Goal: Information Seeking & Learning: Learn about a topic

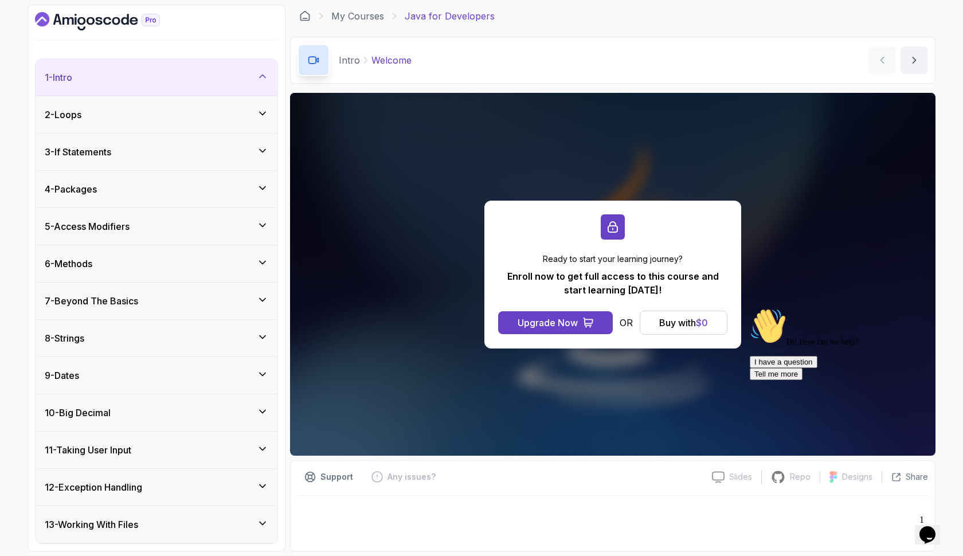
click at [750, 308] on icon "Chat attention grabber" at bounding box center [750, 308] width 0 height 0
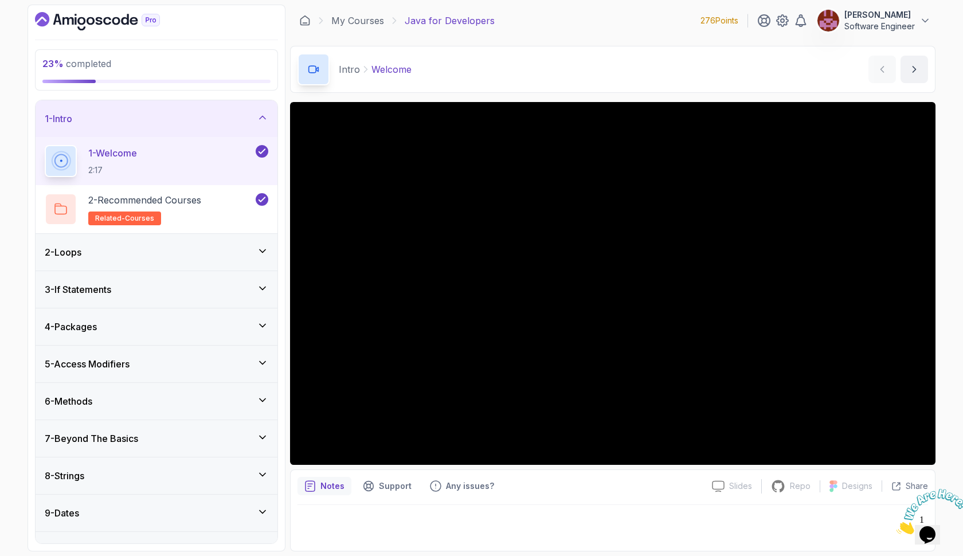
click at [263, 404] on icon at bounding box center [262, 399] width 11 height 11
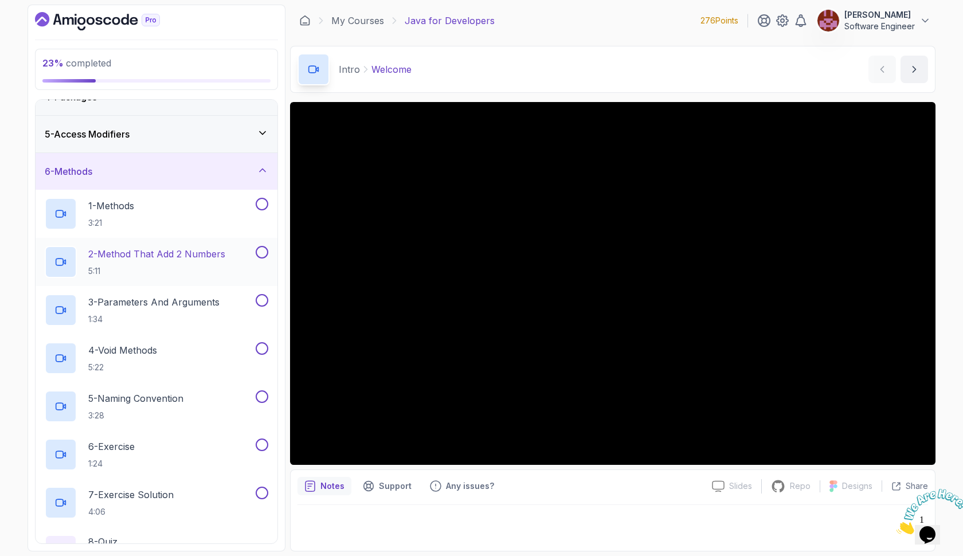
scroll to position [141, 0]
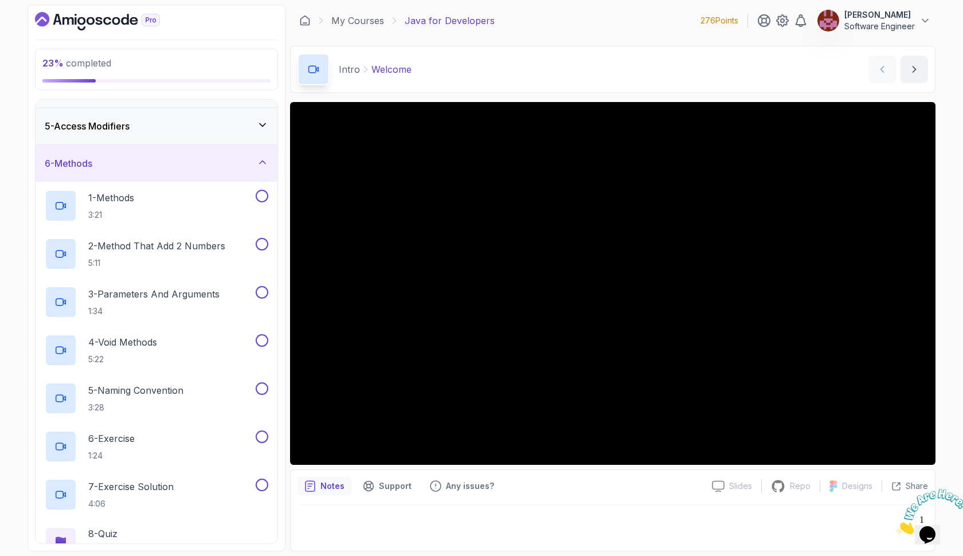
click at [266, 128] on icon at bounding box center [262, 124] width 11 height 11
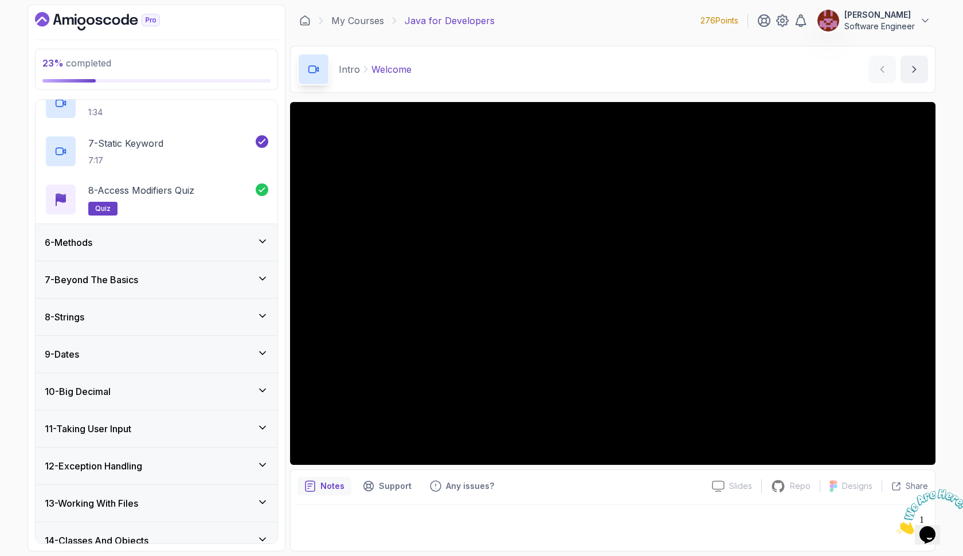
click at [193, 241] on div "6 - Methods" at bounding box center [157, 243] width 224 height 14
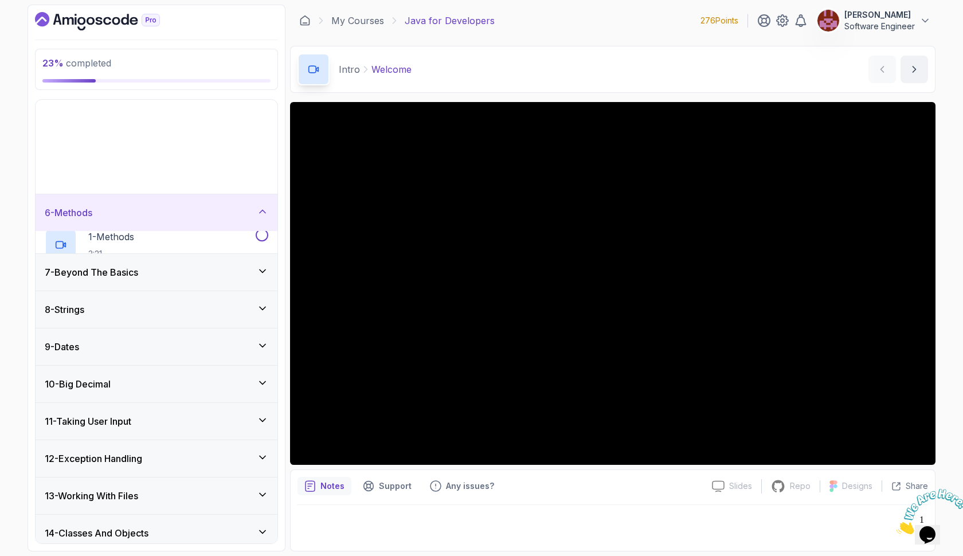
scroll to position [264, 0]
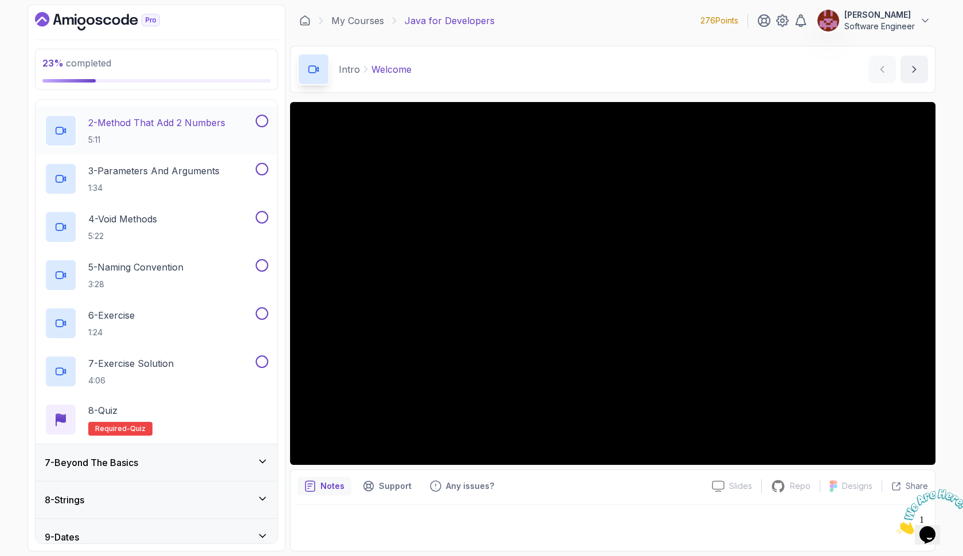
click at [181, 127] on p "2 - Method That Add 2 Numbers" at bounding box center [156, 123] width 137 height 14
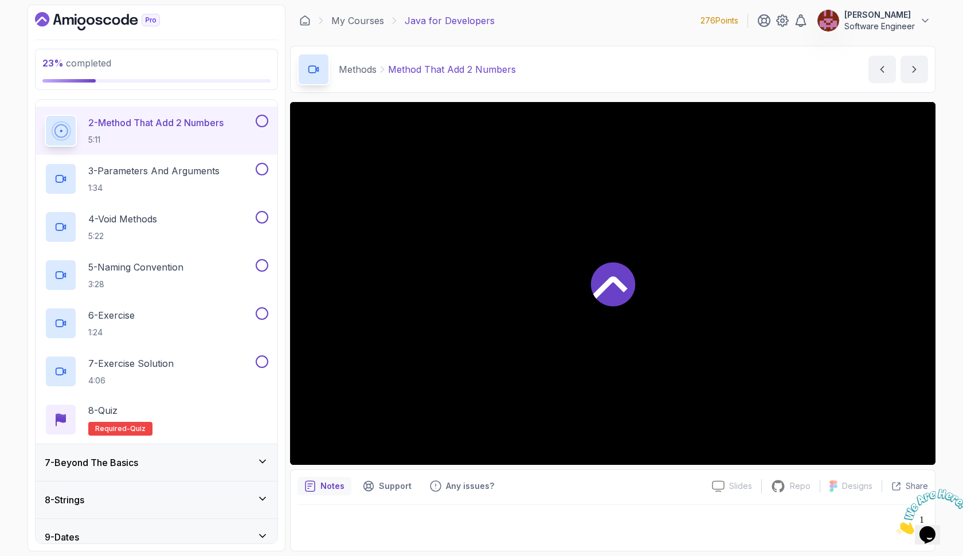
scroll to position [202, 0]
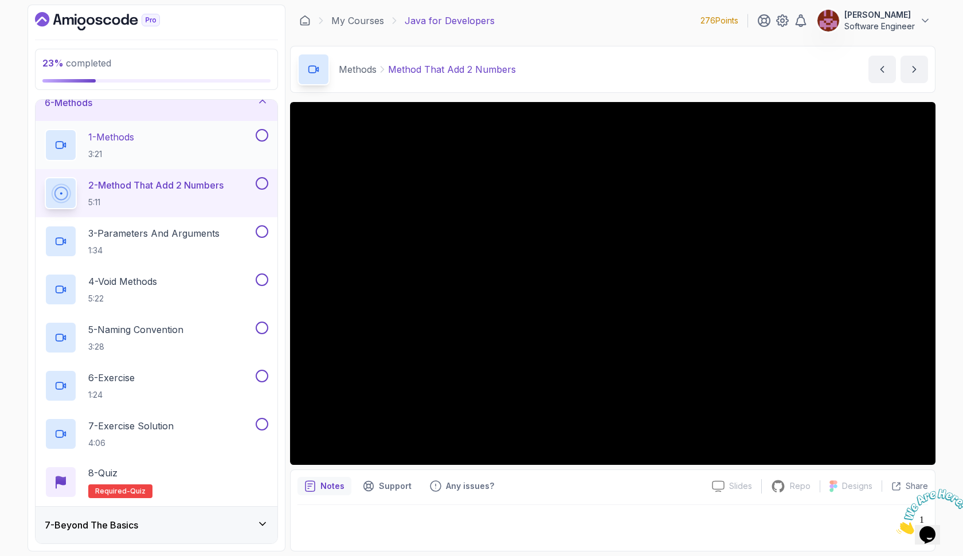
click at [171, 148] on div "1 - Methods 3:21" at bounding box center [149, 145] width 209 height 32
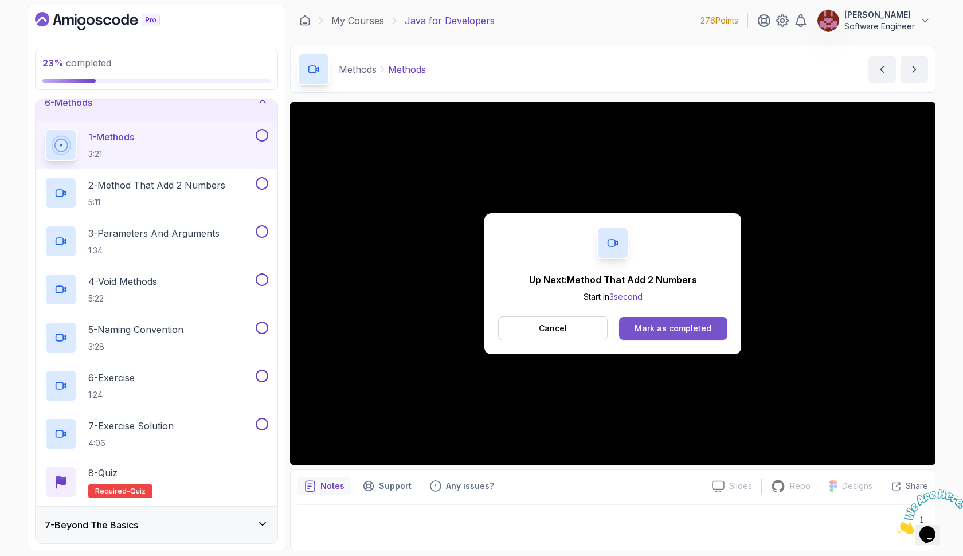
click at [639, 328] on div "Mark as completed" at bounding box center [673, 328] width 77 height 11
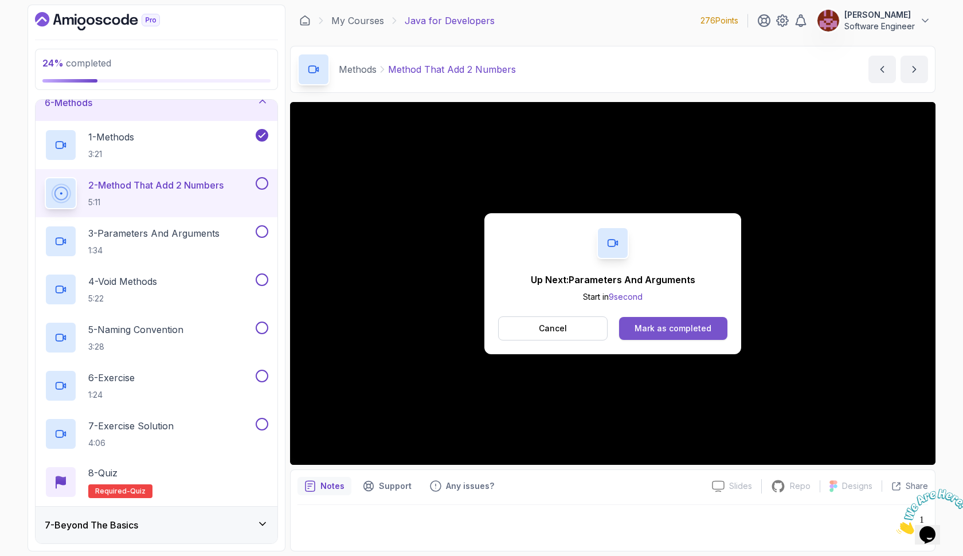
click at [683, 330] on div "Mark as completed" at bounding box center [673, 328] width 77 height 11
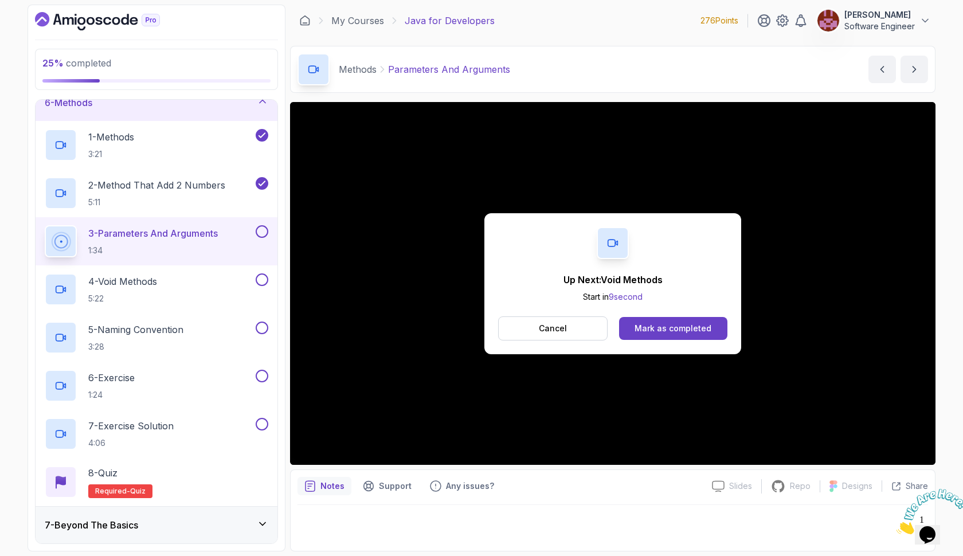
click at [683, 330] on div "Mark as completed" at bounding box center [673, 328] width 77 height 11
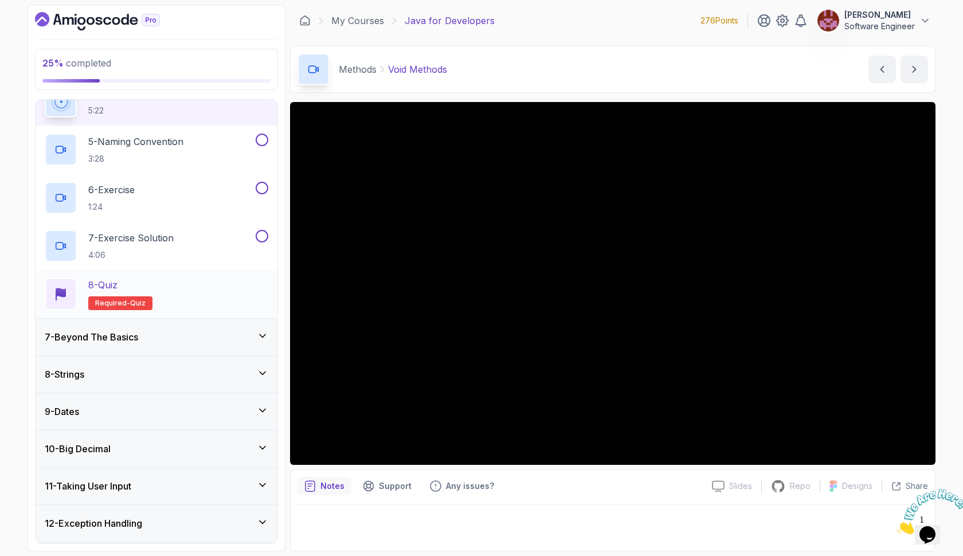
scroll to position [390, 0]
click at [265, 338] on icon at bounding box center [262, 335] width 11 height 11
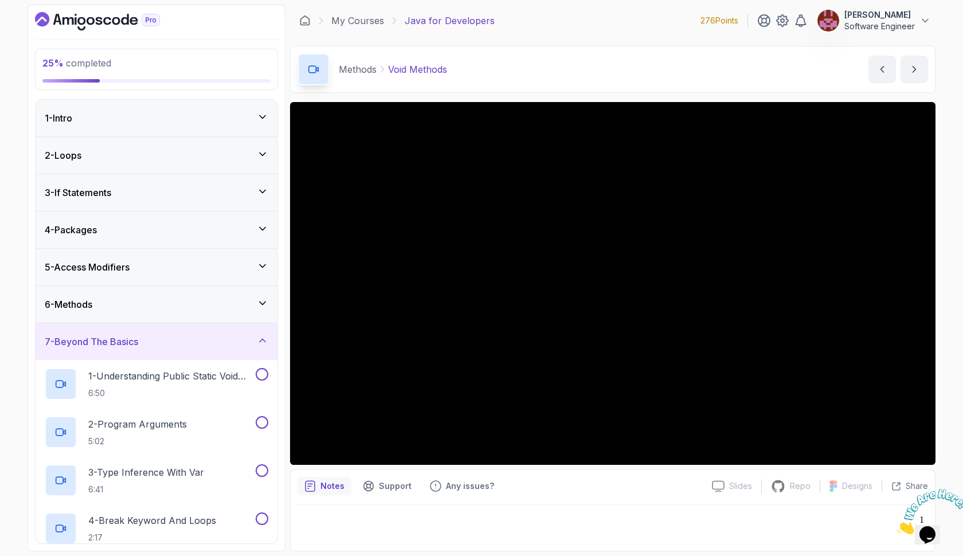
scroll to position [0, 0]
click at [265, 301] on icon at bounding box center [262, 303] width 11 height 11
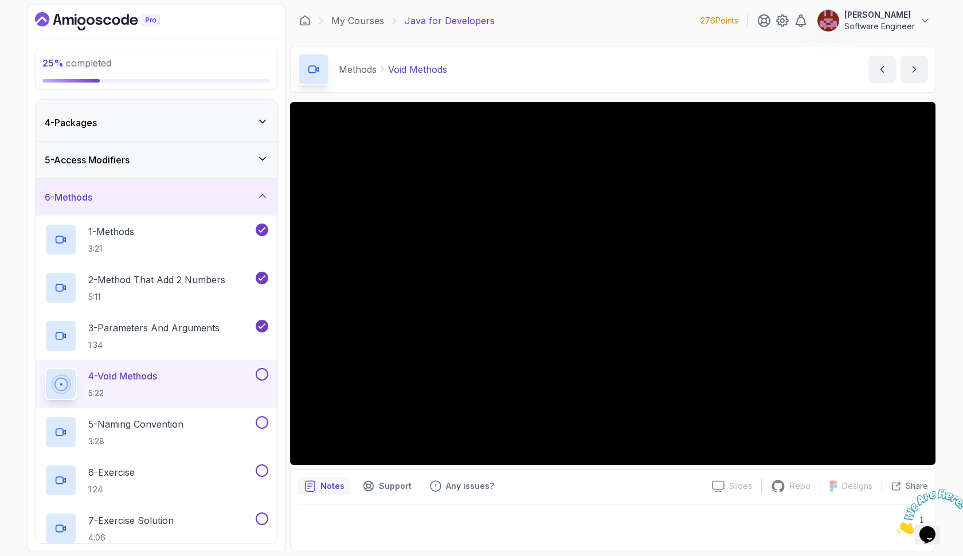
scroll to position [122, 0]
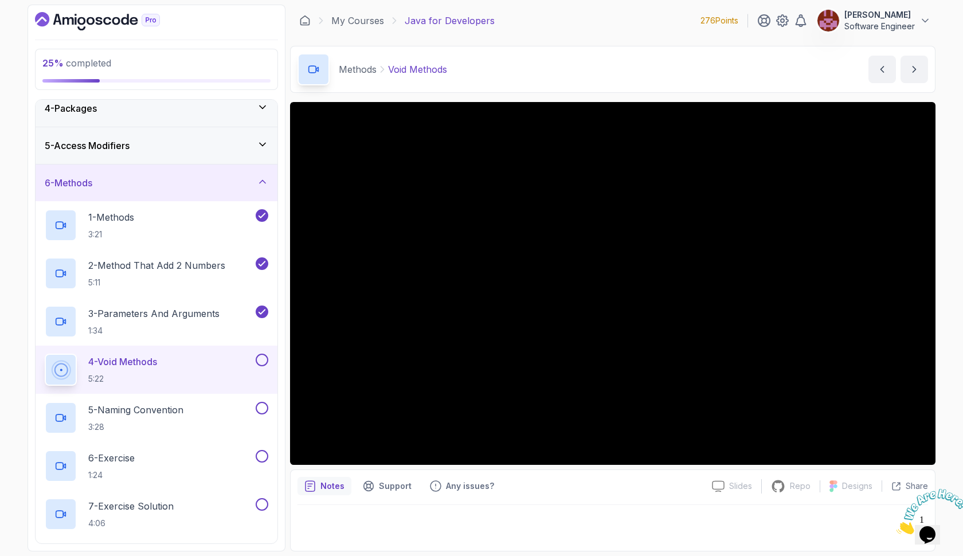
click at [170, 360] on div "4 - Void Methods 5:22" at bounding box center [149, 370] width 209 height 32
click at [600, 213] on div at bounding box center [613, 283] width 646 height 363
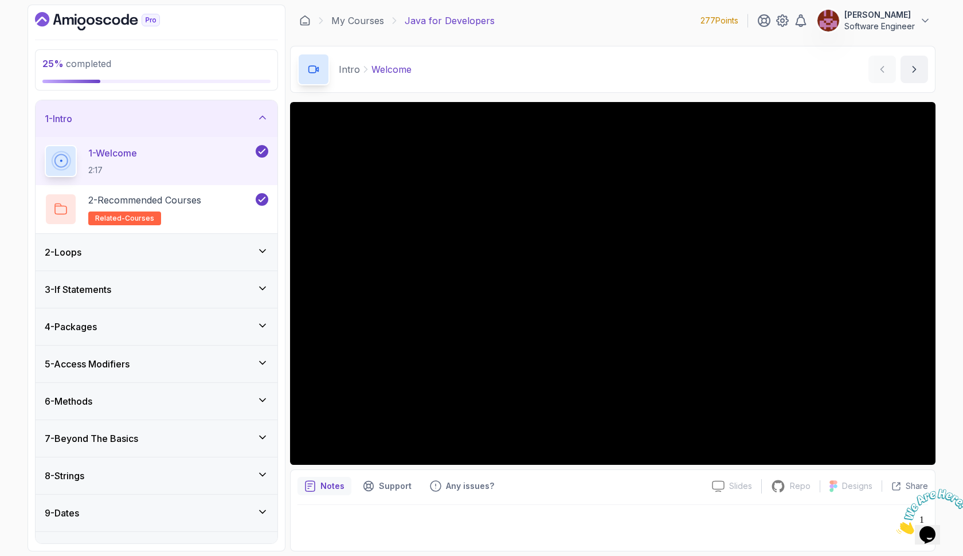
click at [261, 398] on icon at bounding box center [262, 399] width 11 height 11
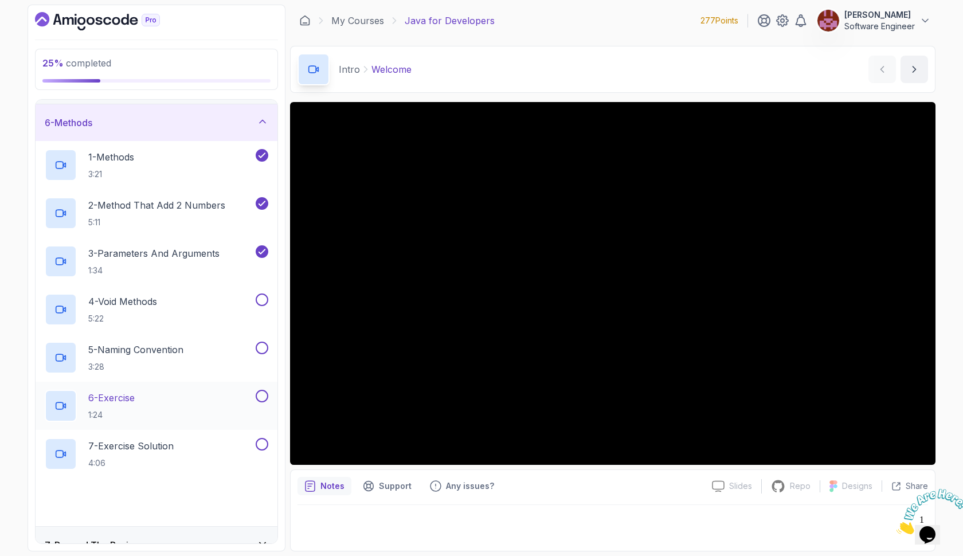
scroll to position [202, 0]
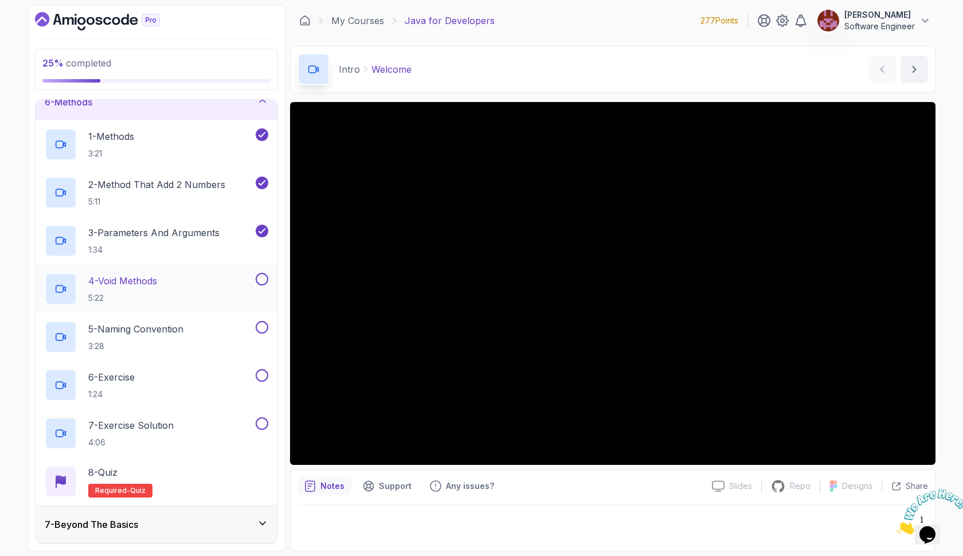
click at [195, 283] on div "4 - Void Methods 5:22" at bounding box center [149, 289] width 209 height 32
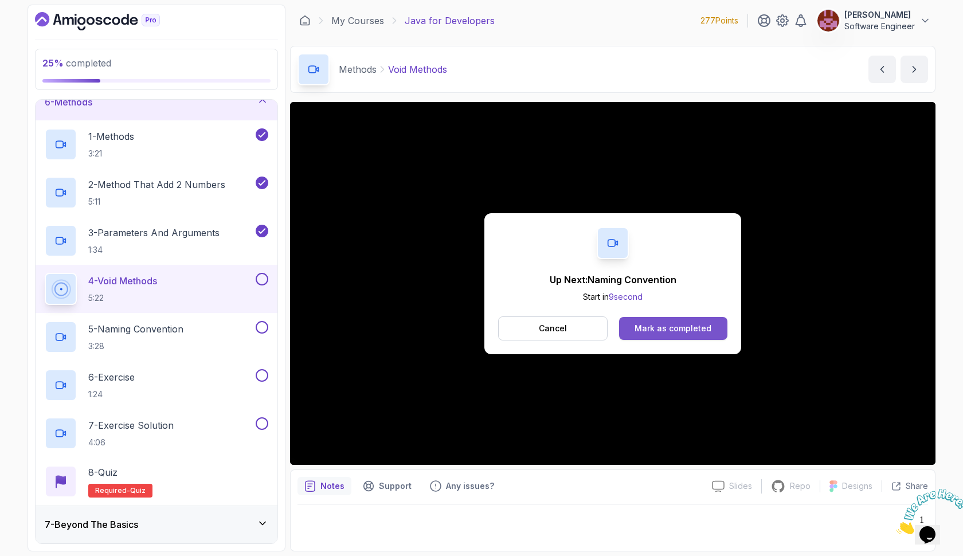
click at [660, 326] on div "Mark as completed" at bounding box center [673, 328] width 77 height 11
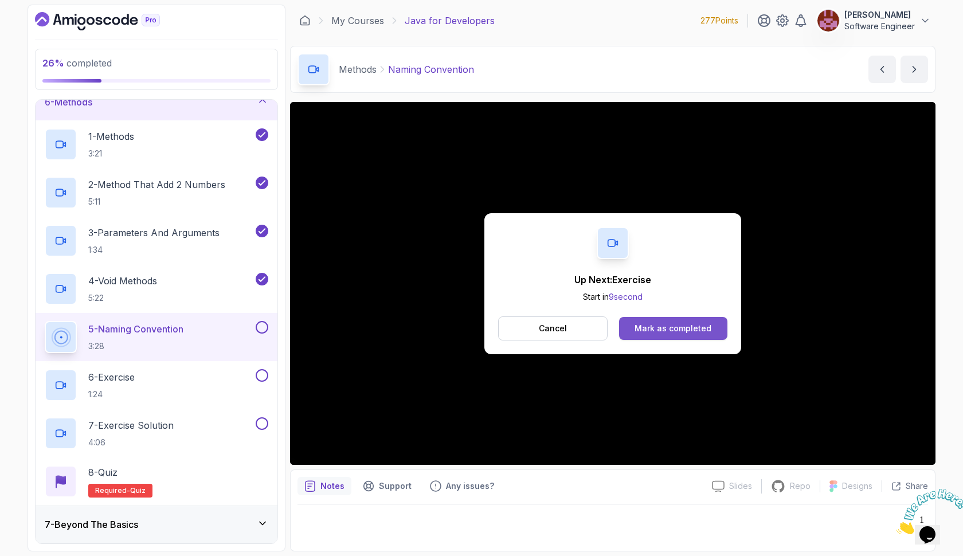
click at [692, 327] on div "Mark as completed" at bounding box center [673, 328] width 77 height 11
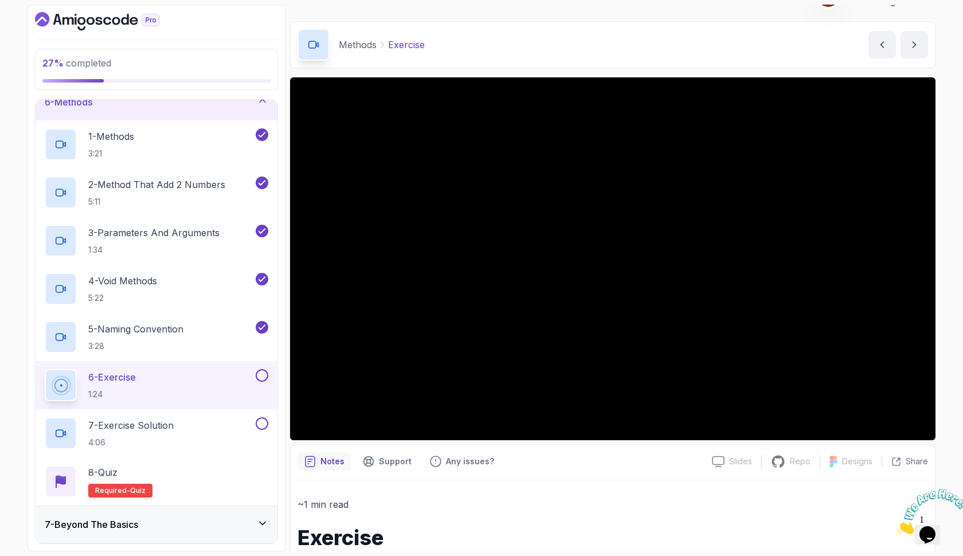
scroll to position [24, 0]
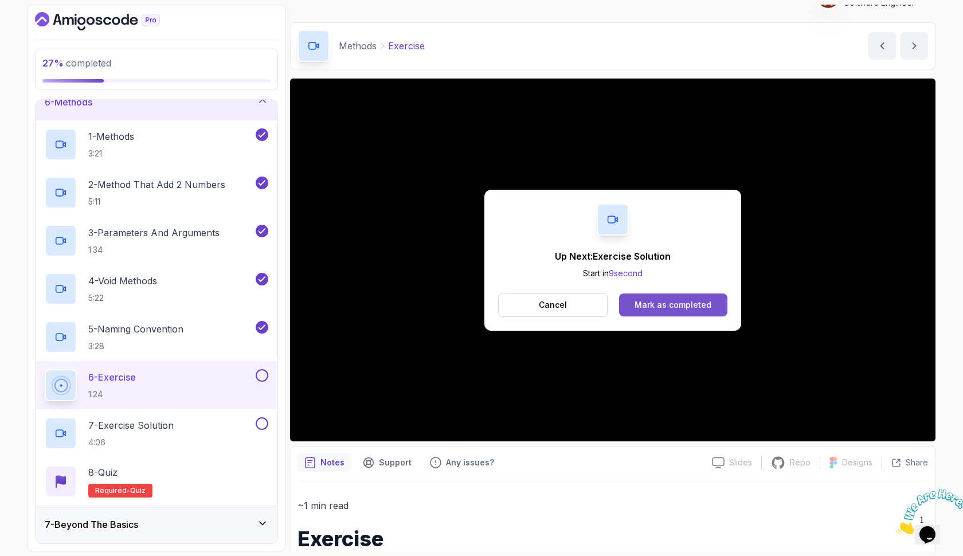
click at [662, 300] on div "Mark as completed" at bounding box center [673, 304] width 77 height 11
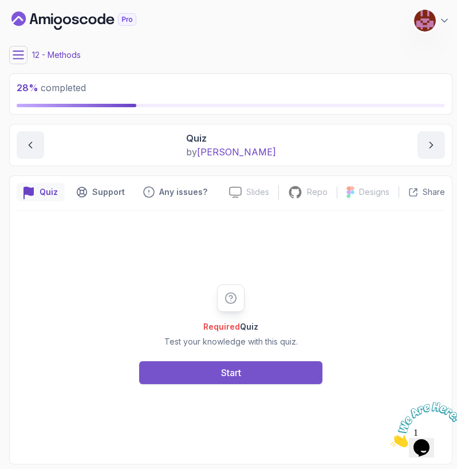
click at [268, 368] on button "Start" at bounding box center [230, 372] width 183 height 23
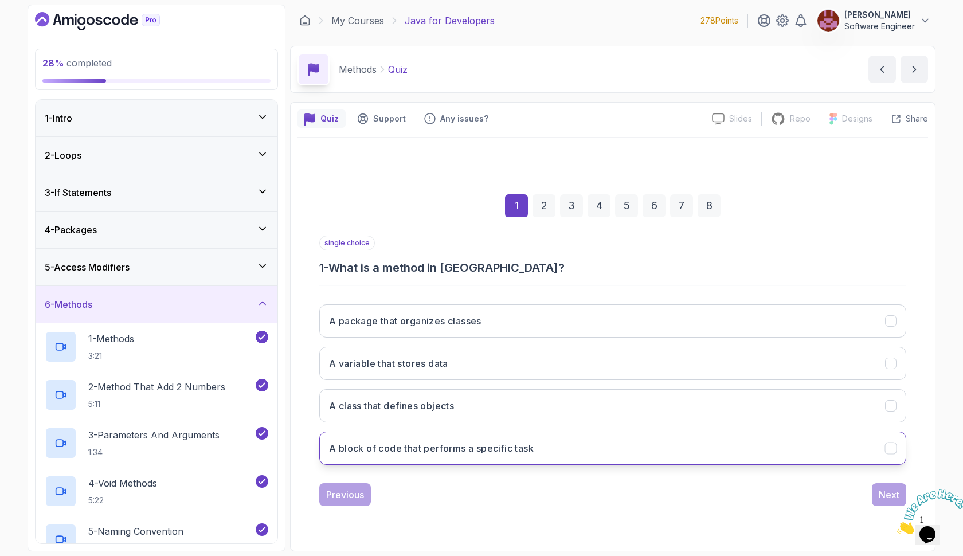
click at [492, 445] on h3 "A block of code that performs a specific task" at bounding box center [431, 448] width 205 height 14
click at [891, 492] on div "Next" at bounding box center [889, 495] width 21 height 14
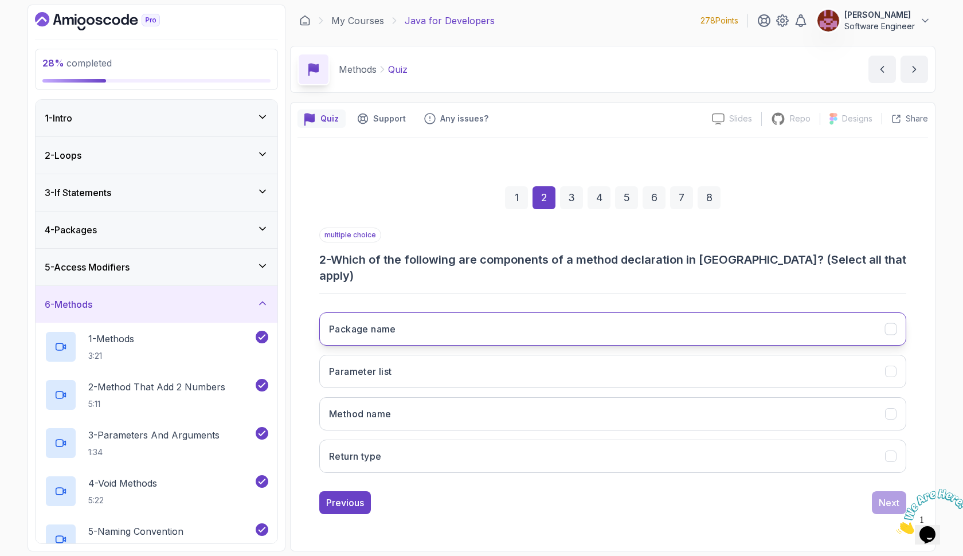
click at [660, 332] on button "Package name" at bounding box center [612, 328] width 587 height 33
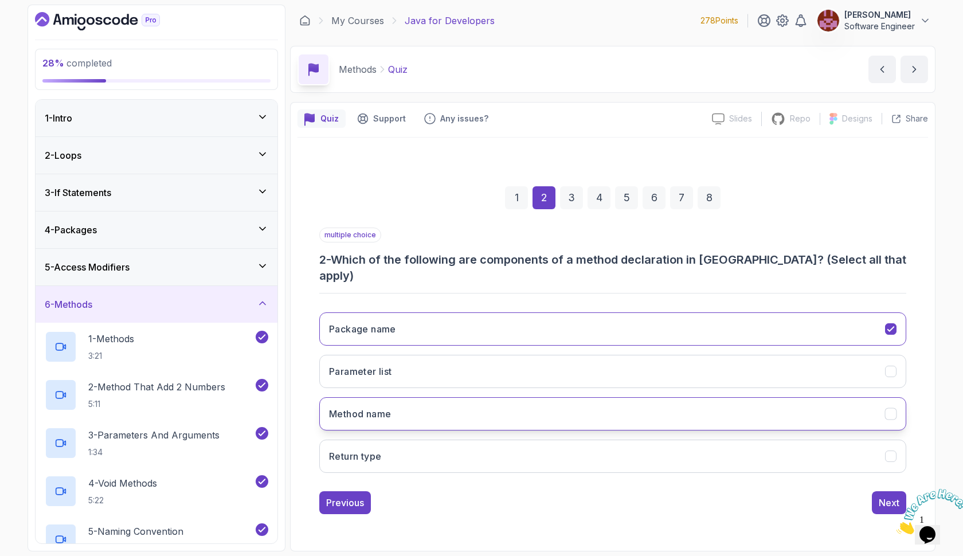
click at [608, 404] on button "Method name" at bounding box center [612, 413] width 587 height 33
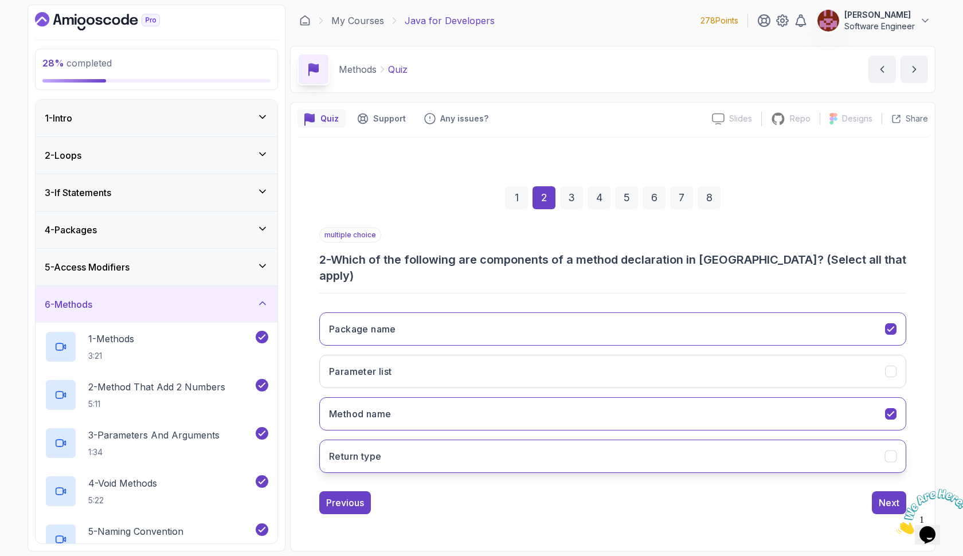
click at [601, 450] on button "Return type" at bounding box center [612, 456] width 587 height 33
click at [620, 365] on button "Parameter list" at bounding box center [612, 371] width 587 height 33
click at [886, 496] on div "Next" at bounding box center [889, 503] width 21 height 14
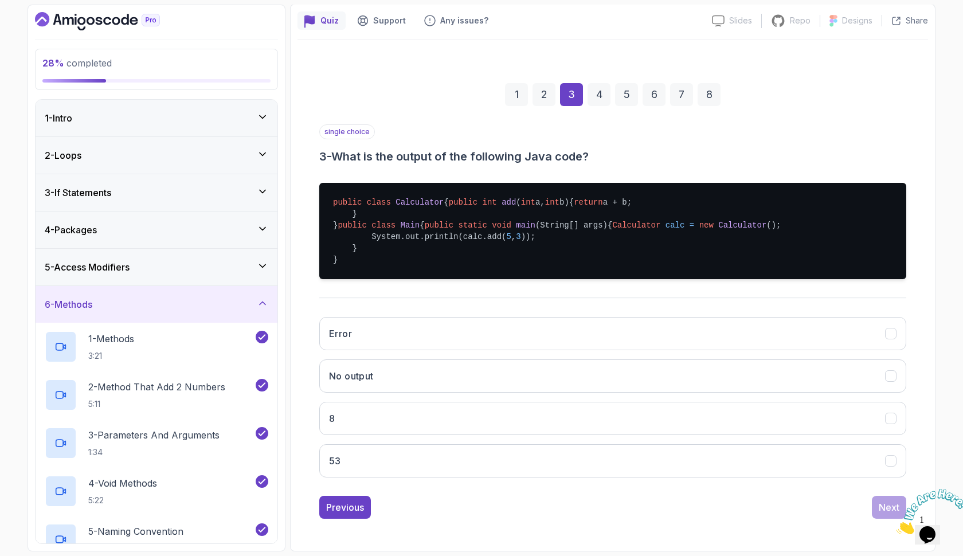
scroll to position [136, 0]
click at [372, 519] on div "Previous Next" at bounding box center [612, 507] width 587 height 23
click at [358, 514] on div "Previous" at bounding box center [345, 507] width 38 height 14
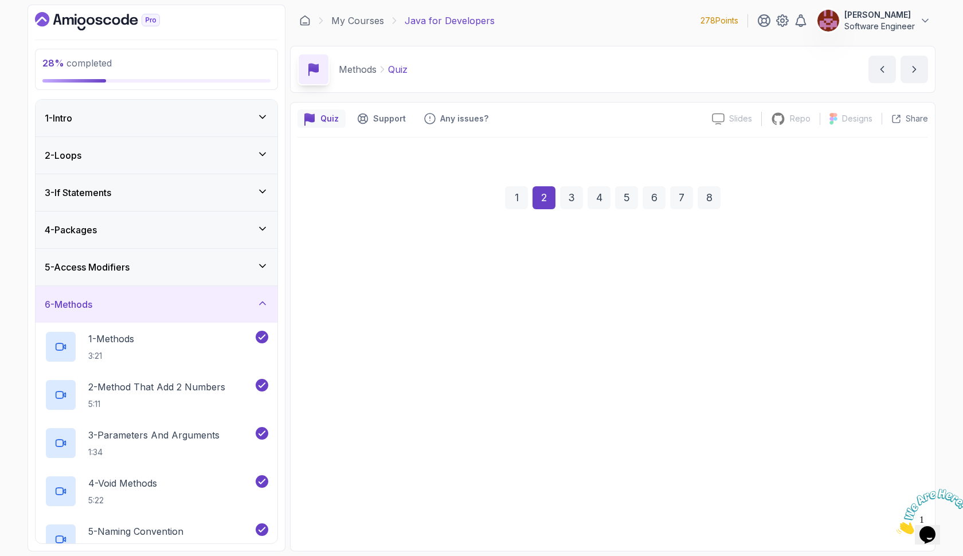
scroll to position [0, 0]
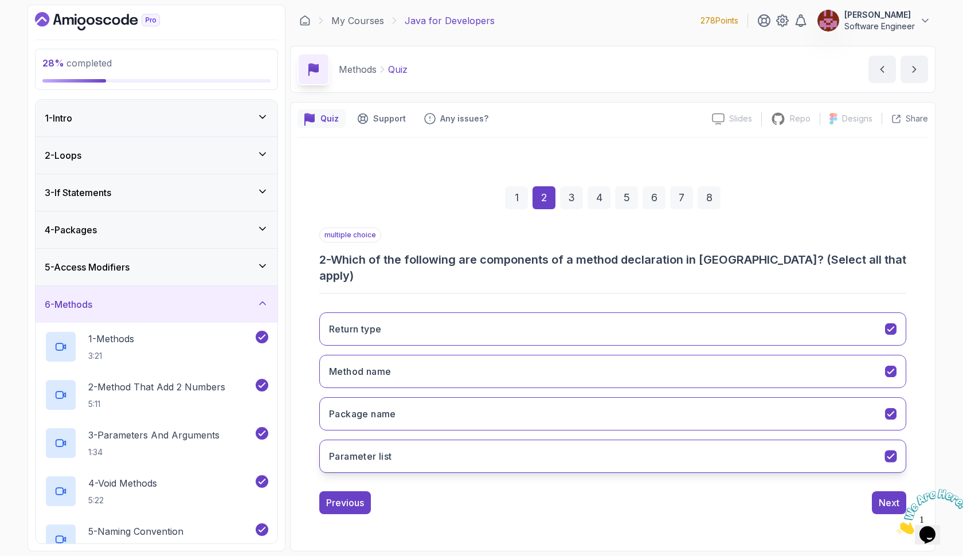
click at [426, 440] on button "Parameter list" at bounding box center [612, 456] width 587 height 33
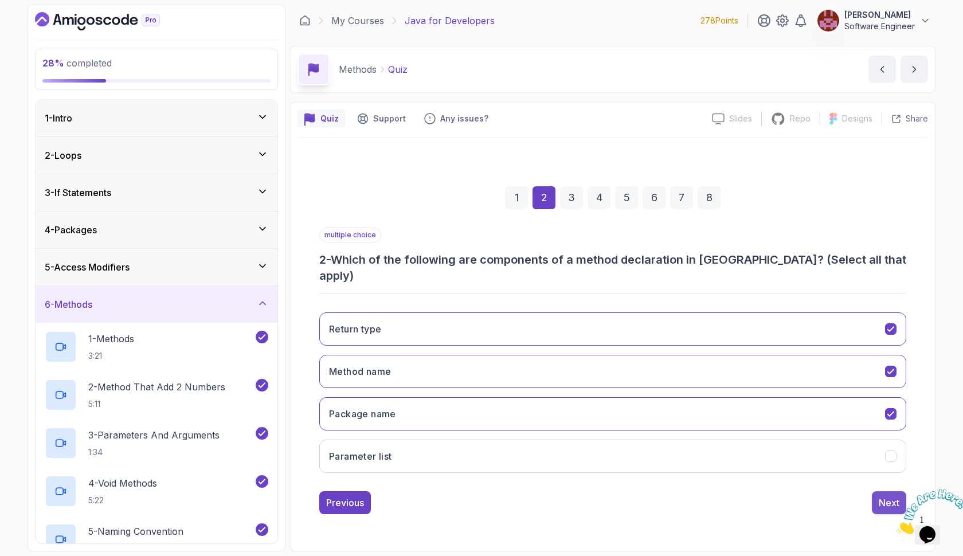
click at [886, 496] on div "Next" at bounding box center [889, 503] width 21 height 14
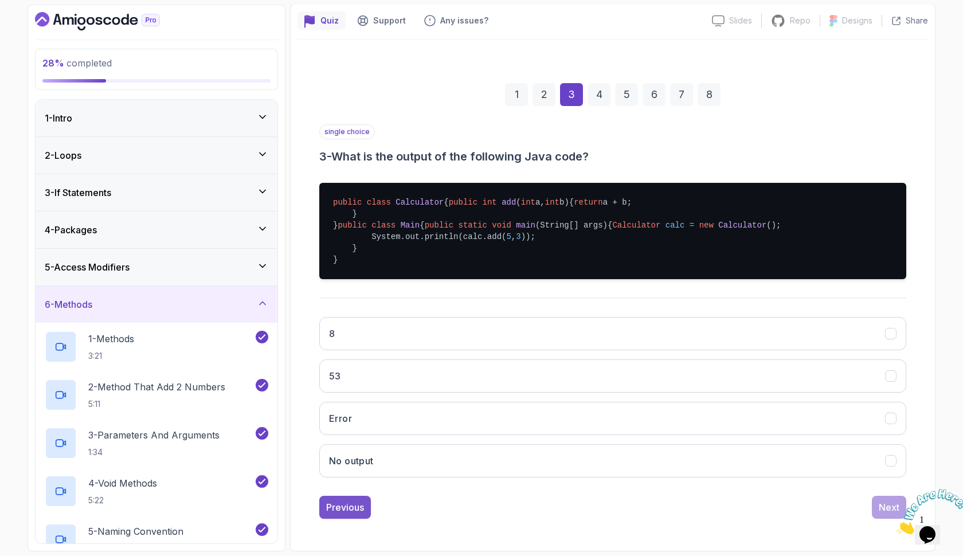
scroll to position [155, 0]
click at [327, 516] on button "Previous" at bounding box center [345, 507] width 52 height 23
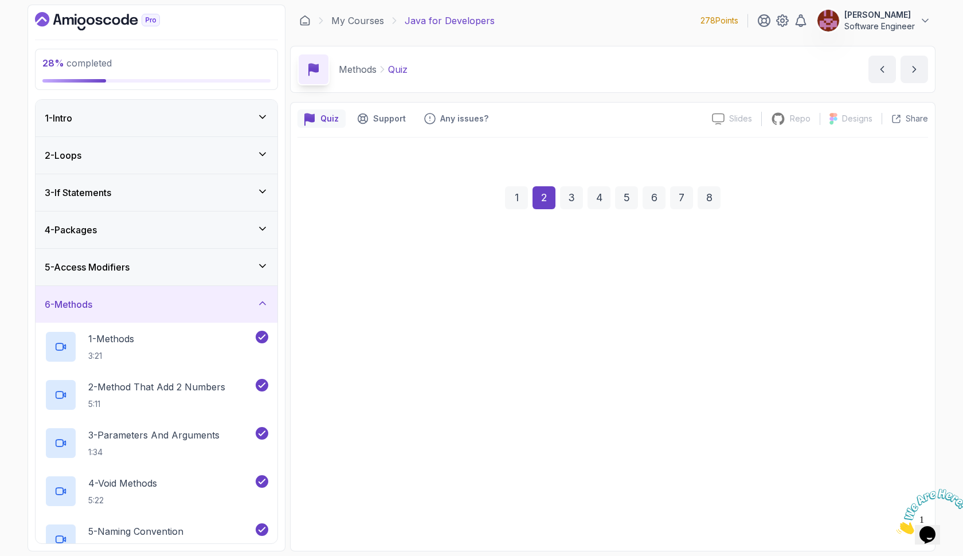
scroll to position [0, 0]
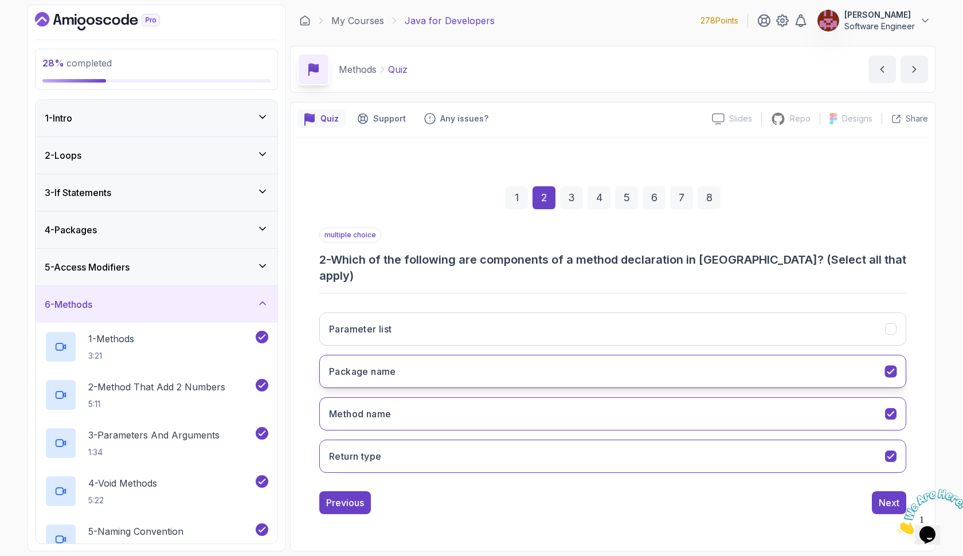
click at [416, 374] on button "Package name" at bounding box center [612, 371] width 587 height 33
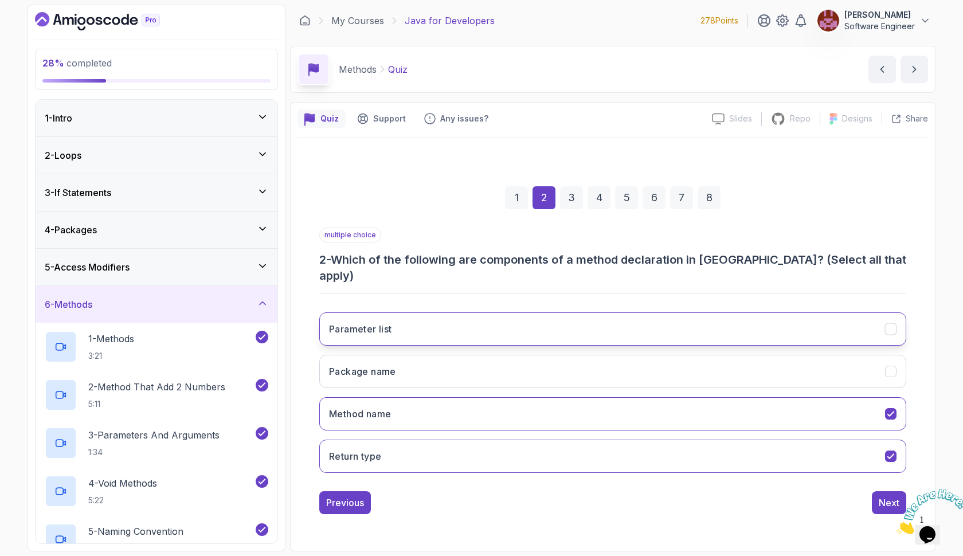
click at [417, 322] on button "Parameter list" at bounding box center [612, 328] width 587 height 33
click at [888, 496] on div "Next" at bounding box center [889, 503] width 21 height 14
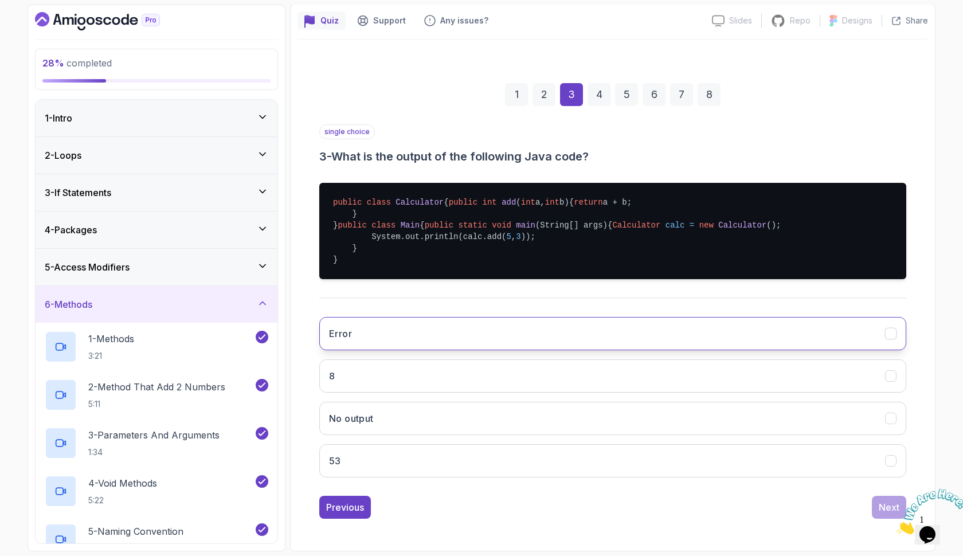
scroll to position [155, 0]
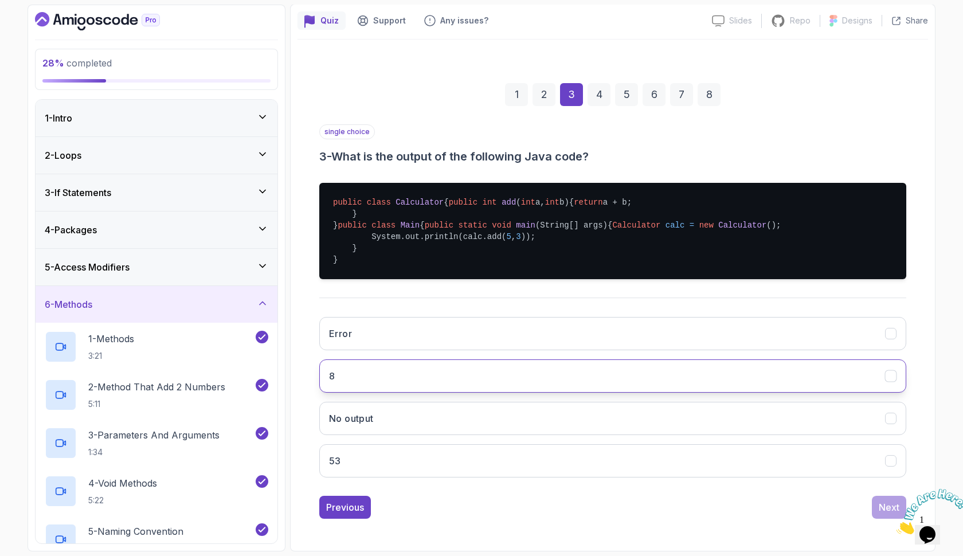
click at [433, 369] on button "8" at bounding box center [612, 375] width 587 height 33
click at [879, 508] on div "Next" at bounding box center [889, 507] width 21 height 14
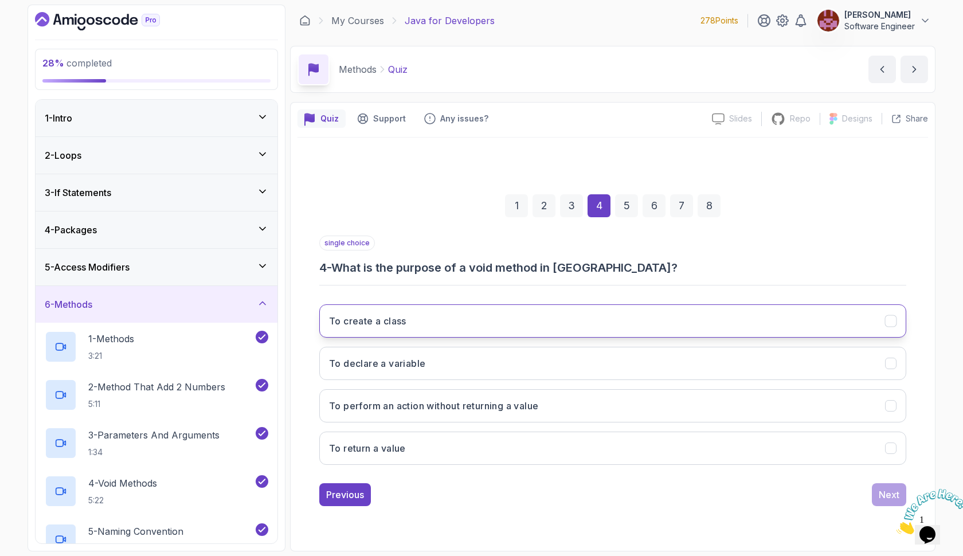
scroll to position [0, 0]
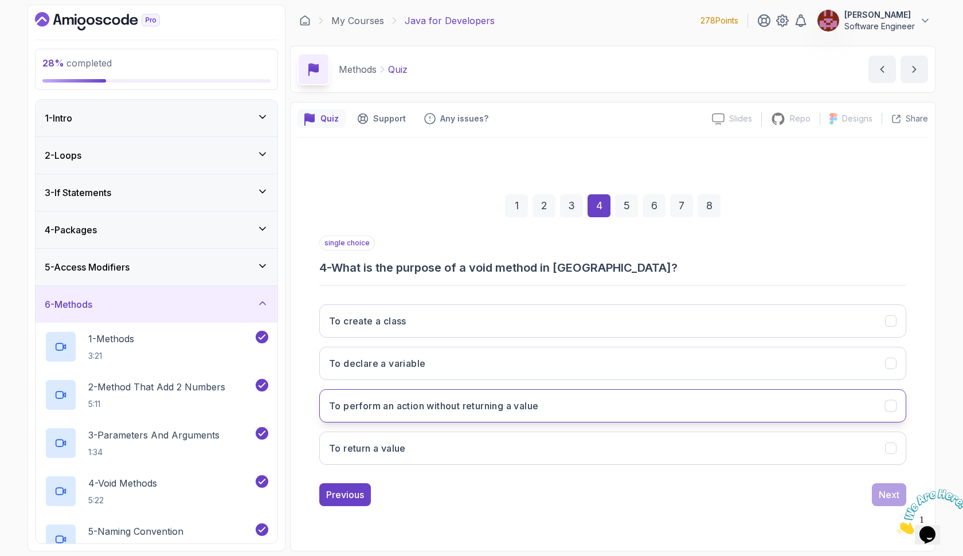
click at [551, 408] on button "To perform an action without returning a value" at bounding box center [612, 405] width 587 height 33
click at [878, 491] on button "Next" at bounding box center [889, 494] width 34 height 23
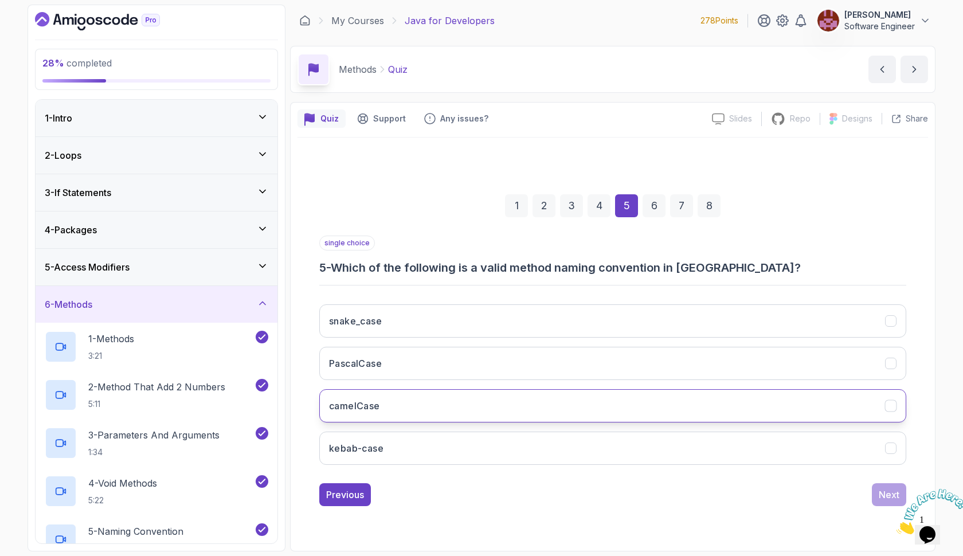
click at [556, 412] on button "camelCase" at bounding box center [612, 405] width 587 height 33
click at [879, 494] on div "Next" at bounding box center [889, 495] width 21 height 14
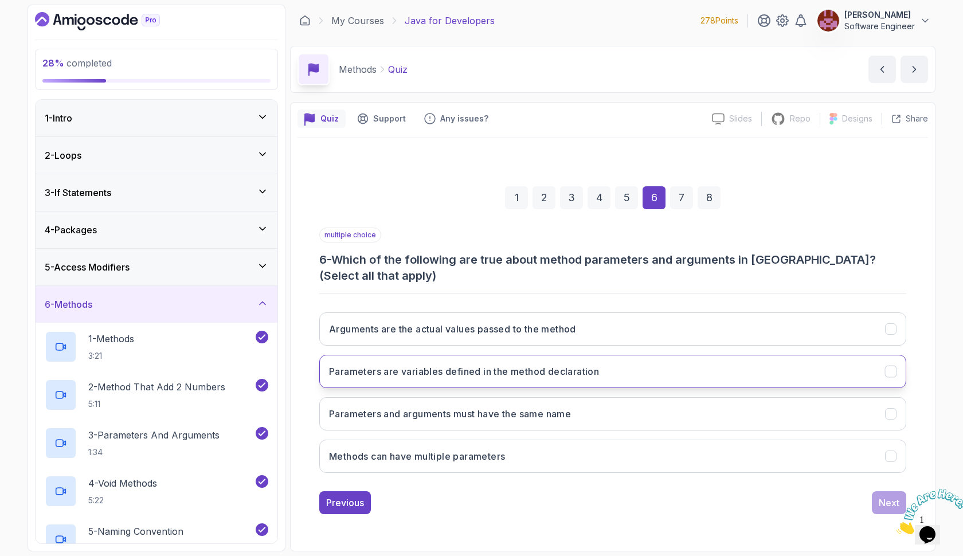
click at [594, 371] on h3 "Parameters are variables defined in the method declaration" at bounding box center [464, 372] width 270 height 14
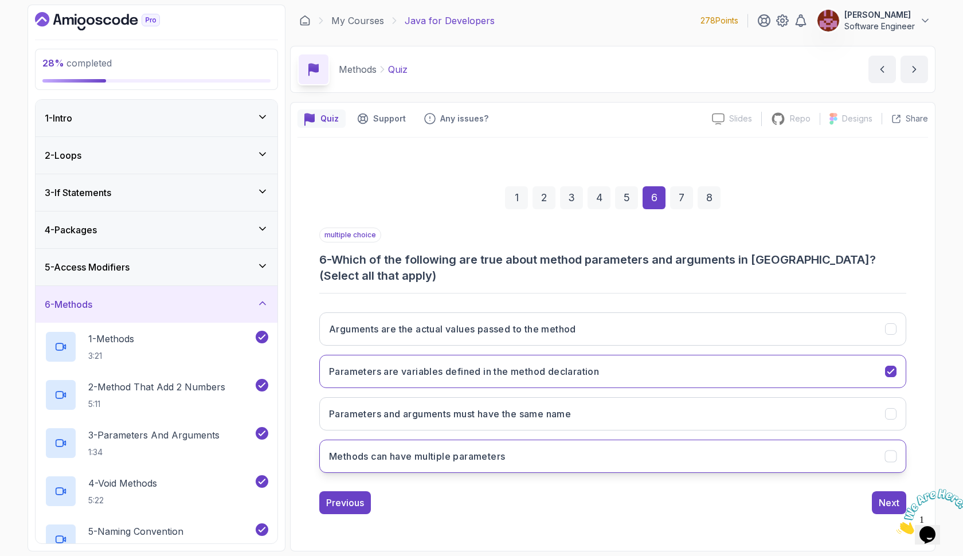
click at [571, 453] on button "Methods can have multiple parameters" at bounding box center [612, 456] width 587 height 33
click at [878, 502] on button "Next" at bounding box center [889, 502] width 34 height 23
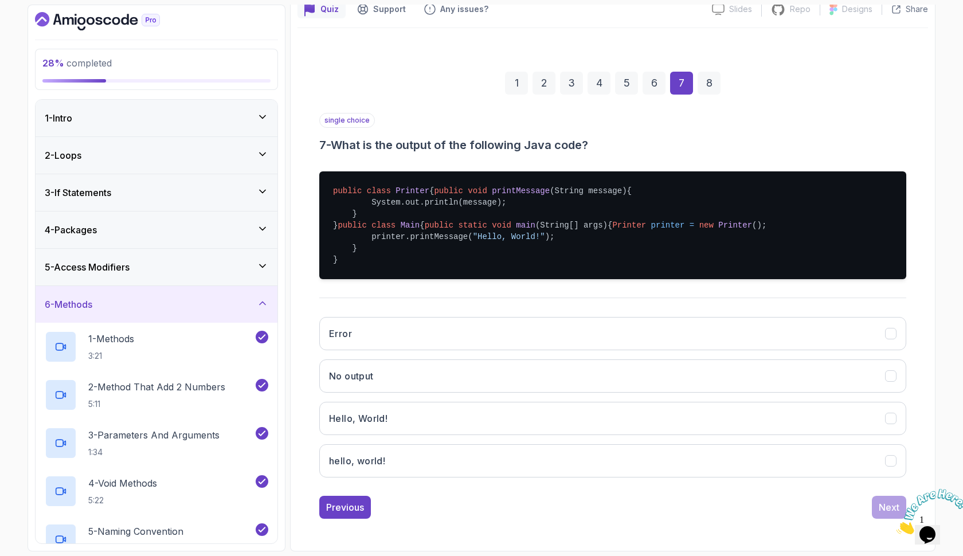
scroll to position [155, 0]
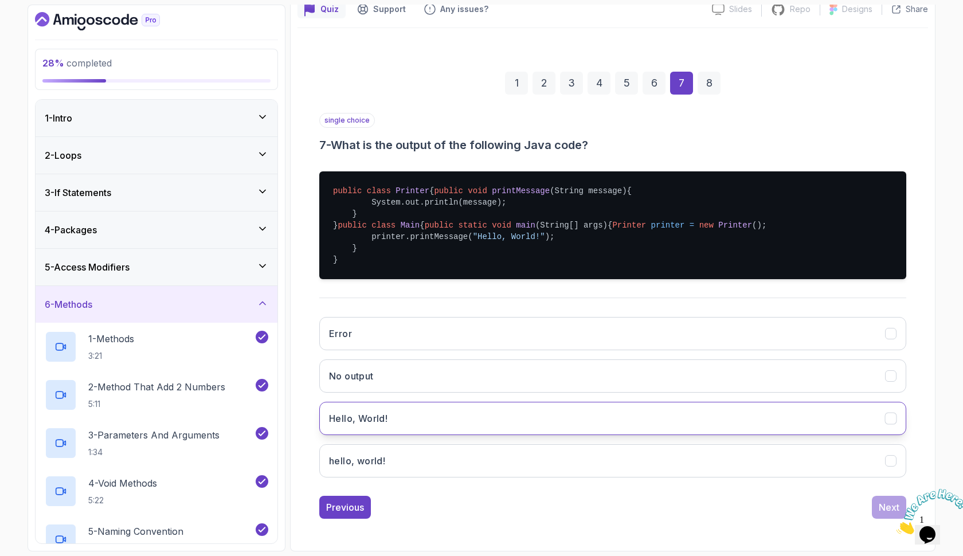
click at [511, 421] on button "Hello, World!" at bounding box center [612, 418] width 587 height 33
click at [886, 503] on div "Next" at bounding box center [889, 507] width 21 height 14
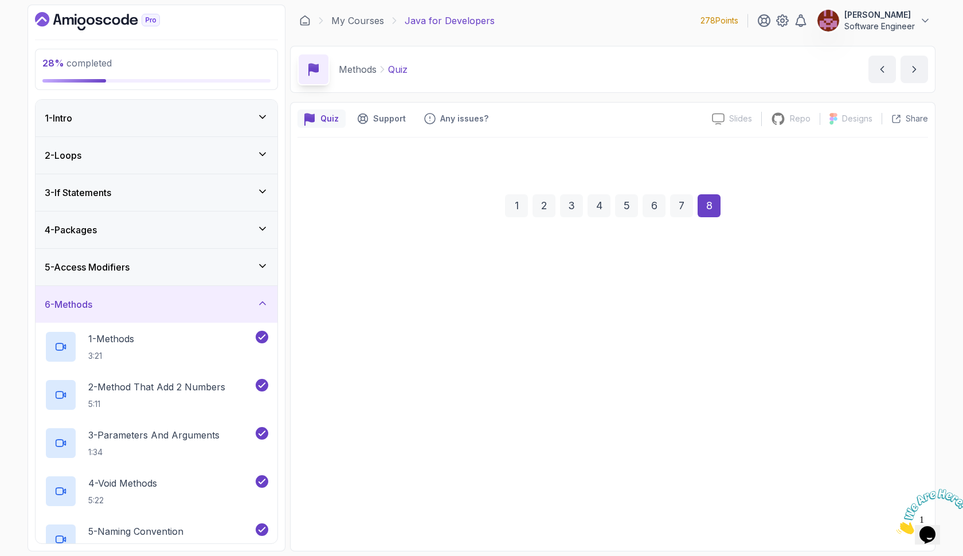
scroll to position [0, 0]
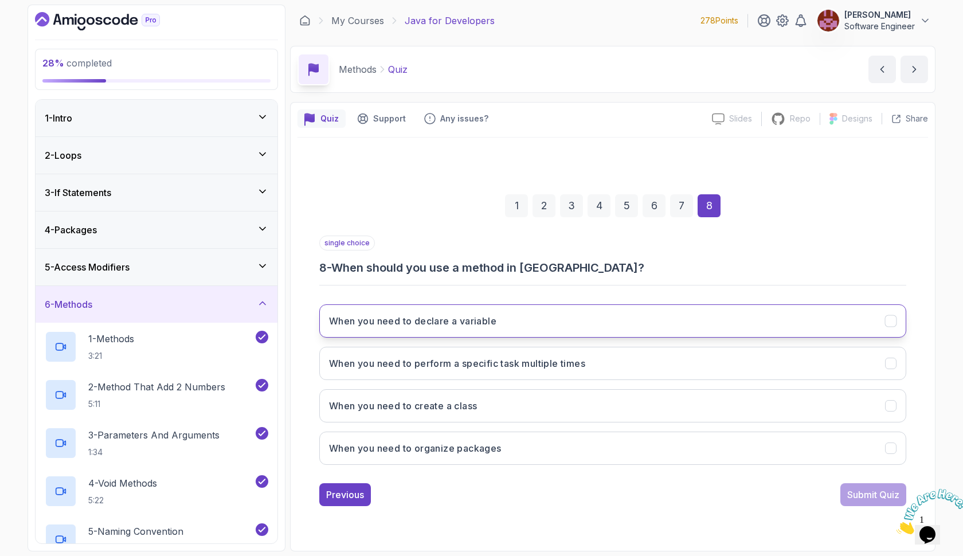
click at [623, 319] on button "When you need to declare a variable" at bounding box center [612, 320] width 587 height 33
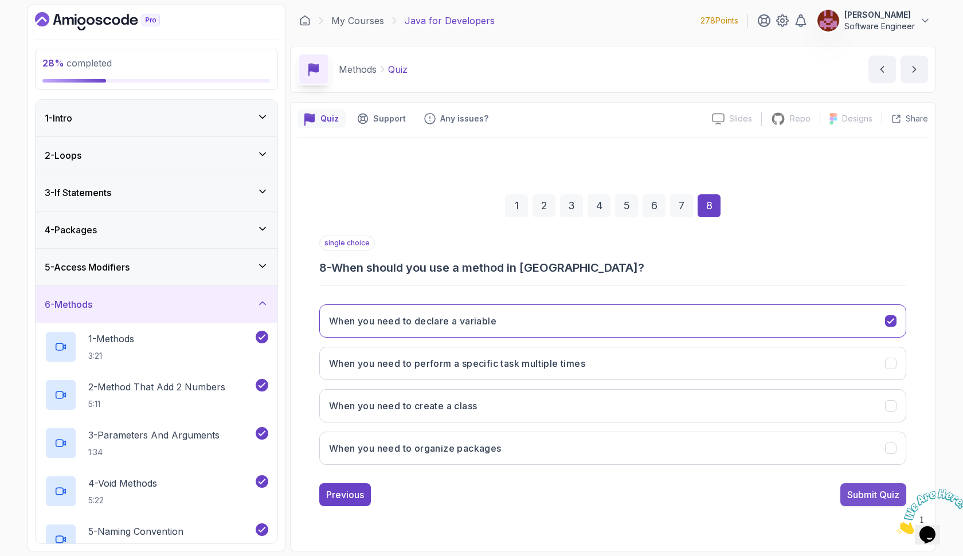
click at [844, 498] on button "Submit Quiz" at bounding box center [873, 494] width 66 height 23
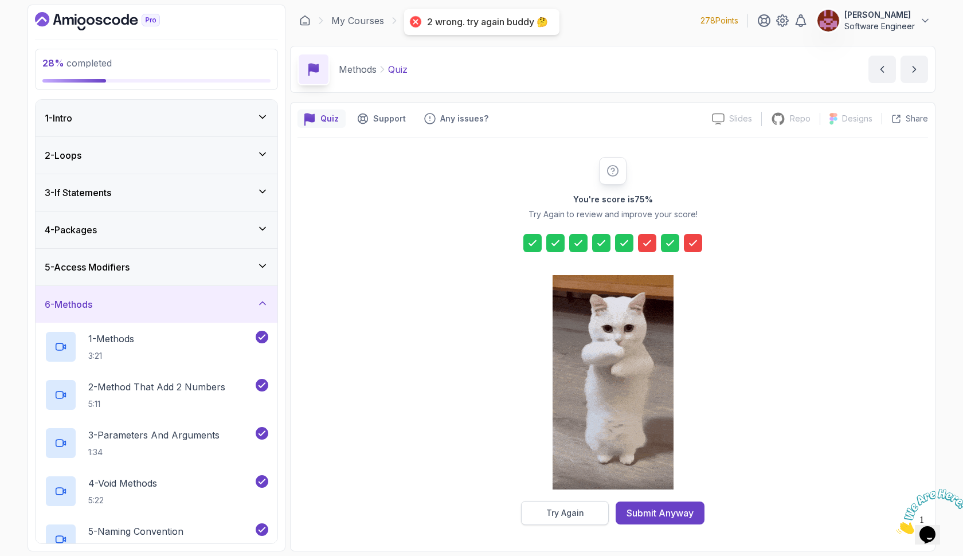
click at [563, 510] on div "Try Again" at bounding box center [565, 512] width 38 height 11
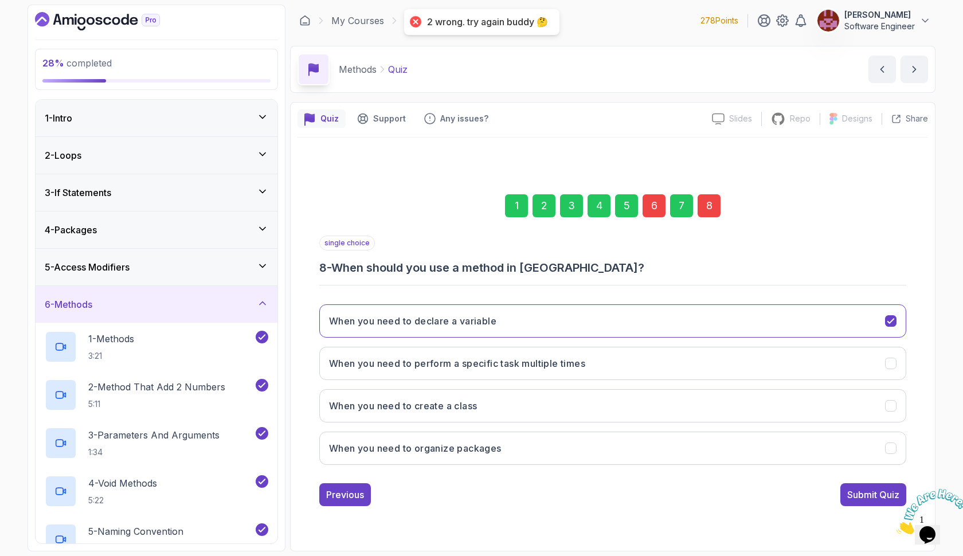
click at [706, 210] on div "8" at bounding box center [709, 205] width 23 height 23
click at [620, 359] on button "When you need to perform a specific task multiple times" at bounding box center [612, 363] width 587 height 33
click at [660, 205] on div "6" at bounding box center [654, 205] width 23 height 23
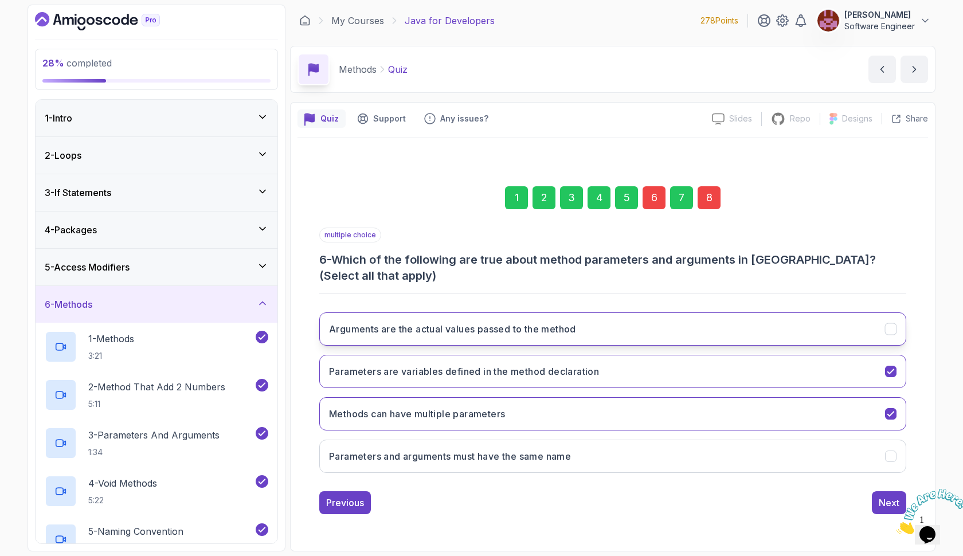
click at [621, 324] on button "Arguments are the actual values passed to the method" at bounding box center [612, 328] width 587 height 33
click at [707, 196] on div "8" at bounding box center [709, 197] width 23 height 23
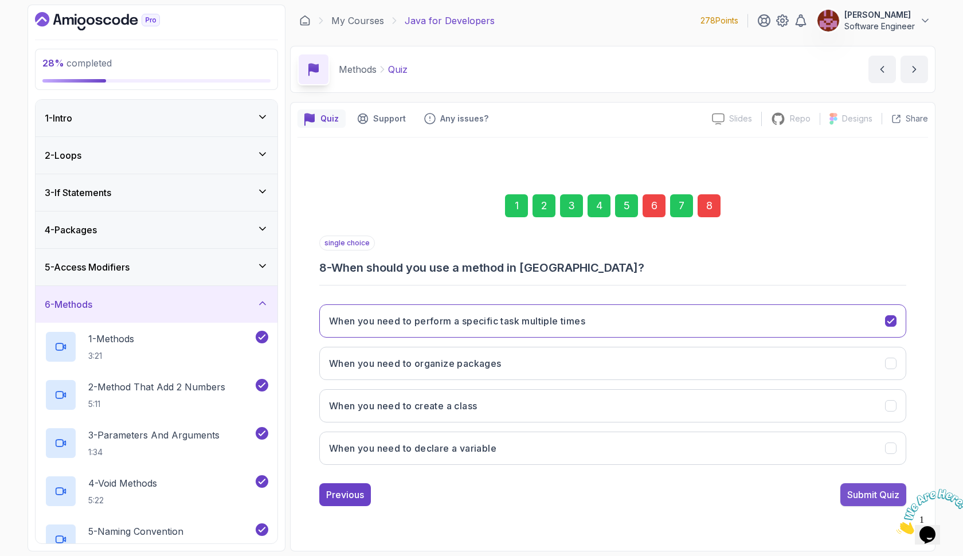
click at [886, 498] on div "Submit Quiz" at bounding box center [873, 495] width 52 height 14
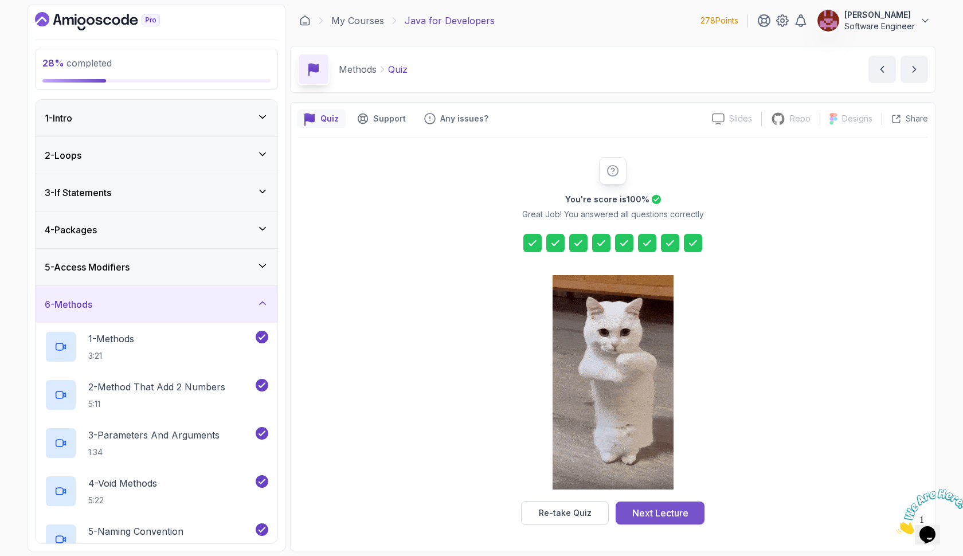
click at [664, 515] on div "Next Lecture" at bounding box center [660, 513] width 56 height 14
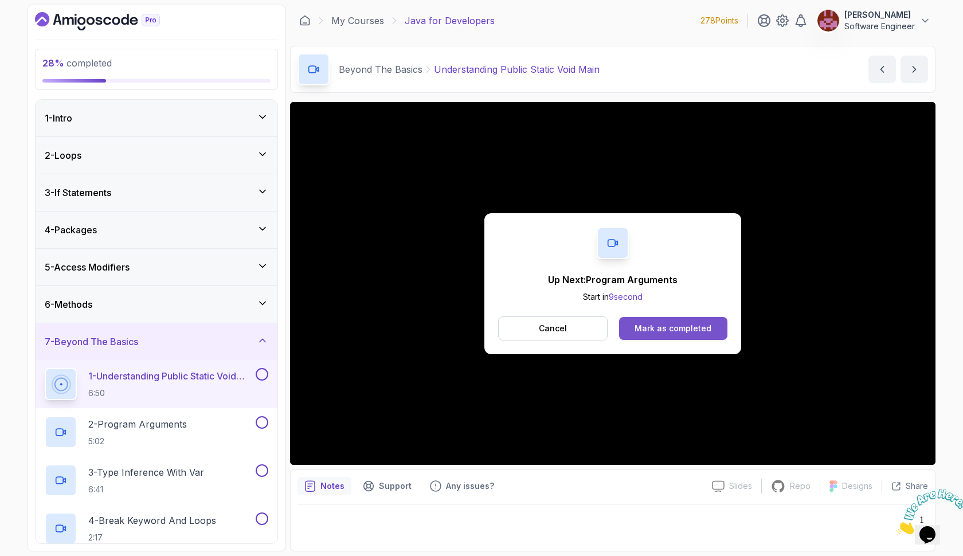
click at [651, 331] on div "Mark as completed" at bounding box center [673, 328] width 77 height 11
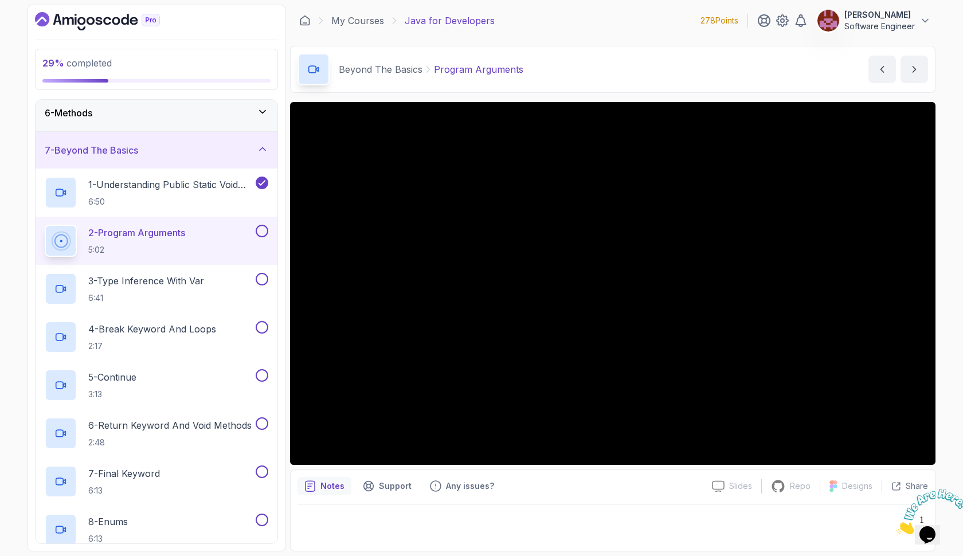
scroll to position [192, 0]
click at [261, 230] on button at bounding box center [262, 230] width 13 height 13
click at [204, 281] on p "3 - Type Inference With Var" at bounding box center [146, 280] width 116 height 14
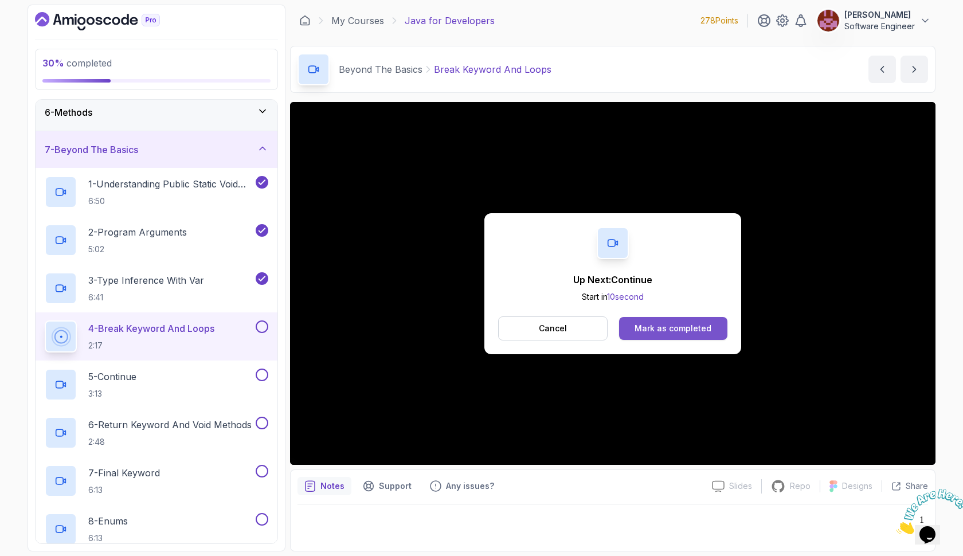
click at [667, 328] on div "Mark as completed" at bounding box center [673, 328] width 77 height 11
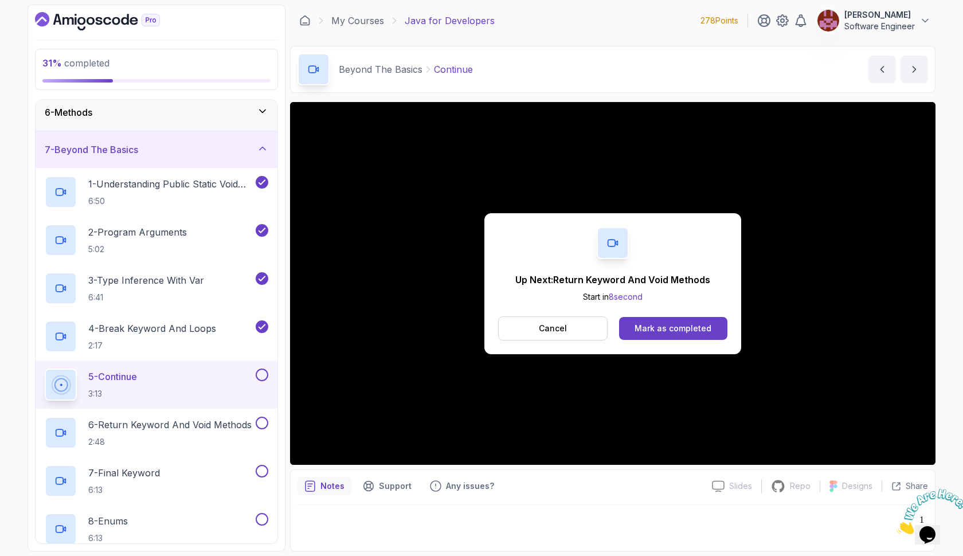
click at [667, 328] on div "Mark as completed" at bounding box center [673, 328] width 77 height 11
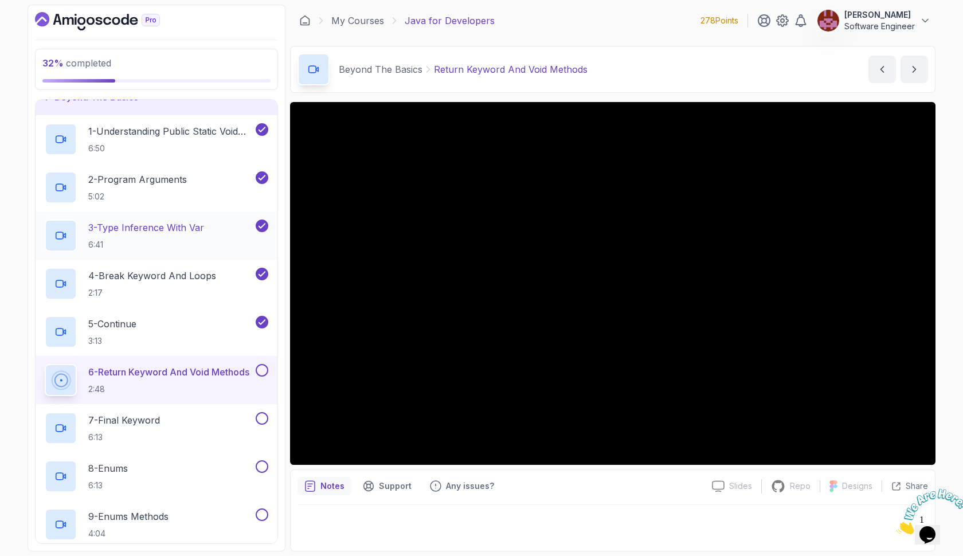
scroll to position [245, 0]
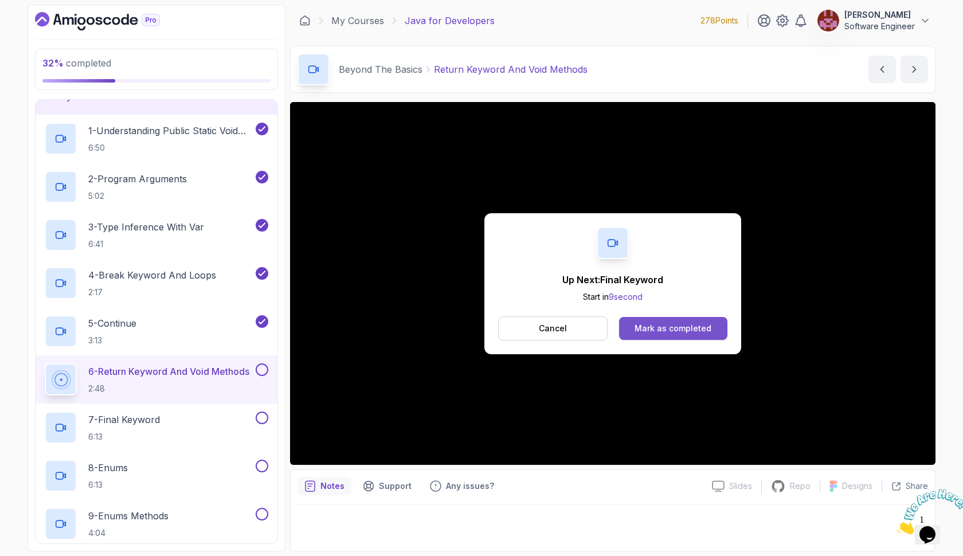
click at [680, 330] on div "Mark as completed" at bounding box center [673, 328] width 77 height 11
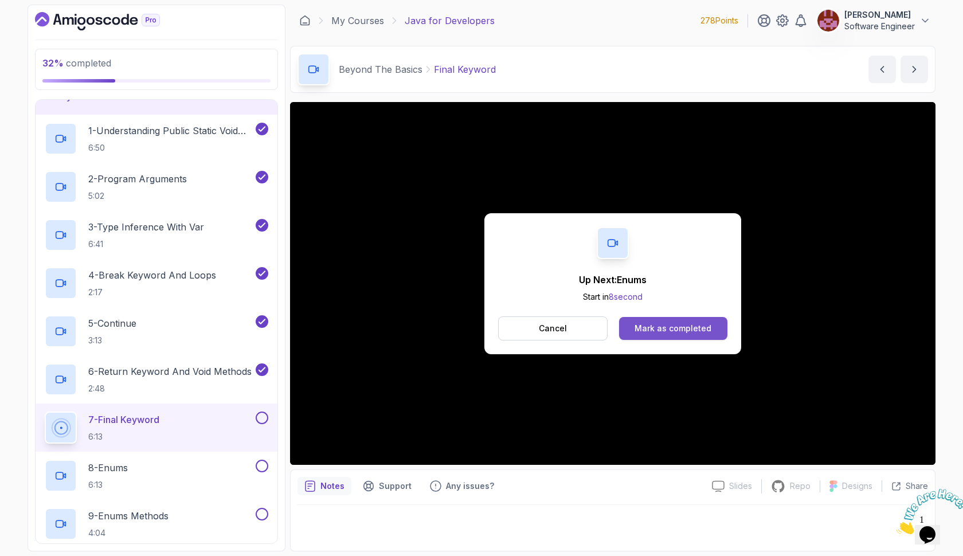
click at [648, 322] on button "Mark as completed" at bounding box center [673, 328] width 108 height 23
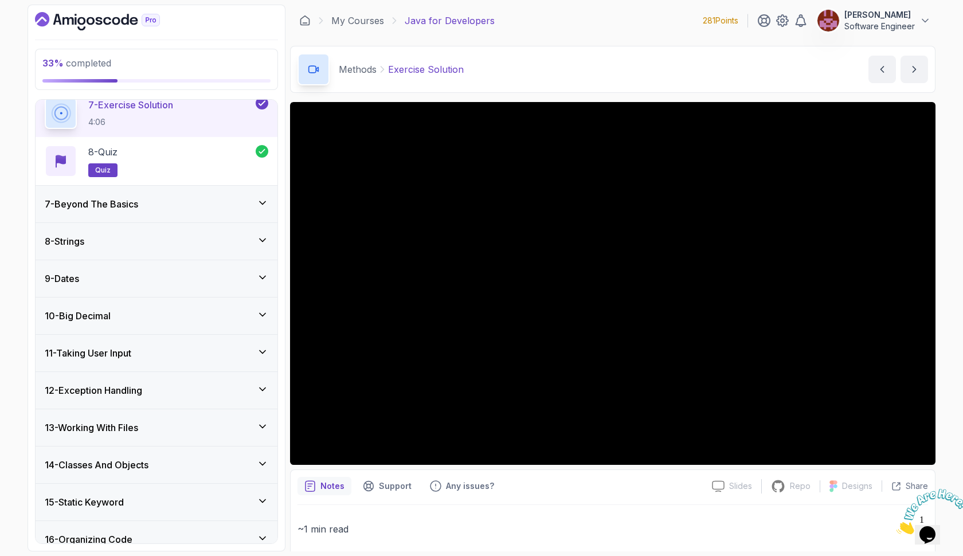
scroll to position [569, 0]
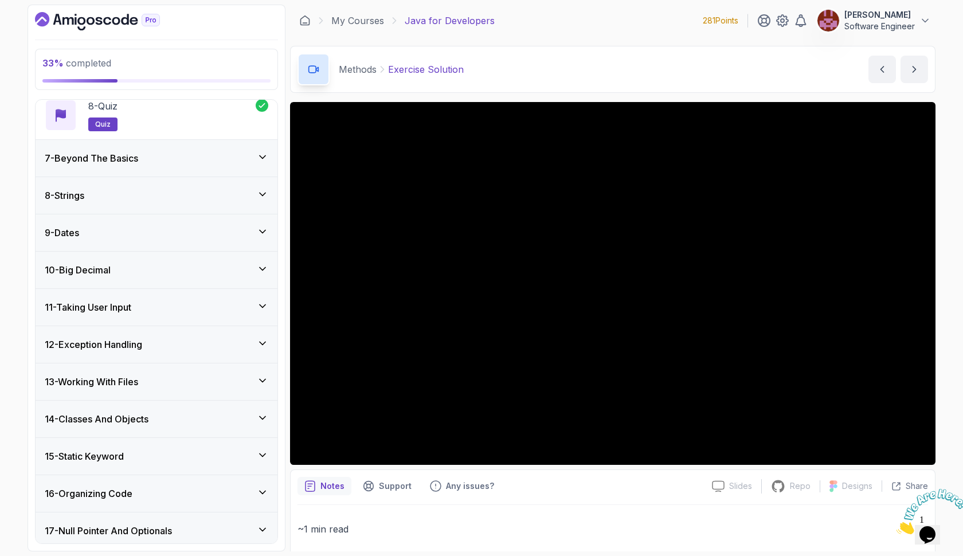
click at [265, 161] on icon at bounding box center [262, 156] width 11 height 11
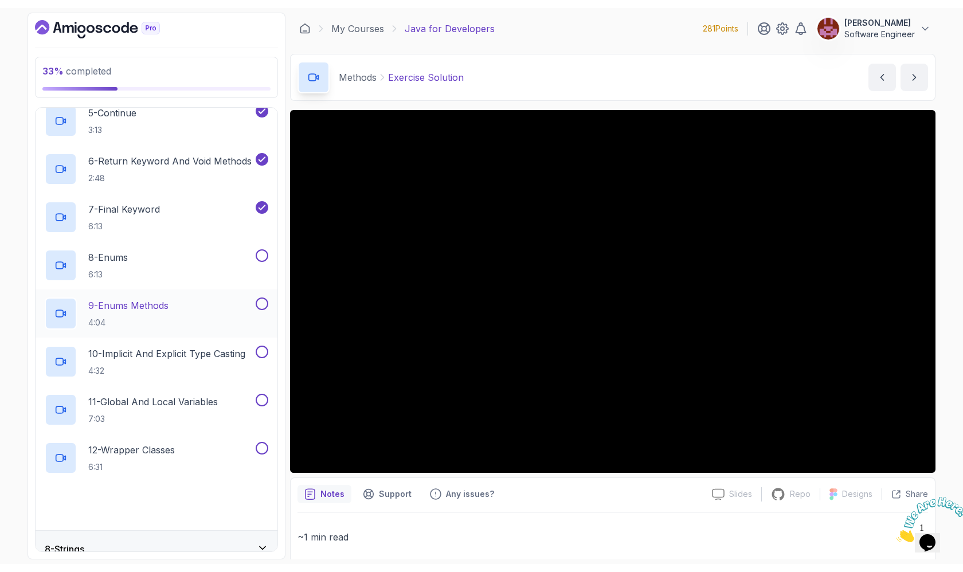
scroll to position [482, 0]
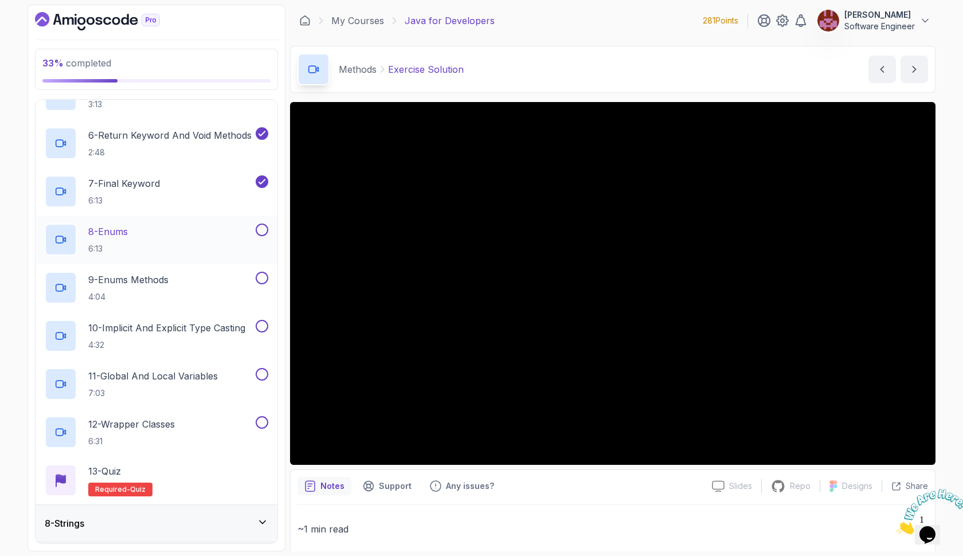
click at [151, 230] on div "8 - Enums 6:13" at bounding box center [149, 240] width 209 height 32
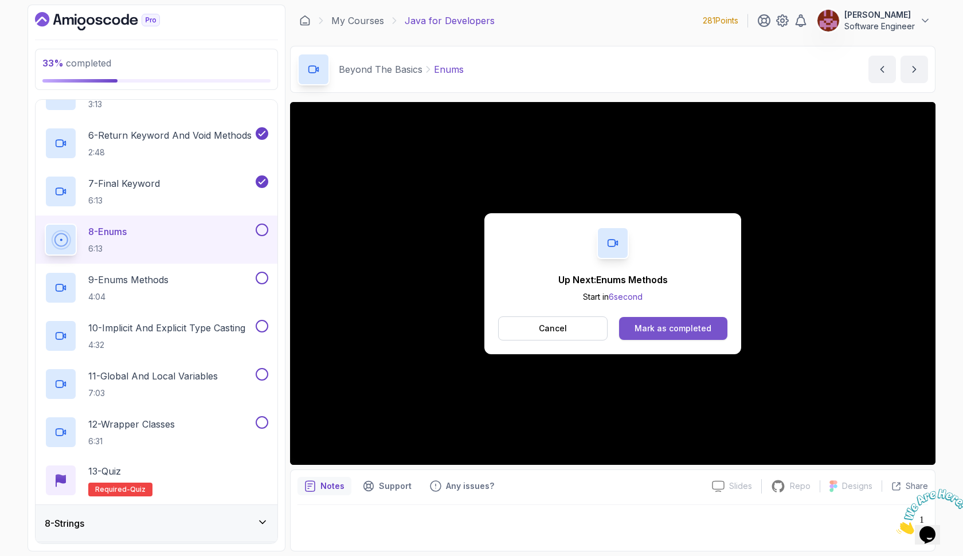
click at [655, 328] on div "Mark as completed" at bounding box center [673, 328] width 77 height 11
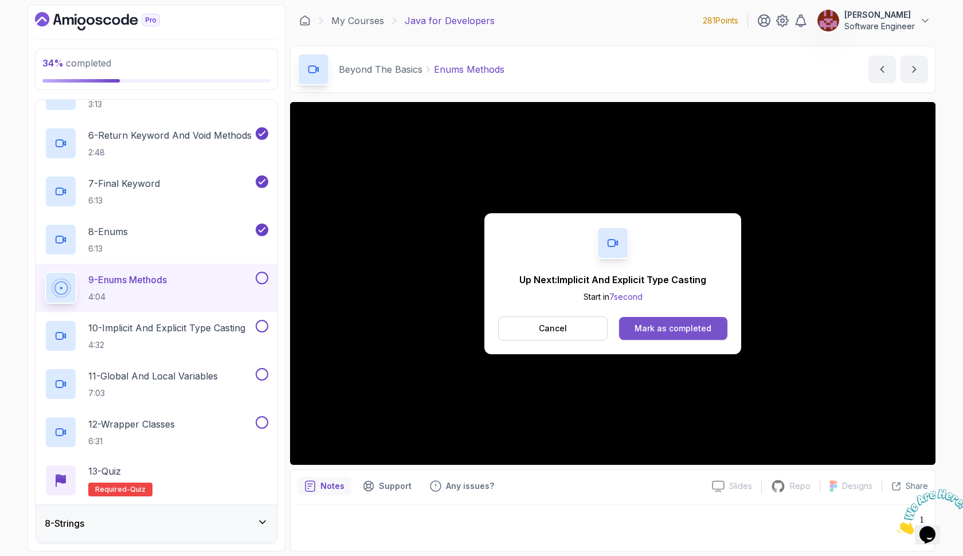
click at [667, 321] on button "Mark as completed" at bounding box center [673, 328] width 108 height 23
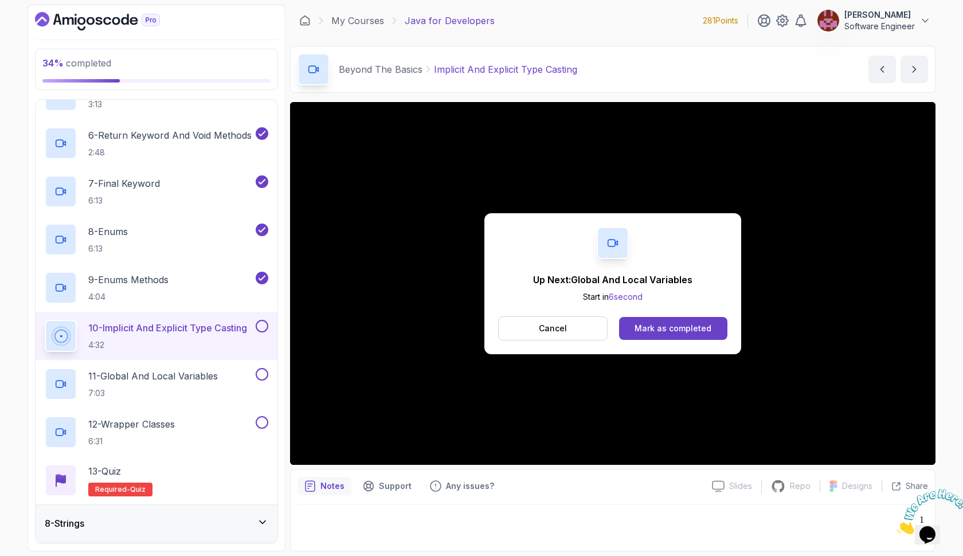
click at [678, 331] on div "Mark as completed" at bounding box center [673, 328] width 77 height 11
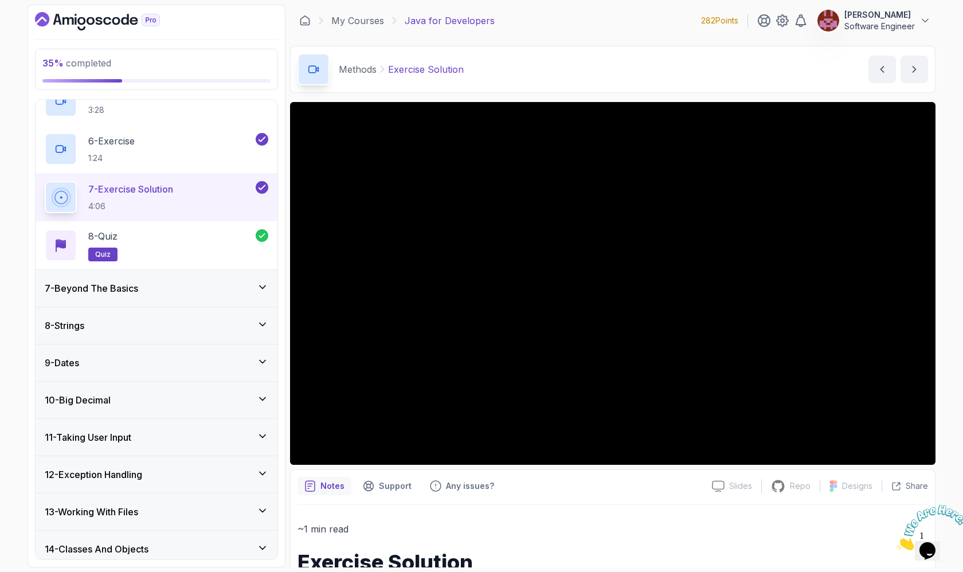
click at [245, 282] on div "7 - Beyond The Basics" at bounding box center [157, 288] width 224 height 14
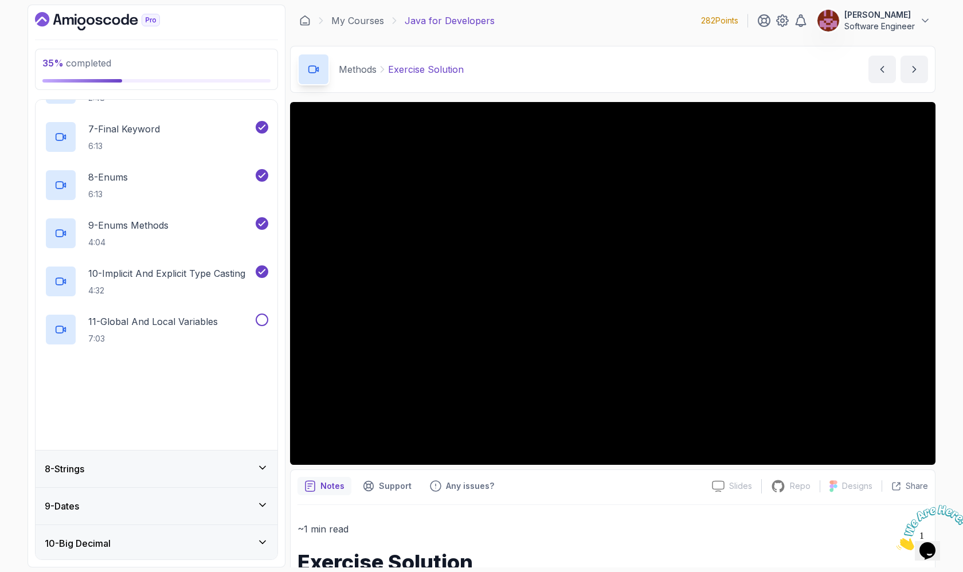
scroll to position [541, 0]
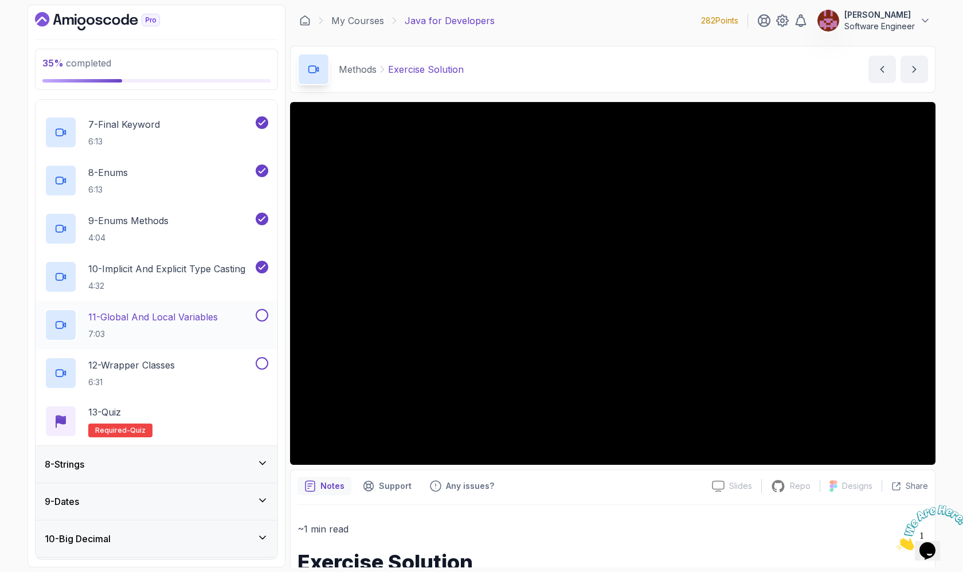
click at [195, 315] on p "11 - Global And Local Variables" at bounding box center [153, 317] width 130 height 14
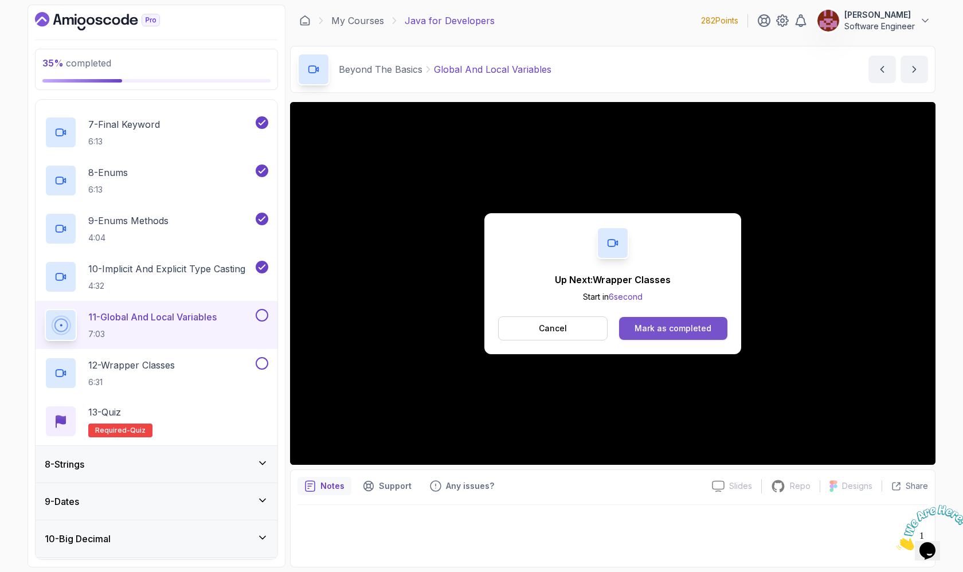
click at [676, 326] on div "Mark as completed" at bounding box center [673, 328] width 77 height 11
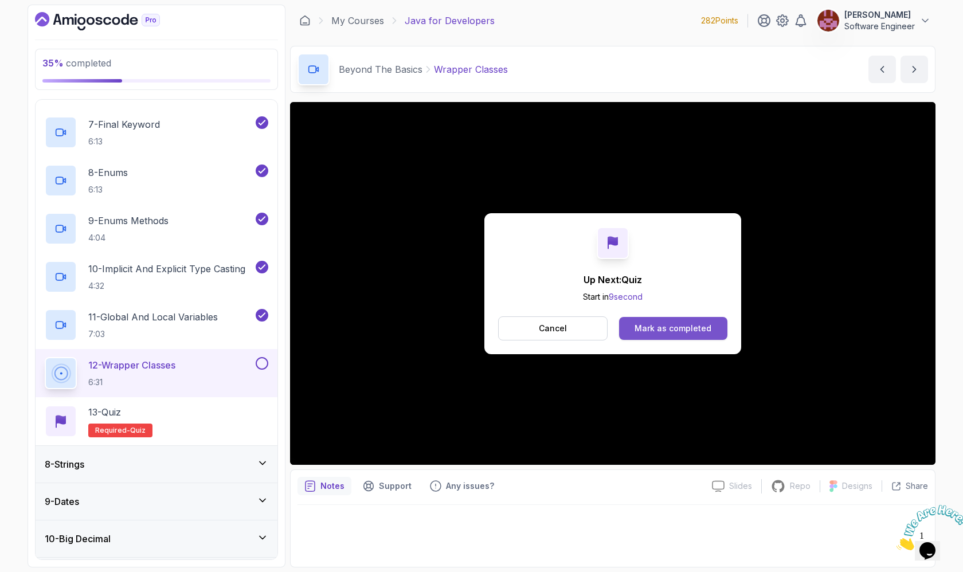
click at [701, 323] on div "Mark as completed" at bounding box center [673, 328] width 77 height 11
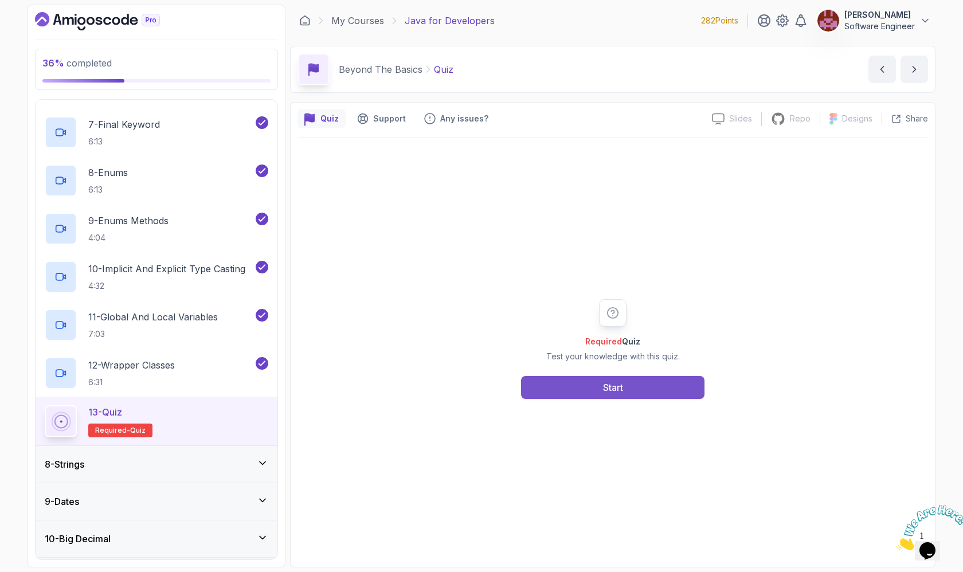
click at [664, 386] on button "Start" at bounding box center [612, 387] width 183 height 23
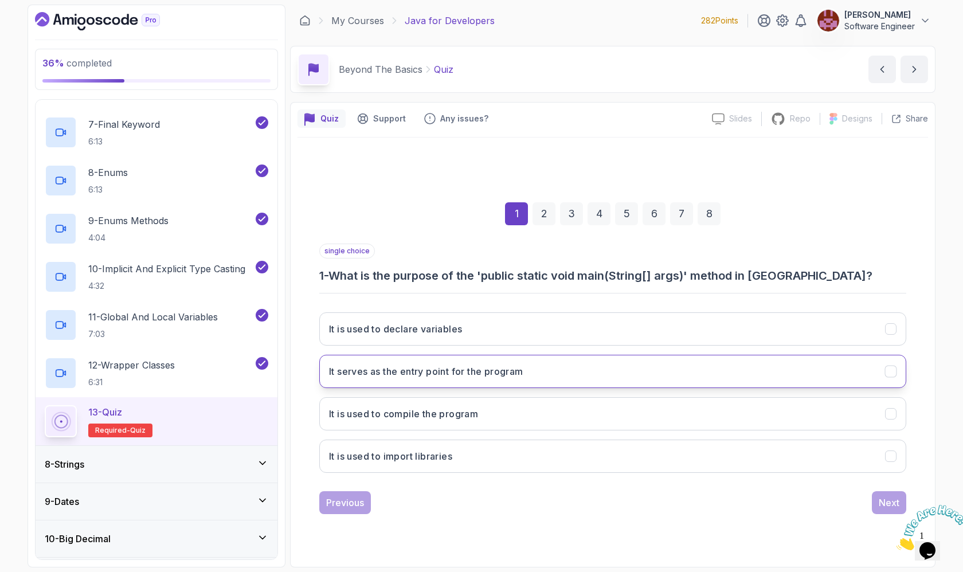
click at [656, 380] on button "It serves as the entry point for the program" at bounding box center [612, 371] width 587 height 33
click at [882, 494] on button "Next" at bounding box center [889, 502] width 34 height 23
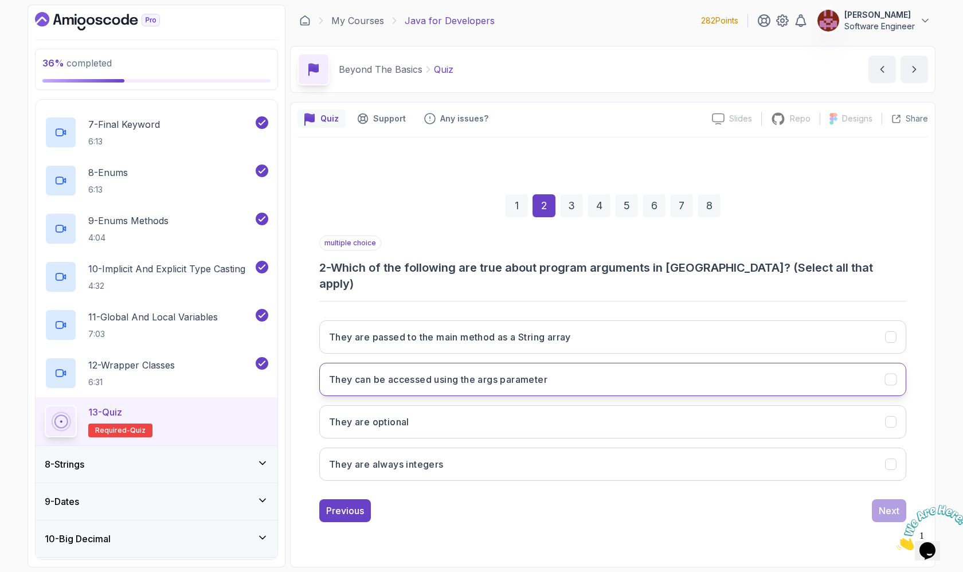
click at [695, 367] on button "They can be accessed using the args parameter" at bounding box center [612, 379] width 587 height 33
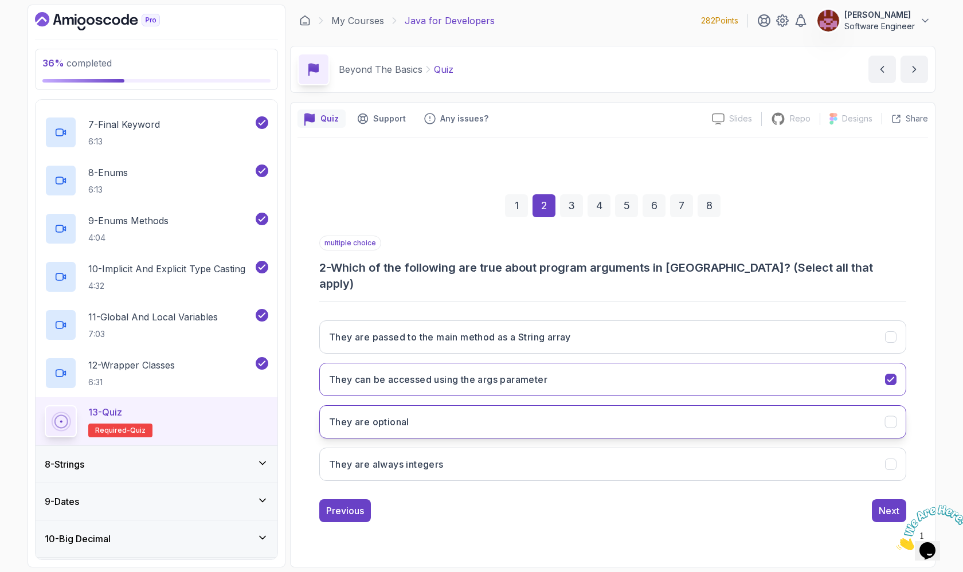
click at [696, 418] on button "They are optional" at bounding box center [612, 421] width 587 height 33
click at [878, 503] on button "Next" at bounding box center [889, 510] width 34 height 23
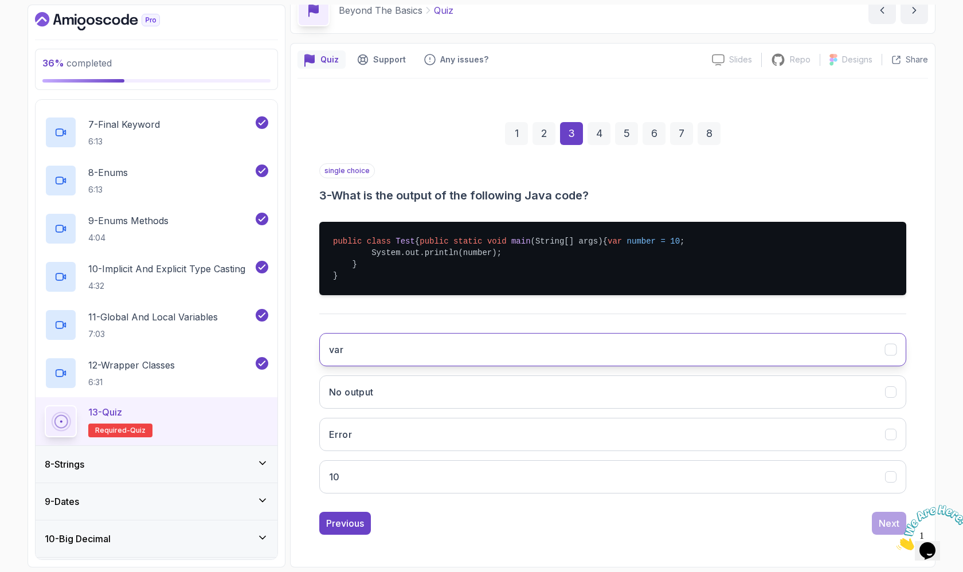
scroll to position [82, 0]
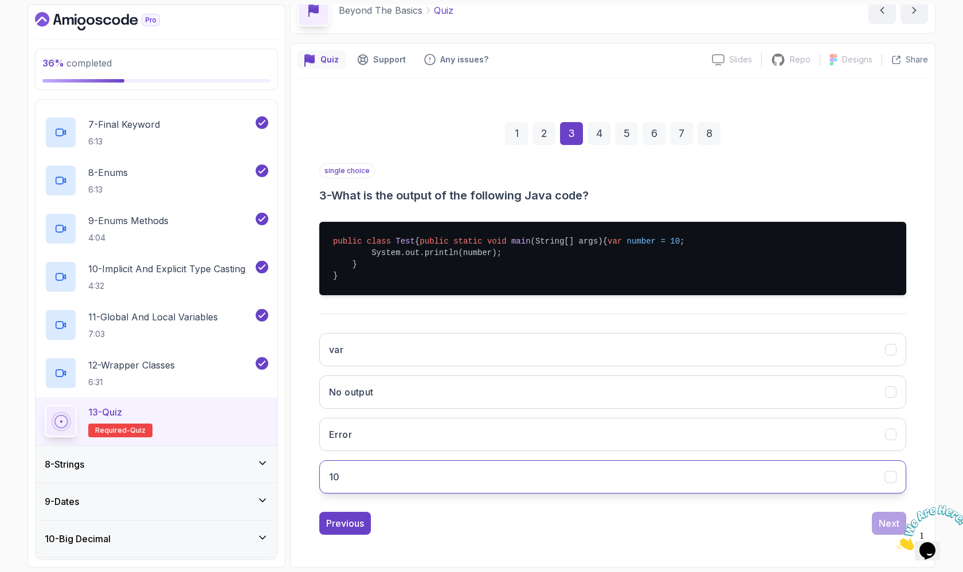
click at [499, 483] on button "10" at bounding box center [612, 476] width 587 height 33
click at [878, 521] on button "Next" at bounding box center [889, 523] width 34 height 23
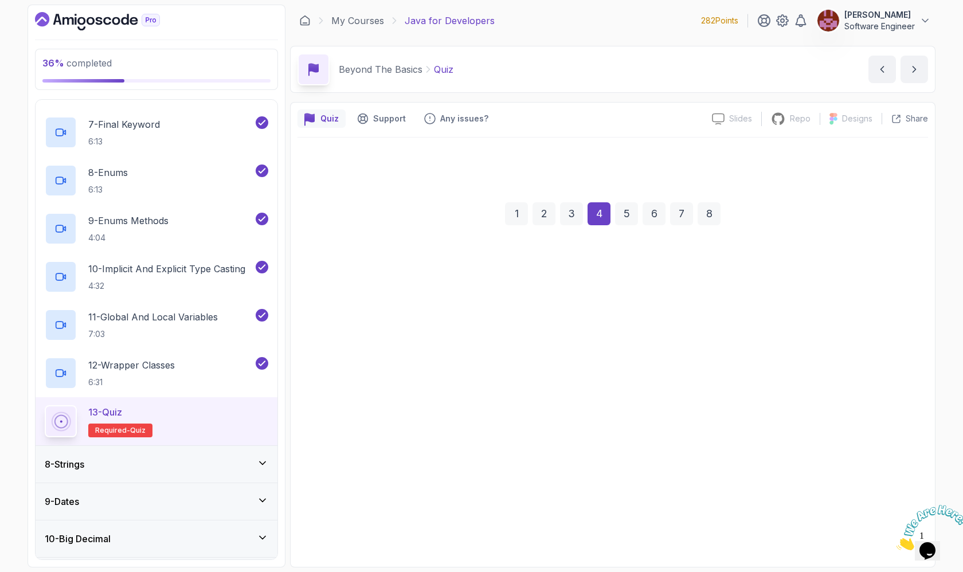
scroll to position [0, 0]
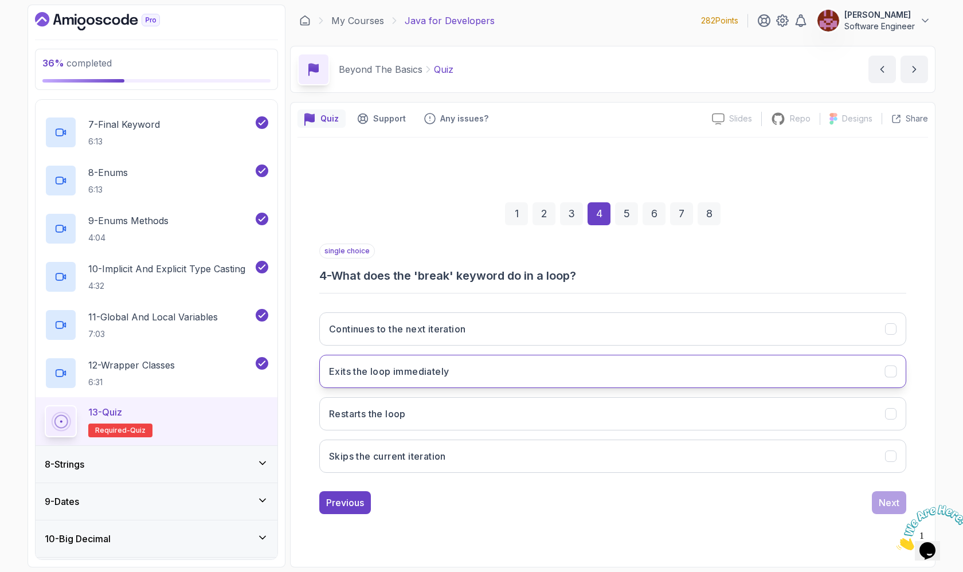
click at [695, 386] on button "Exits the loop immediately" at bounding box center [612, 371] width 587 height 33
click at [883, 500] on div "Next" at bounding box center [889, 503] width 21 height 14
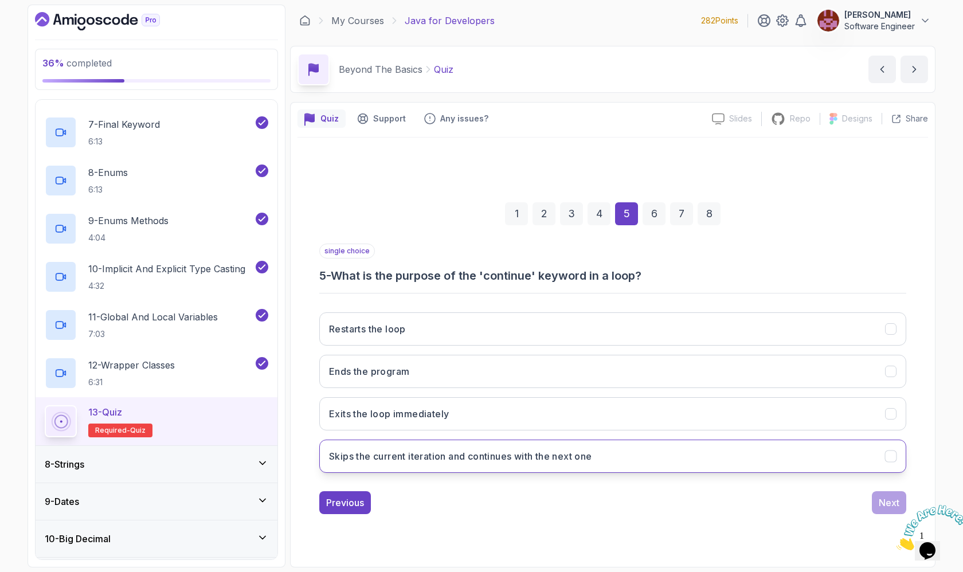
click at [800, 465] on button "Skips the current iteration and continues with the next one" at bounding box center [612, 456] width 587 height 33
click at [894, 498] on div "Next" at bounding box center [889, 503] width 21 height 14
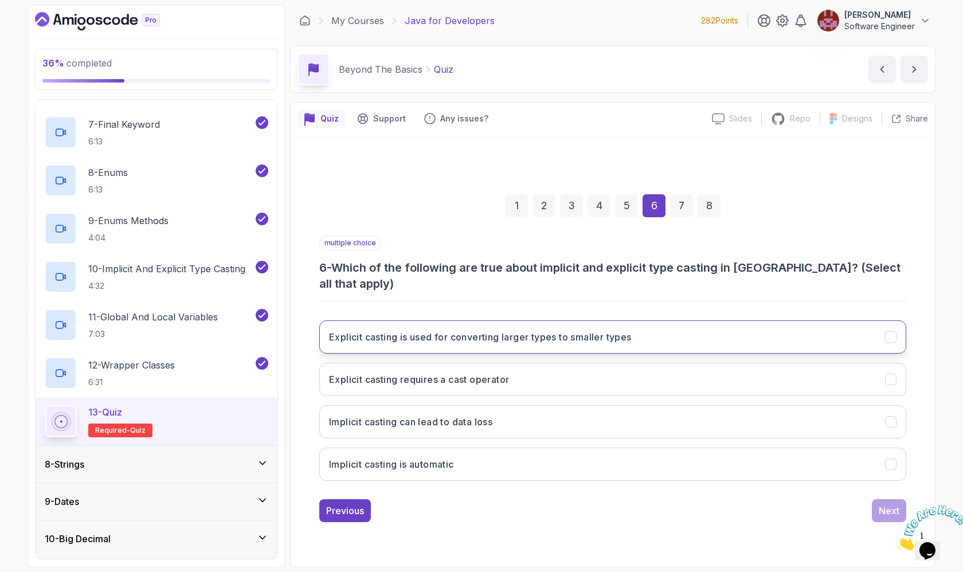
click at [690, 323] on button "Explicit casting is used for converting larger types to smaller types" at bounding box center [612, 336] width 587 height 33
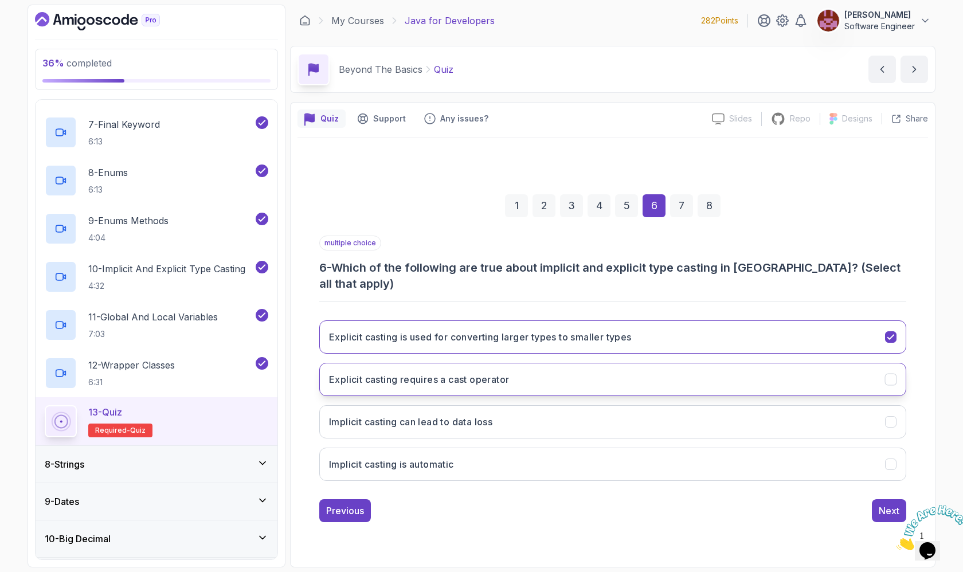
click at [677, 375] on button "Explicit casting requires a cast operator" at bounding box center [612, 379] width 587 height 33
click at [882, 504] on div "Next" at bounding box center [889, 511] width 21 height 14
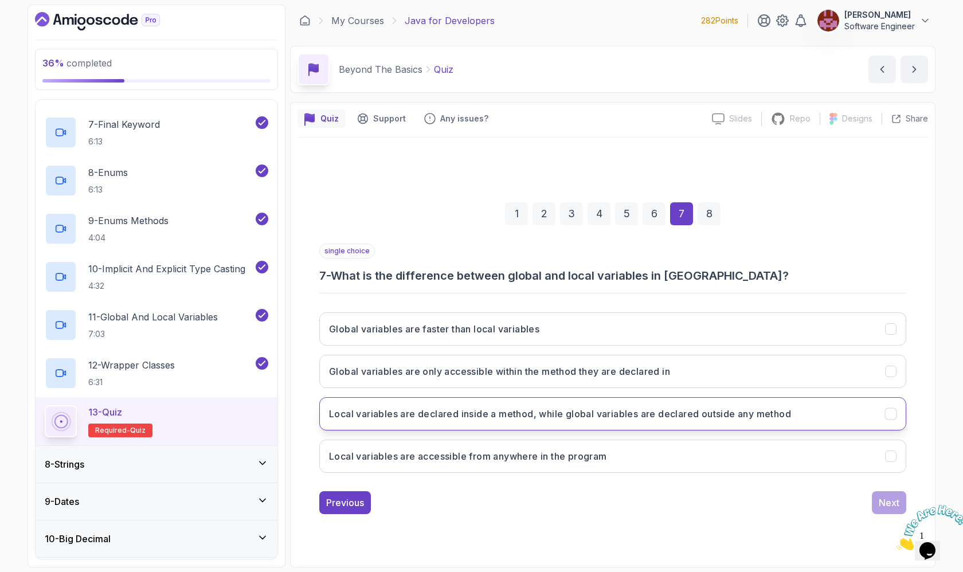
click at [691, 418] on h3 "Local variables are declared inside a method, while global variables are declar…" at bounding box center [560, 414] width 462 height 14
click at [876, 506] on button "Next" at bounding box center [889, 502] width 34 height 23
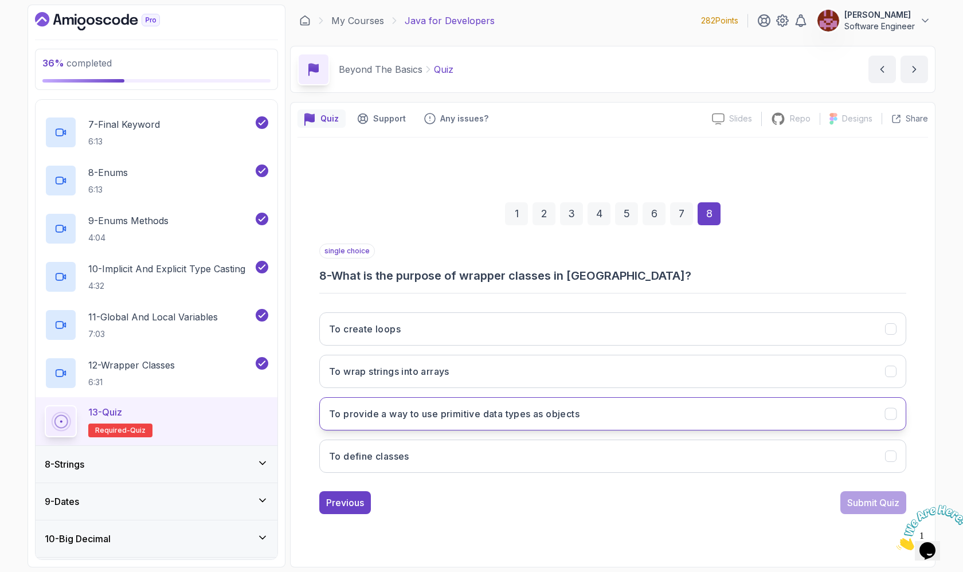
click at [765, 418] on button "To provide a way to use primitive data types as objects" at bounding box center [612, 413] width 587 height 33
click at [861, 499] on div "Submit Quiz" at bounding box center [873, 503] width 52 height 14
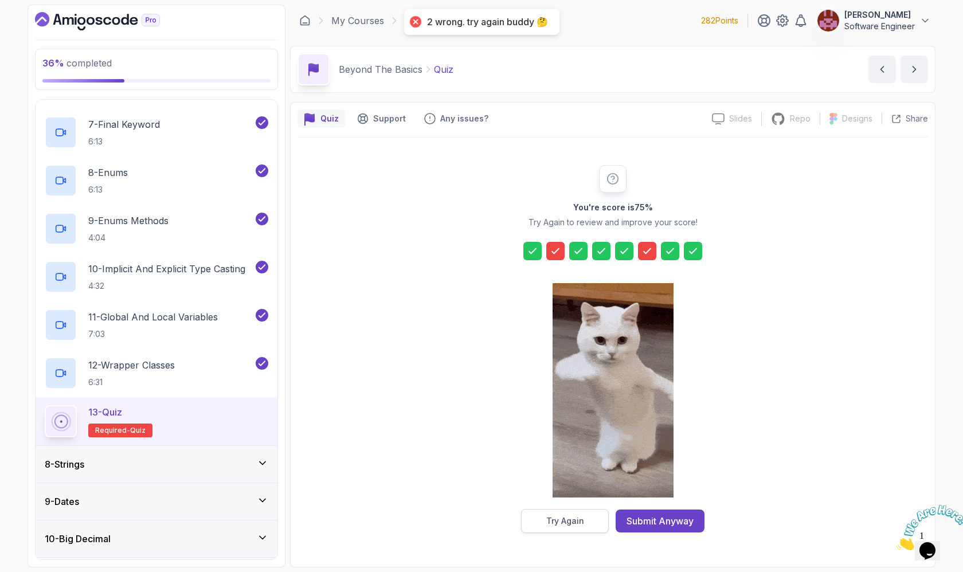
click at [547, 517] on div "Try Again" at bounding box center [565, 520] width 38 height 11
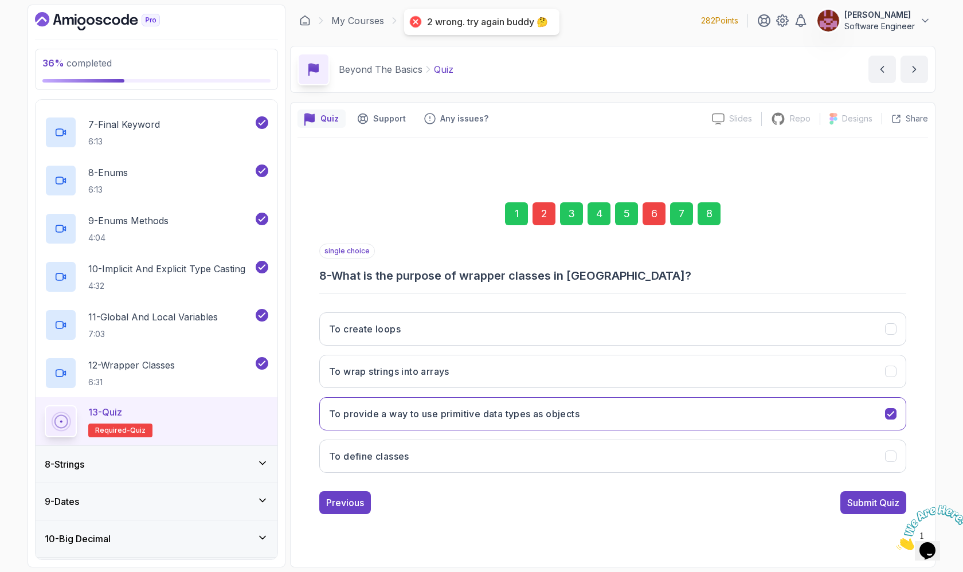
click at [546, 210] on div "2" at bounding box center [544, 213] width 23 height 23
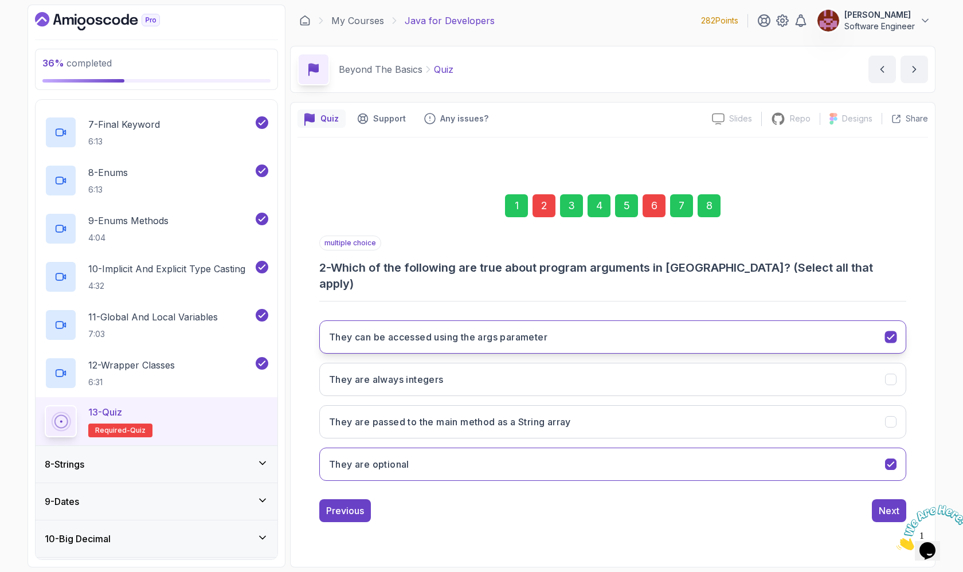
click at [547, 330] on h3 "They can be accessed using the args parameter" at bounding box center [438, 337] width 218 height 14
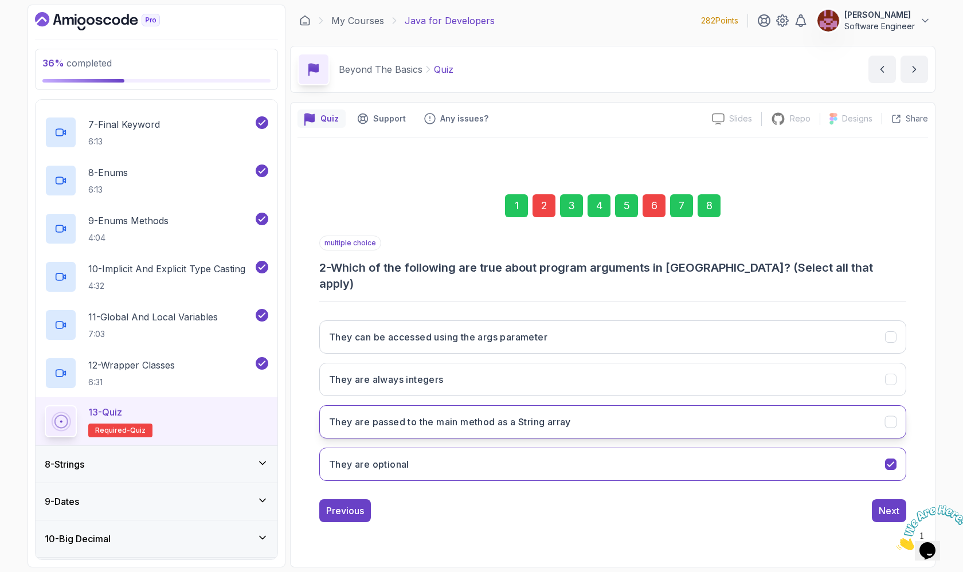
click at [546, 415] on h3 "They are passed to the main method as a String array" at bounding box center [450, 422] width 242 height 14
click at [651, 217] on div "6" at bounding box center [654, 205] width 23 height 23
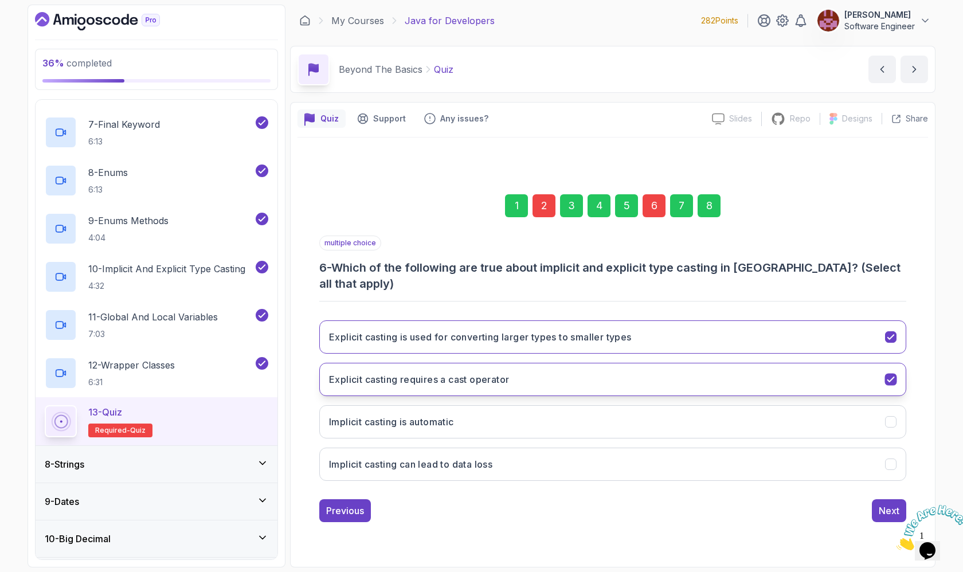
click at [627, 376] on button "Explicit casting requires a cast operator" at bounding box center [612, 379] width 587 height 33
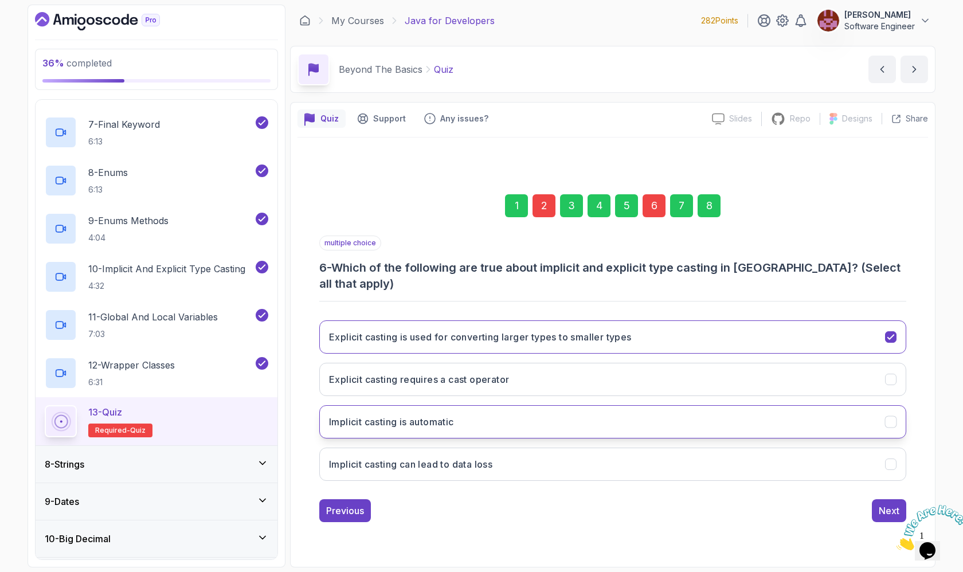
click at [607, 422] on button "Implicit casting is automatic" at bounding box center [612, 421] width 587 height 33
click at [708, 214] on div "8" at bounding box center [709, 205] width 23 height 23
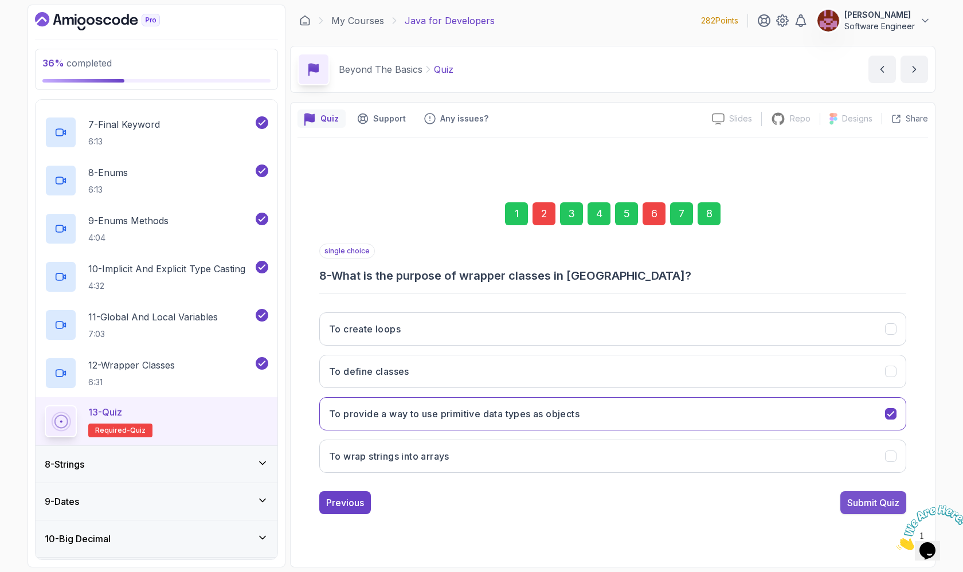
click at [870, 504] on div "Submit Quiz" at bounding box center [873, 503] width 52 height 14
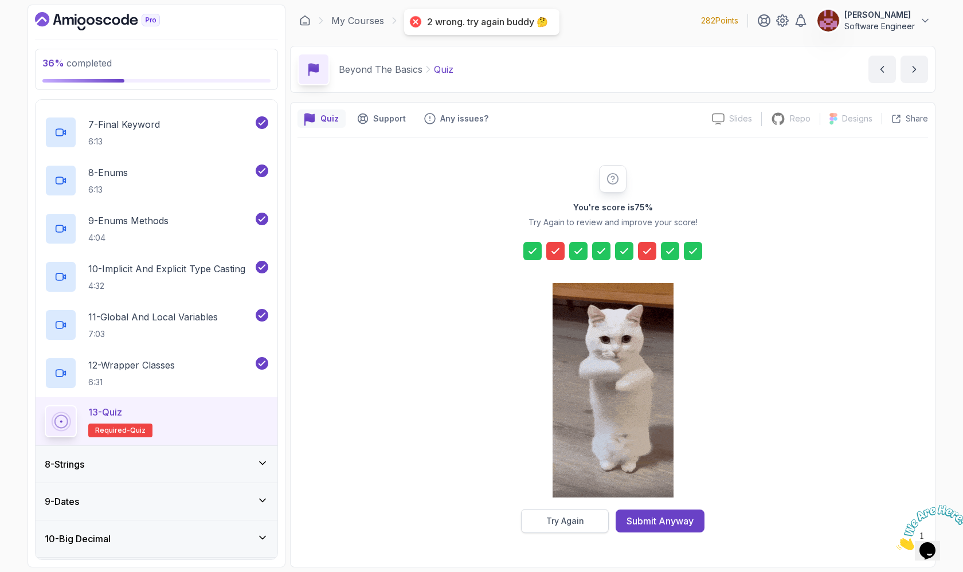
click at [576, 523] on div "Try Again" at bounding box center [565, 520] width 38 height 11
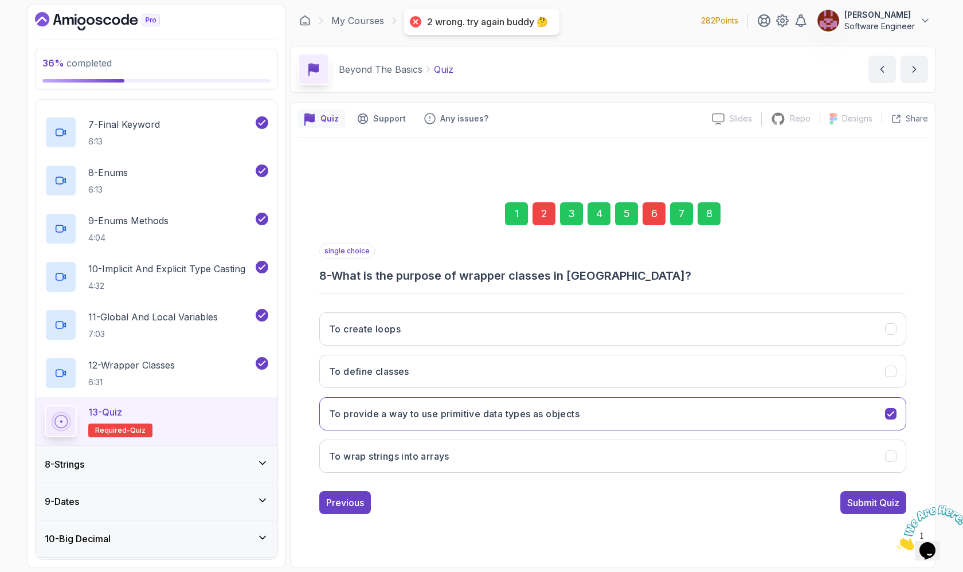
click at [539, 216] on div "2" at bounding box center [544, 213] width 23 height 23
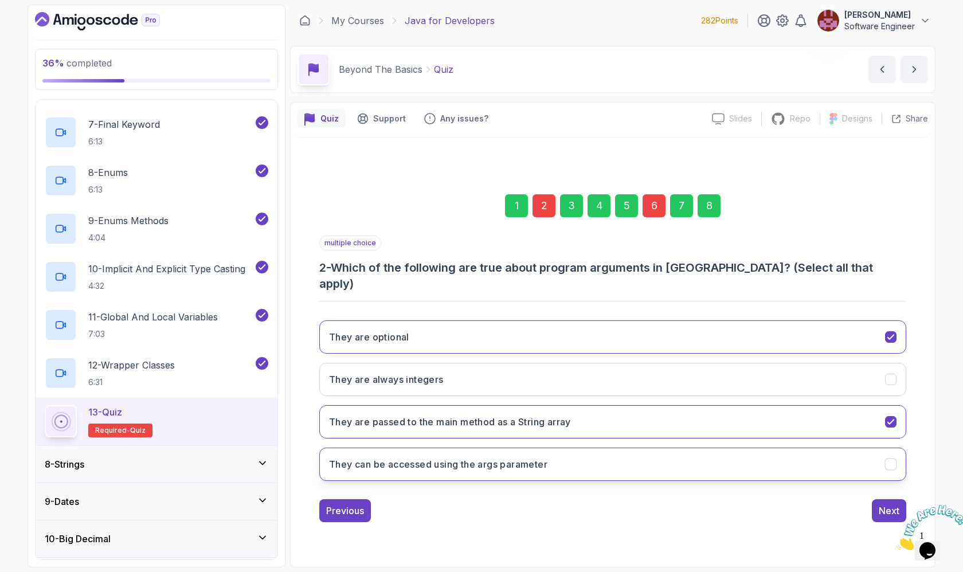
click at [547, 457] on h3 "They can be accessed using the args parameter" at bounding box center [438, 464] width 218 height 14
click at [660, 217] on div "6" at bounding box center [654, 205] width 23 height 23
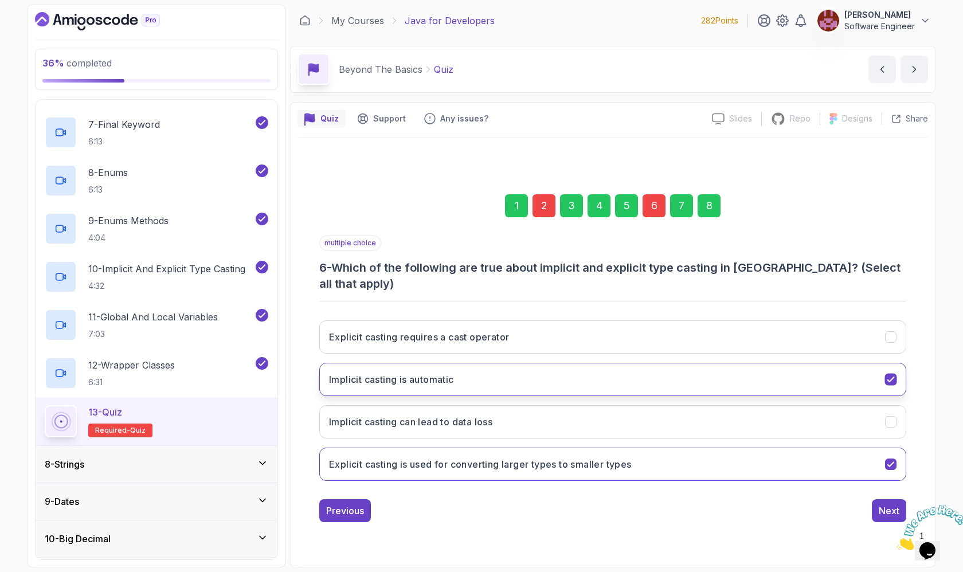
click at [673, 374] on button "Implicit casting is automatic" at bounding box center [612, 379] width 587 height 33
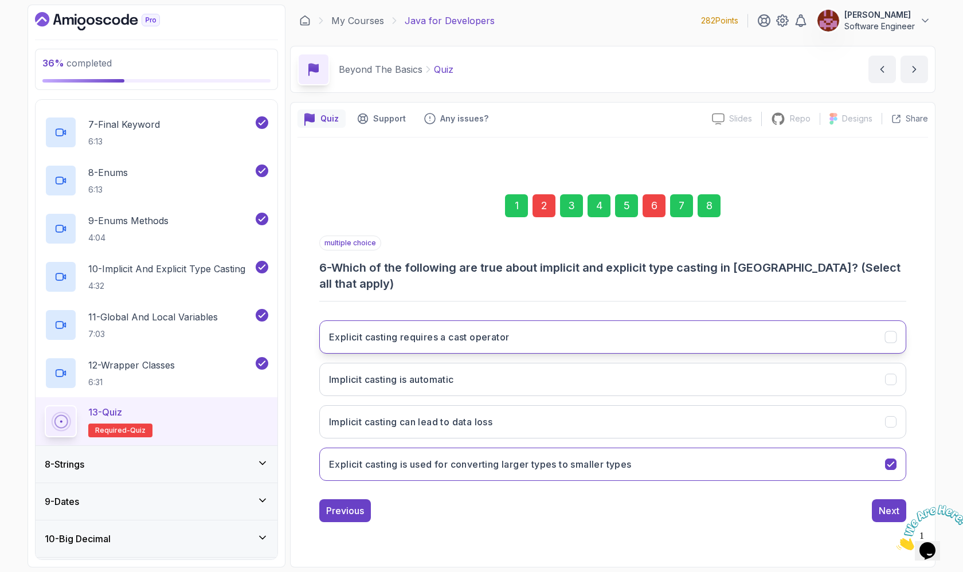
click at [660, 334] on button "Explicit casting requires a cast operator" at bounding box center [612, 336] width 587 height 33
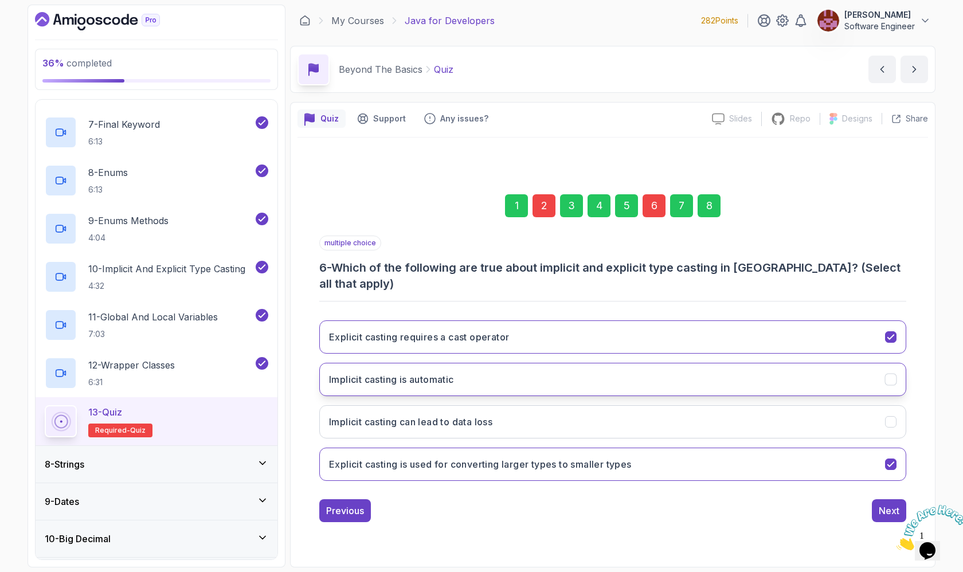
click at [652, 377] on button "Implicit casting is automatic" at bounding box center [612, 379] width 587 height 33
click at [880, 504] on div "Next" at bounding box center [889, 511] width 21 height 14
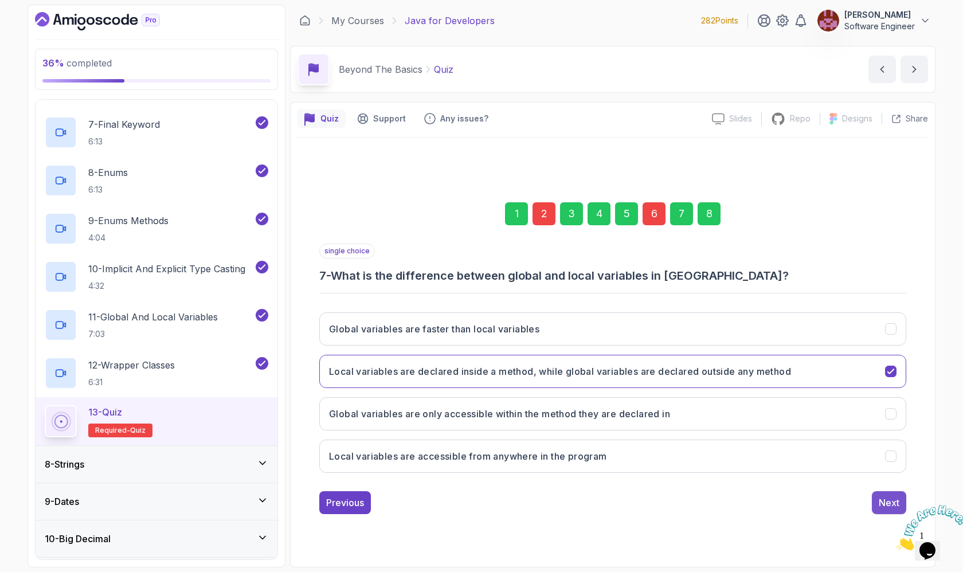
click at [884, 492] on button "Next" at bounding box center [889, 502] width 34 height 23
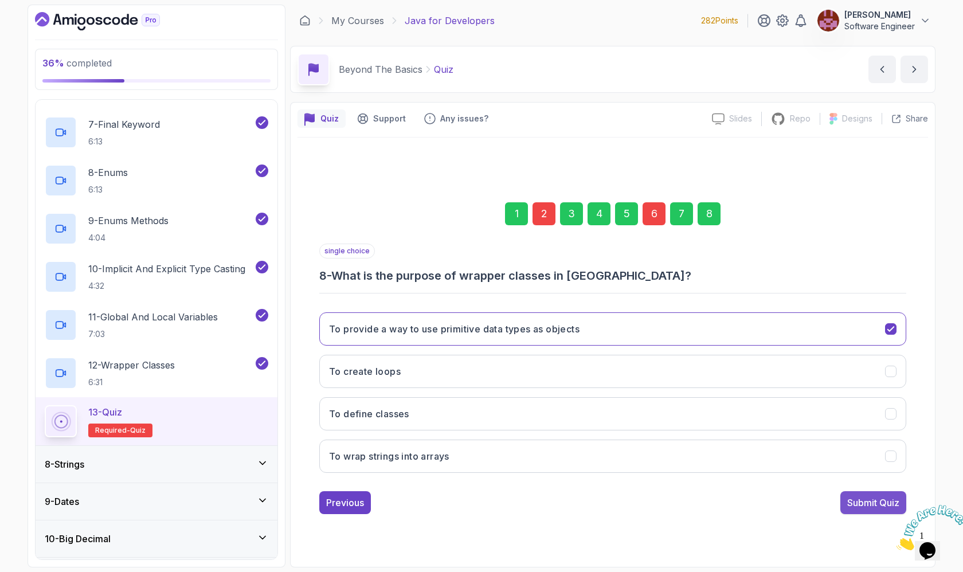
click at [889, 500] on div "Submit Quiz" at bounding box center [873, 503] width 52 height 14
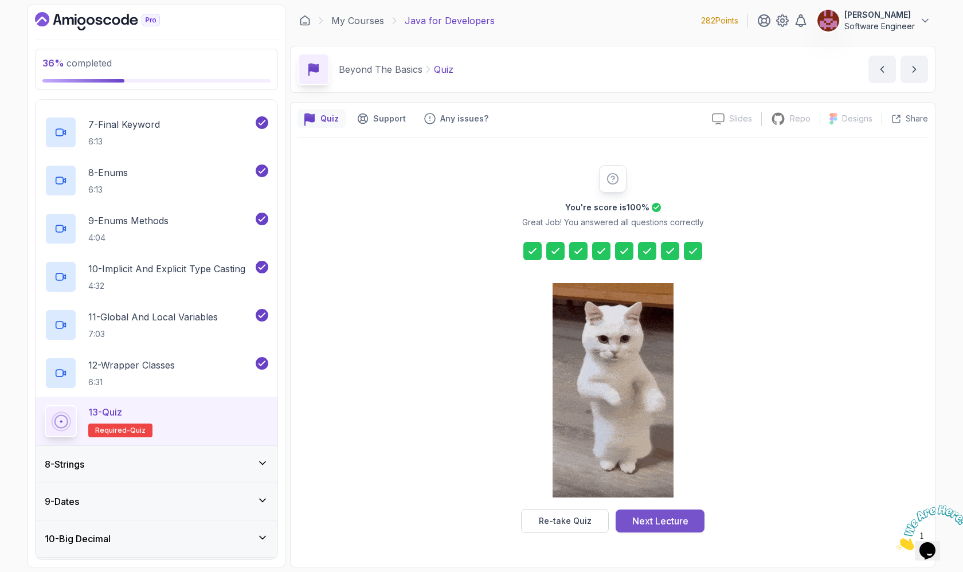
click at [691, 521] on button "Next Lecture" at bounding box center [660, 521] width 89 height 23
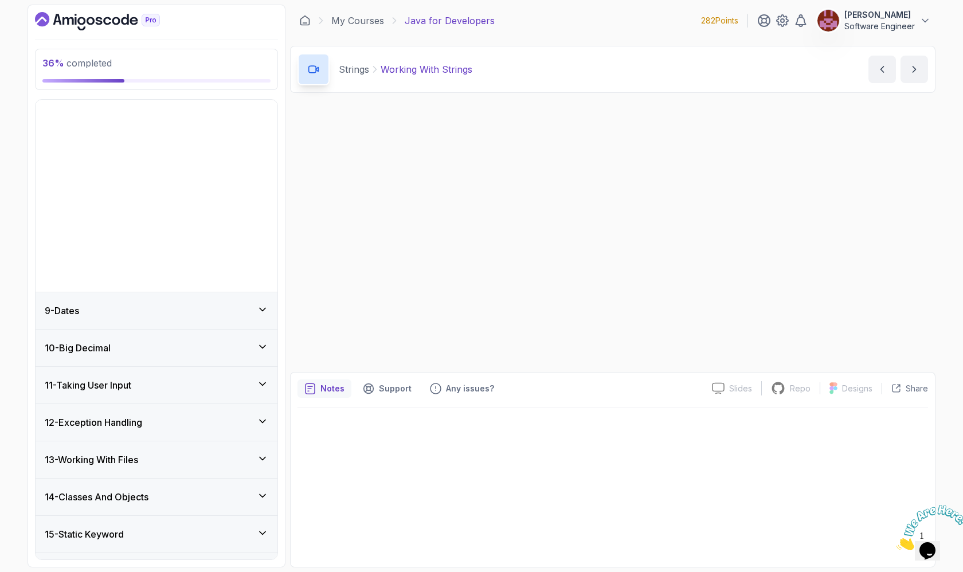
scroll to position [248, 0]
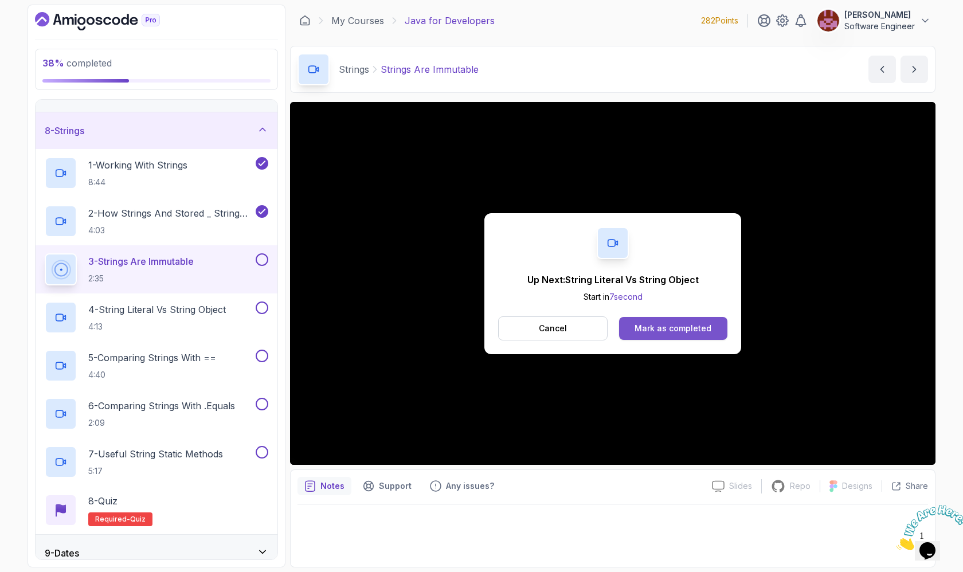
click at [635, 332] on button "Mark as completed" at bounding box center [673, 328] width 108 height 23
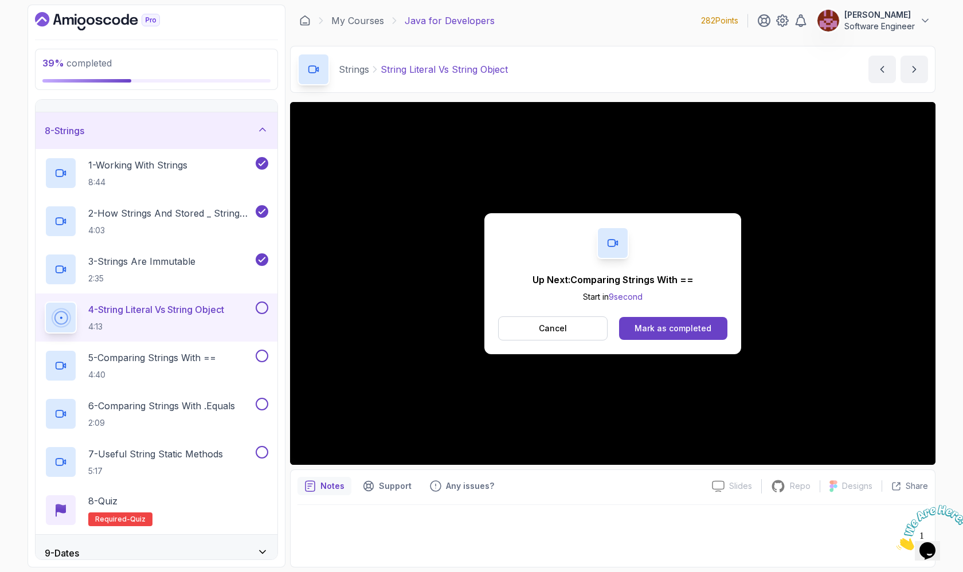
click at [635, 332] on button "Mark as completed" at bounding box center [673, 328] width 108 height 23
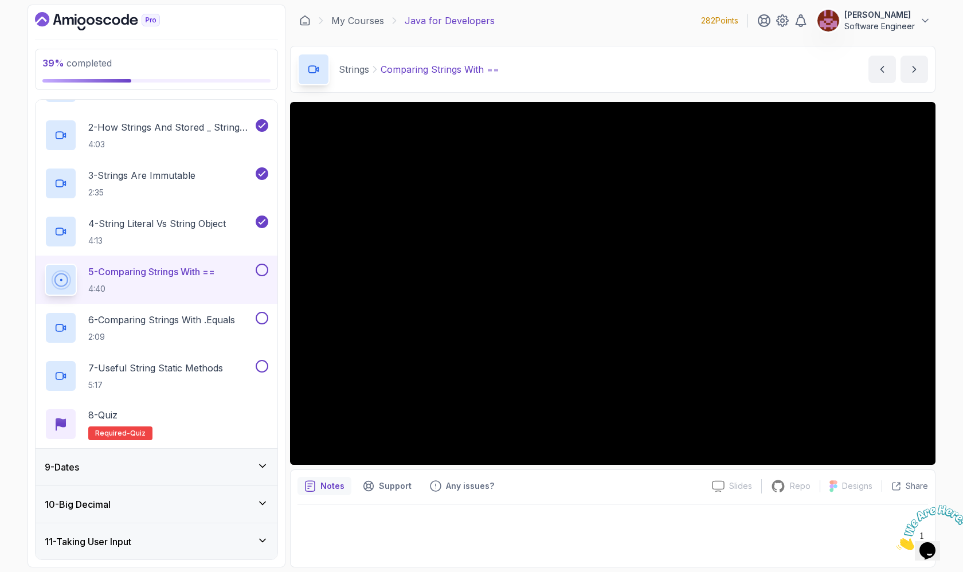
scroll to position [345, 0]
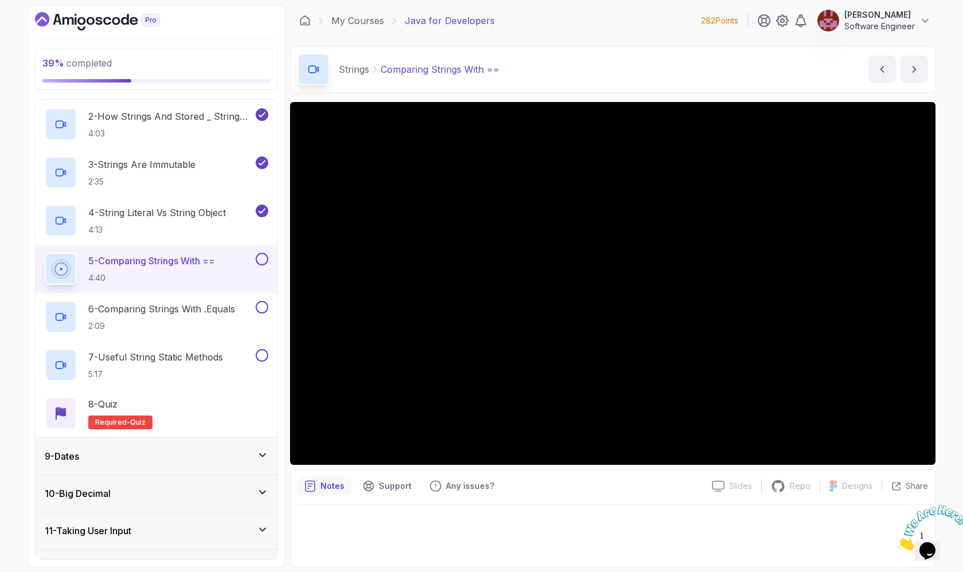
click at [263, 453] on icon at bounding box center [262, 454] width 11 height 11
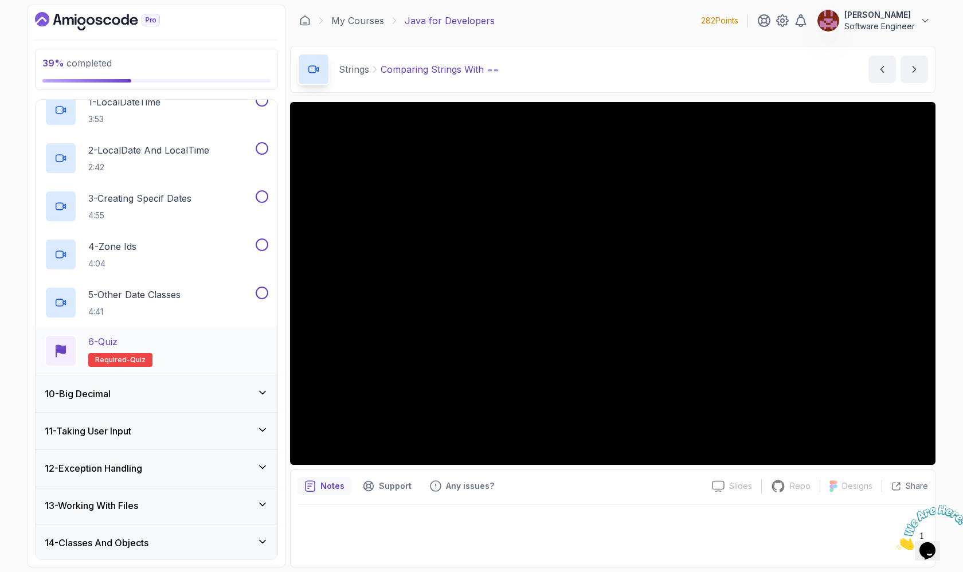
scroll to position [350, 0]
click at [262, 394] on icon at bounding box center [262, 390] width 11 height 11
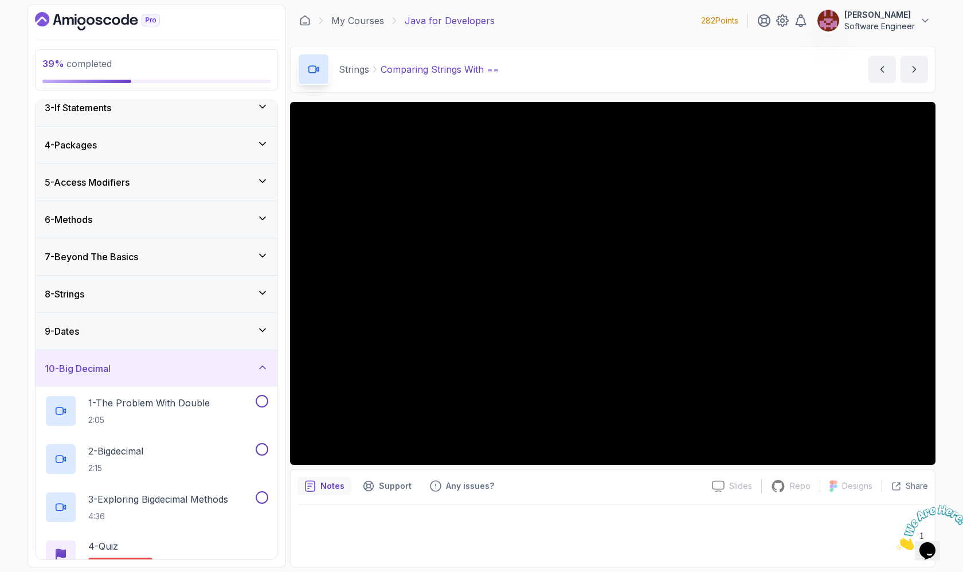
scroll to position [75, 0]
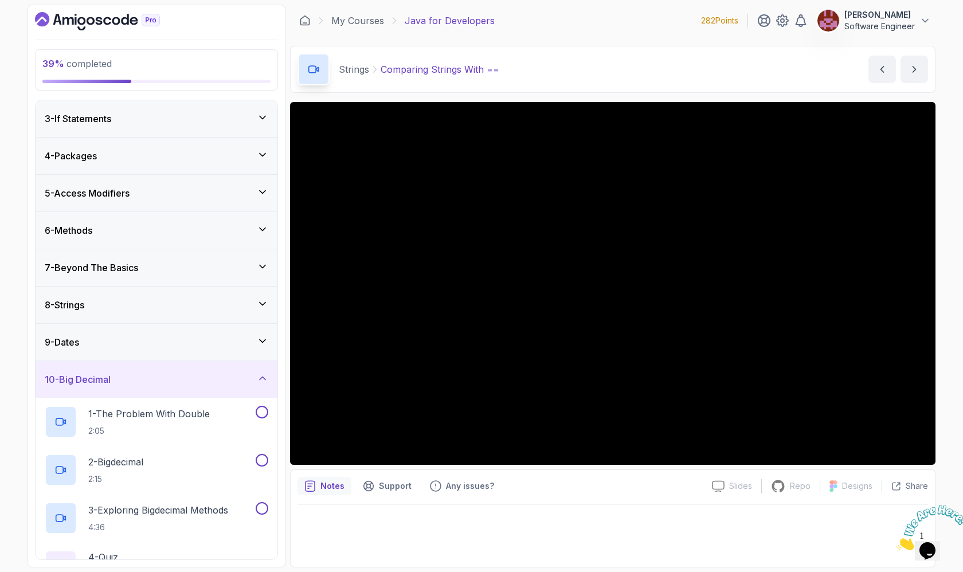
click at [180, 312] on div "8 - Strings" at bounding box center [157, 305] width 242 height 37
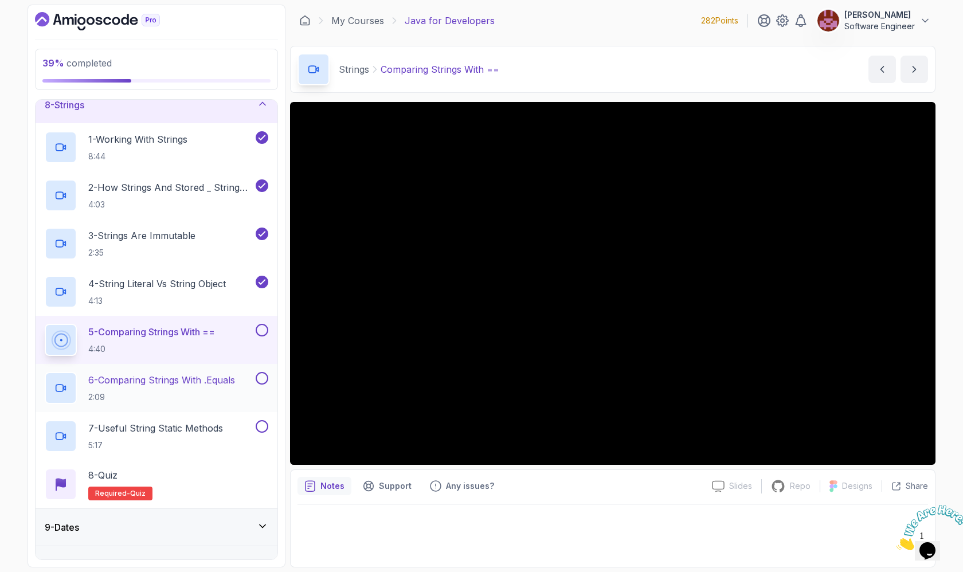
scroll to position [273, 0]
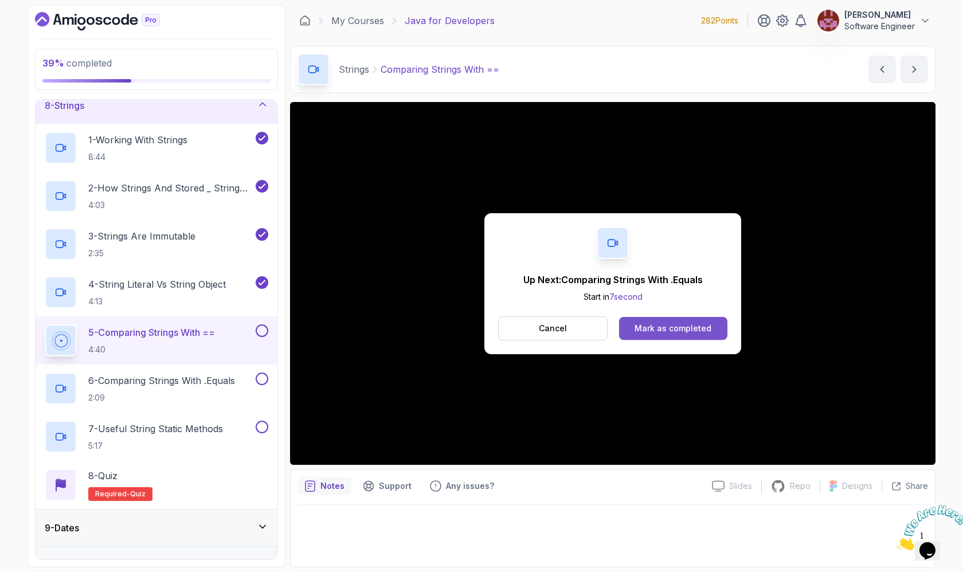
click at [674, 326] on div "Mark as completed" at bounding box center [673, 328] width 77 height 11
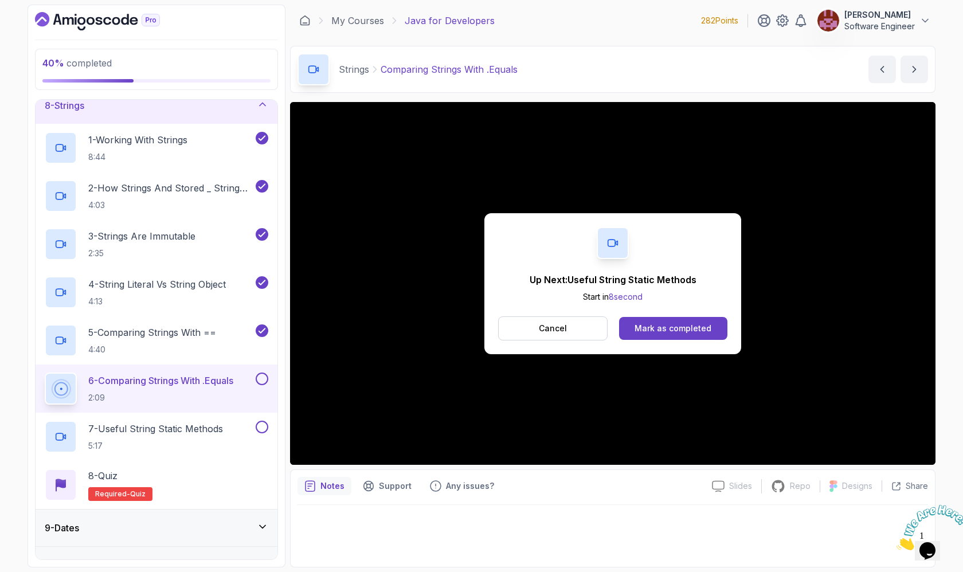
click at [674, 326] on div "Mark as completed" at bounding box center [673, 328] width 77 height 11
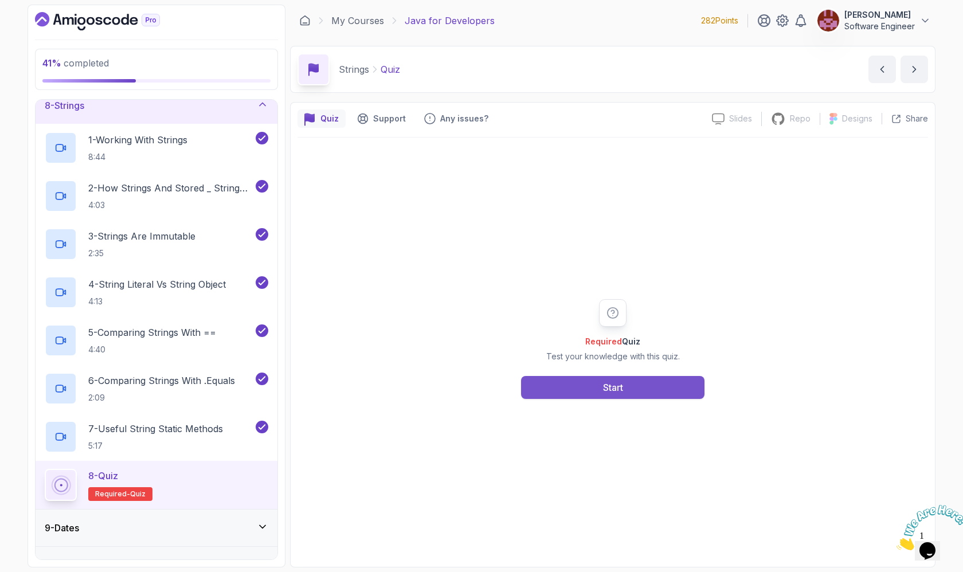
click at [603, 389] on div "Start" at bounding box center [613, 388] width 20 height 14
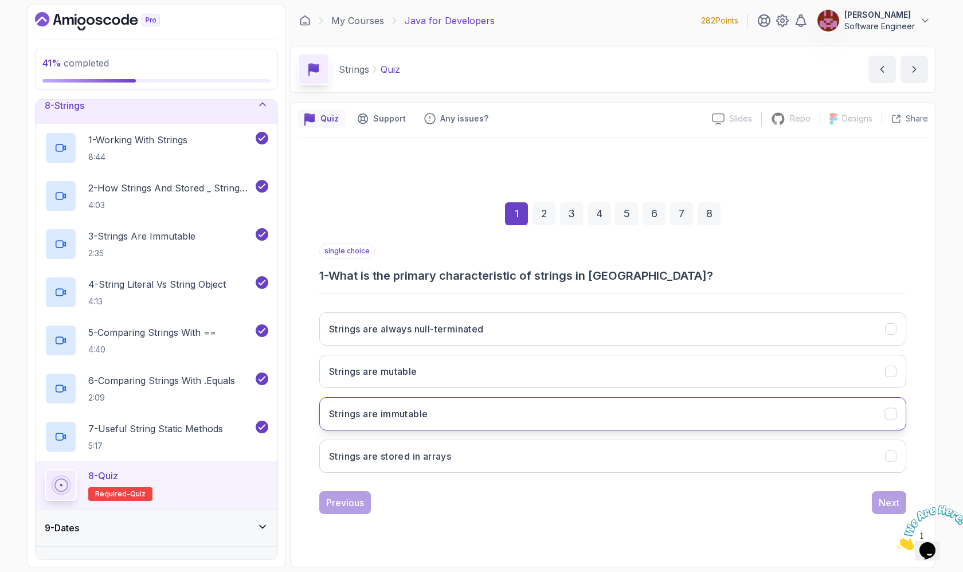
click at [593, 417] on button "Strings are immutable" at bounding box center [612, 413] width 587 height 33
click at [879, 501] on div "Next" at bounding box center [889, 503] width 21 height 14
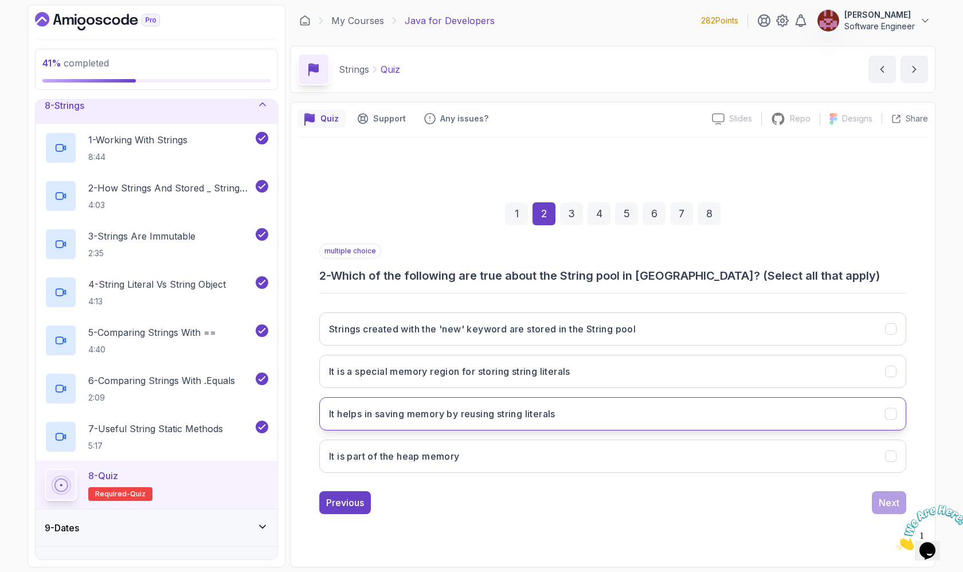
click at [727, 406] on button "It helps in saving memory by reusing string literals" at bounding box center [612, 413] width 587 height 33
click at [711, 310] on div "Strings created with the 'new' keyword are stored in the String pool It is a sp…" at bounding box center [612, 392] width 587 height 179
click at [710, 326] on button "Strings created with the 'new' keyword are stored in the String pool" at bounding box center [612, 328] width 587 height 33
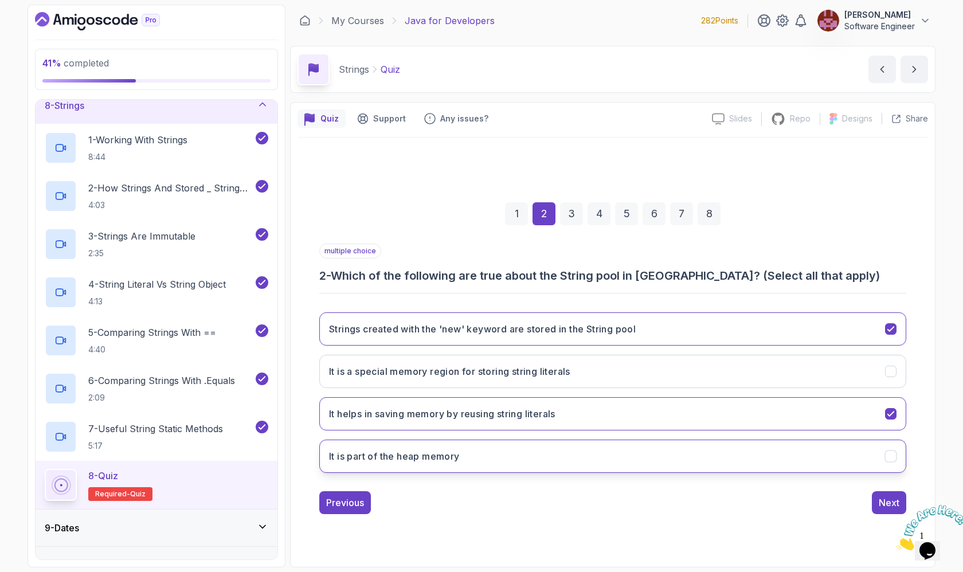
click at [699, 455] on button "It is part of the heap memory" at bounding box center [612, 456] width 587 height 33
click at [879, 506] on div "Next" at bounding box center [889, 503] width 21 height 14
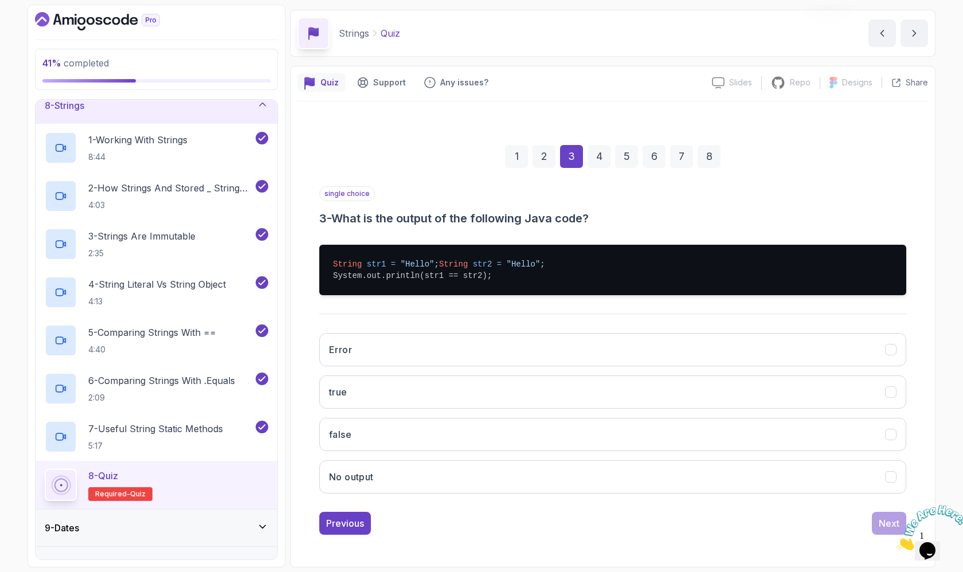
scroll to position [44, 0]
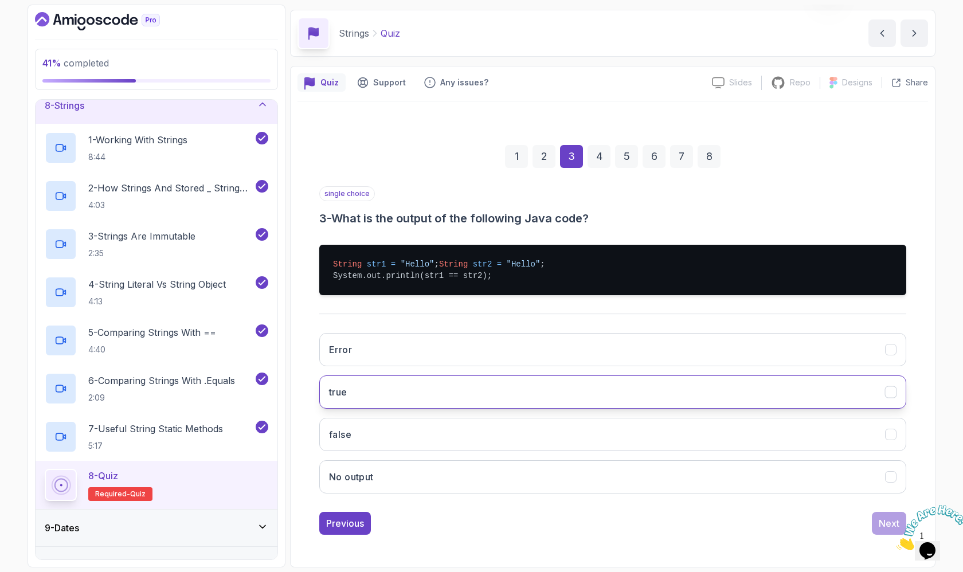
click at [470, 398] on button "true" at bounding box center [612, 391] width 587 height 33
click at [879, 530] on div "Next" at bounding box center [889, 524] width 21 height 14
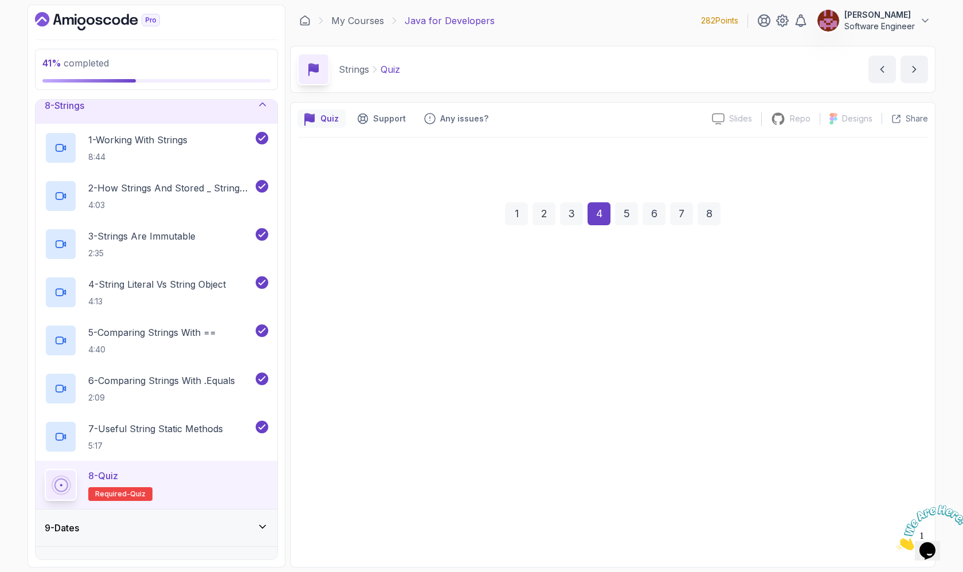
scroll to position [0, 0]
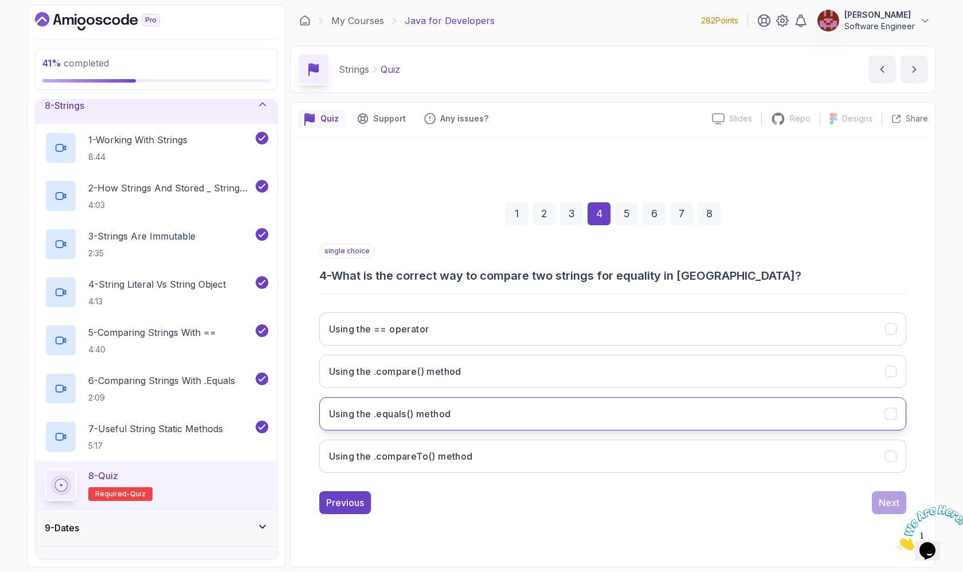
click at [537, 403] on button "Using the .equals() method" at bounding box center [612, 413] width 587 height 33
click at [891, 501] on div "Next" at bounding box center [889, 503] width 21 height 14
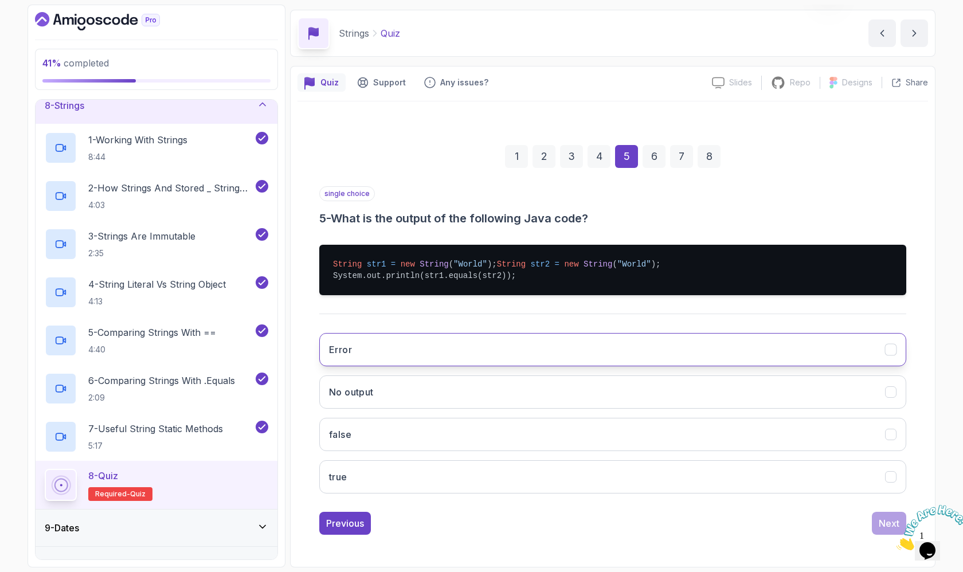
scroll to position [48, 0]
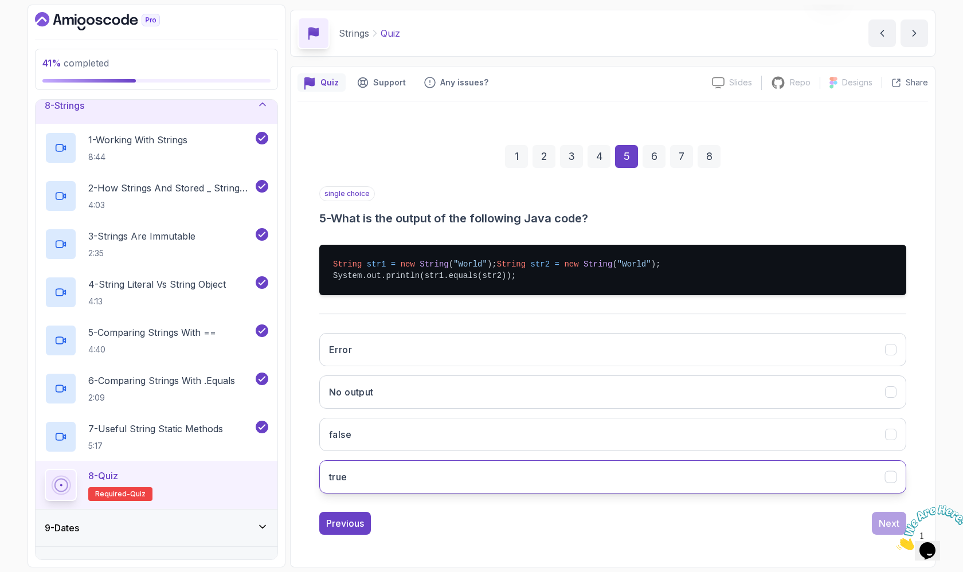
click at [436, 472] on button "true" at bounding box center [612, 476] width 587 height 33
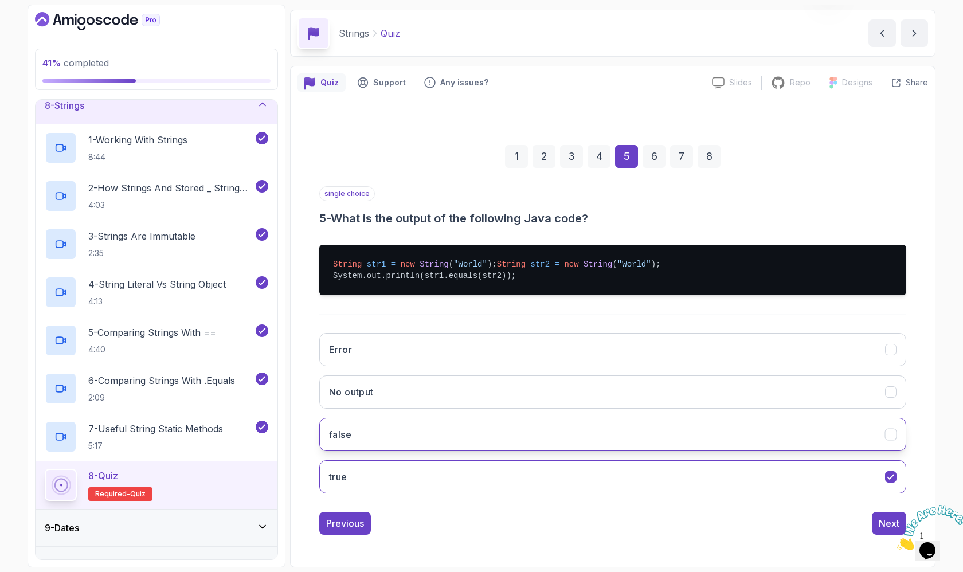
click at [705, 432] on button "false" at bounding box center [612, 434] width 587 height 33
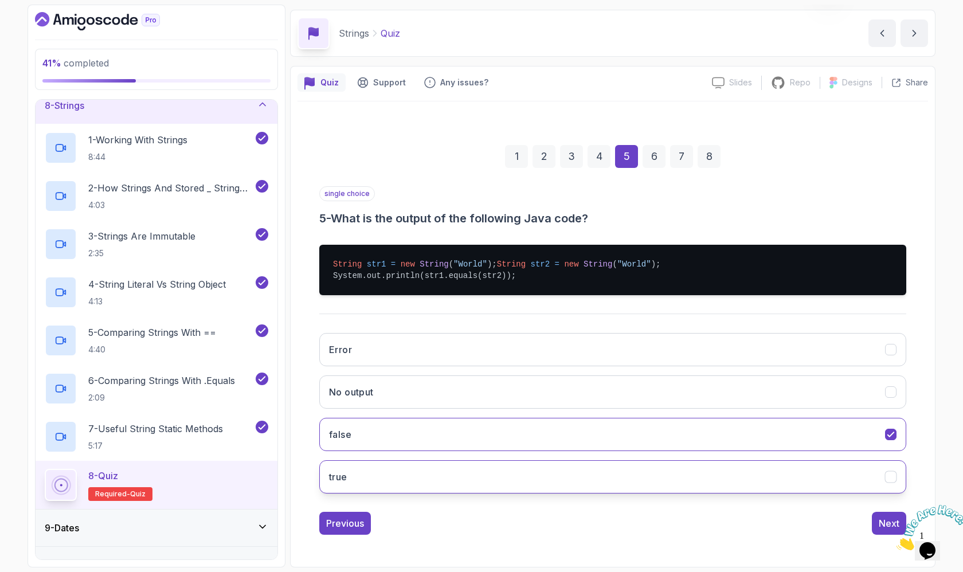
click at [714, 486] on button "true" at bounding box center [612, 476] width 587 height 33
click at [882, 521] on div "Next" at bounding box center [889, 524] width 21 height 14
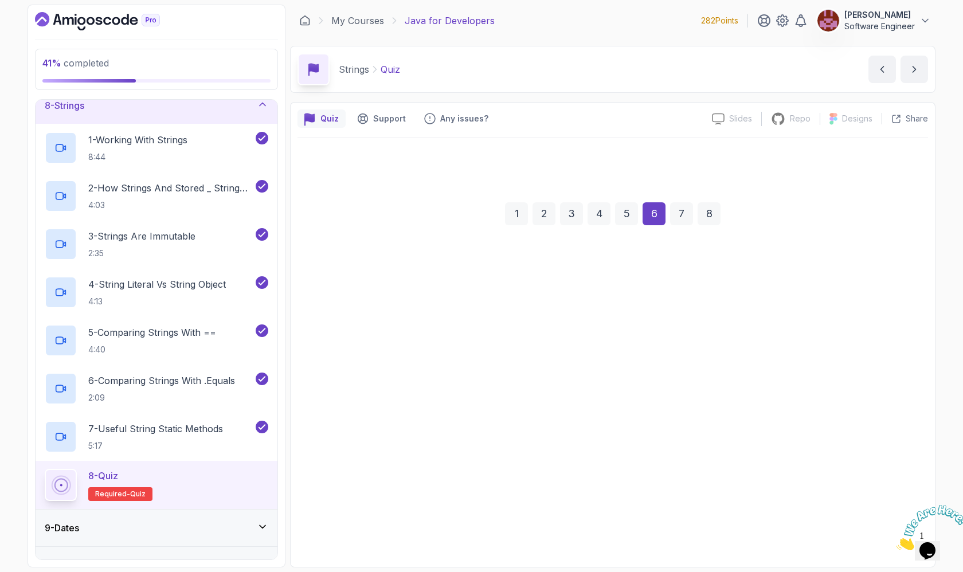
scroll to position [0, 0]
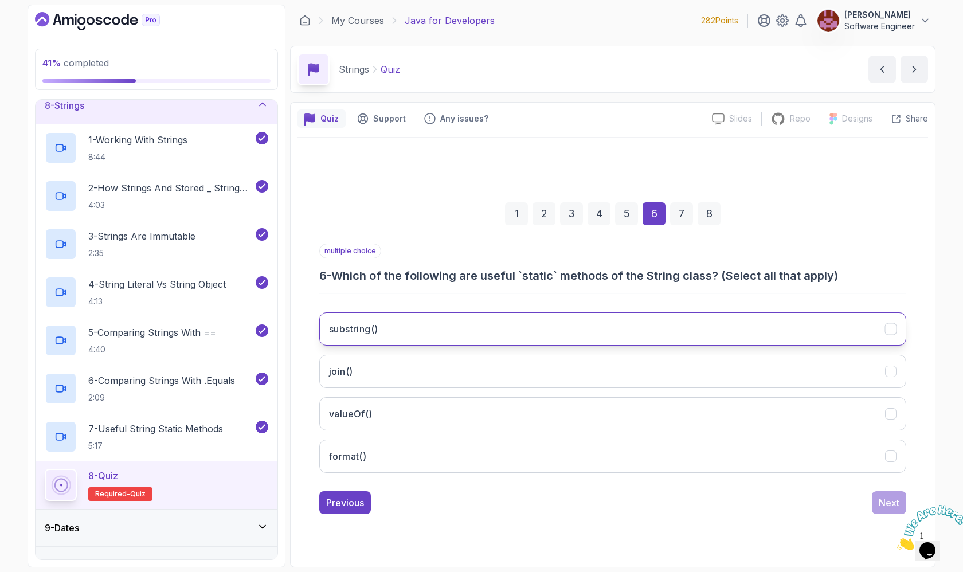
click at [578, 331] on button "substring()" at bounding box center [612, 328] width 587 height 33
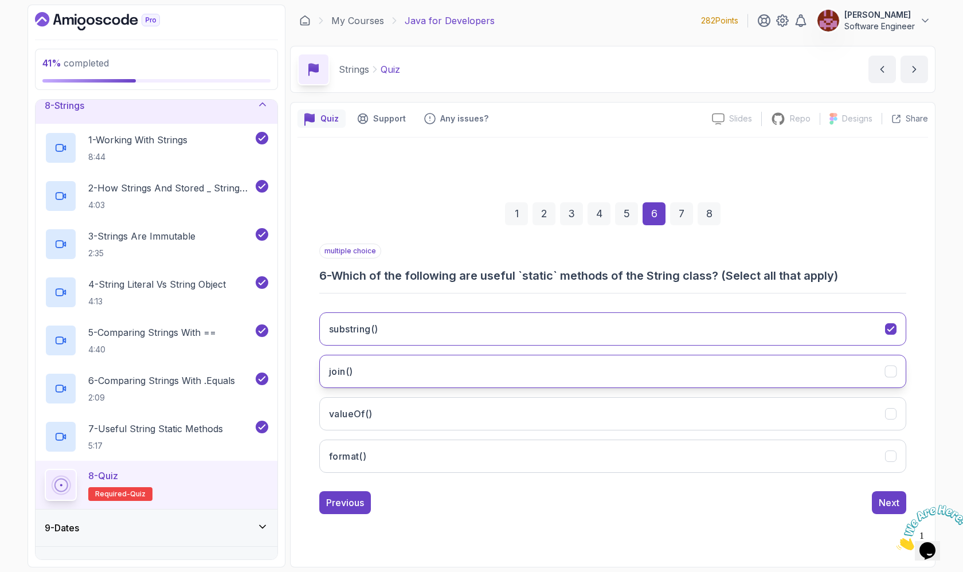
click at [565, 377] on button "join()" at bounding box center [612, 371] width 587 height 33
click at [555, 453] on button "format()" at bounding box center [612, 456] width 587 height 33
click at [883, 499] on div "Next" at bounding box center [889, 503] width 21 height 14
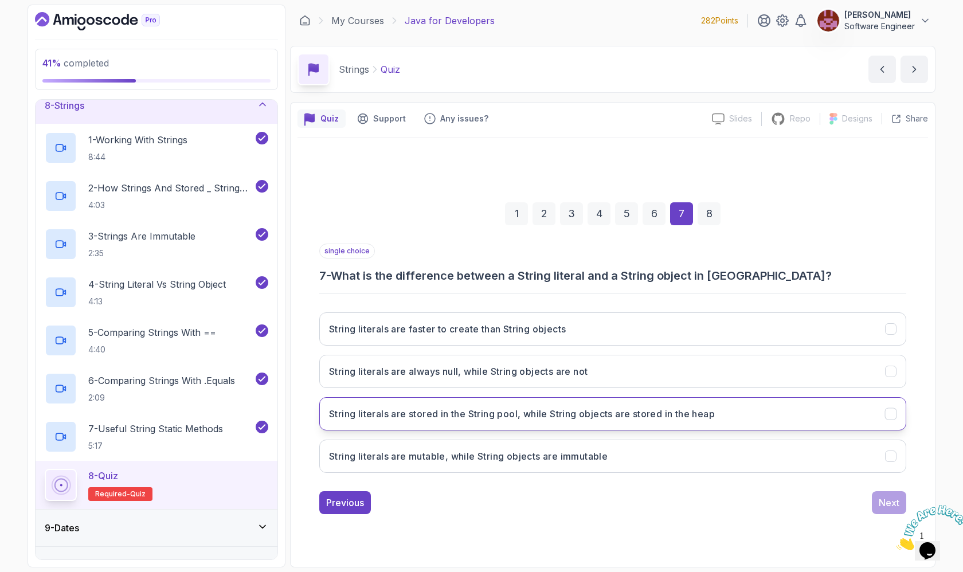
click at [620, 410] on h3 "String literals are stored in the String pool, while String objects are stored …" at bounding box center [522, 414] width 386 height 14
click at [607, 459] on h3 "String literals are mutable, while String objects are immutable" at bounding box center [468, 456] width 279 height 14
click at [749, 406] on button "String literals are stored in the String pool, while String objects are stored …" at bounding box center [612, 413] width 587 height 33
click at [813, 449] on button "String literals are mutable, while String objects are immutable" at bounding box center [612, 456] width 587 height 33
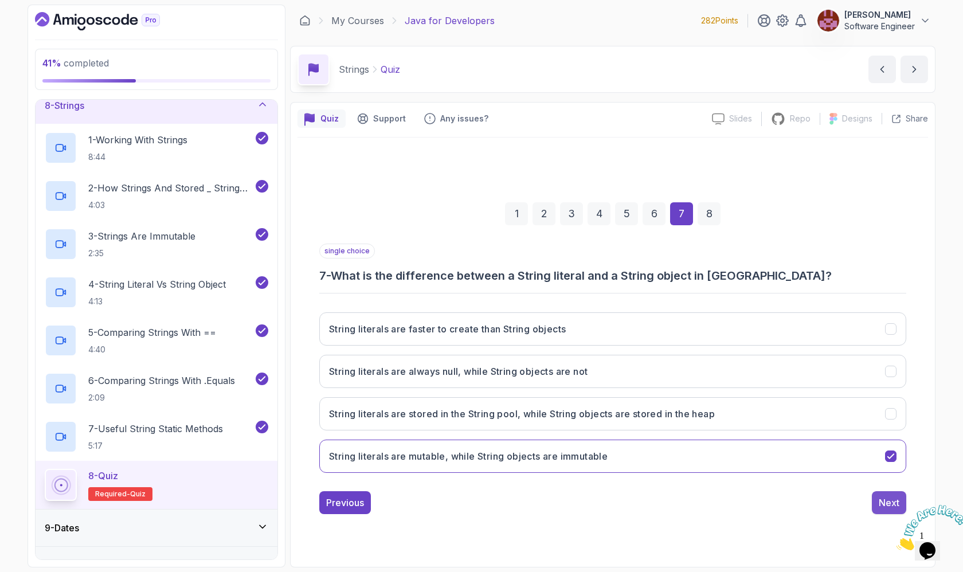
click at [883, 500] on div "Next" at bounding box center [889, 503] width 21 height 14
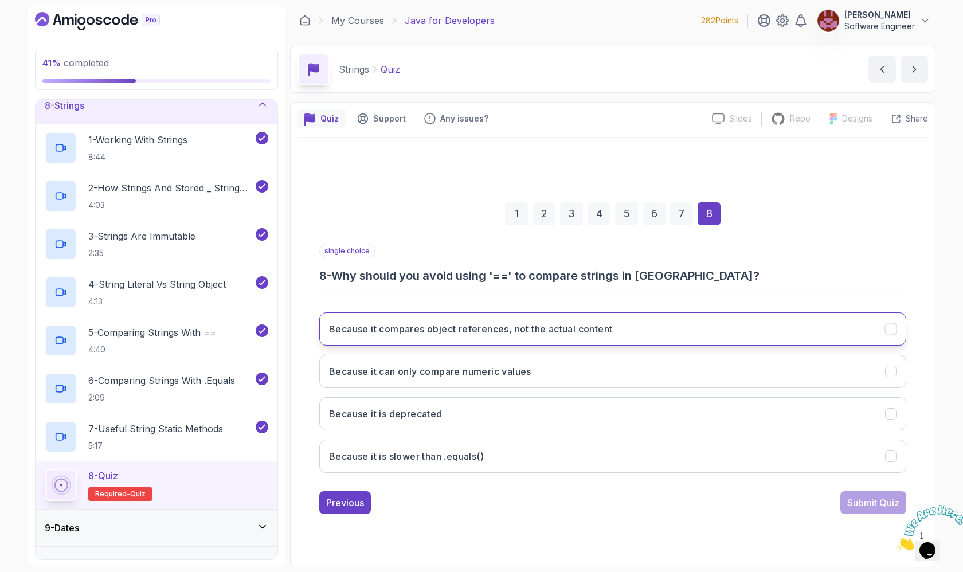
click at [713, 324] on button "Because it compares object references, not the actual content" at bounding box center [612, 328] width 587 height 33
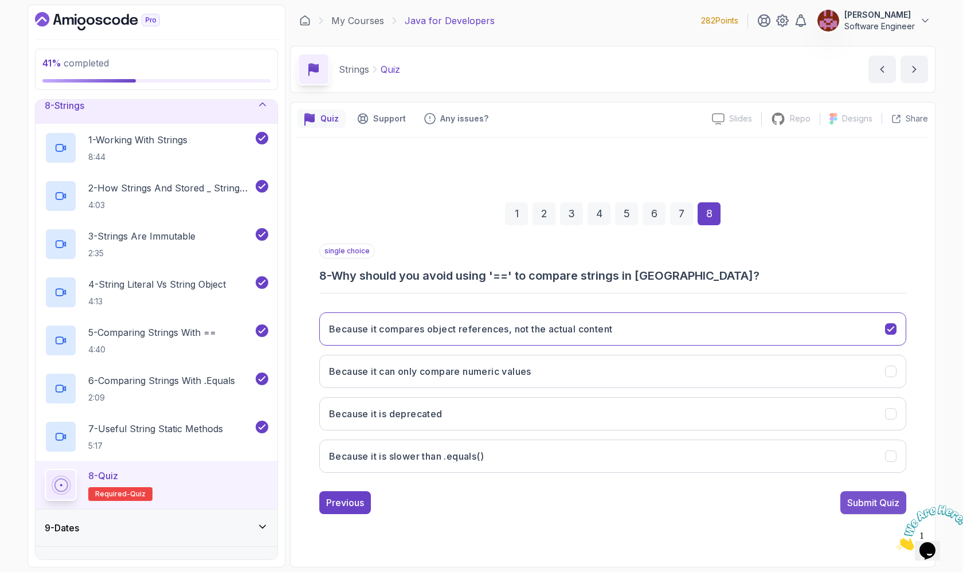
click at [856, 501] on div "Submit Quiz" at bounding box center [873, 503] width 52 height 14
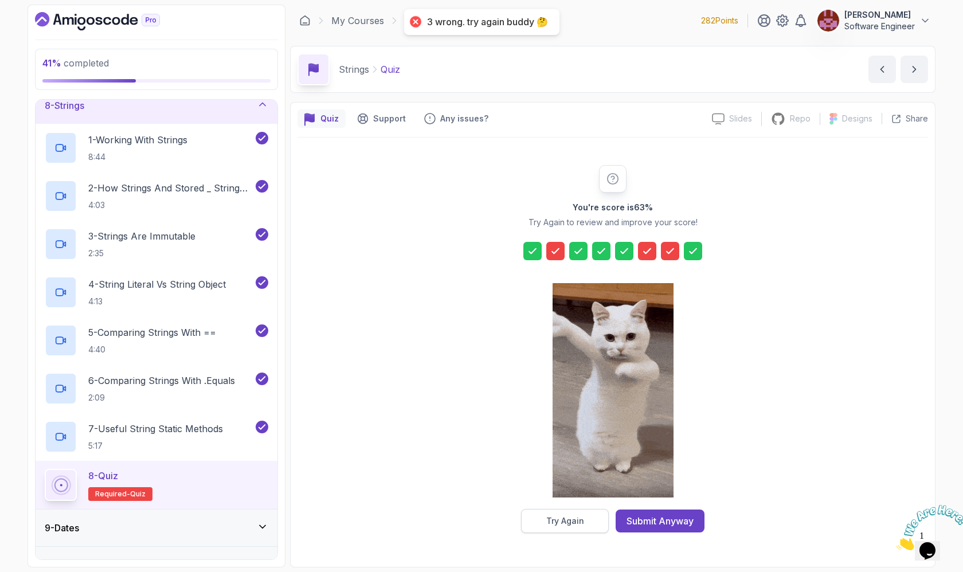
click at [546, 525] on div "Try Again" at bounding box center [565, 520] width 38 height 11
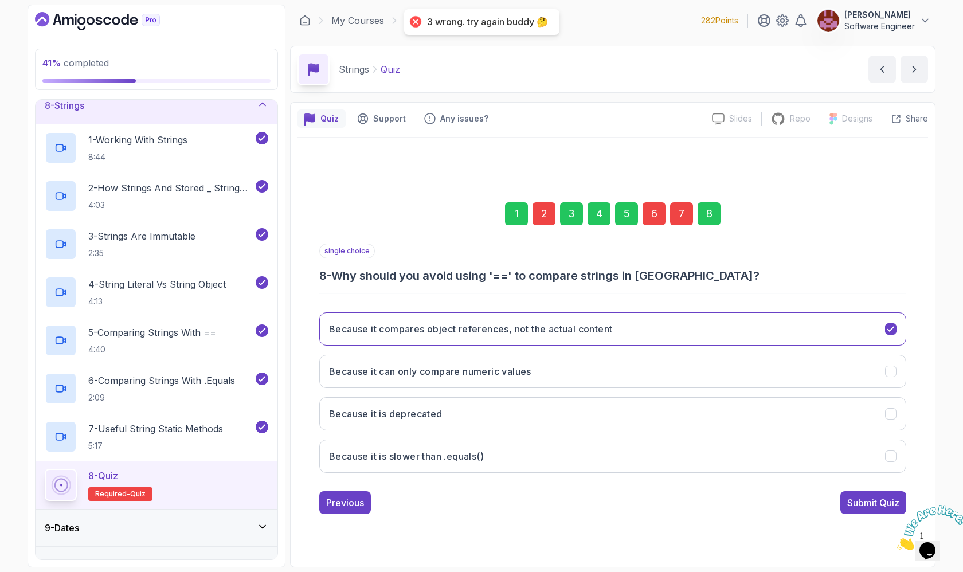
click at [541, 216] on div "2" at bounding box center [544, 213] width 23 height 23
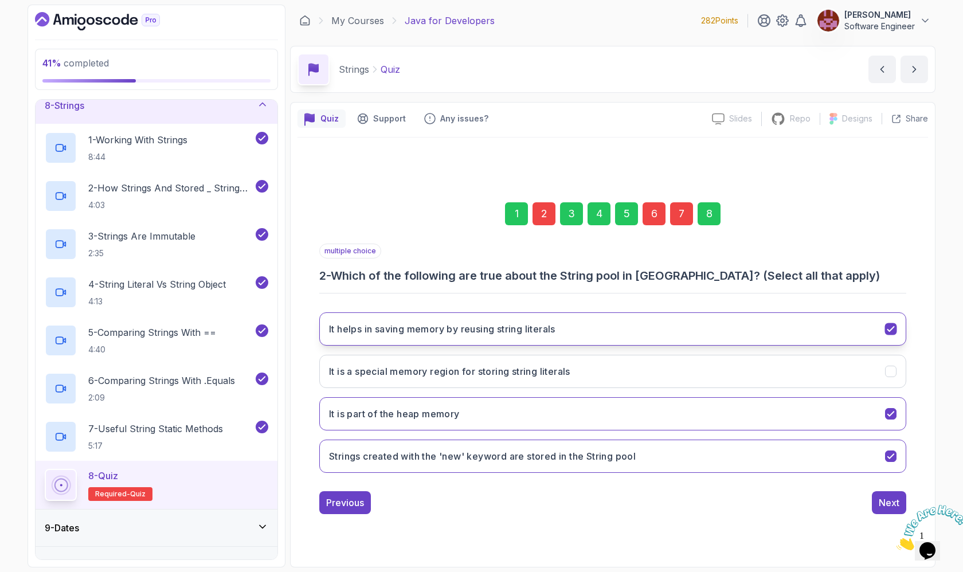
click at [551, 328] on h3 "It helps in saving memory by reusing string literals" at bounding box center [442, 329] width 226 height 14
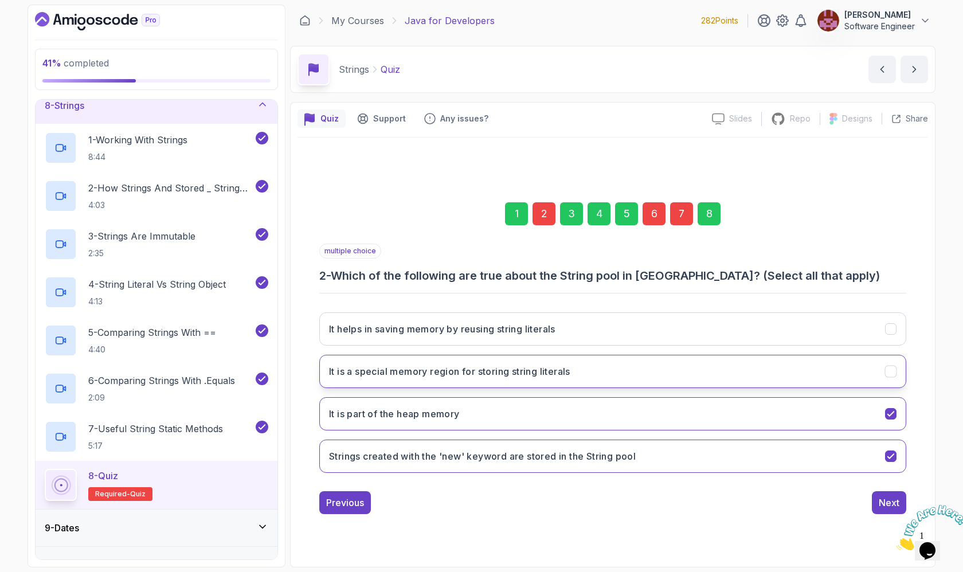
click at [580, 372] on button "It is a special memory region for storing string literals" at bounding box center [612, 371] width 587 height 33
click at [580, 461] on h3 "Strings created with the 'new' keyword are stored in the String pool" at bounding box center [482, 456] width 307 height 14
click at [652, 217] on div "6" at bounding box center [654, 213] width 23 height 23
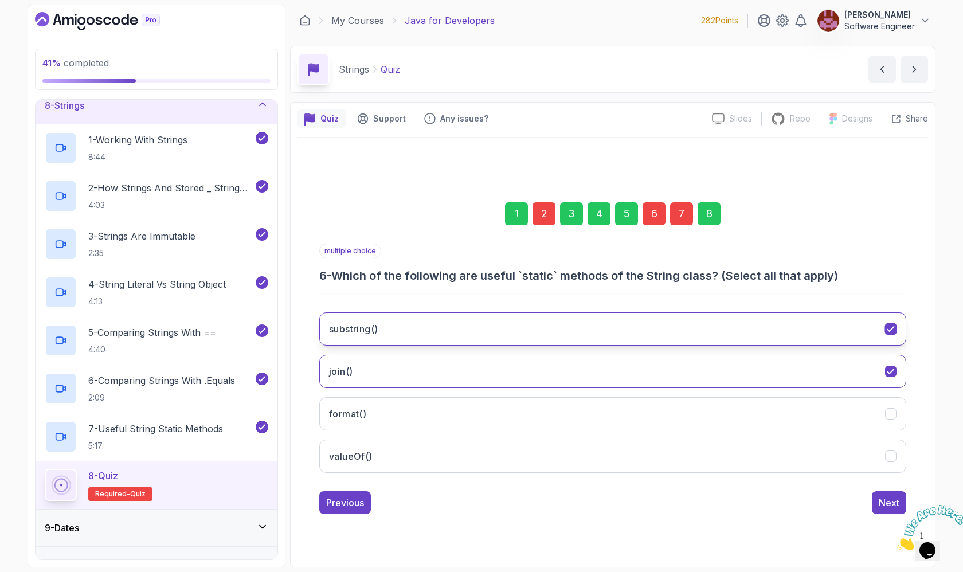
click at [605, 320] on button "substring()" at bounding box center [612, 328] width 587 height 33
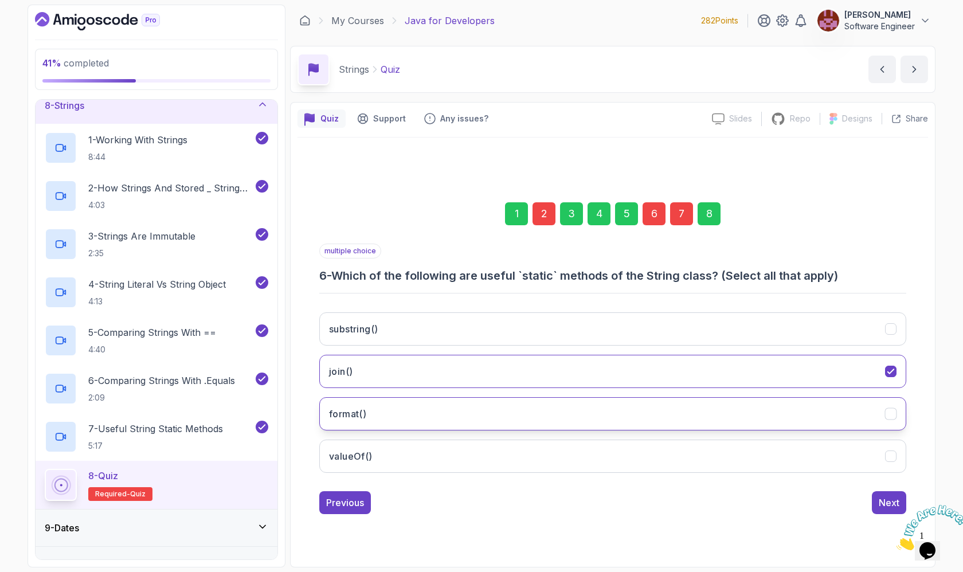
click at [578, 408] on button "format()" at bounding box center [612, 413] width 587 height 33
click at [683, 217] on div "7" at bounding box center [681, 213] width 23 height 23
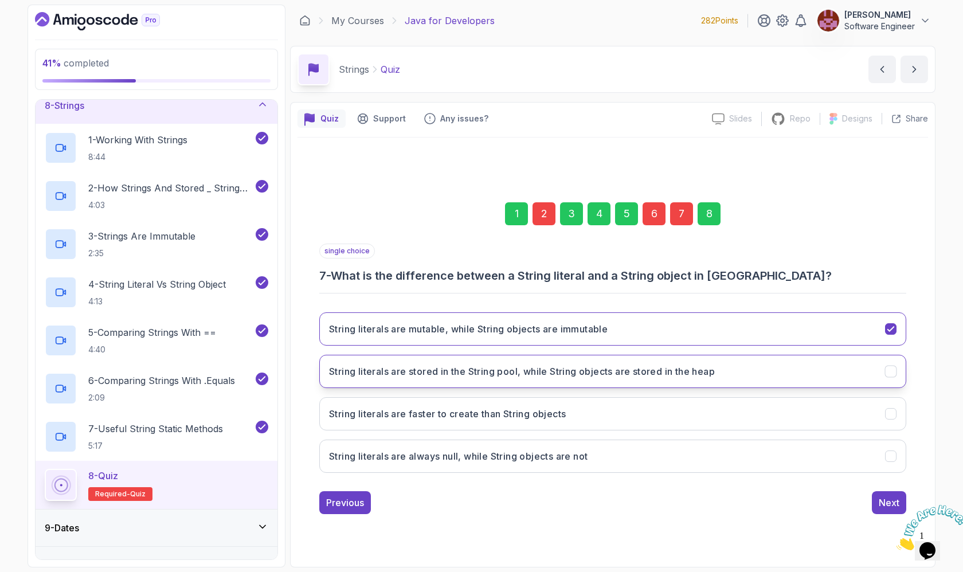
click at [607, 373] on h3 "String literals are stored in the String pool, while String objects are stored …" at bounding box center [522, 372] width 386 height 14
click at [894, 499] on div "Next" at bounding box center [889, 503] width 21 height 14
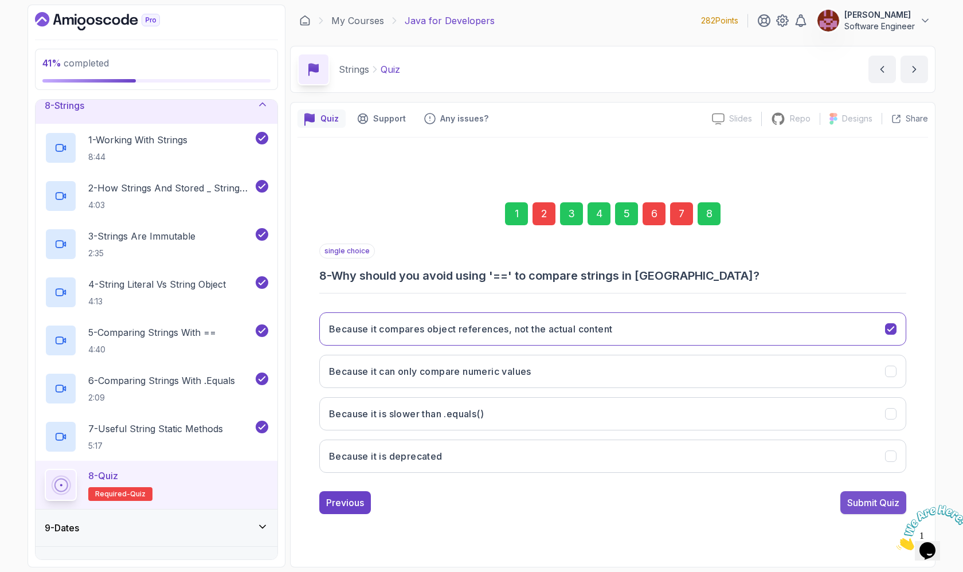
click at [877, 501] on div "Submit Quiz" at bounding box center [873, 503] width 52 height 14
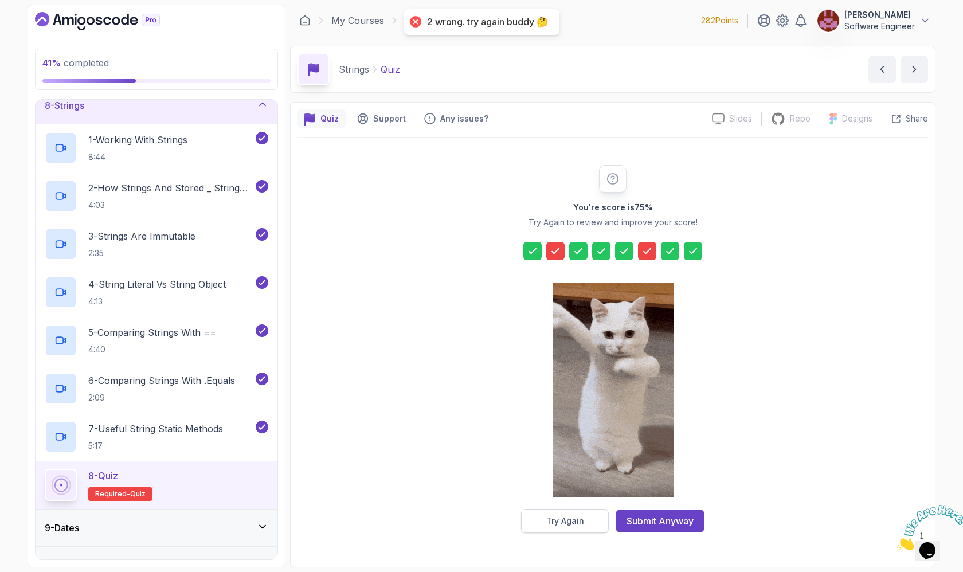
click at [565, 527] on button "Try Again" at bounding box center [565, 521] width 88 height 24
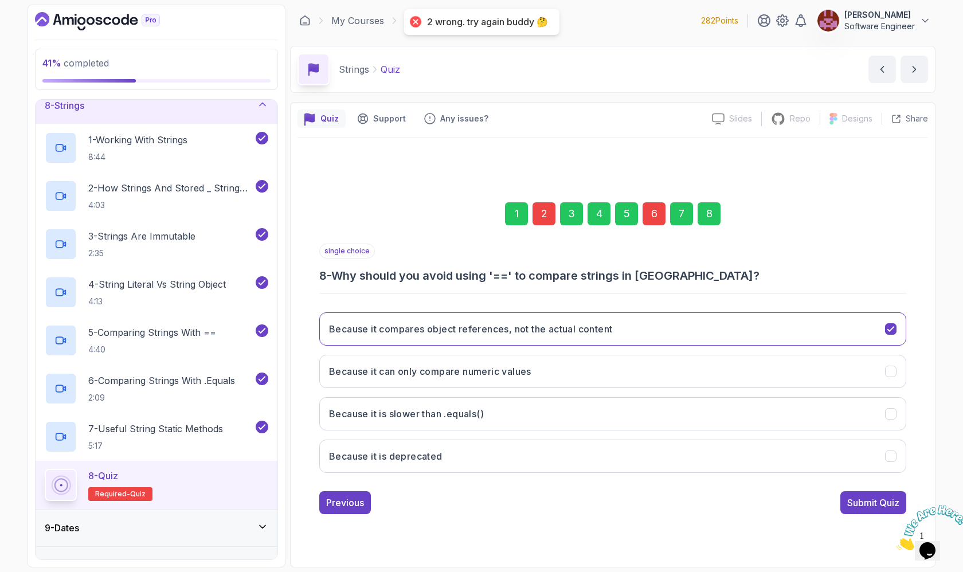
click at [660, 215] on div "6" at bounding box center [654, 213] width 23 height 23
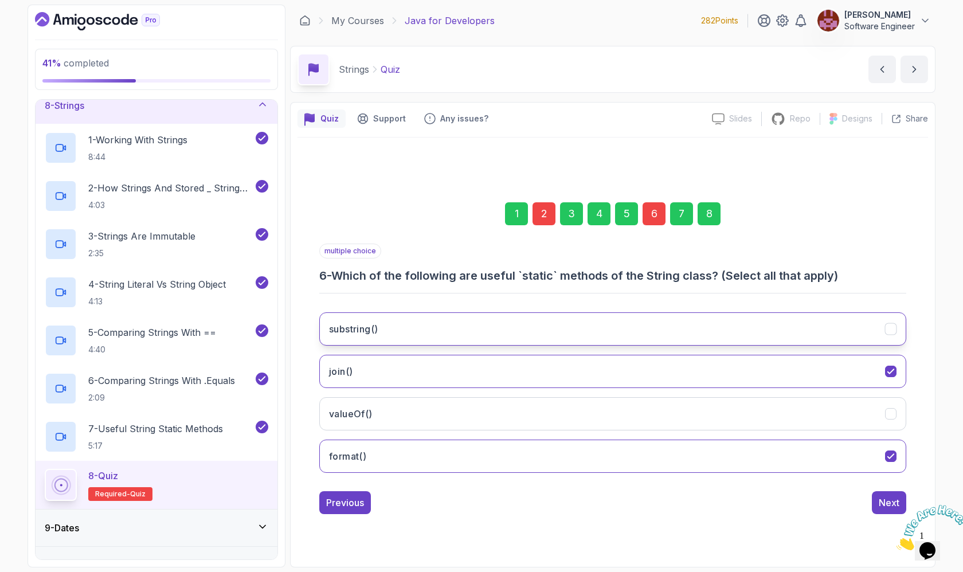
click at [633, 316] on button "substring()" at bounding box center [612, 328] width 587 height 33
click at [712, 215] on div "8" at bounding box center [709, 213] width 23 height 23
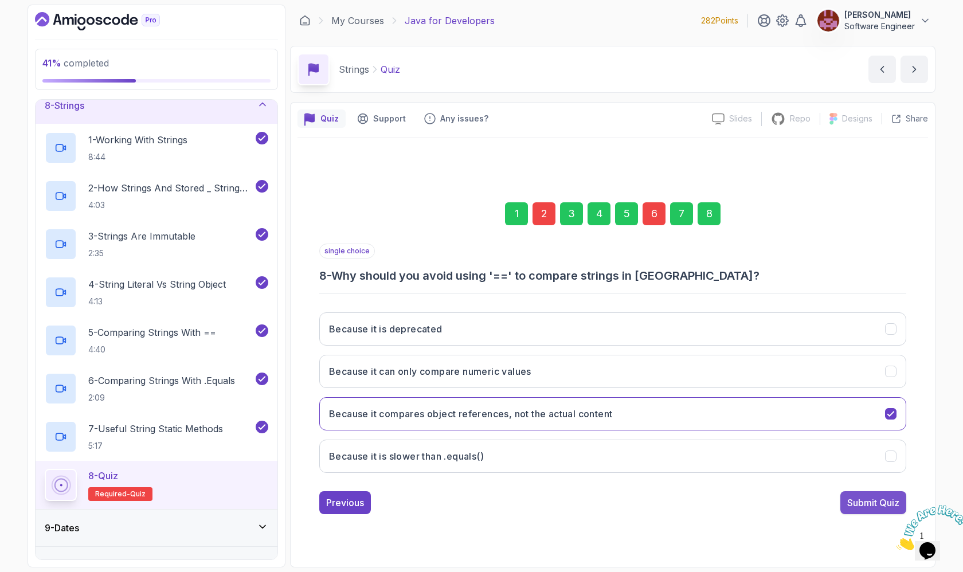
click at [872, 503] on div "Submit Quiz" at bounding box center [873, 503] width 52 height 14
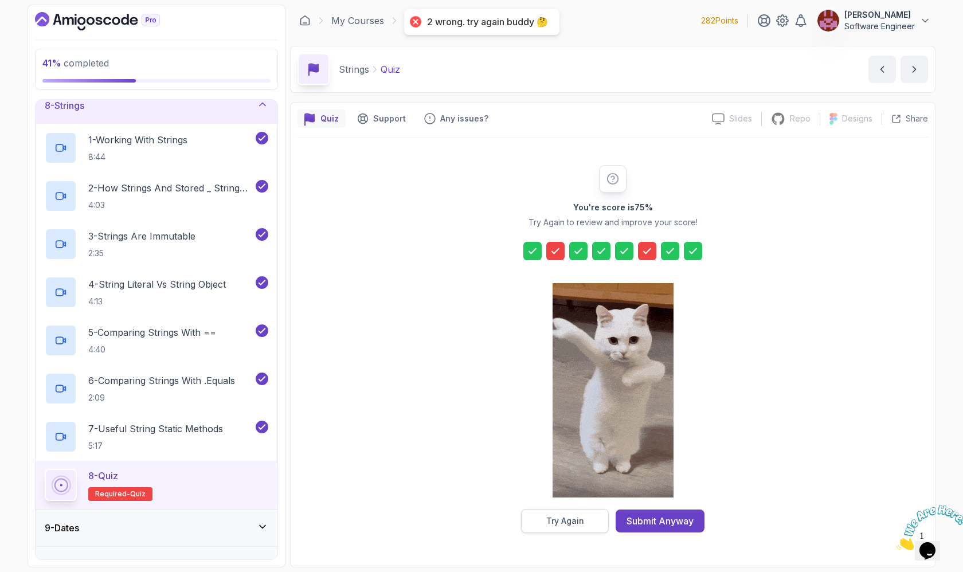
click at [564, 531] on button "Try Again" at bounding box center [565, 521] width 88 height 24
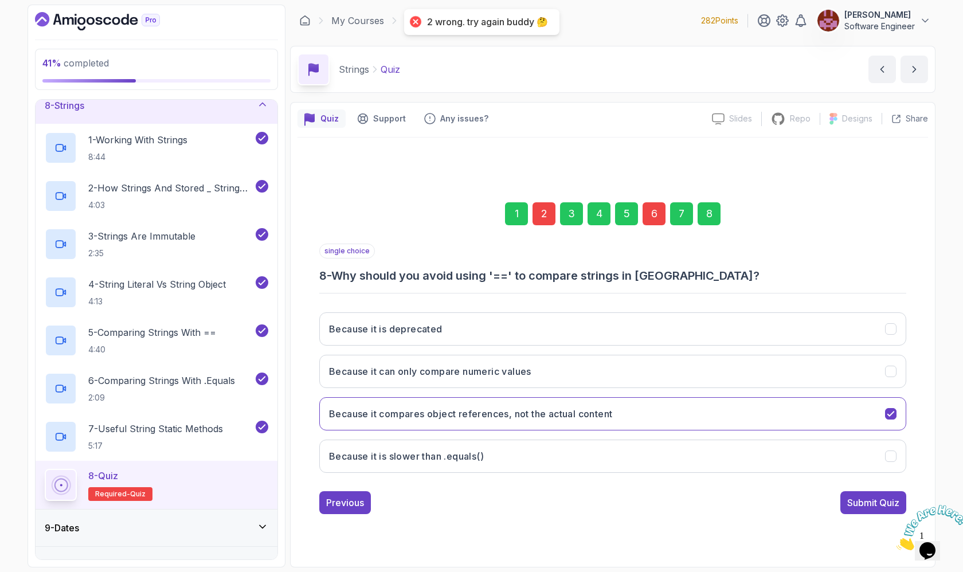
click at [648, 212] on div "6" at bounding box center [654, 213] width 23 height 23
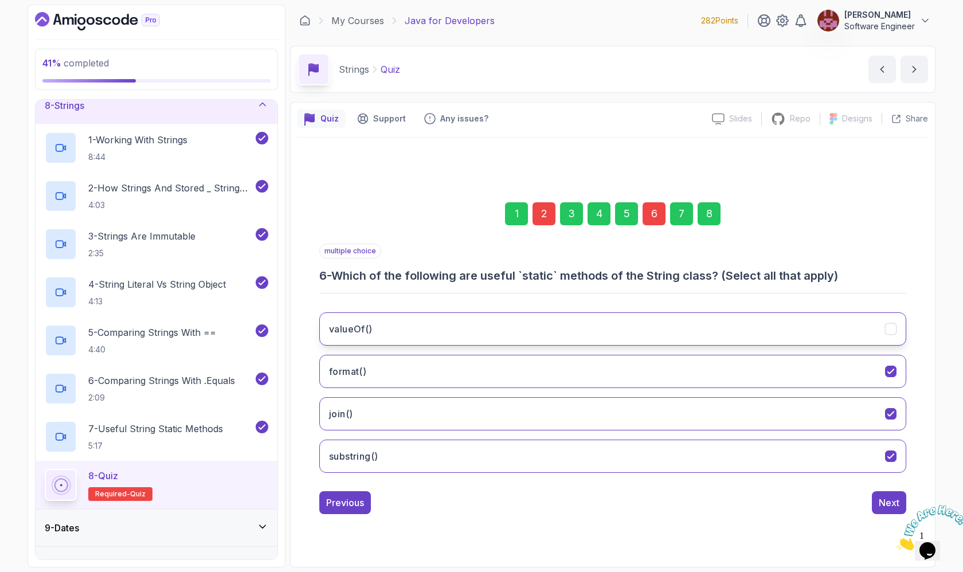
click at [519, 329] on button "valueOf()" at bounding box center [612, 328] width 587 height 33
click at [528, 368] on button "format()" at bounding box center [612, 371] width 587 height 33
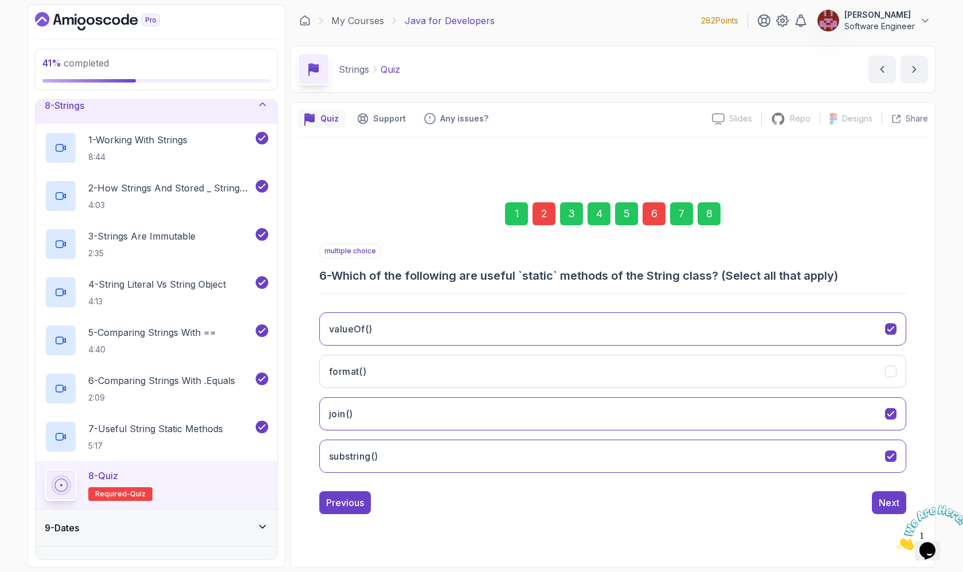
click at [712, 213] on div "8" at bounding box center [709, 213] width 23 height 23
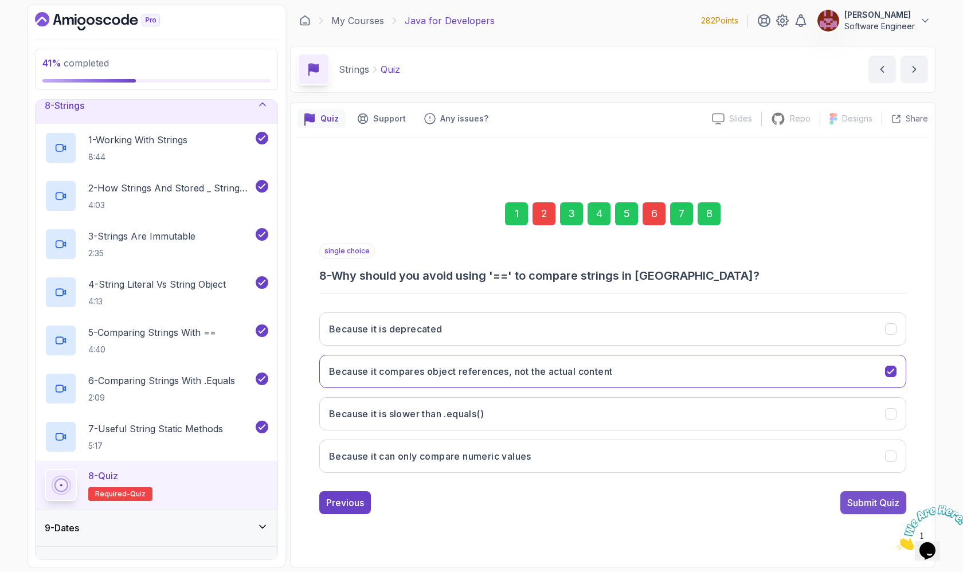
click at [874, 499] on div "Submit Quiz" at bounding box center [873, 503] width 52 height 14
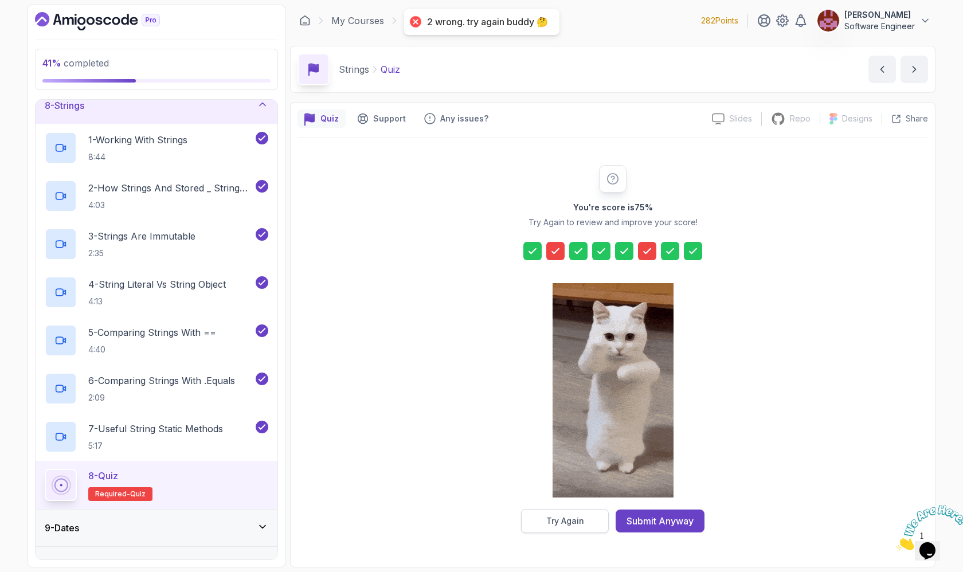
click at [560, 524] on div "Try Again" at bounding box center [565, 520] width 38 height 11
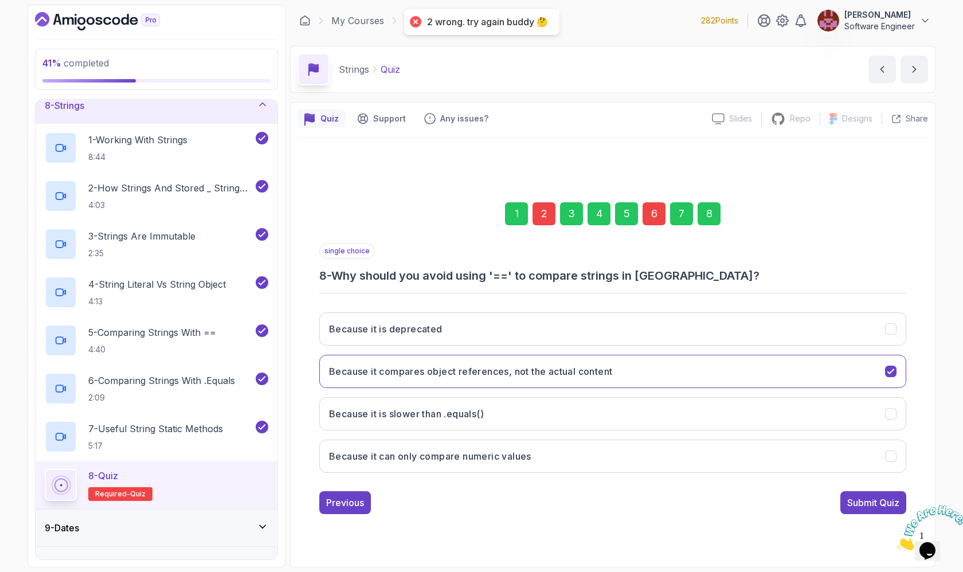
click at [655, 205] on div "6" at bounding box center [654, 213] width 23 height 23
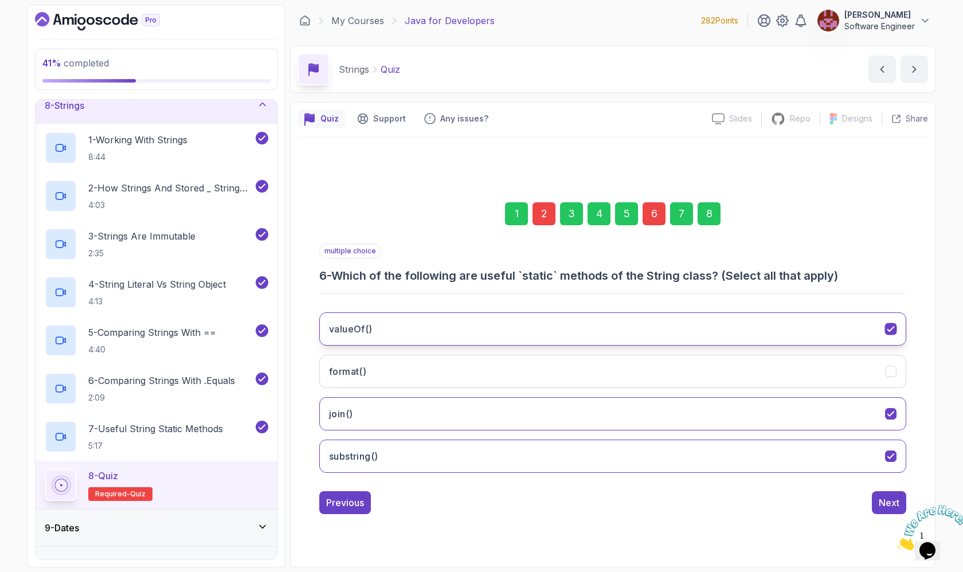
click at [585, 329] on button "valueOf()" at bounding box center [612, 328] width 587 height 33
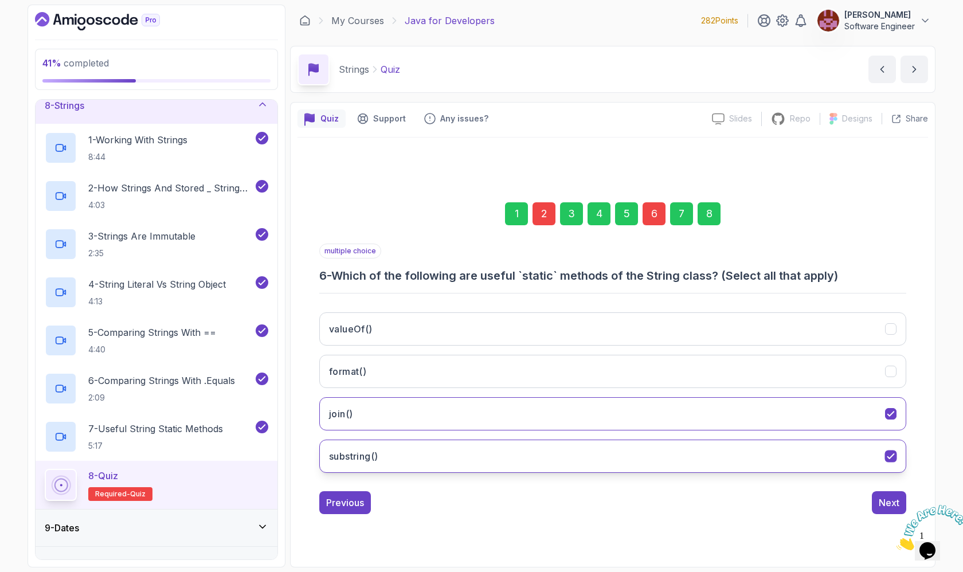
click at [566, 453] on button "substring()" at bounding box center [612, 456] width 587 height 33
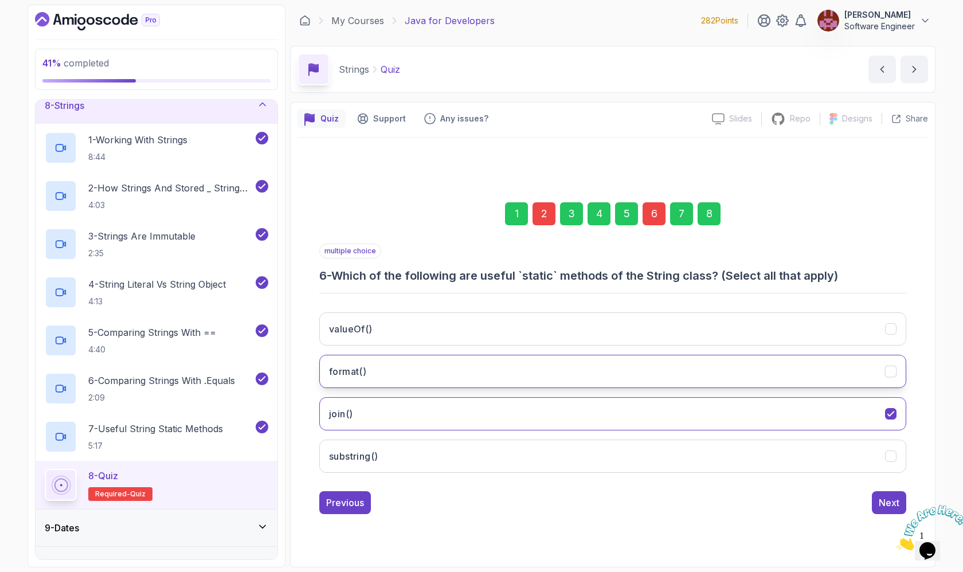
click at [560, 370] on button "format()" at bounding box center [612, 371] width 587 height 33
click at [711, 209] on div "8" at bounding box center [709, 213] width 23 height 23
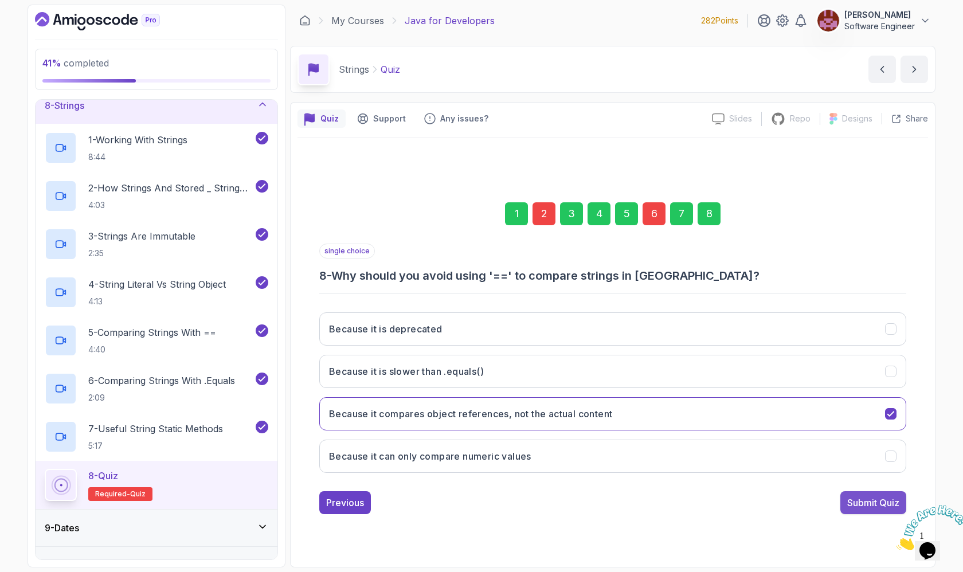
click at [855, 500] on div "Submit Quiz" at bounding box center [873, 503] width 52 height 14
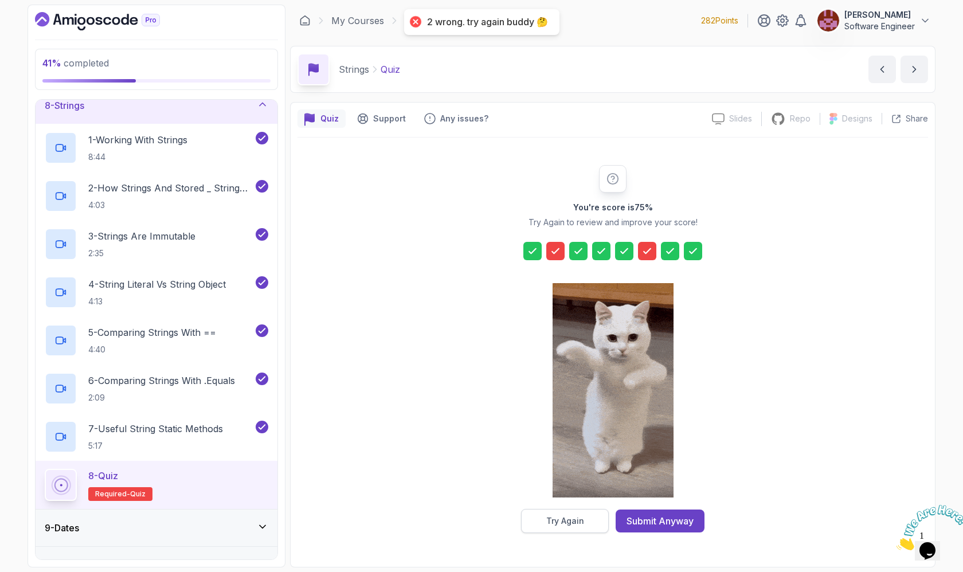
click at [576, 526] on div "Try Again" at bounding box center [565, 520] width 38 height 11
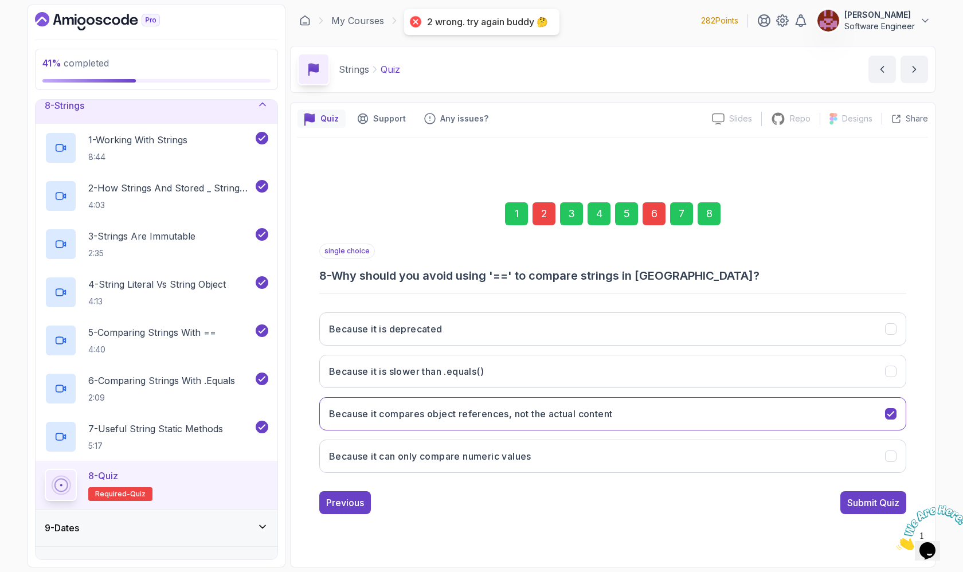
click at [545, 217] on div "2" at bounding box center [544, 213] width 23 height 23
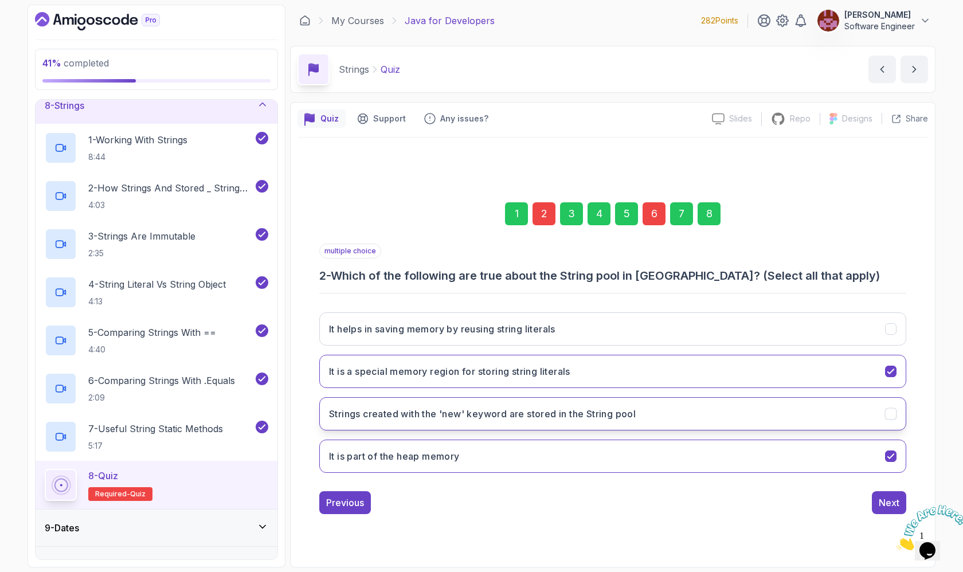
click at [527, 408] on h3 "Strings created with the 'new' keyword are stored in the String pool" at bounding box center [482, 414] width 307 height 14
click at [549, 412] on h3 "Strings created with the 'new' keyword are stored in the String pool" at bounding box center [482, 414] width 307 height 14
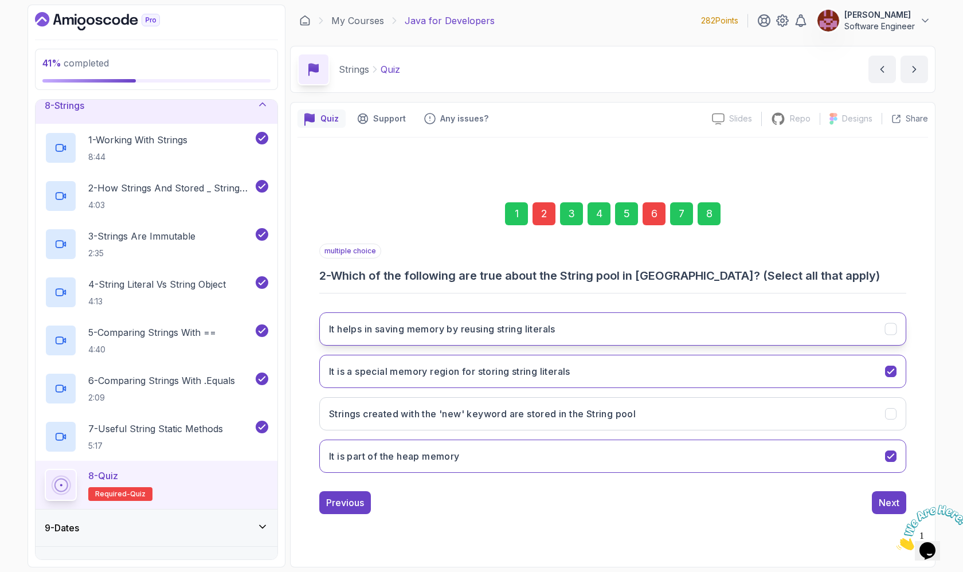
click at [538, 335] on h3 "It helps in saving memory by reusing string literals" at bounding box center [442, 329] width 226 height 14
click at [712, 218] on div "8" at bounding box center [709, 213] width 23 height 23
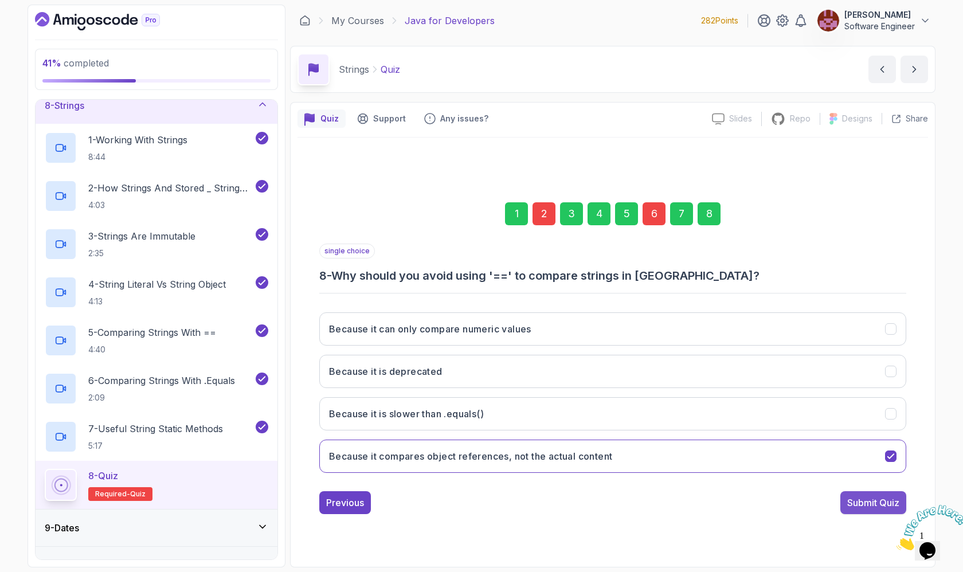
click at [860, 496] on div "Submit Quiz" at bounding box center [873, 503] width 52 height 14
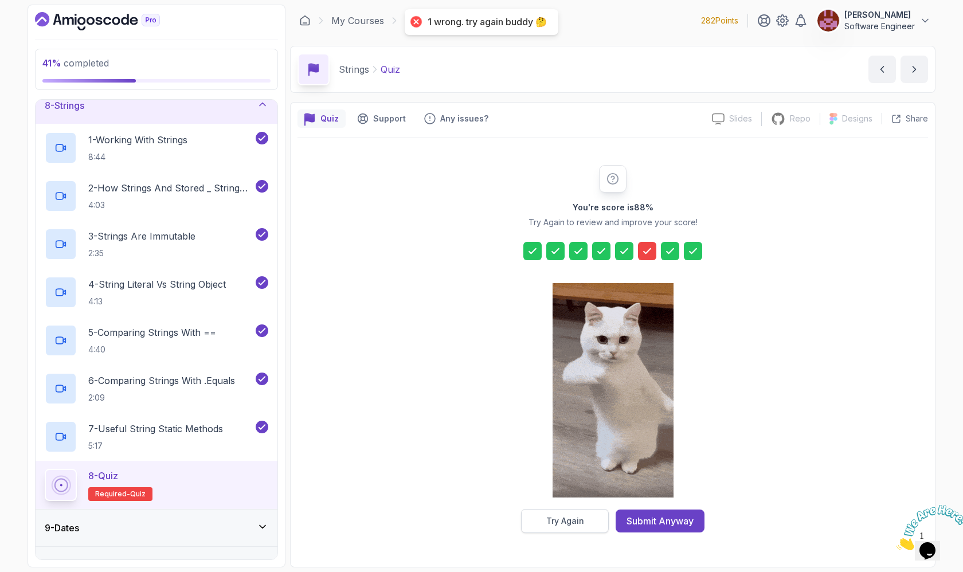
click at [530, 522] on button "Try Again" at bounding box center [565, 521] width 88 height 24
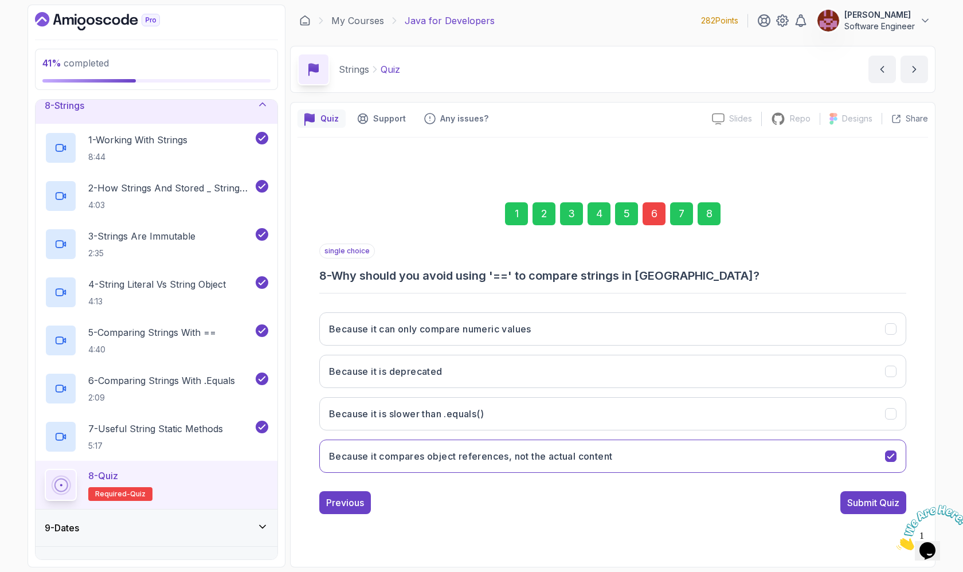
click at [652, 214] on div "6" at bounding box center [654, 213] width 23 height 23
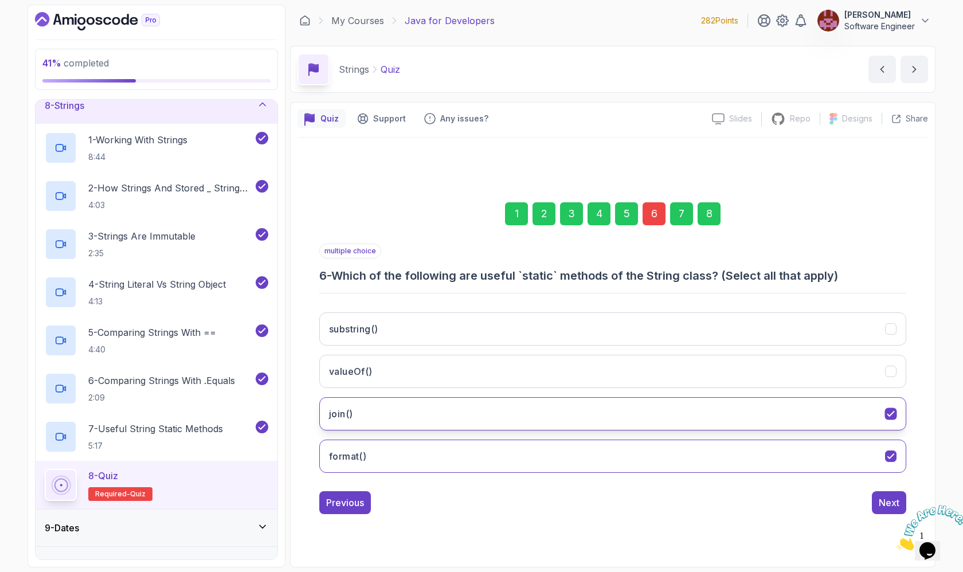
click at [530, 409] on button "join()" at bounding box center [612, 413] width 587 height 33
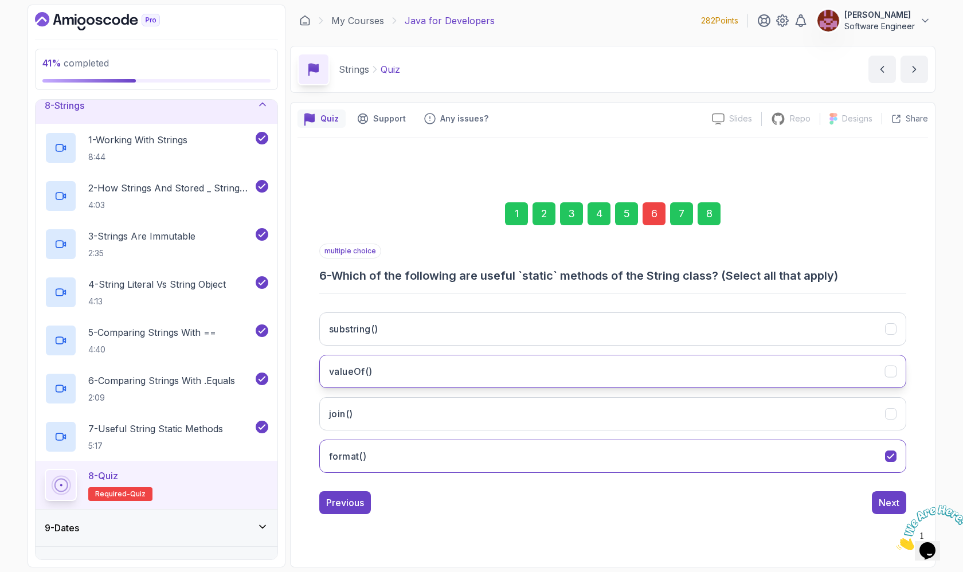
click at [525, 376] on button "valueOf()" at bounding box center [612, 371] width 587 height 33
click at [528, 330] on button "substring()" at bounding box center [612, 328] width 587 height 33
click at [704, 219] on div "8" at bounding box center [709, 213] width 23 height 23
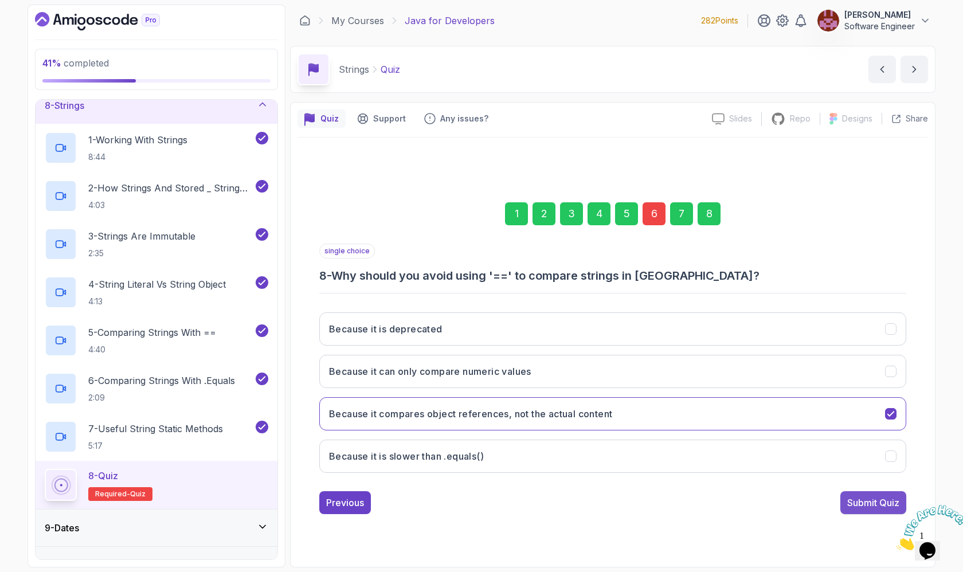
click at [852, 502] on div "Submit Quiz" at bounding box center [873, 503] width 52 height 14
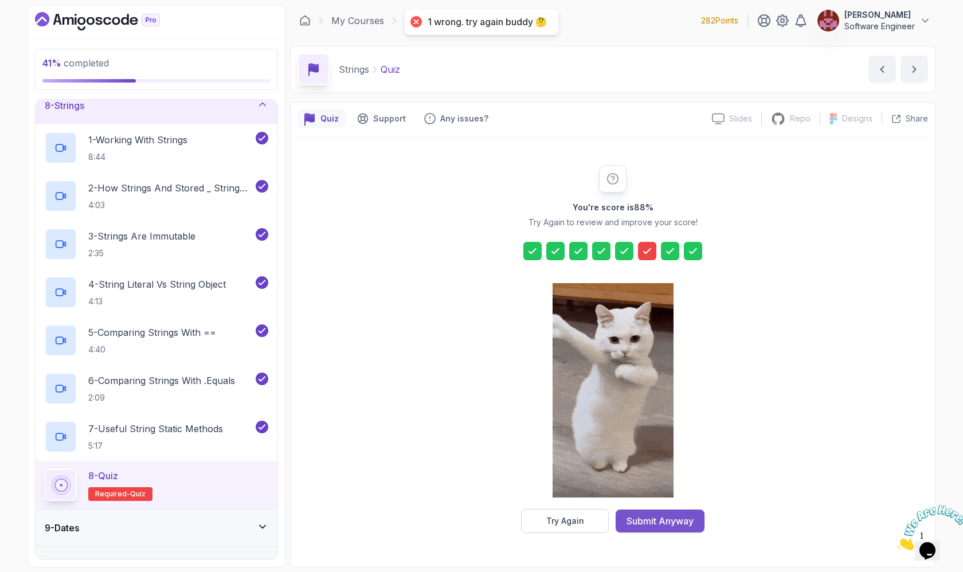
click at [661, 525] on div "Submit Anyway" at bounding box center [660, 521] width 67 height 14
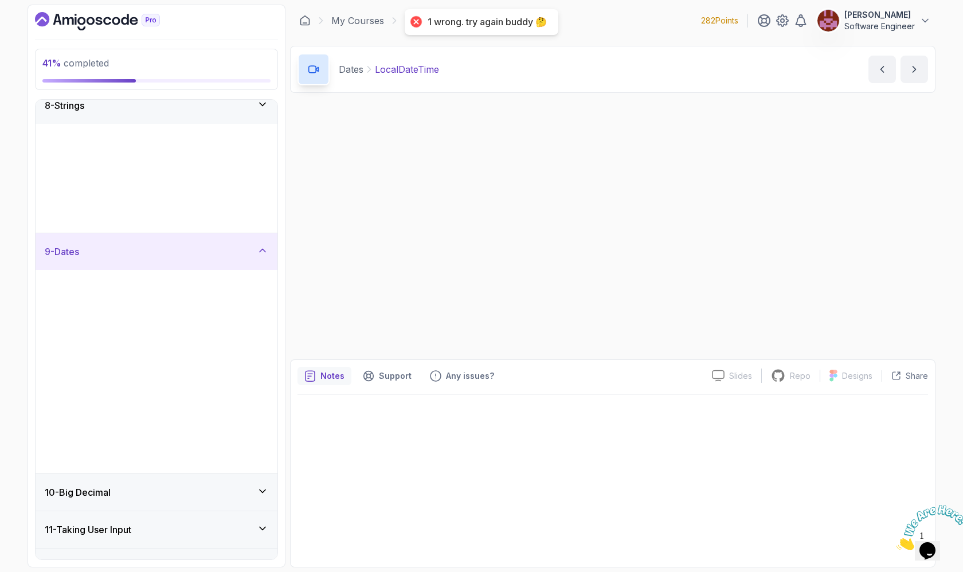
scroll to position [248, 0]
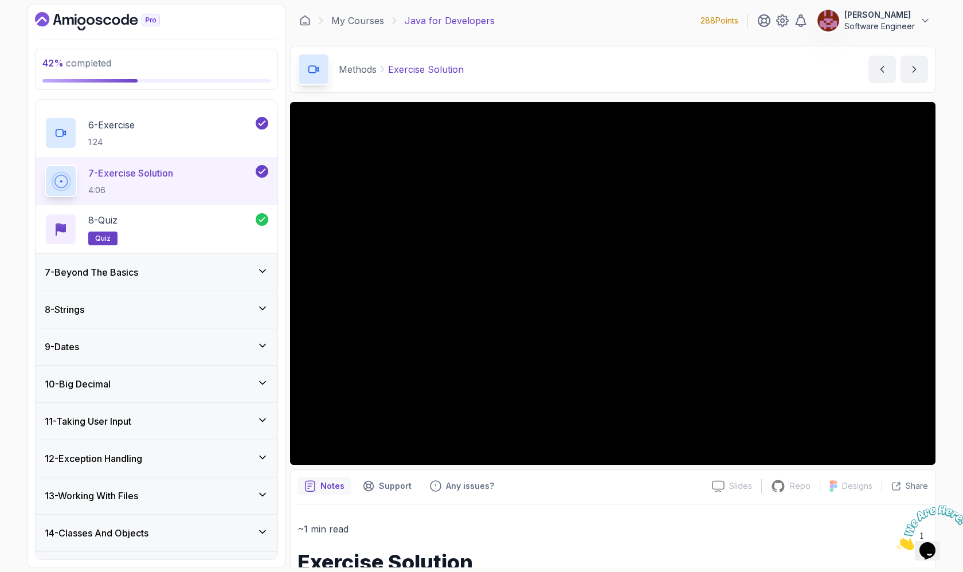
scroll to position [463, 0]
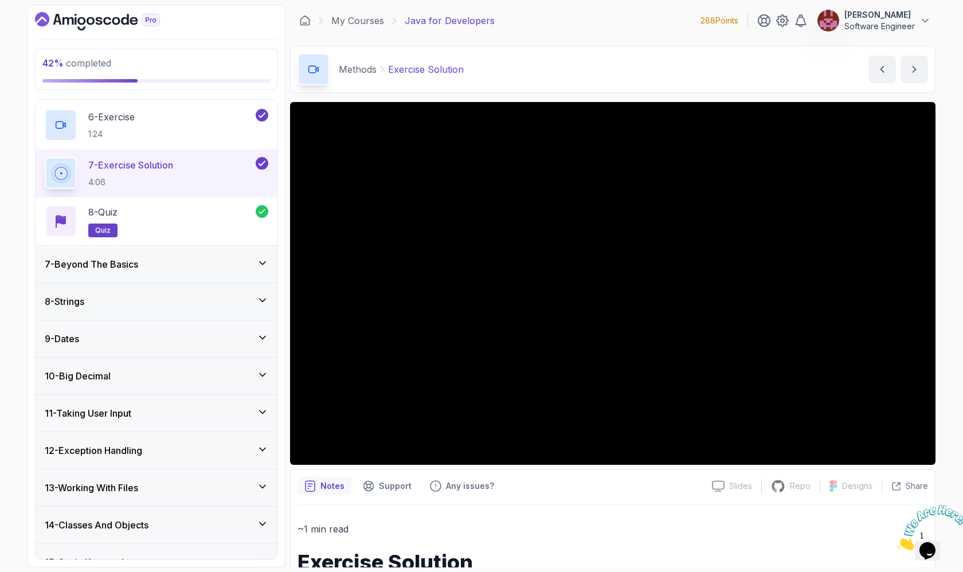
click at [179, 342] on div "9 - Dates" at bounding box center [157, 339] width 224 height 14
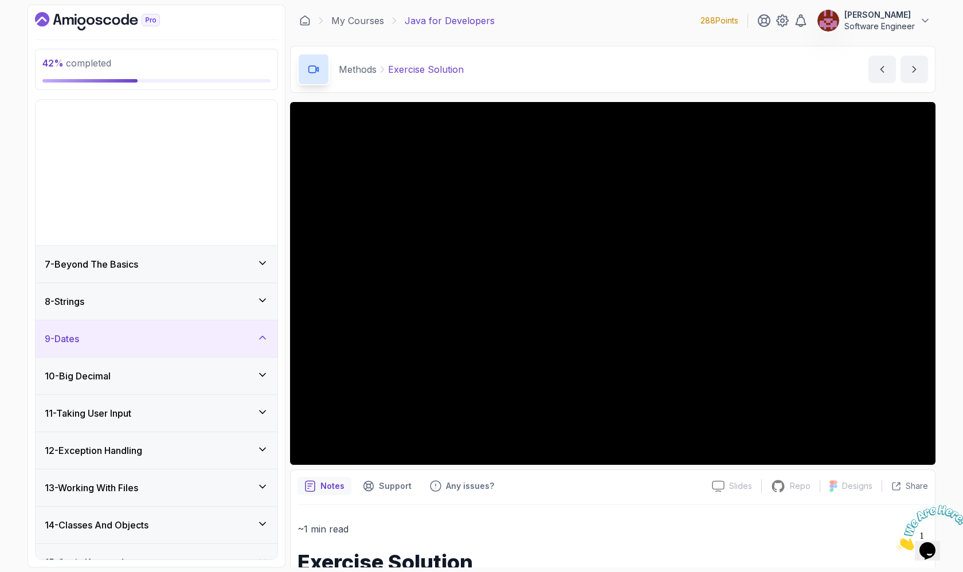
scroll to position [248, 0]
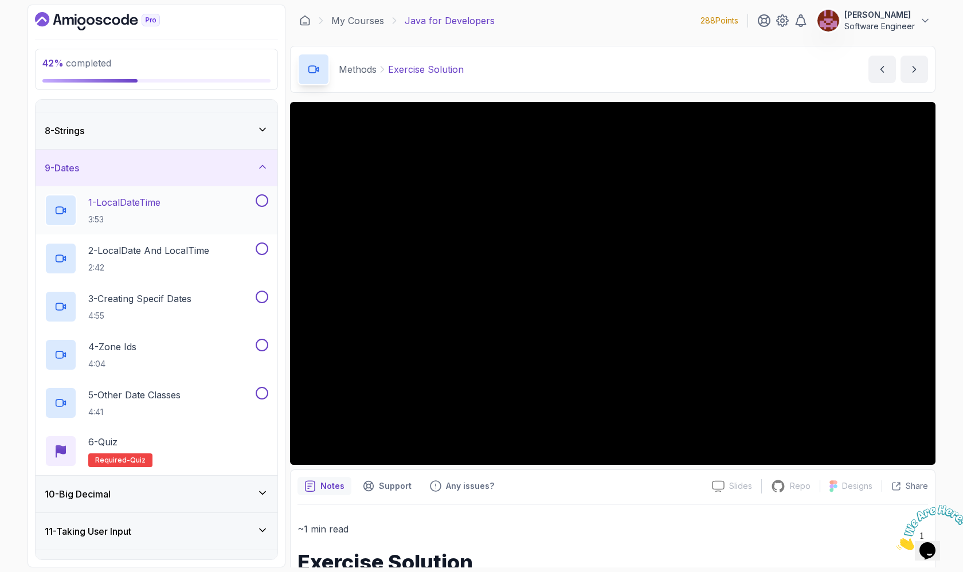
click at [214, 202] on div "1 - LocalDateTime 3:53" at bounding box center [149, 210] width 209 height 32
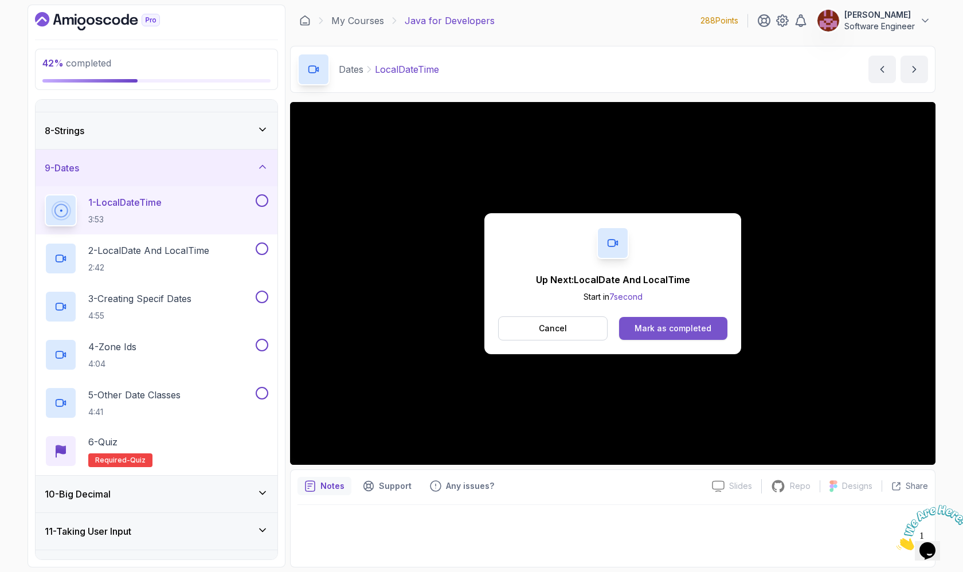
click at [652, 317] on button "Mark as completed" at bounding box center [673, 328] width 108 height 23
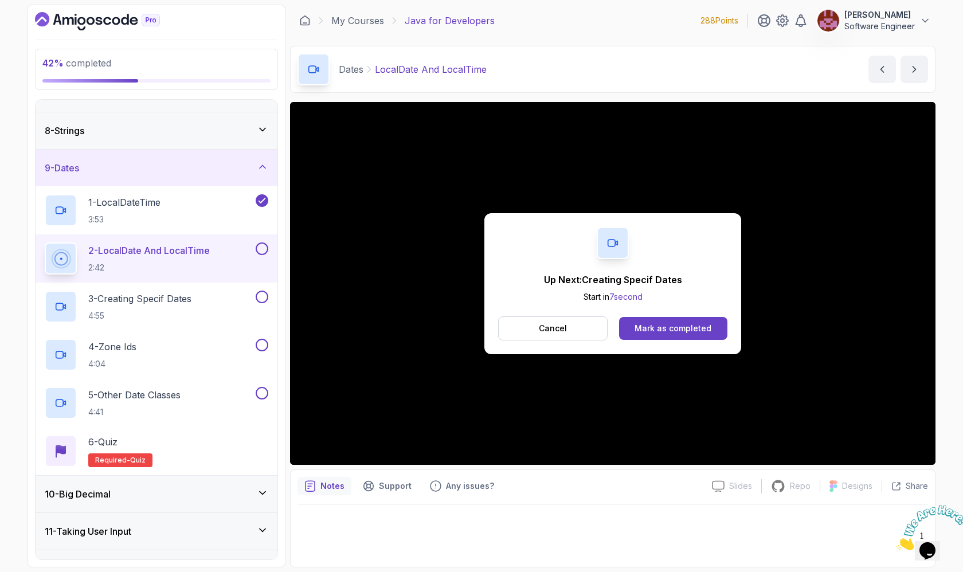
click at [652, 317] on button "Mark as completed" at bounding box center [673, 328] width 108 height 23
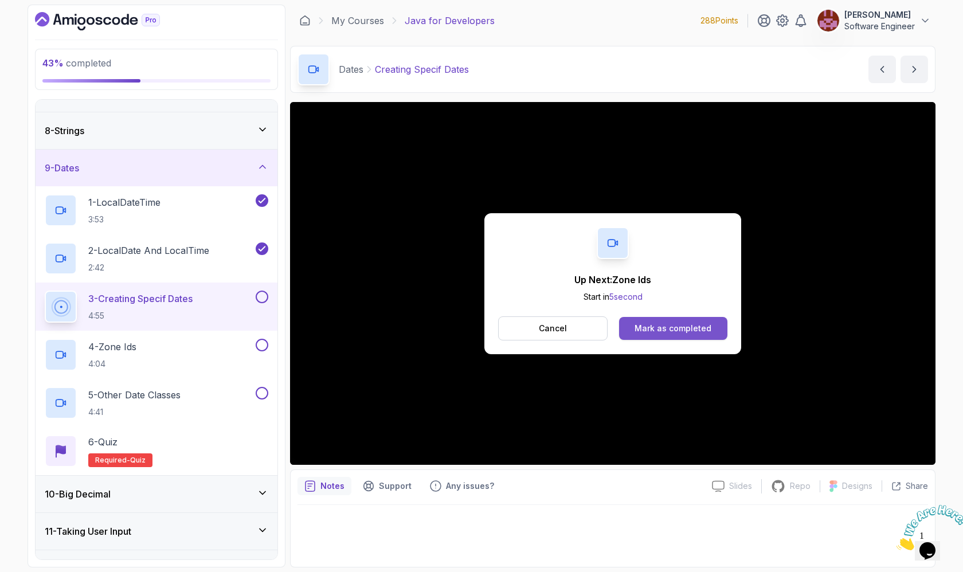
click at [664, 331] on div "Mark as completed" at bounding box center [673, 328] width 77 height 11
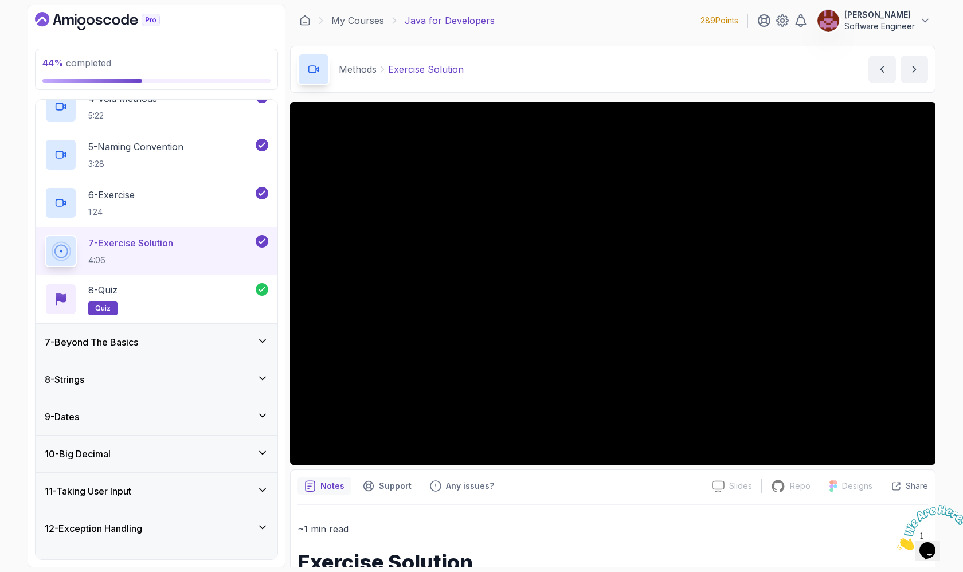
scroll to position [397, 0]
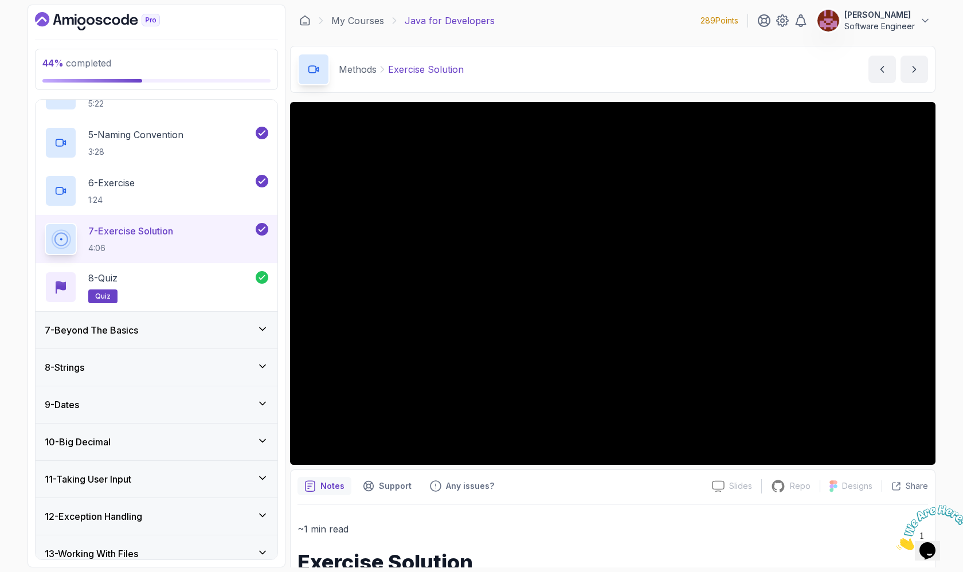
click at [266, 400] on icon at bounding box center [262, 403] width 11 height 11
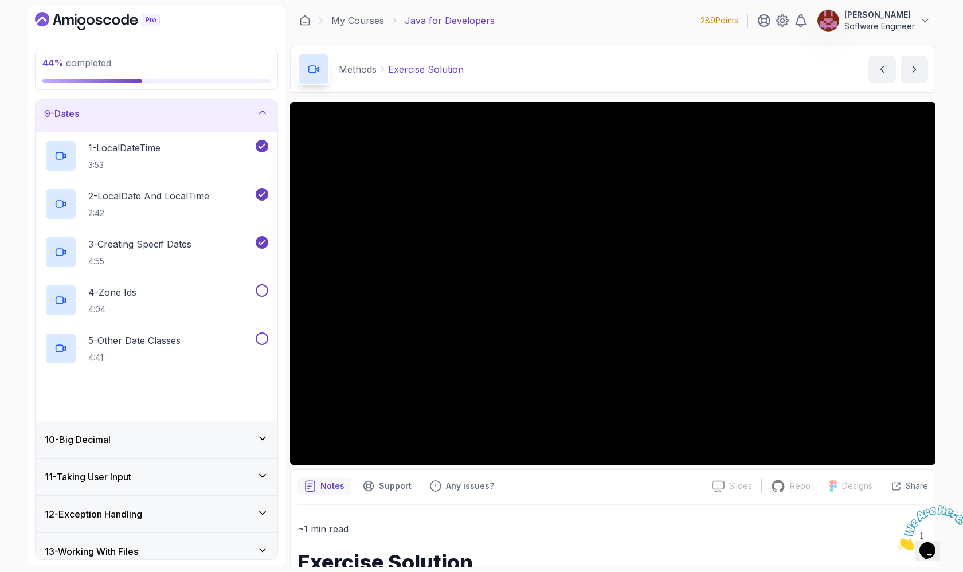
scroll to position [317, 0]
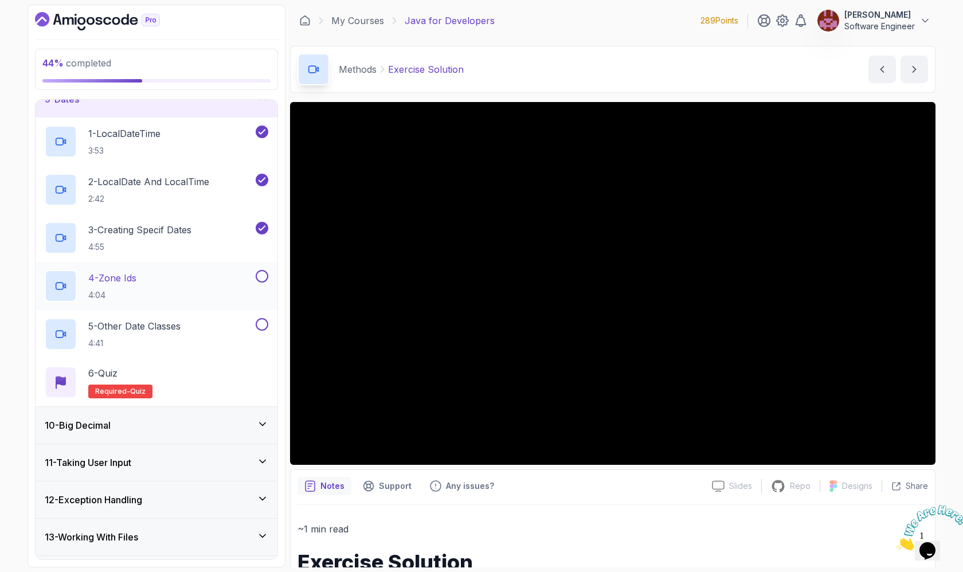
click at [202, 284] on div "4 - Zone Ids 4:04" at bounding box center [149, 286] width 209 height 32
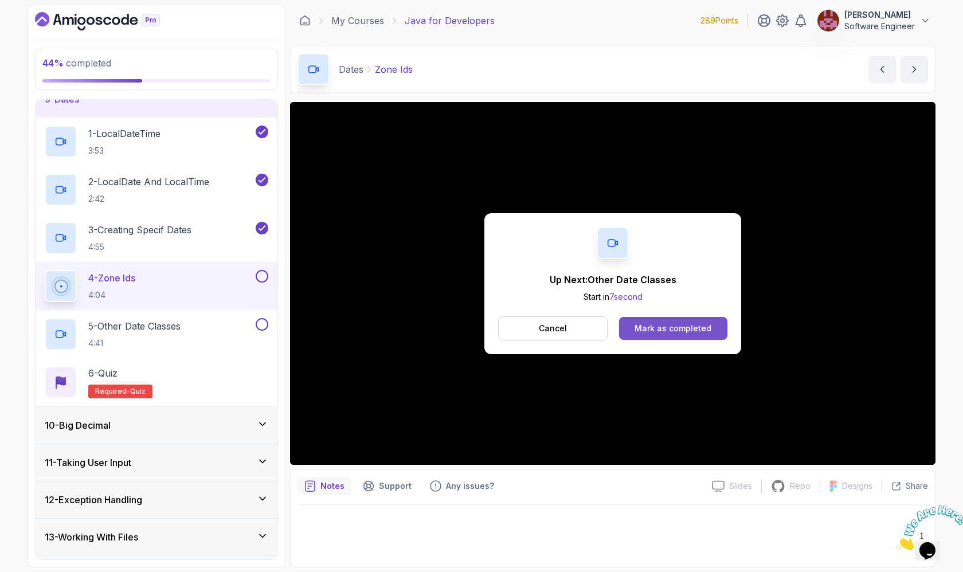
click at [660, 319] on button "Mark as completed" at bounding box center [673, 328] width 108 height 23
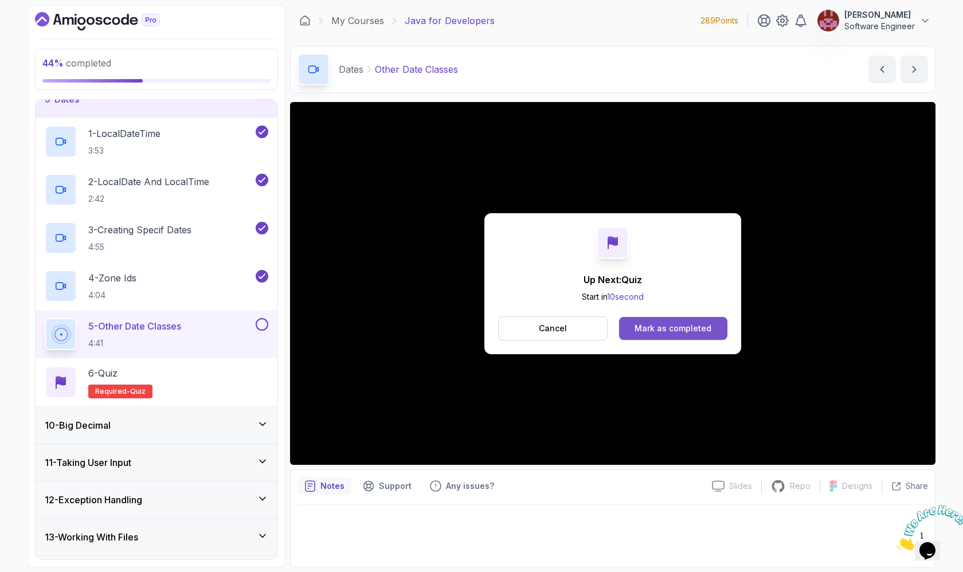
click at [656, 327] on div "Mark as completed" at bounding box center [673, 328] width 77 height 11
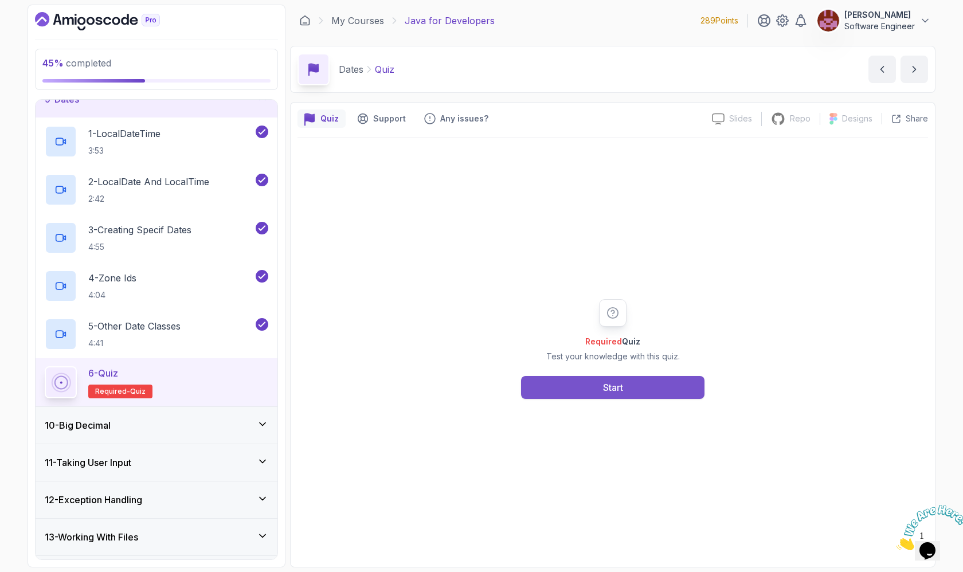
click at [616, 378] on button "Start" at bounding box center [612, 387] width 183 height 23
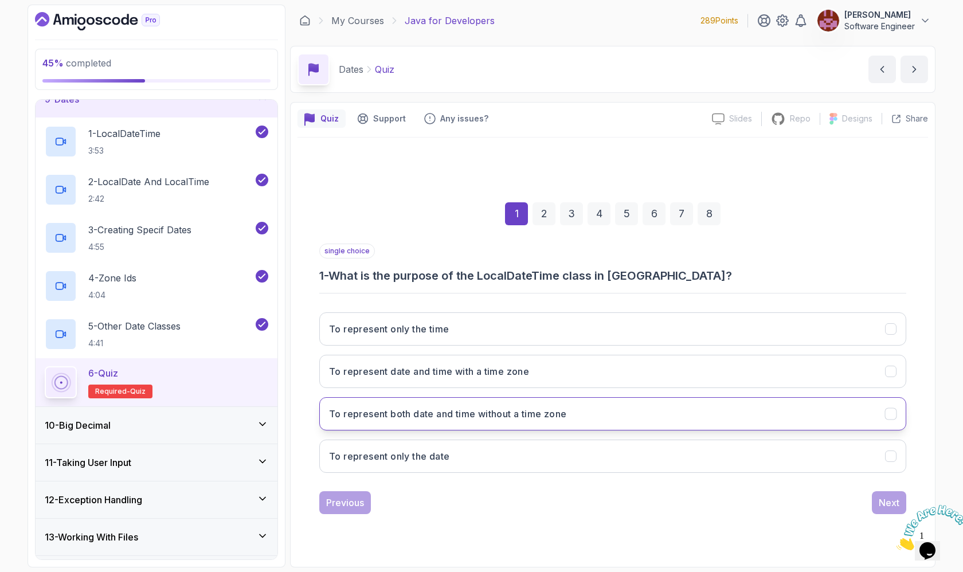
click at [624, 416] on button "To represent both date and time without a time zone" at bounding box center [612, 413] width 587 height 33
click at [885, 502] on div "Next" at bounding box center [889, 503] width 21 height 14
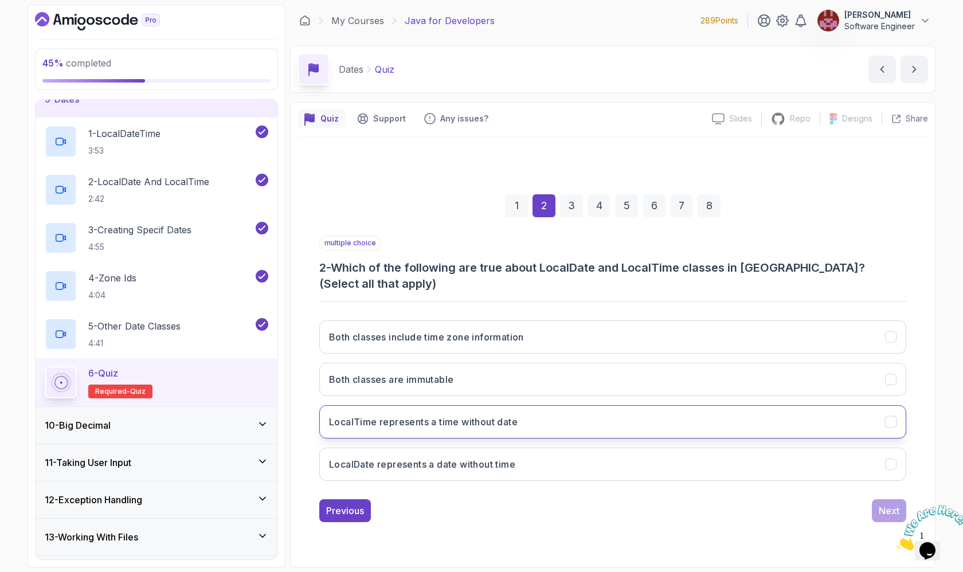
click at [698, 416] on button "LocalTime represents a time without date" at bounding box center [612, 421] width 587 height 33
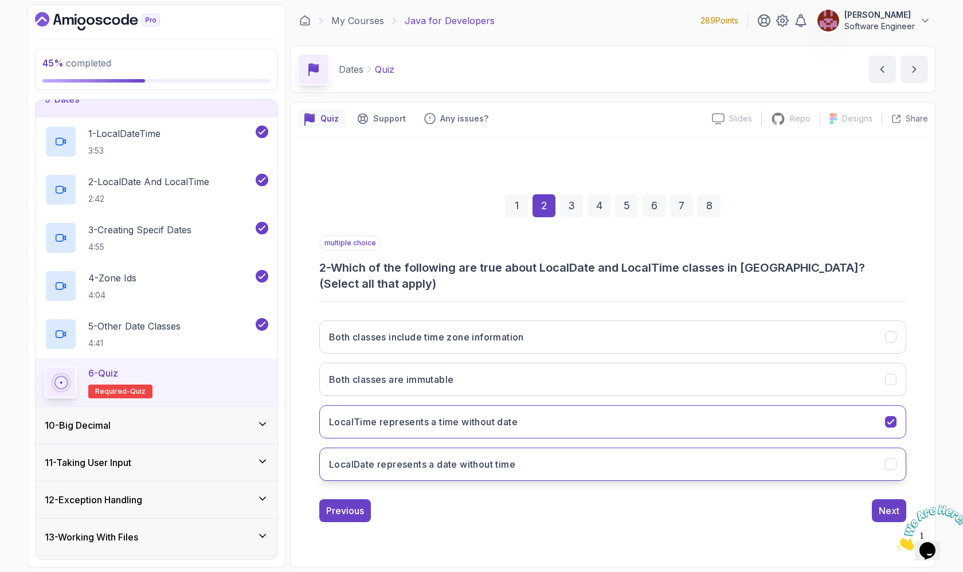
click at [692, 461] on button "LocalDate represents a date without time" at bounding box center [612, 464] width 587 height 33
click at [881, 504] on div "Next" at bounding box center [889, 511] width 21 height 14
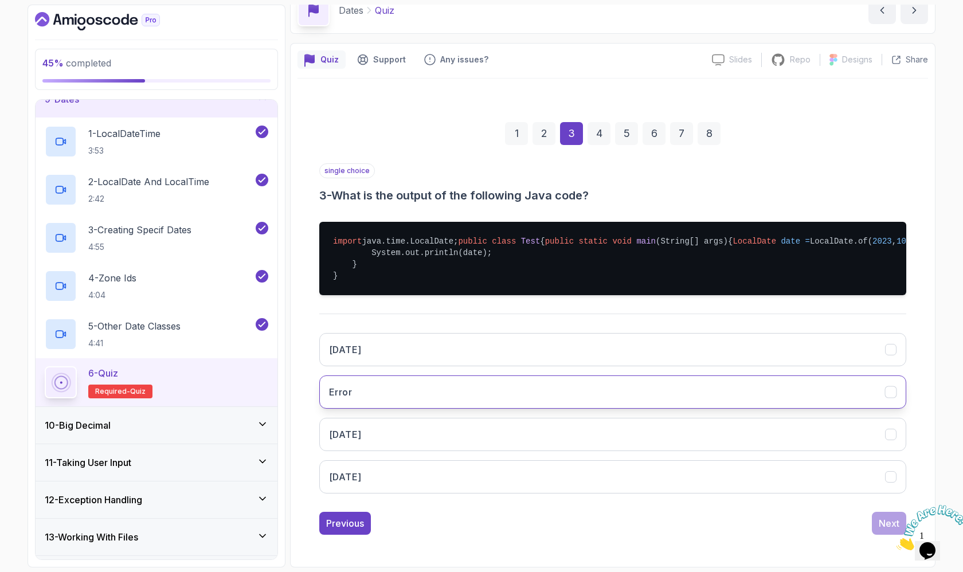
scroll to position [93, 0]
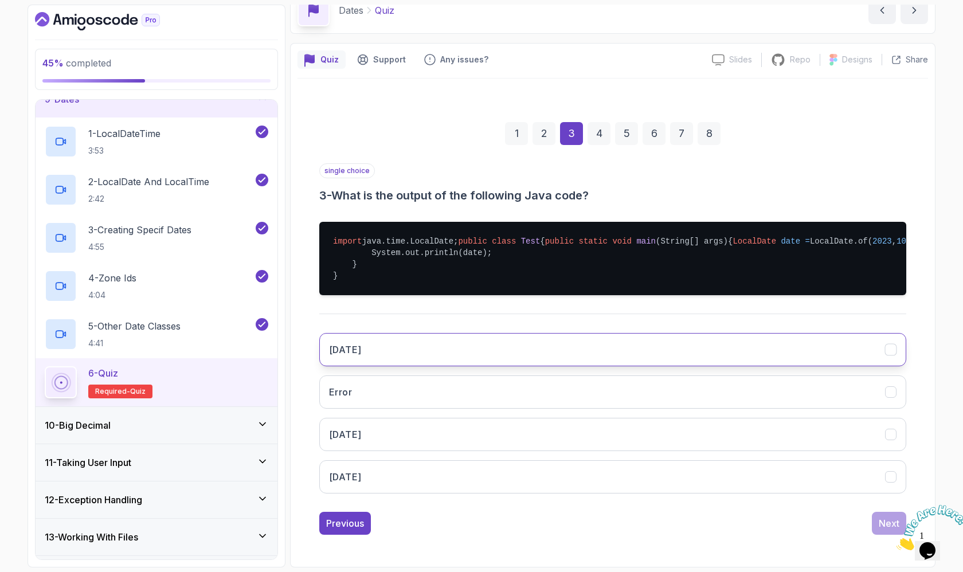
click at [770, 352] on button "[DATE]" at bounding box center [612, 349] width 587 height 33
click at [809, 430] on button "[DATE]" at bounding box center [612, 434] width 587 height 33
click at [885, 523] on div "Next" at bounding box center [889, 524] width 21 height 14
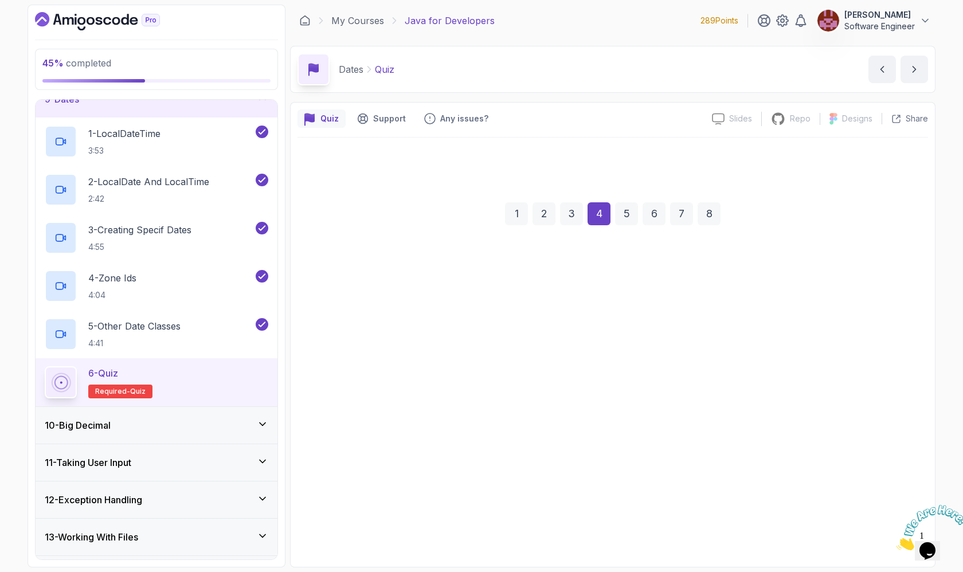
scroll to position [0, 0]
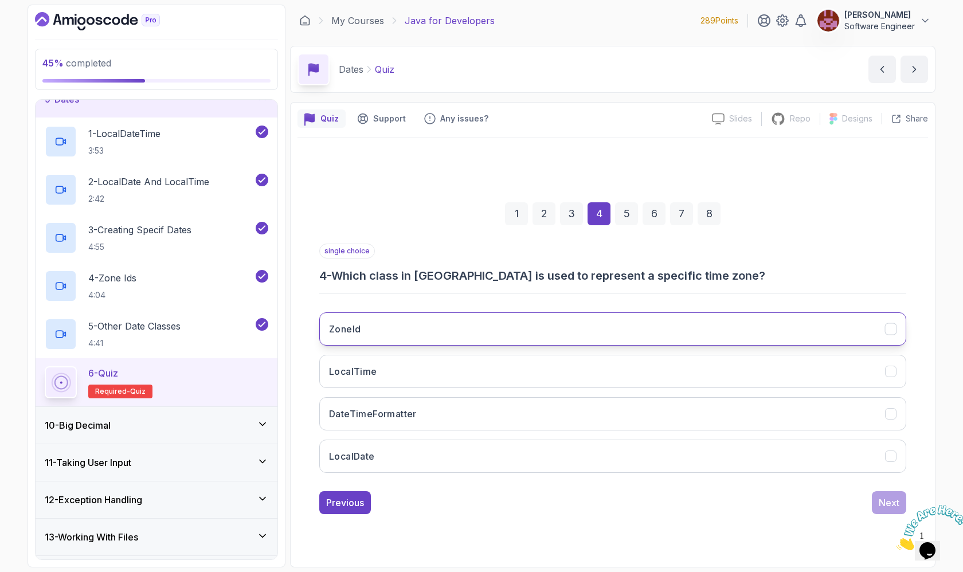
click at [697, 331] on button "ZoneId" at bounding box center [612, 328] width 587 height 33
click at [878, 497] on button "Next" at bounding box center [889, 502] width 34 height 23
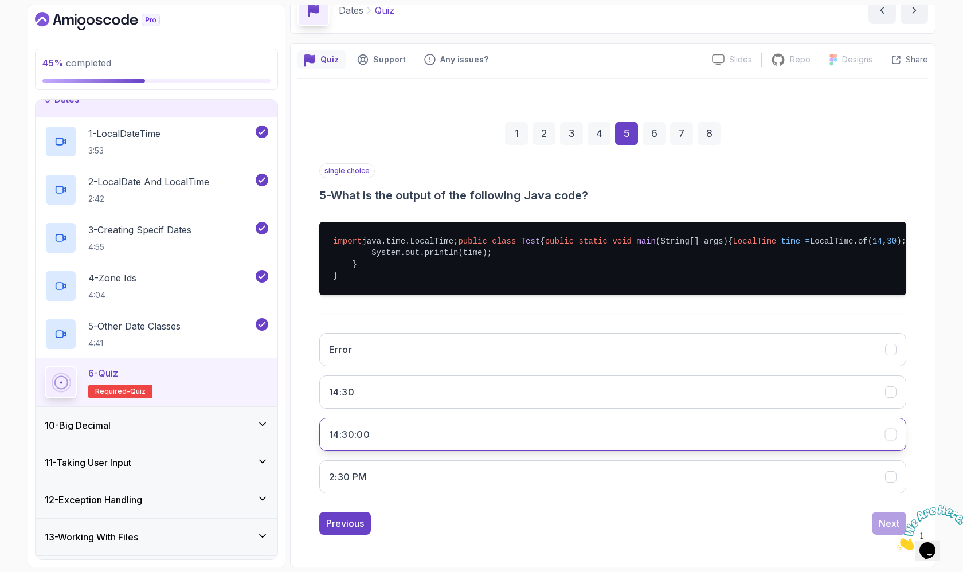
scroll to position [93, 0]
click at [771, 440] on button "14:30:00" at bounding box center [612, 434] width 587 height 33
click at [887, 524] on div "Next" at bounding box center [889, 524] width 21 height 14
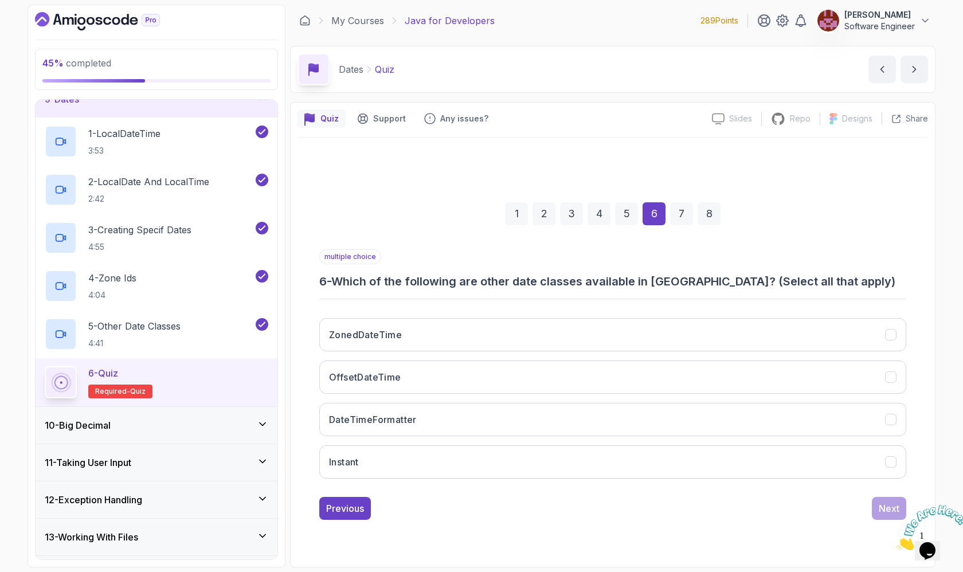
scroll to position [0, 0]
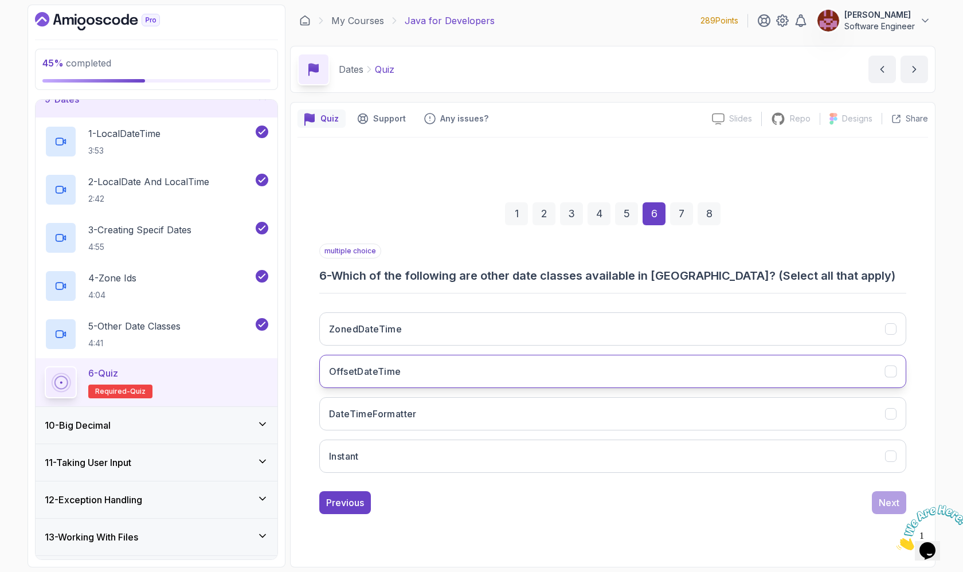
click at [637, 359] on button "OffsetDateTime" at bounding box center [612, 371] width 587 height 33
click at [625, 326] on button "ZonedDateTime" at bounding box center [612, 328] width 587 height 33
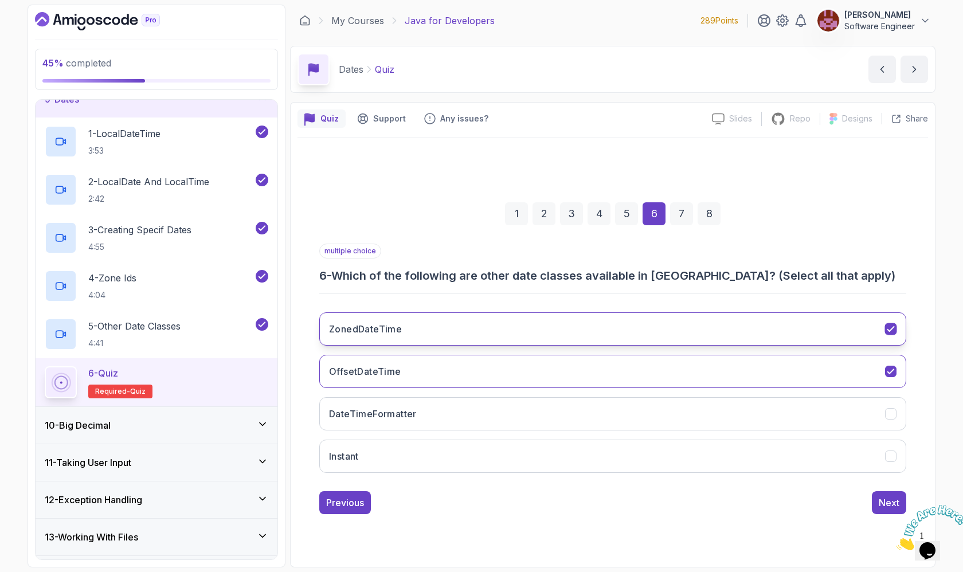
click at [625, 326] on button "ZonedDateTime" at bounding box center [612, 328] width 587 height 33
click at [636, 394] on div "ZonedDateTime OffsetDateTime DateTimeFormatter Instant" at bounding box center [612, 392] width 587 height 179
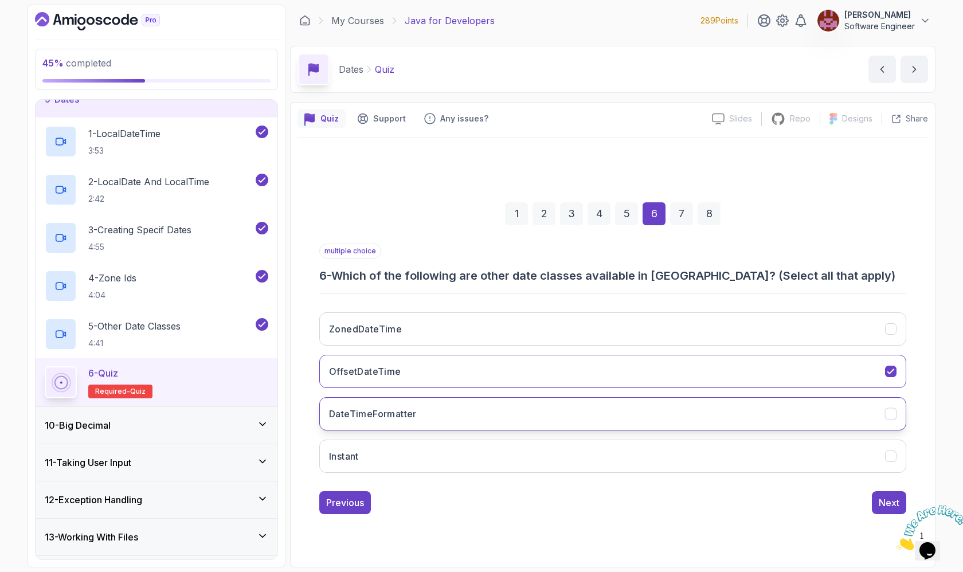
click at [637, 404] on button "DateTimeFormatter" at bounding box center [612, 413] width 587 height 33
click at [882, 503] on div "Next" at bounding box center [889, 503] width 21 height 14
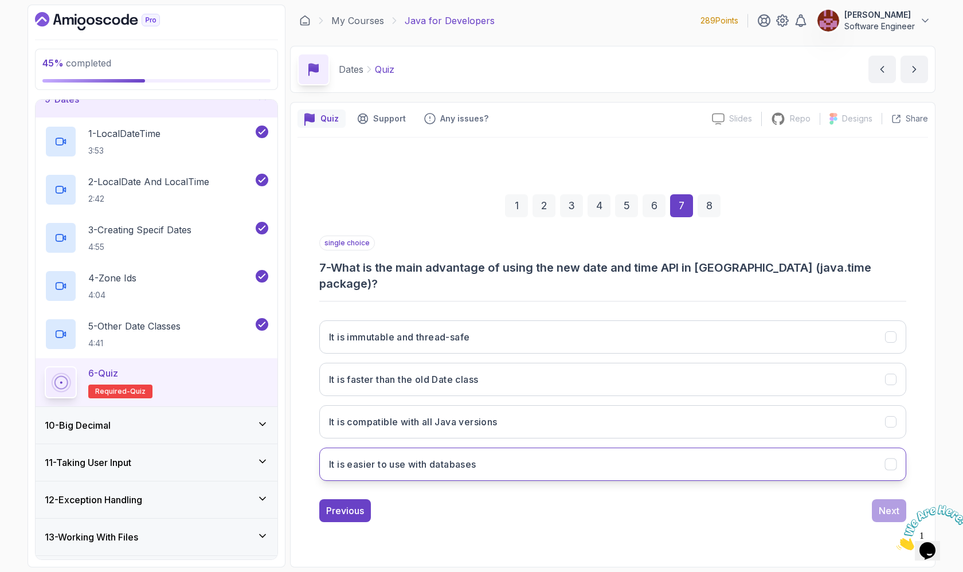
click at [636, 454] on button "It is easier to use with databases" at bounding box center [612, 464] width 587 height 33
click at [878, 504] on button "Next" at bounding box center [889, 510] width 34 height 23
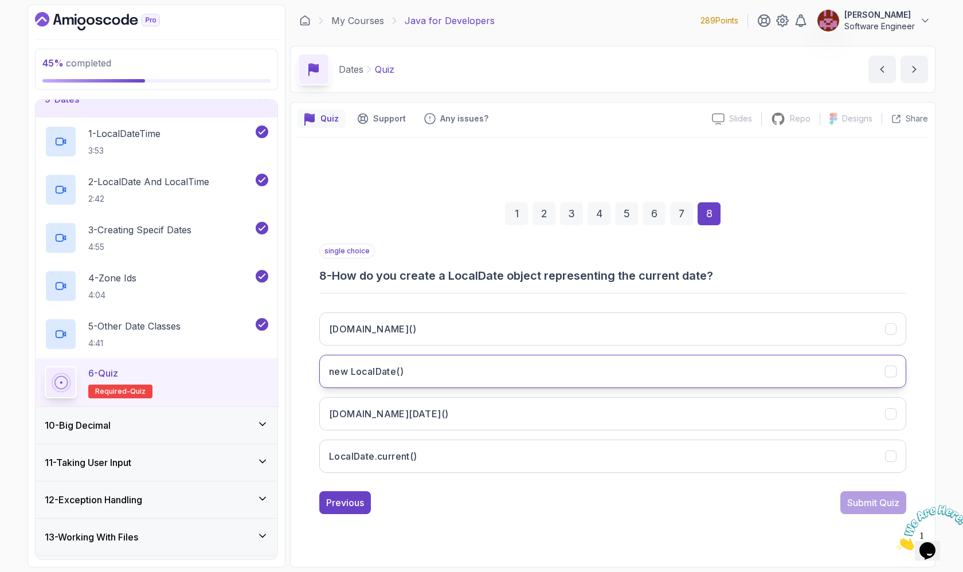
click at [593, 361] on button "new LocalDate()" at bounding box center [612, 371] width 587 height 33
click at [854, 507] on div "Submit Quiz" at bounding box center [873, 503] width 52 height 14
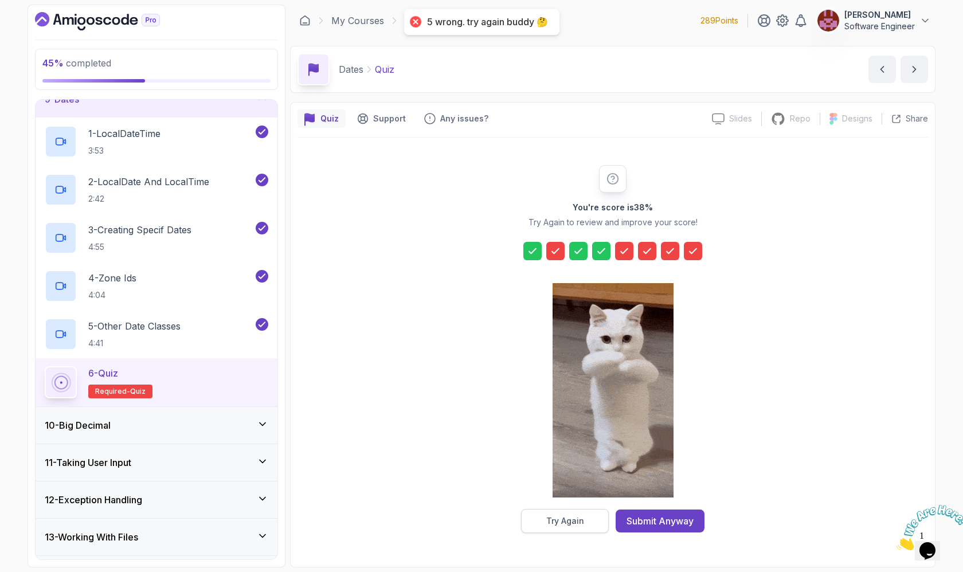
click at [552, 515] on div "Try Again" at bounding box center [565, 520] width 38 height 11
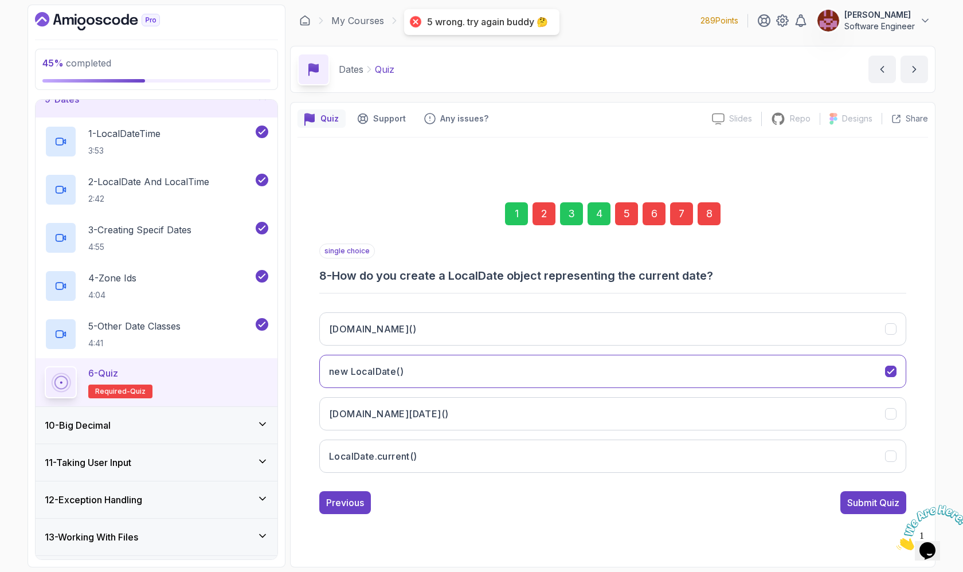
click at [707, 216] on div "8" at bounding box center [709, 213] width 23 height 23
click at [656, 324] on button "[DOMAIN_NAME]()" at bounding box center [612, 328] width 587 height 33
click at [848, 502] on div "Submit Quiz" at bounding box center [873, 503] width 52 height 14
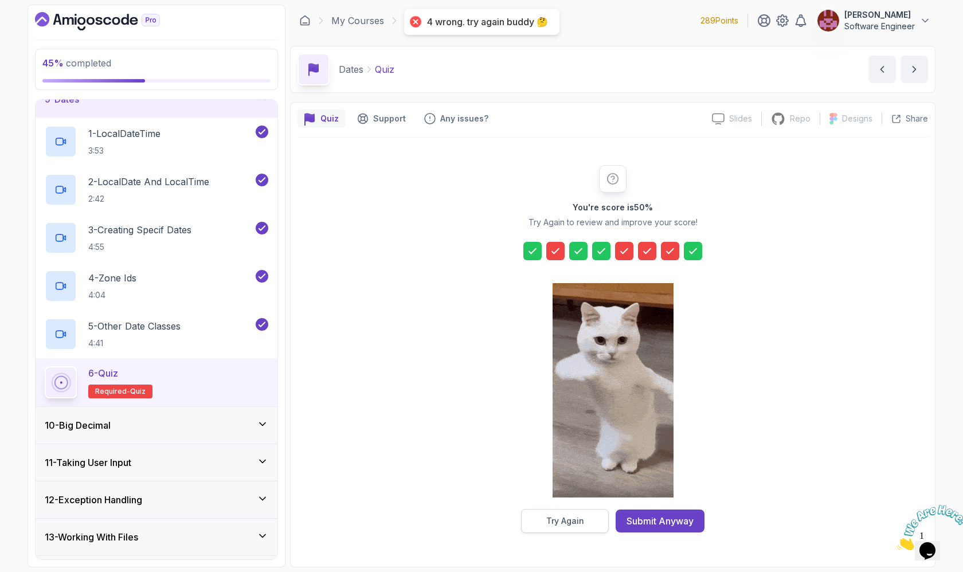
click at [568, 510] on button "Try Again" at bounding box center [565, 521] width 88 height 24
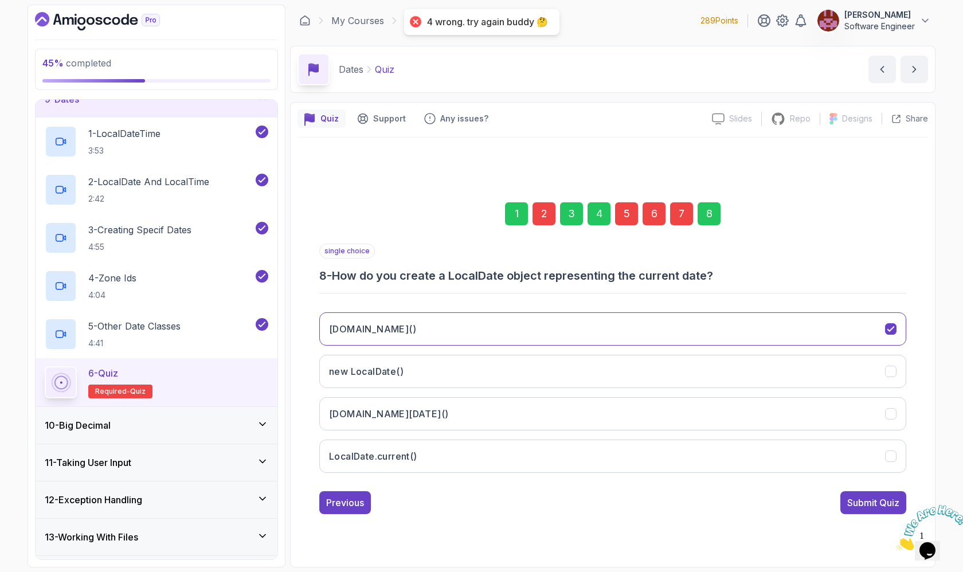
click at [679, 213] on div "7" at bounding box center [681, 213] width 23 height 23
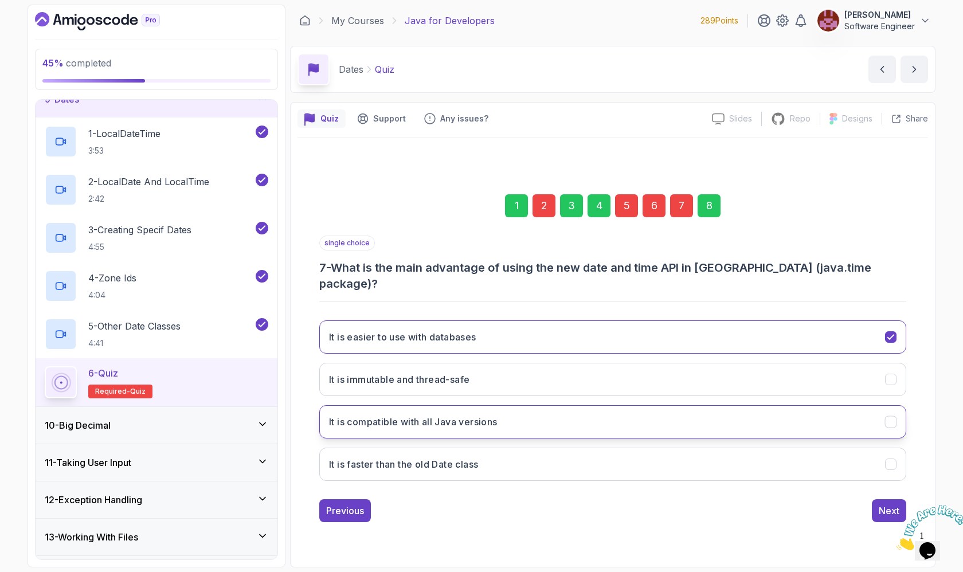
click at [637, 406] on button "It is compatible with all Java versions" at bounding box center [612, 421] width 587 height 33
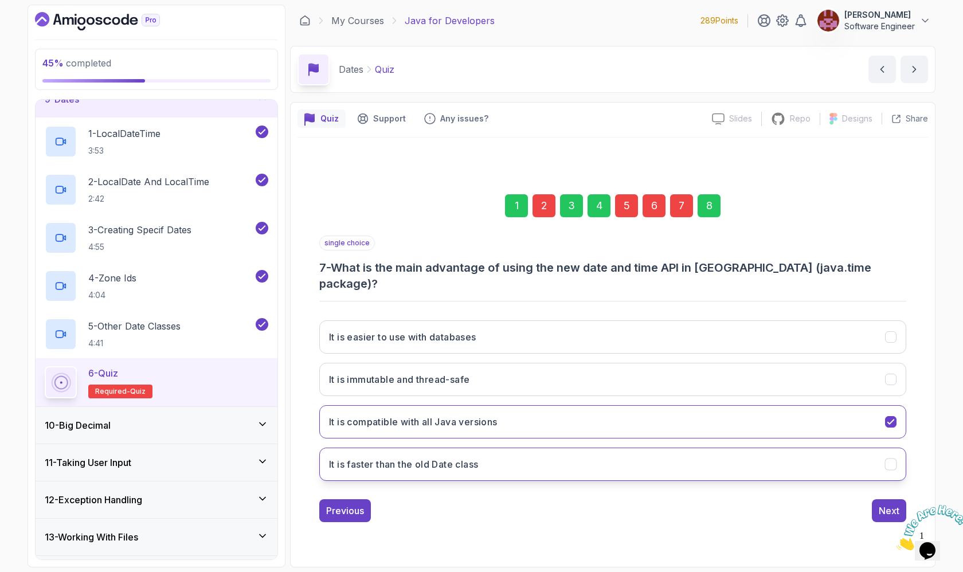
click at [637, 455] on button "It is faster than the old Date class" at bounding box center [612, 464] width 587 height 33
click at [715, 217] on div "8" at bounding box center [709, 205] width 23 height 23
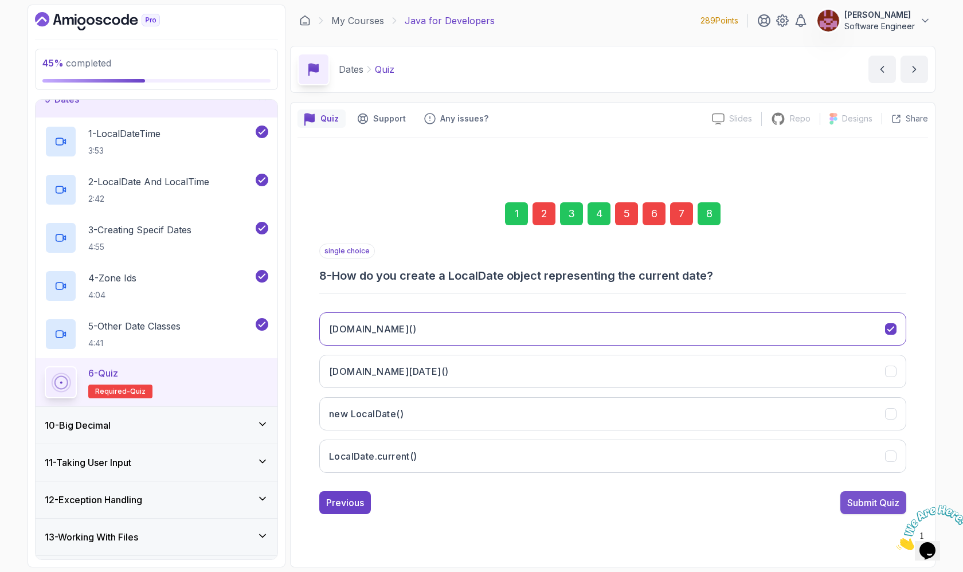
click at [868, 502] on div "Submit Quiz" at bounding box center [873, 503] width 52 height 14
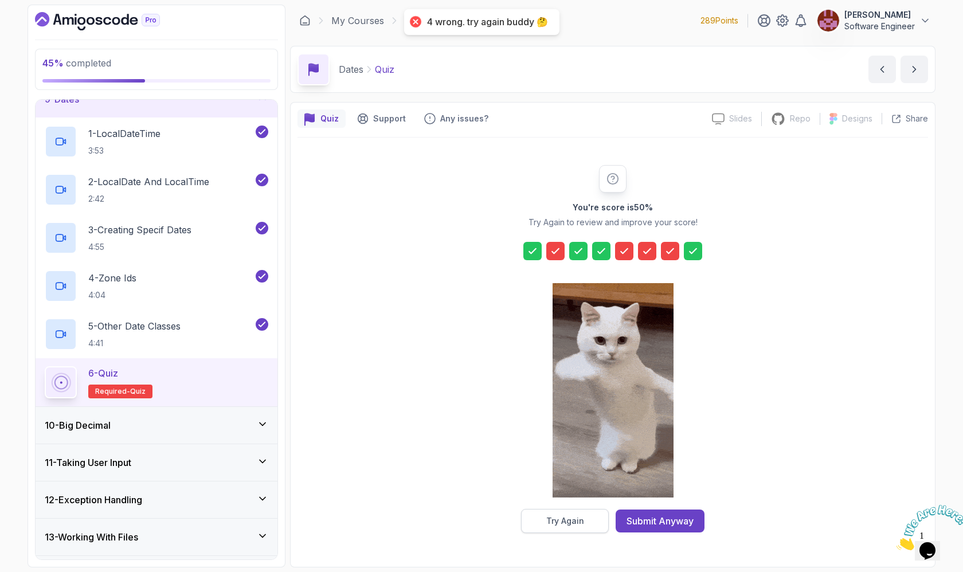
click at [561, 522] on div "Try Again" at bounding box center [565, 520] width 38 height 11
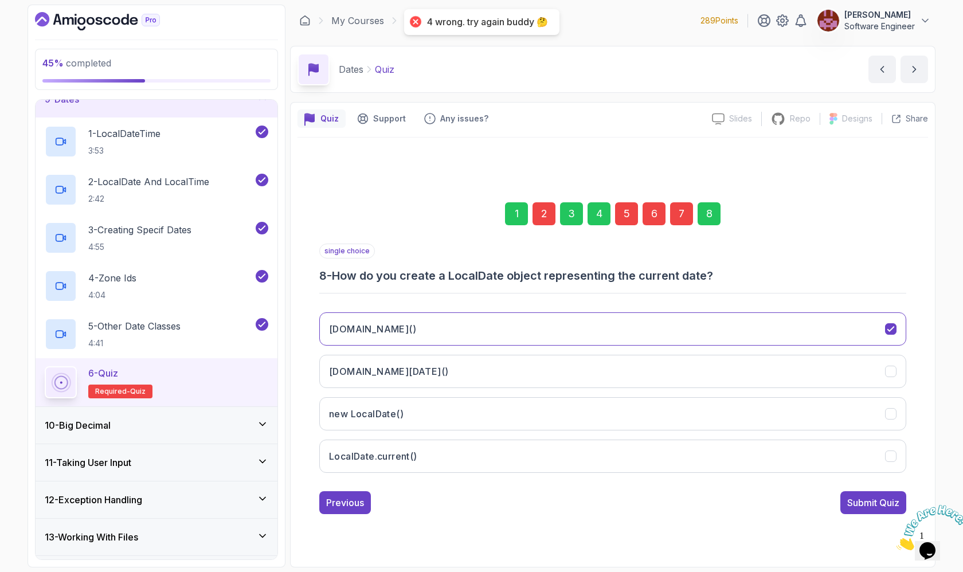
click at [679, 216] on div "7" at bounding box center [681, 213] width 23 height 23
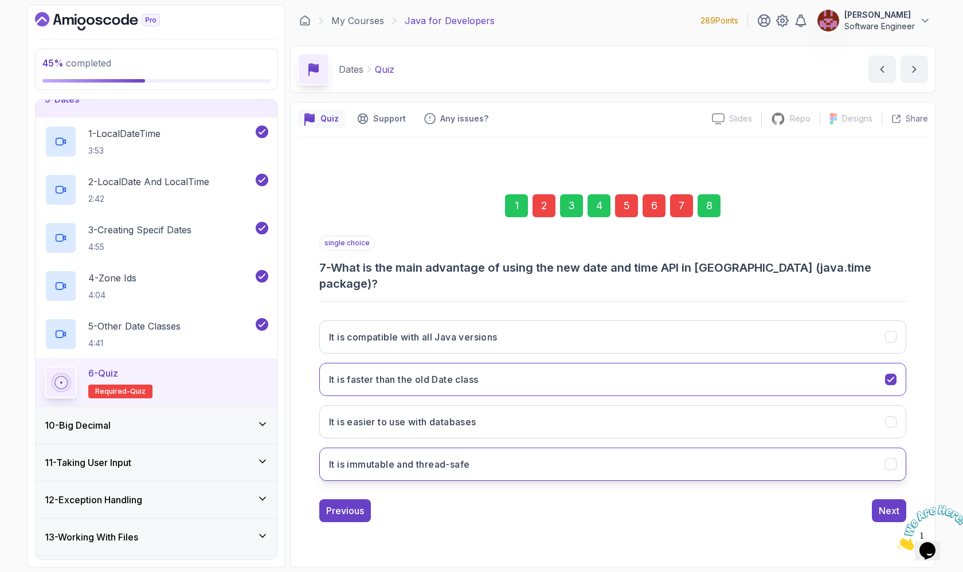
click at [647, 451] on button "It is immutable and thread-safe" at bounding box center [612, 464] width 587 height 33
click at [702, 213] on div "8" at bounding box center [709, 205] width 23 height 23
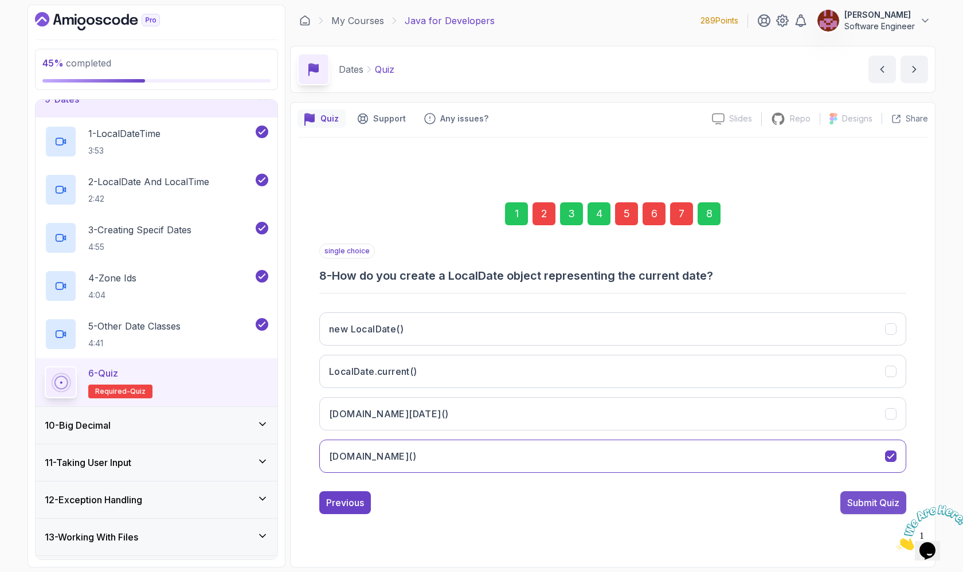
click at [856, 498] on div "Submit Quiz" at bounding box center [873, 503] width 52 height 14
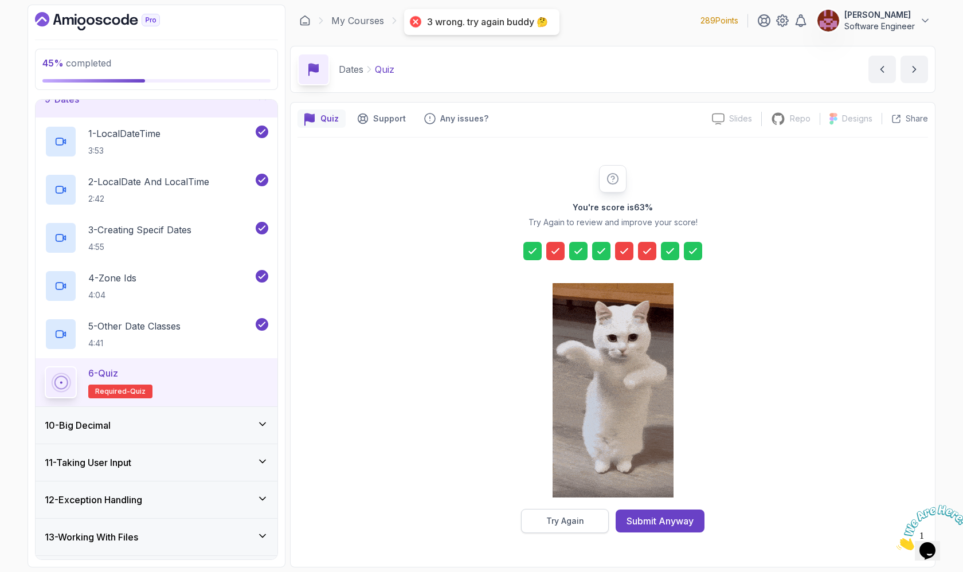
click at [570, 522] on div "Try Again" at bounding box center [565, 520] width 38 height 11
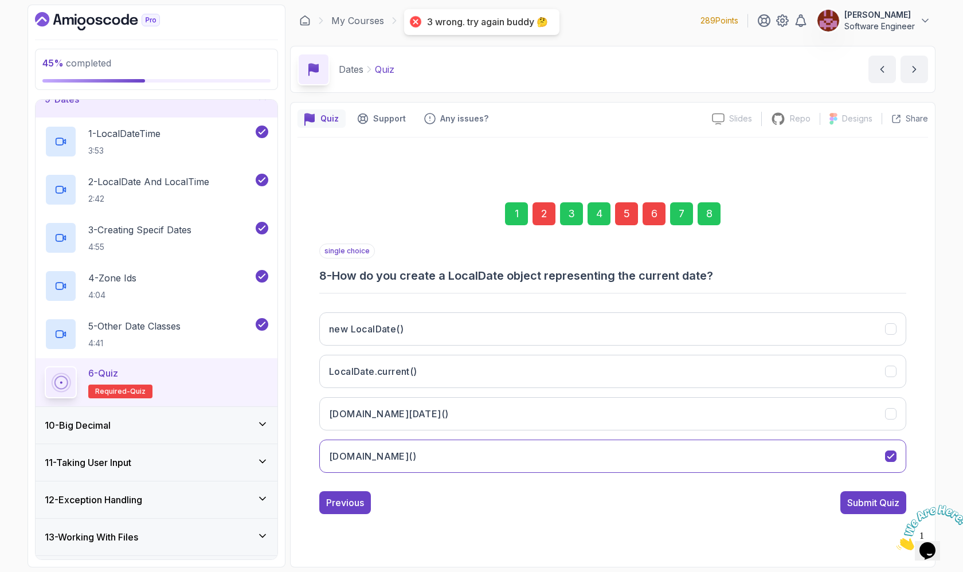
click at [654, 217] on div "6" at bounding box center [654, 213] width 23 height 23
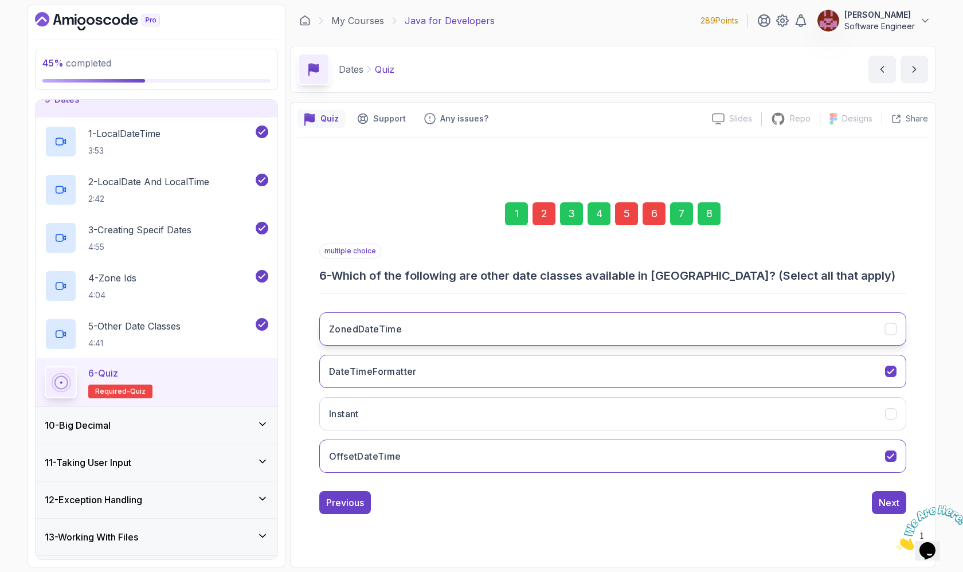
click at [577, 324] on button "ZonedDateTime" at bounding box center [612, 328] width 587 height 33
click at [705, 215] on div "8" at bounding box center [709, 213] width 23 height 23
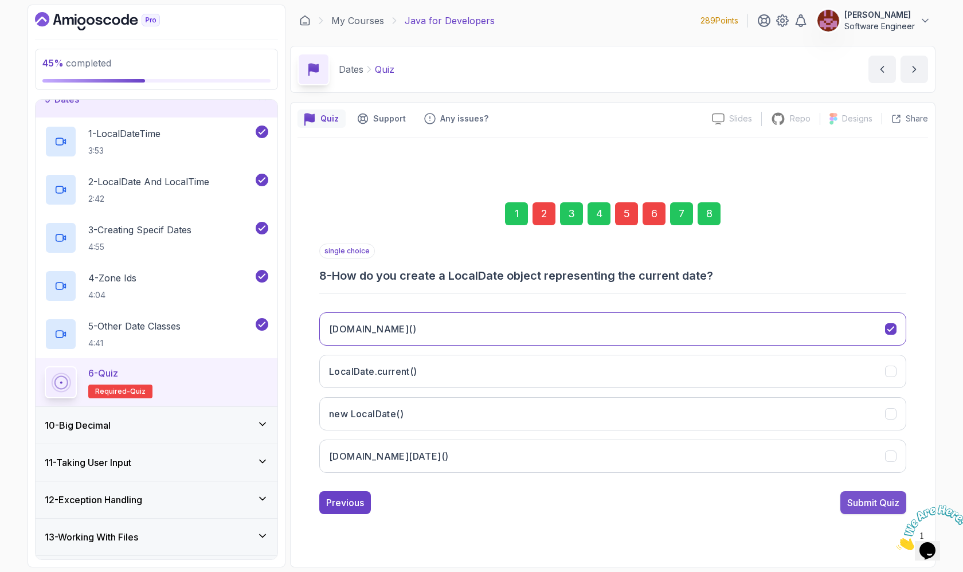
click at [883, 507] on div "Submit Quiz" at bounding box center [873, 503] width 52 height 14
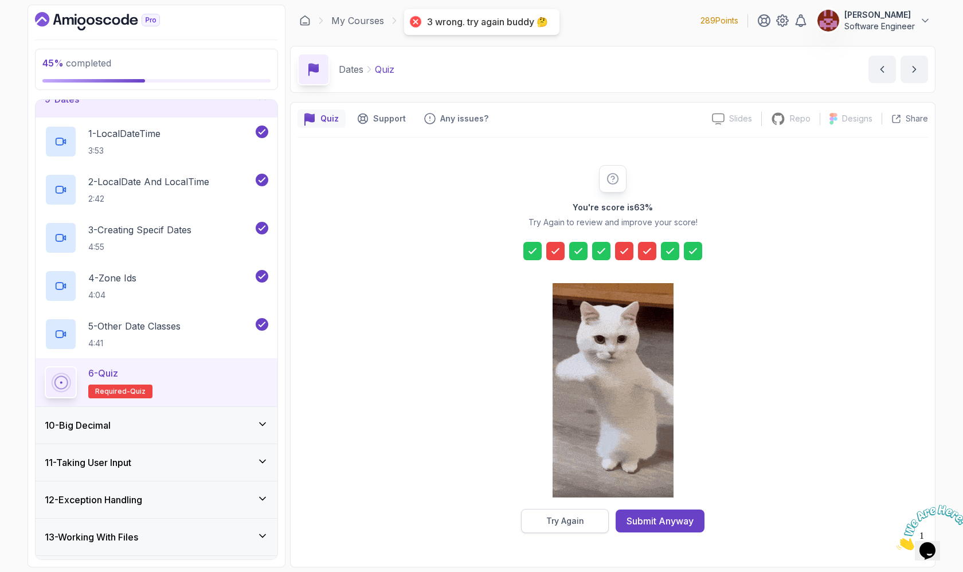
click at [572, 522] on div "Try Again" at bounding box center [565, 520] width 38 height 11
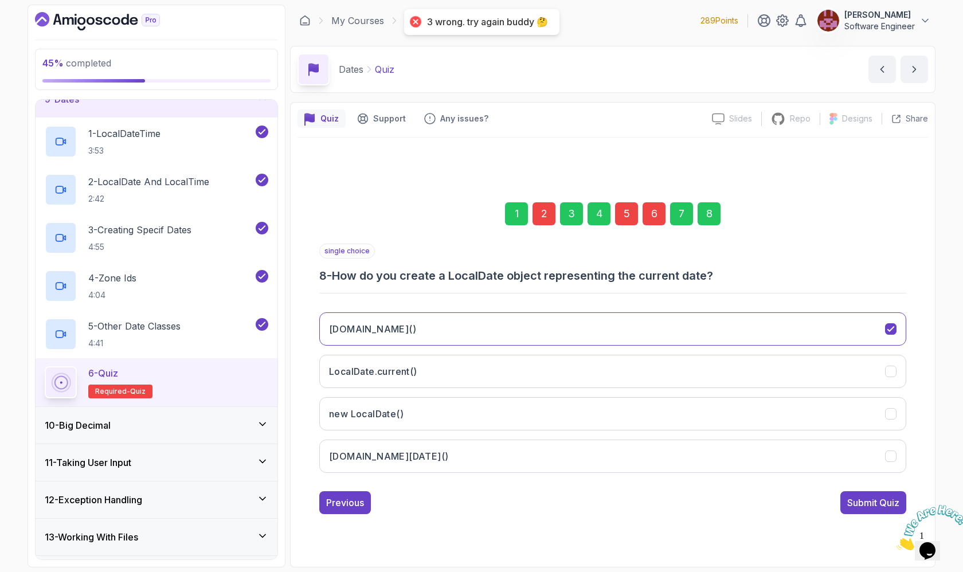
click at [628, 213] on div "5" at bounding box center [626, 213] width 23 height 23
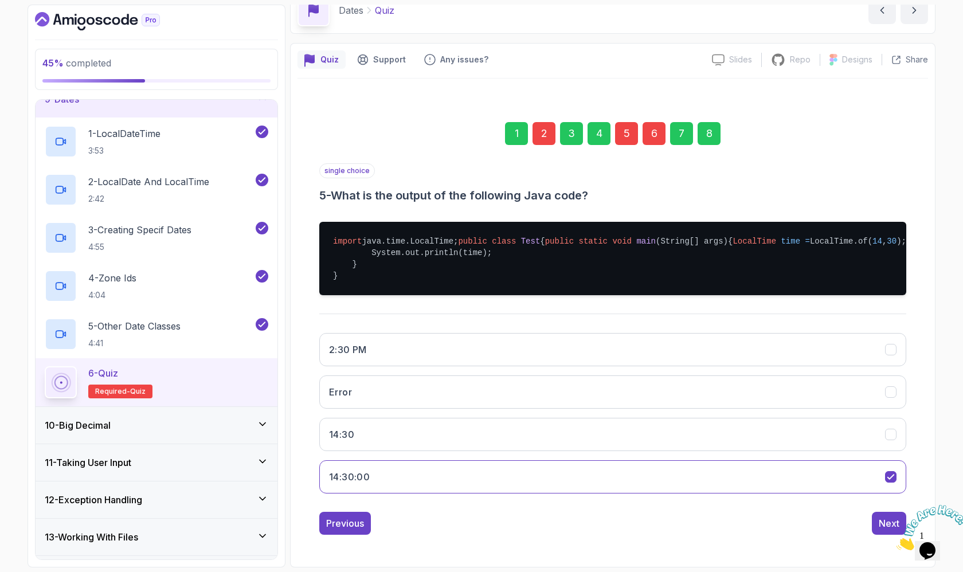
scroll to position [75, 0]
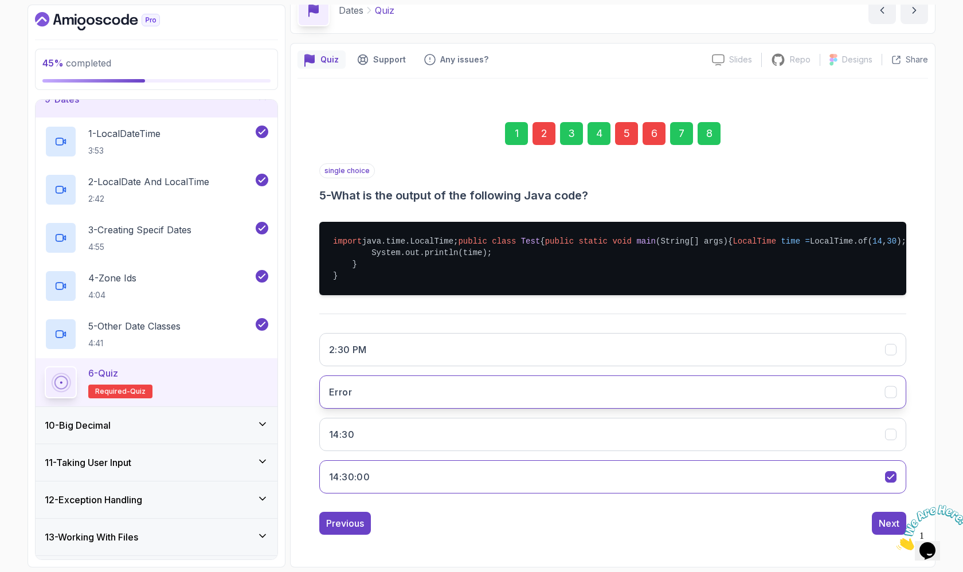
click at [555, 401] on button "Error" at bounding box center [612, 391] width 587 height 33
click at [705, 122] on div "8" at bounding box center [709, 133] width 23 height 23
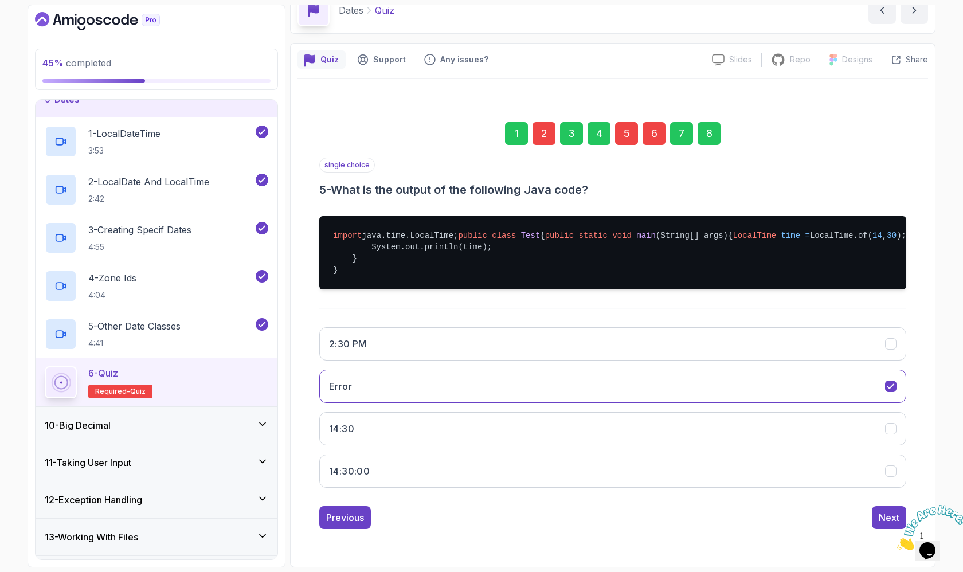
scroll to position [0, 0]
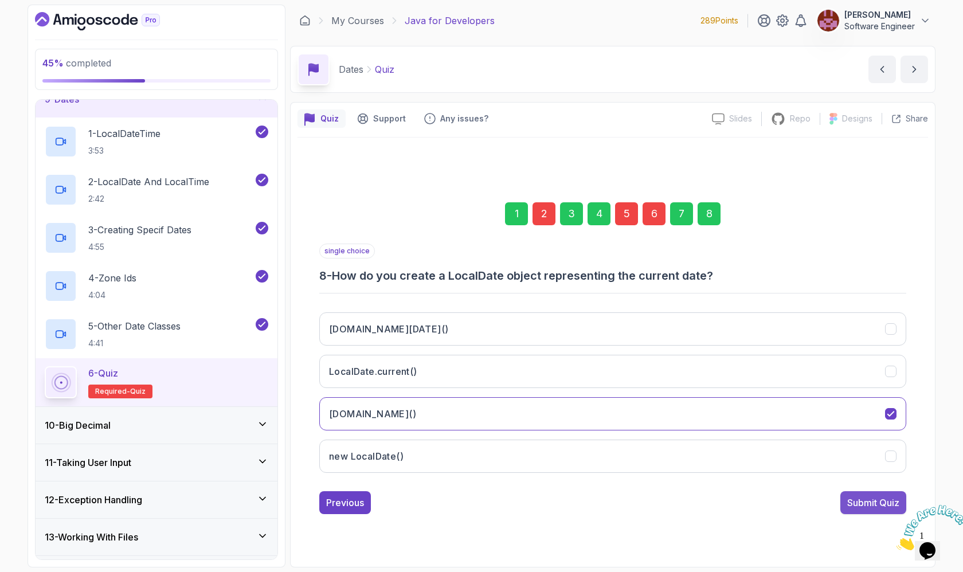
click at [853, 504] on div "Submit Quiz" at bounding box center [873, 503] width 52 height 14
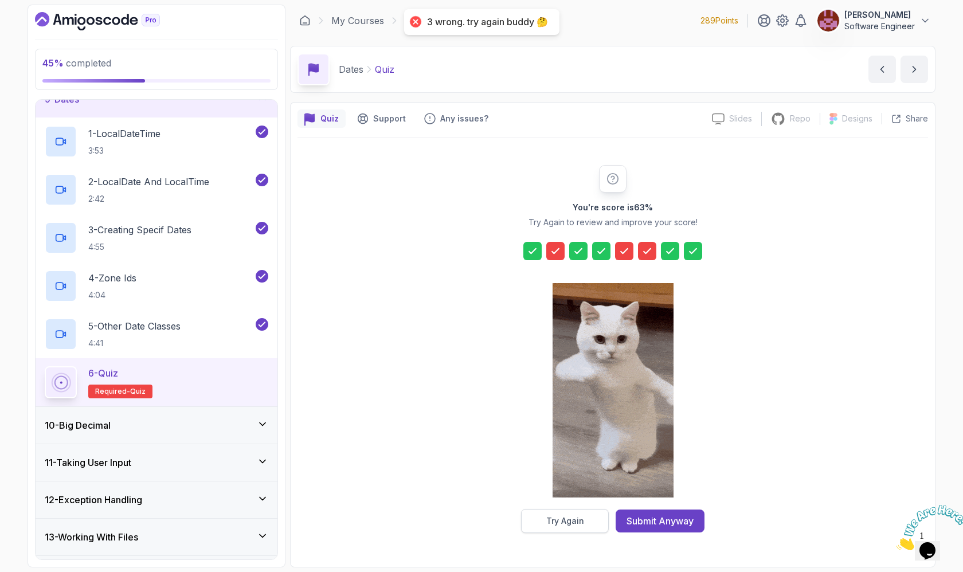
click at [568, 527] on button "Try Again" at bounding box center [565, 521] width 88 height 24
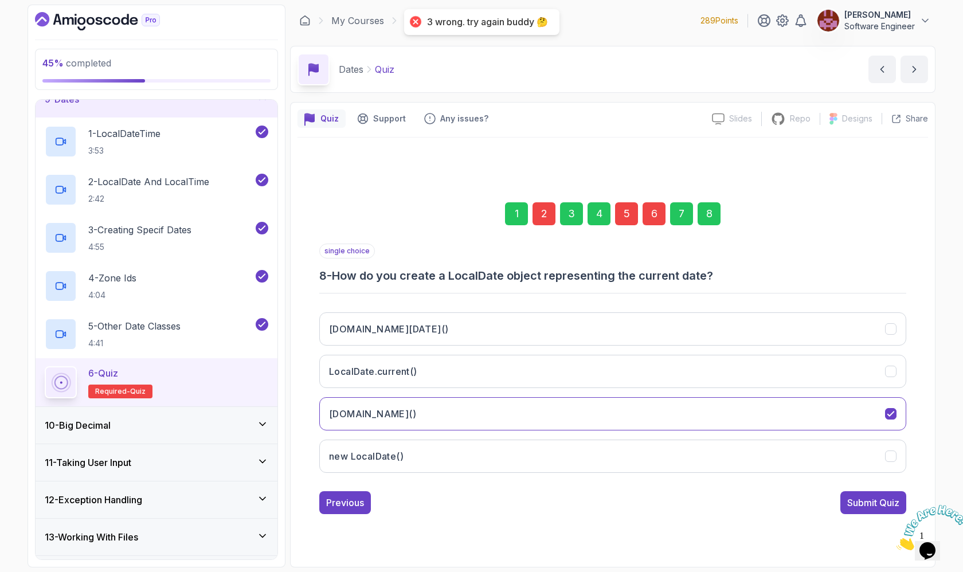
click at [625, 218] on div "5" at bounding box center [626, 213] width 23 height 23
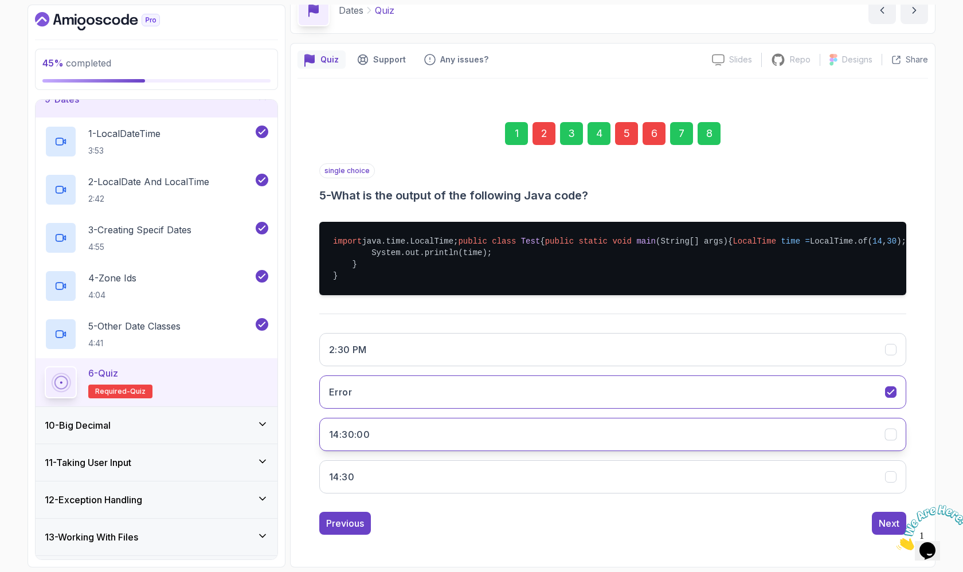
scroll to position [93, 0]
click at [530, 466] on button "14:30" at bounding box center [612, 476] width 587 height 33
click at [705, 122] on div "8" at bounding box center [709, 133] width 23 height 23
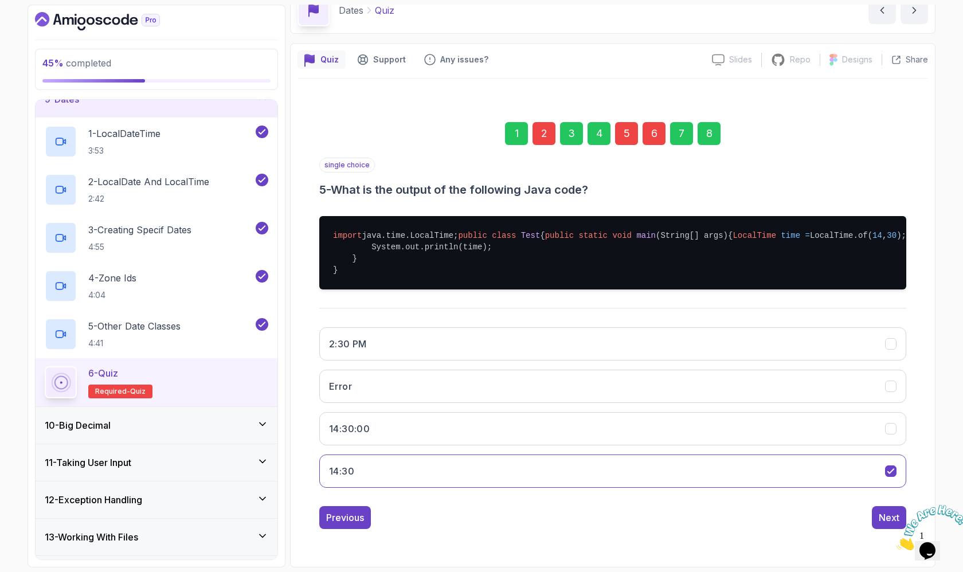
scroll to position [0, 0]
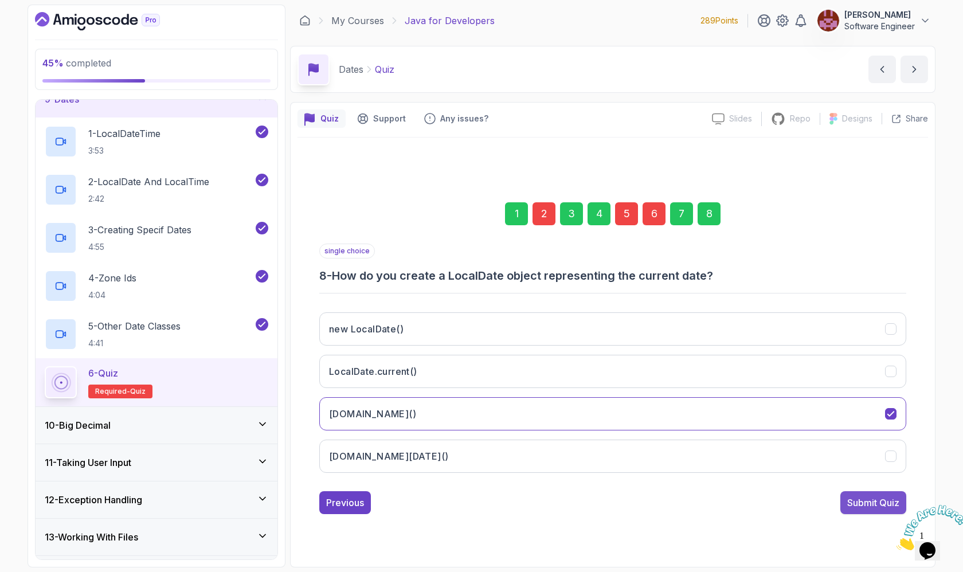
click at [842, 496] on button "Submit Quiz" at bounding box center [873, 502] width 66 height 23
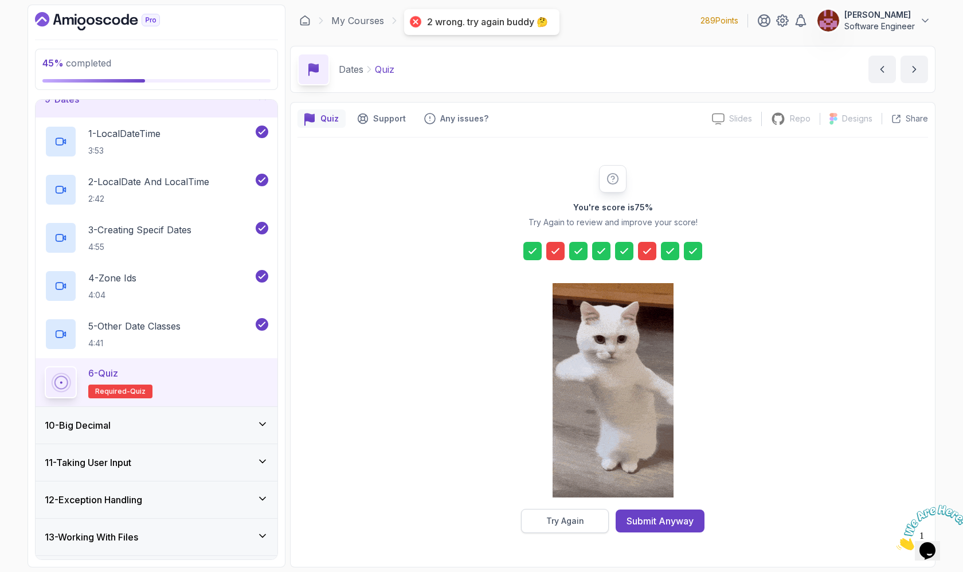
click at [535, 519] on button "Try Again" at bounding box center [565, 521] width 88 height 24
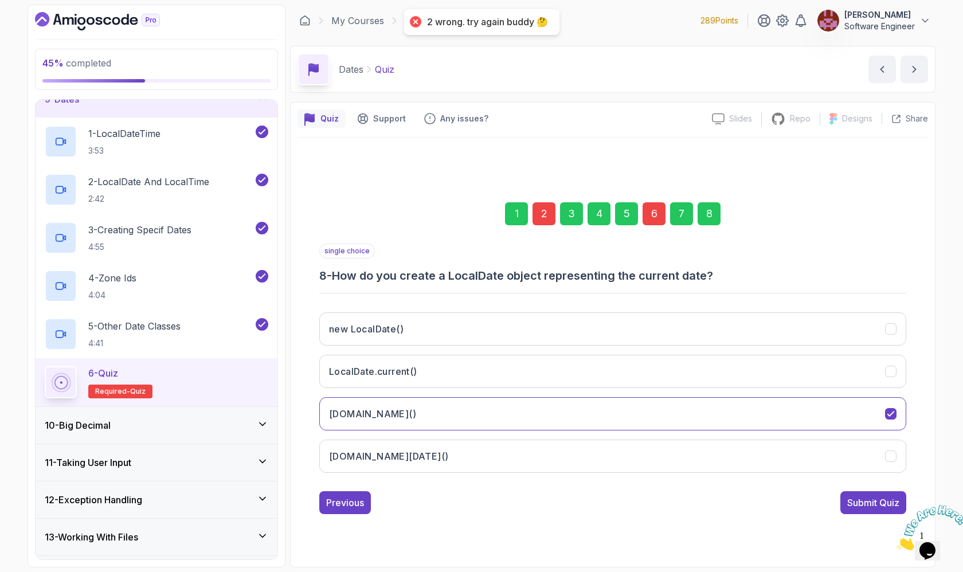
click at [545, 212] on div "2" at bounding box center [544, 213] width 23 height 23
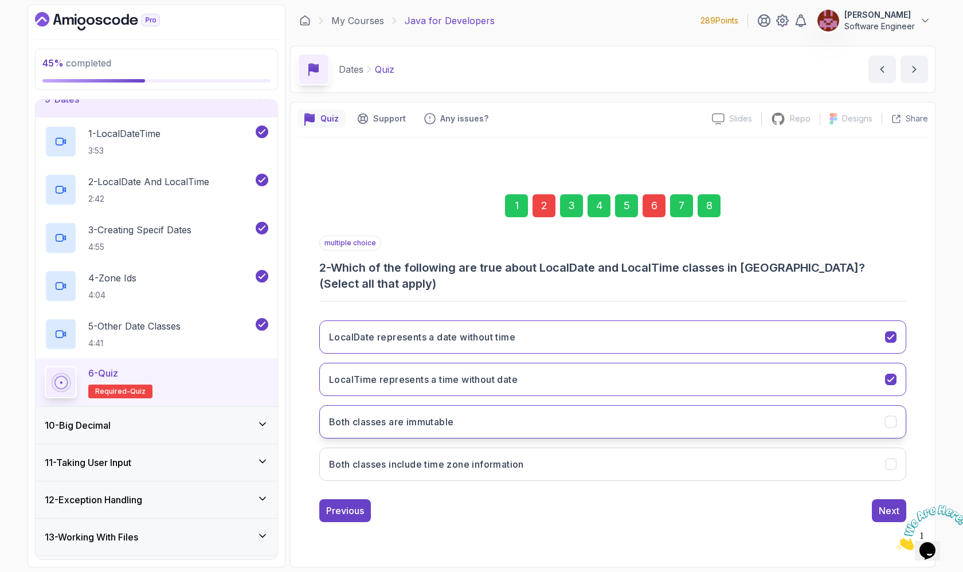
click at [558, 408] on button "Both classes are immutable" at bounding box center [612, 421] width 587 height 33
click at [707, 208] on div "8" at bounding box center [709, 205] width 23 height 23
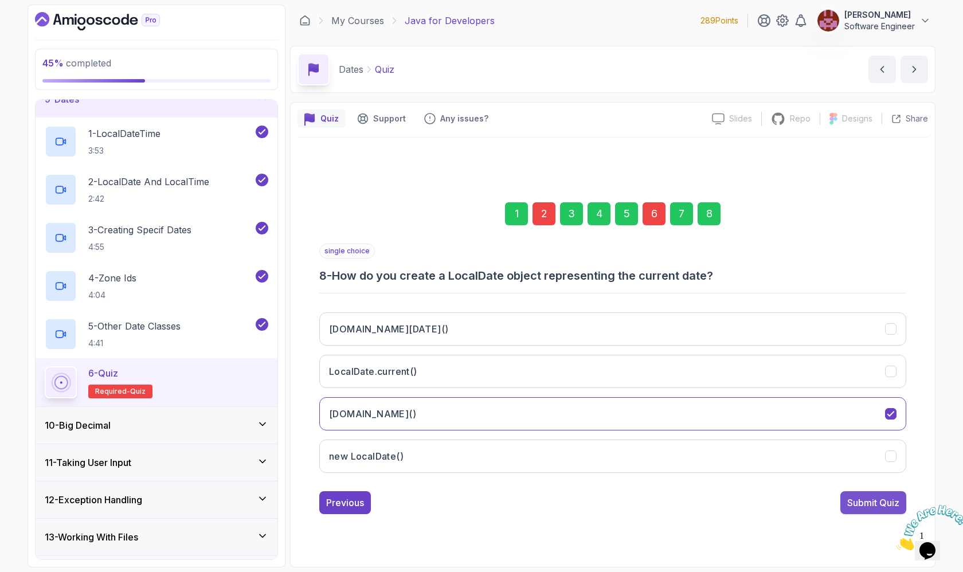
click at [869, 496] on div "Submit Quiz" at bounding box center [873, 503] width 52 height 14
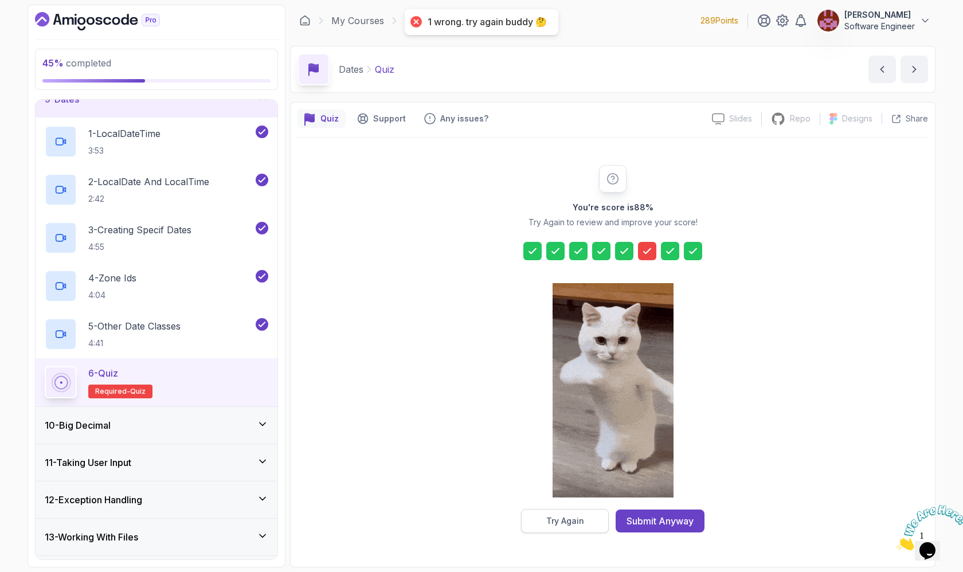
click at [581, 525] on div "Try Again" at bounding box center [565, 520] width 38 height 11
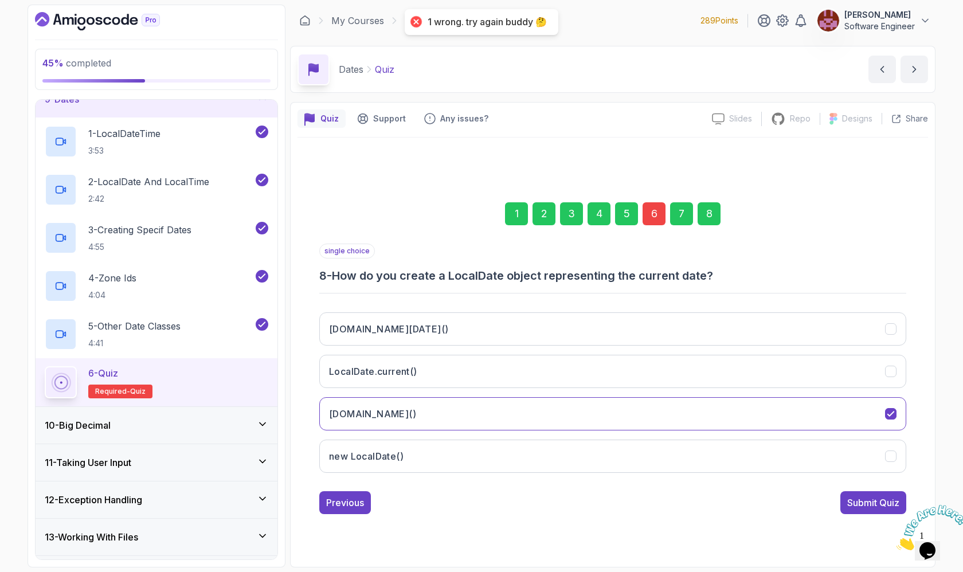
click at [656, 212] on div "6" at bounding box center [654, 213] width 23 height 23
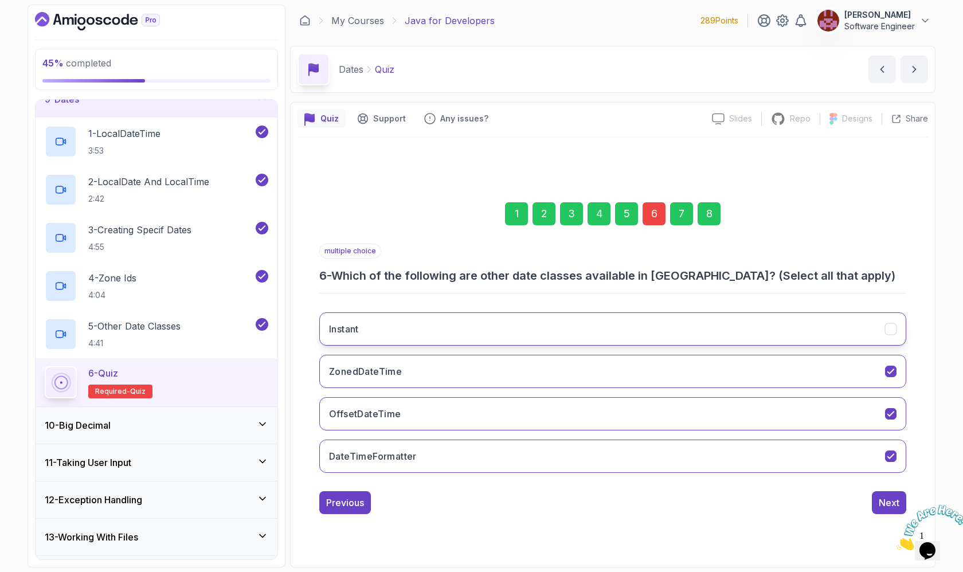
click at [597, 333] on button "Instant" at bounding box center [612, 328] width 587 height 33
click at [585, 379] on button "ZonedDateTime" at bounding box center [612, 371] width 587 height 33
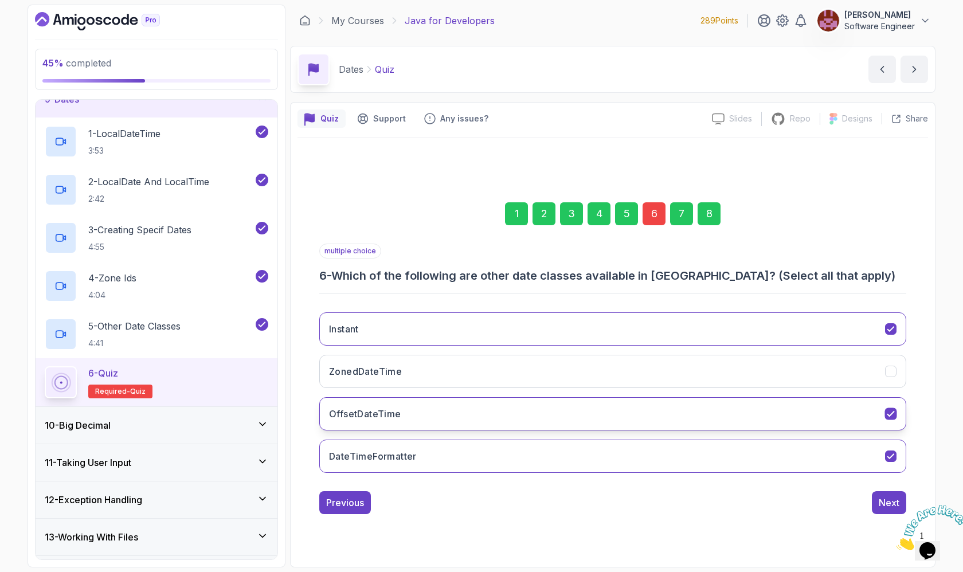
click at [592, 414] on button "OffsetDateTime" at bounding box center [612, 413] width 587 height 33
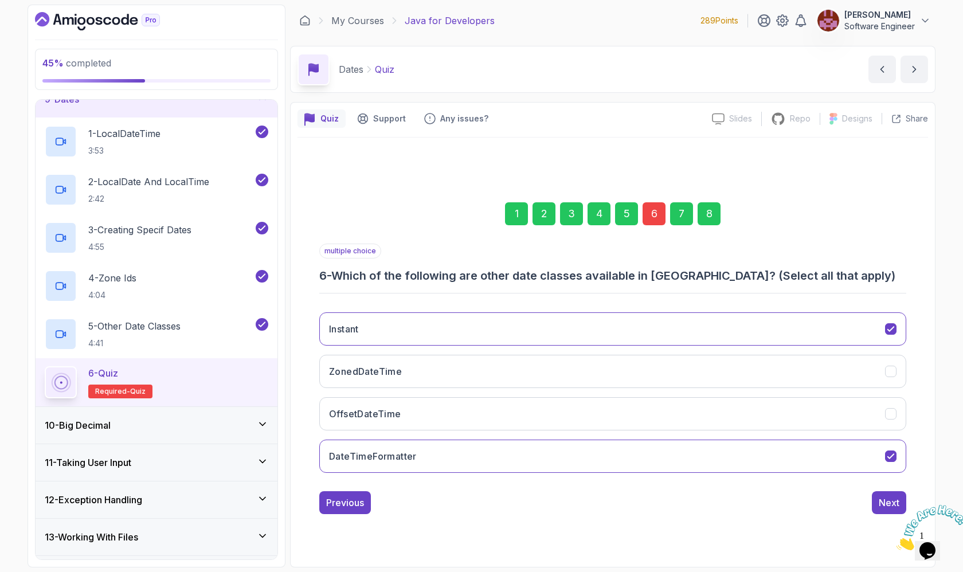
click at [716, 216] on div "8" at bounding box center [709, 213] width 23 height 23
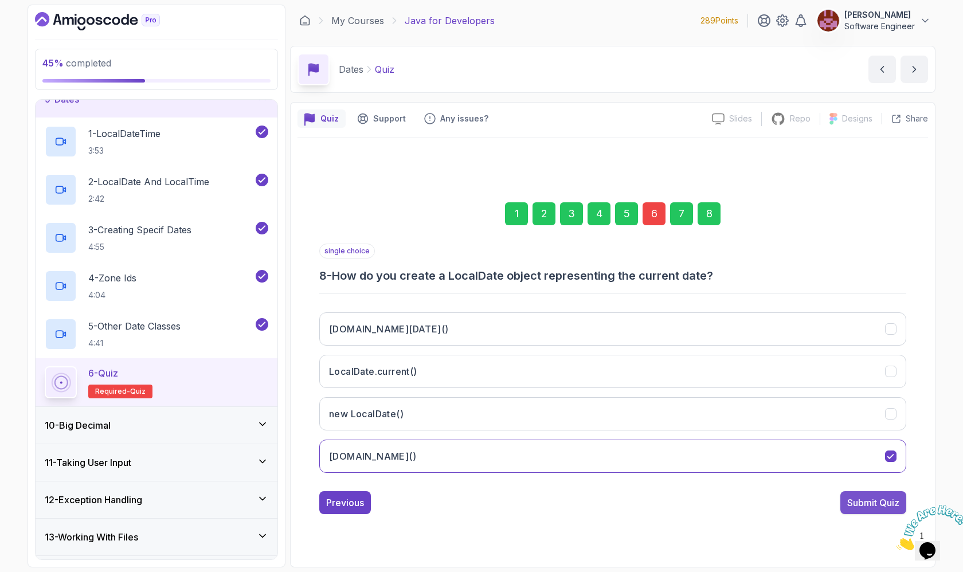
click at [881, 504] on div "Submit Quiz" at bounding box center [873, 503] width 52 height 14
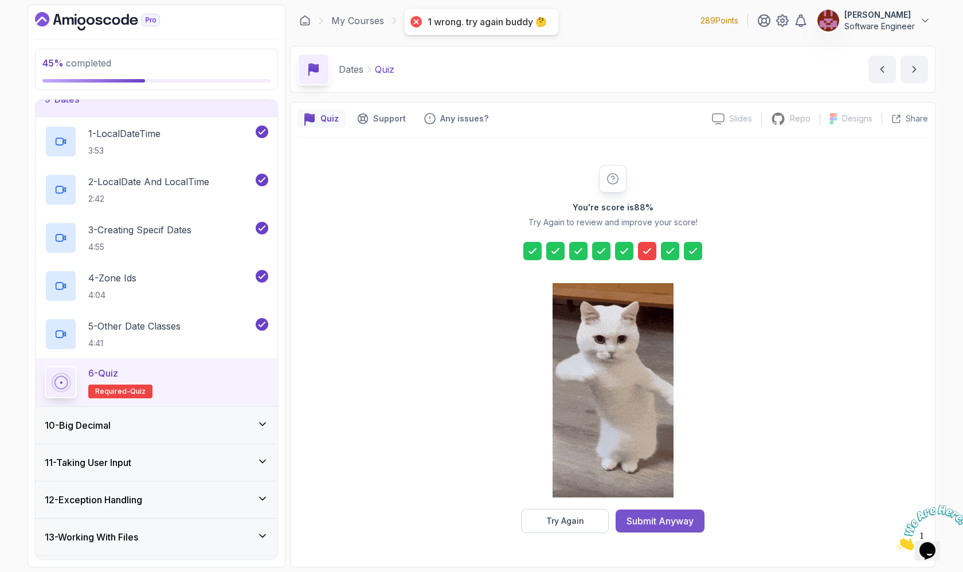
click at [675, 514] on div "Submit Anyway" at bounding box center [660, 521] width 67 height 14
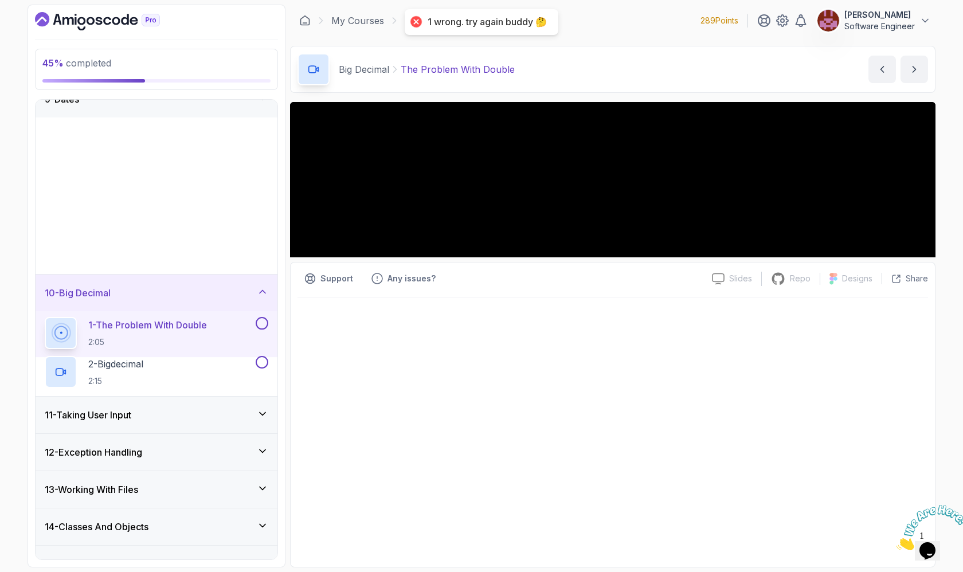
scroll to position [248, 0]
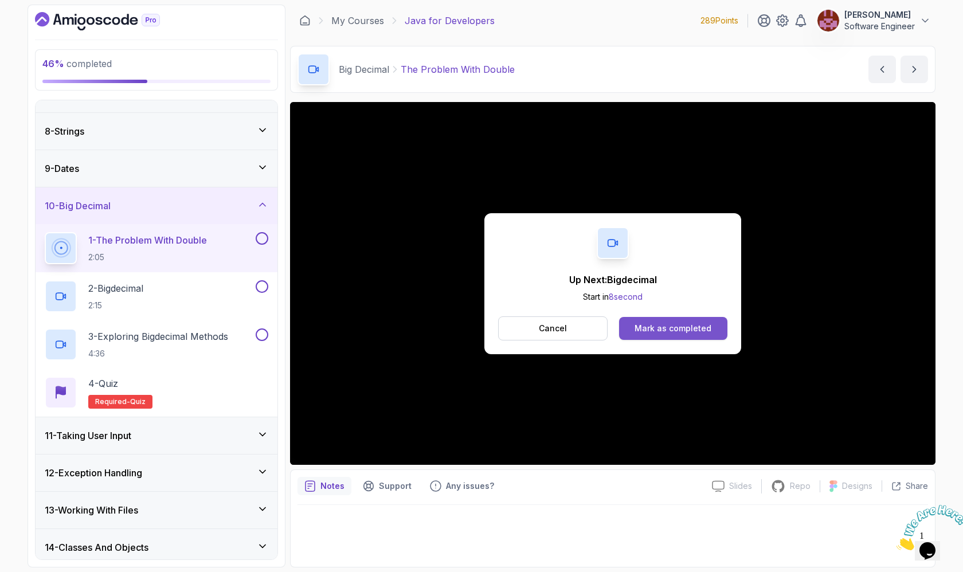
click at [647, 330] on div "Mark as completed" at bounding box center [673, 328] width 77 height 11
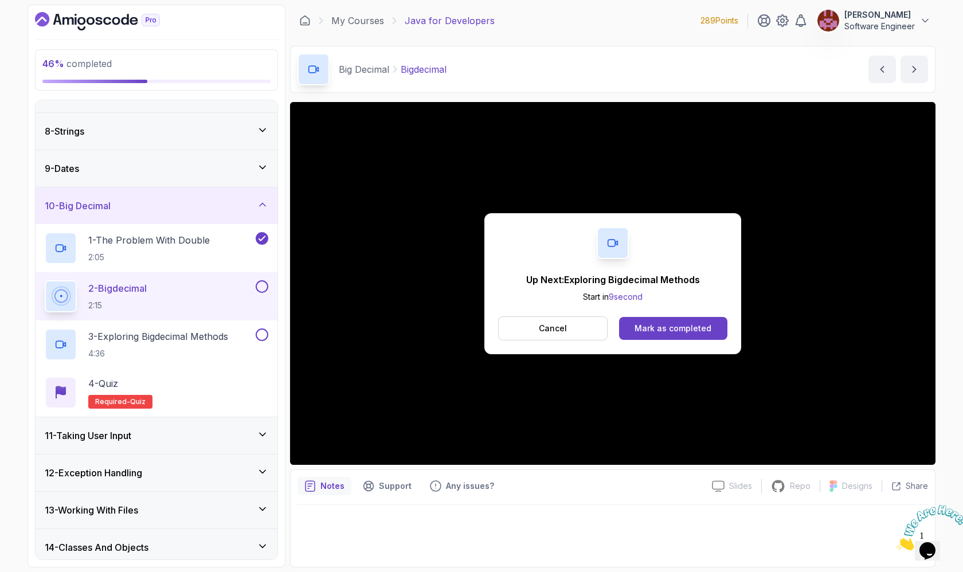
click at [647, 330] on div "Mark as completed" at bounding box center [673, 328] width 77 height 11
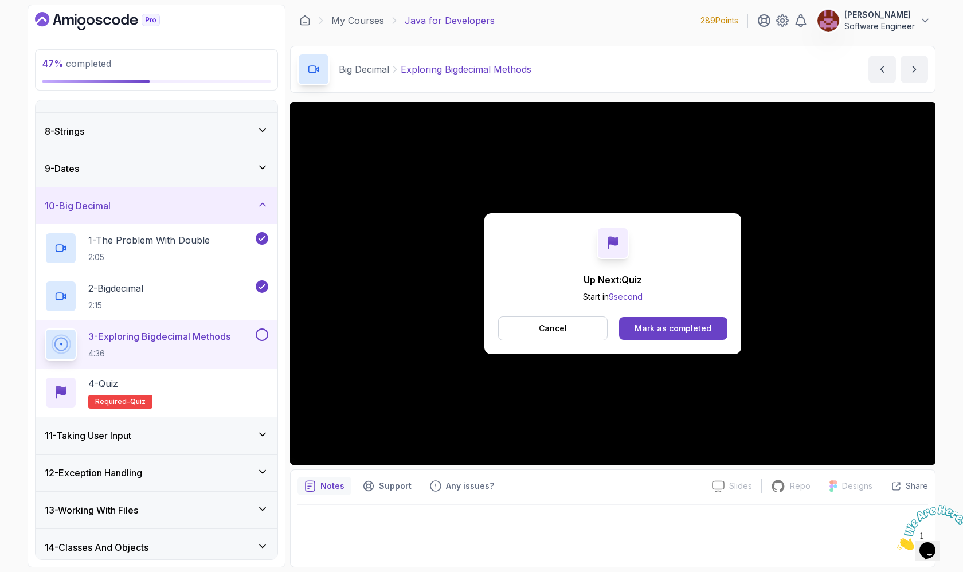
click at [647, 330] on div "Mark as completed" at bounding box center [673, 328] width 77 height 11
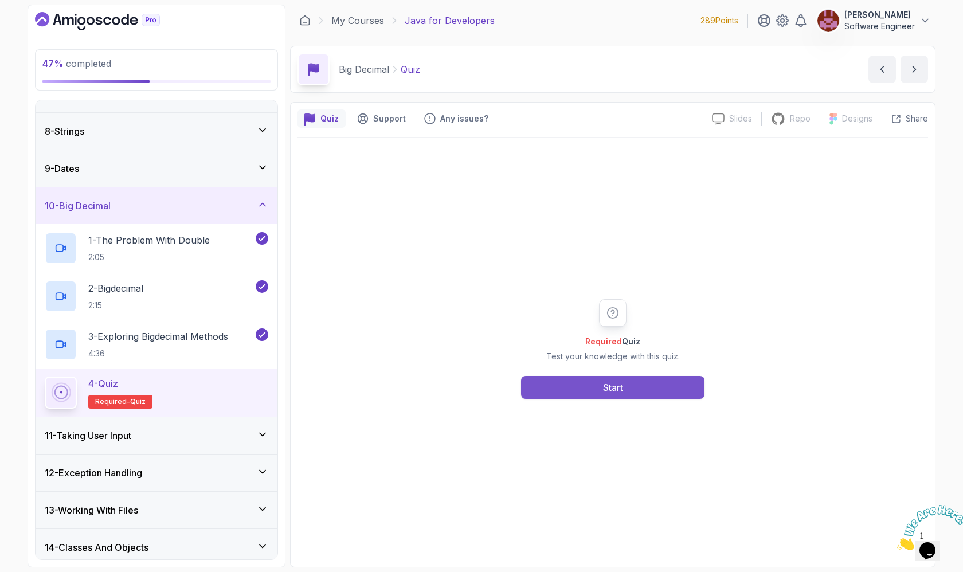
click at [618, 390] on div "Start" at bounding box center [613, 388] width 20 height 14
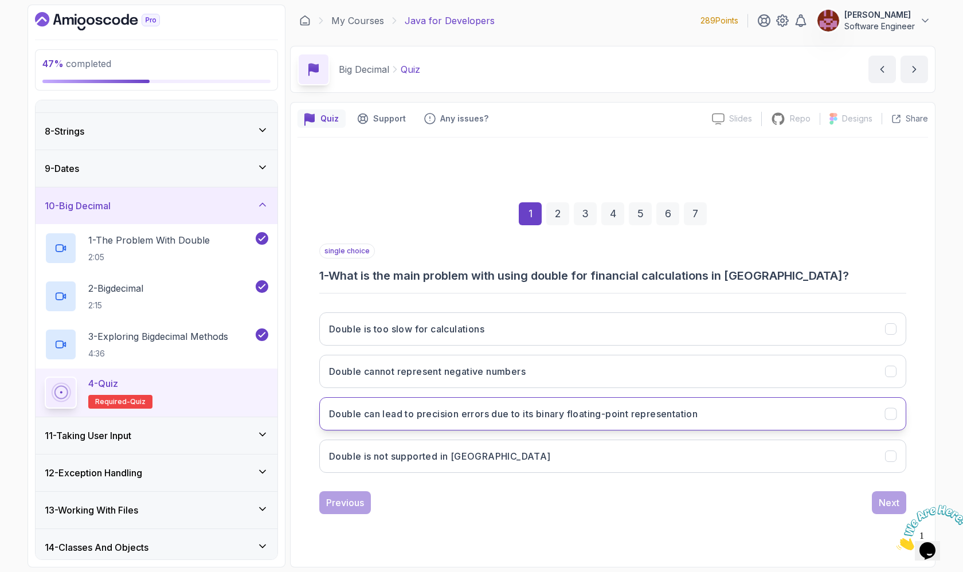
click at [621, 412] on h3 "Double can lead to precision errors due to its binary floating-point representa…" at bounding box center [513, 414] width 369 height 14
click at [880, 499] on div "Next" at bounding box center [889, 503] width 21 height 14
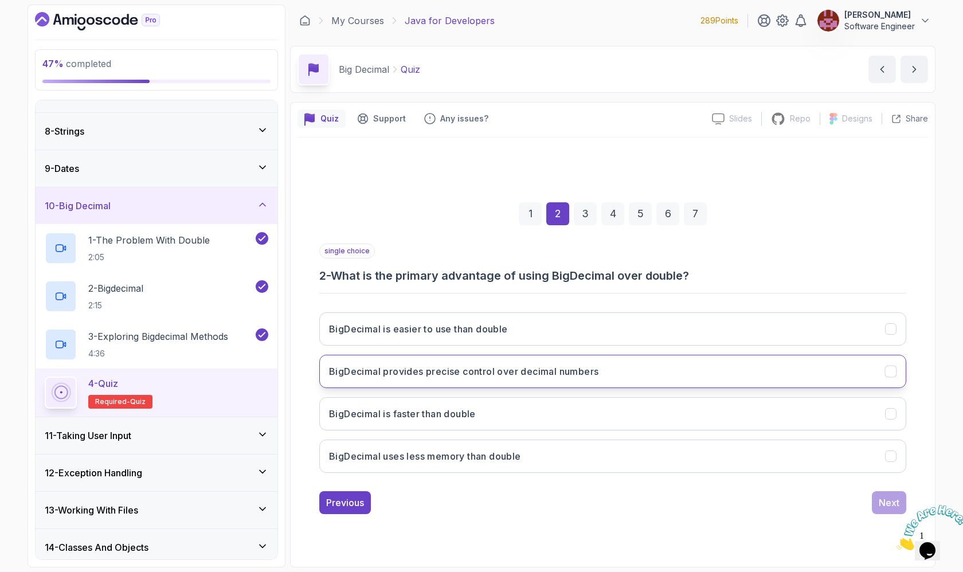
click at [707, 378] on button "BigDecimal provides precise control over decimal numbers" at bounding box center [612, 371] width 587 height 33
click at [887, 499] on div "Next" at bounding box center [889, 503] width 21 height 14
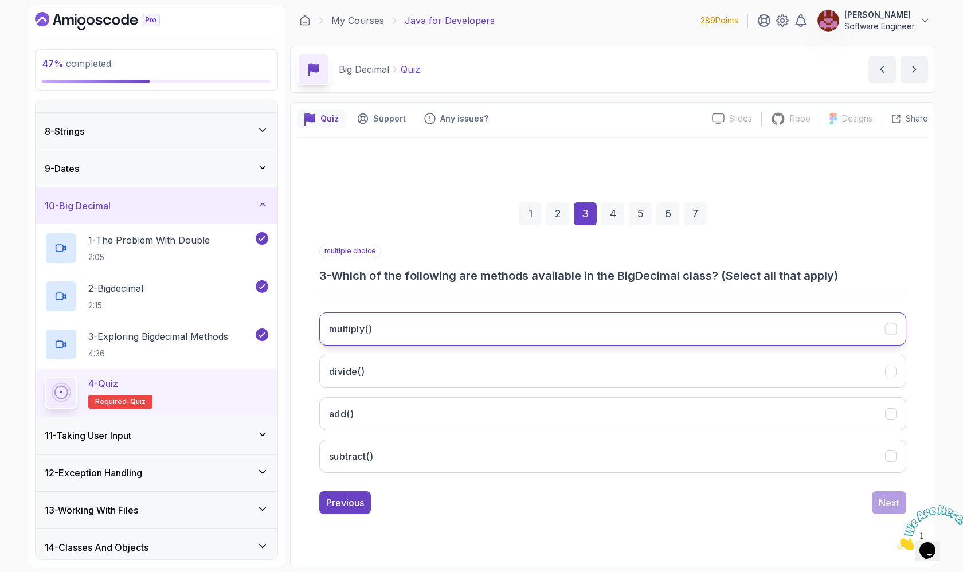
click at [764, 336] on button "multiply()" at bounding box center [612, 328] width 587 height 33
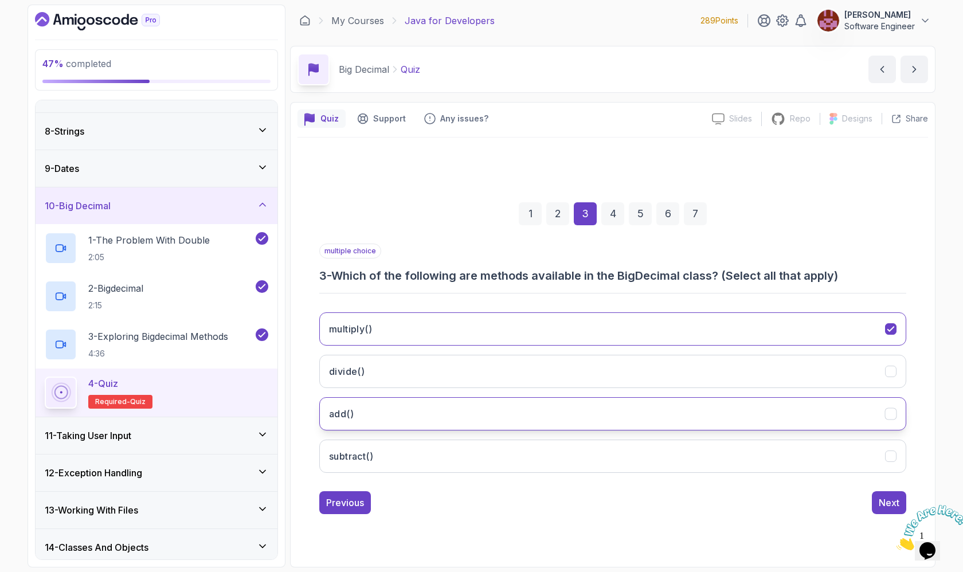
click at [750, 408] on button "add()" at bounding box center [612, 413] width 587 height 33
click at [754, 379] on button "divide()" at bounding box center [612, 371] width 587 height 33
click at [745, 447] on button "subtract()" at bounding box center [612, 456] width 587 height 33
click at [887, 499] on div "Next" at bounding box center [889, 503] width 21 height 14
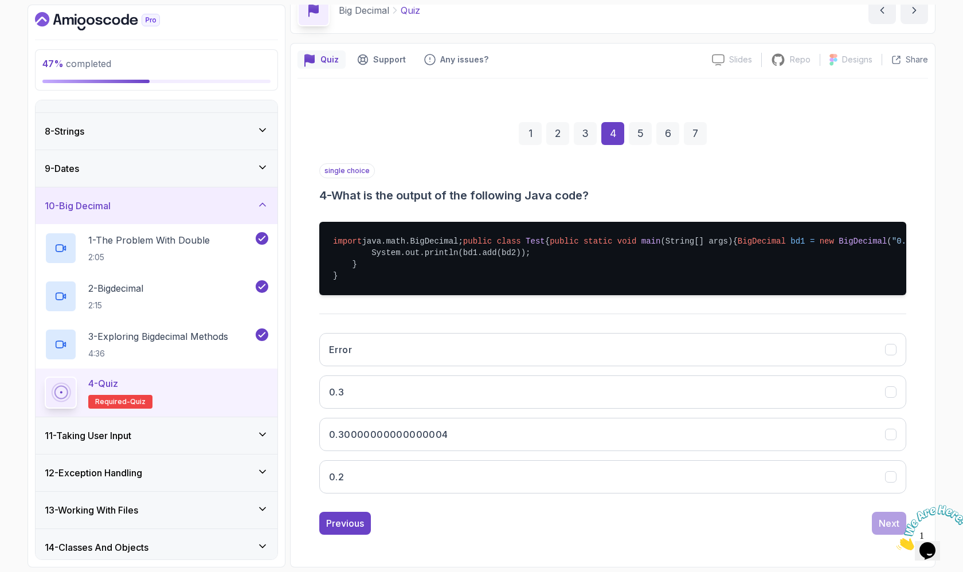
scroll to position [105, 0]
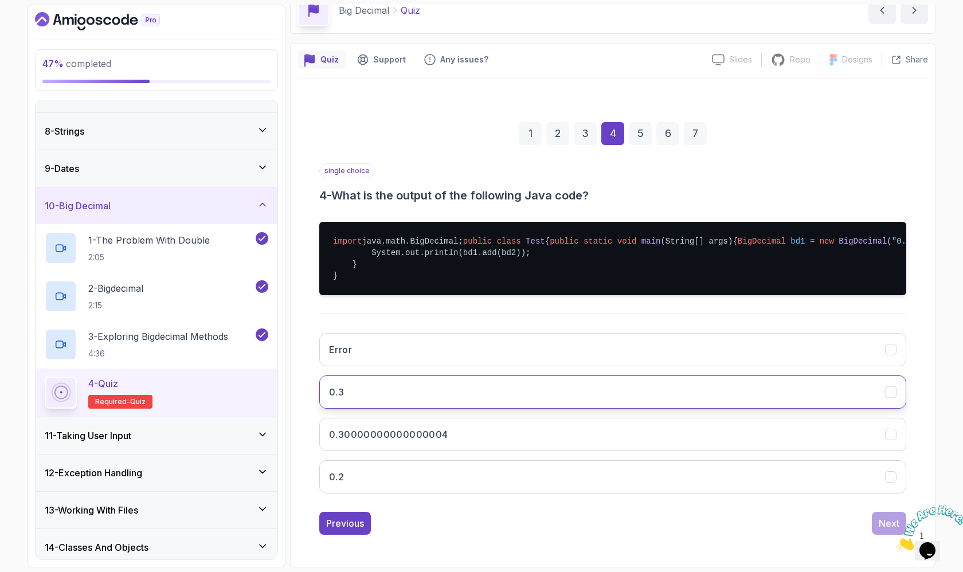
click at [762, 399] on button "0.3" at bounding box center [612, 391] width 587 height 33
click at [881, 522] on div "Next" at bounding box center [889, 524] width 21 height 14
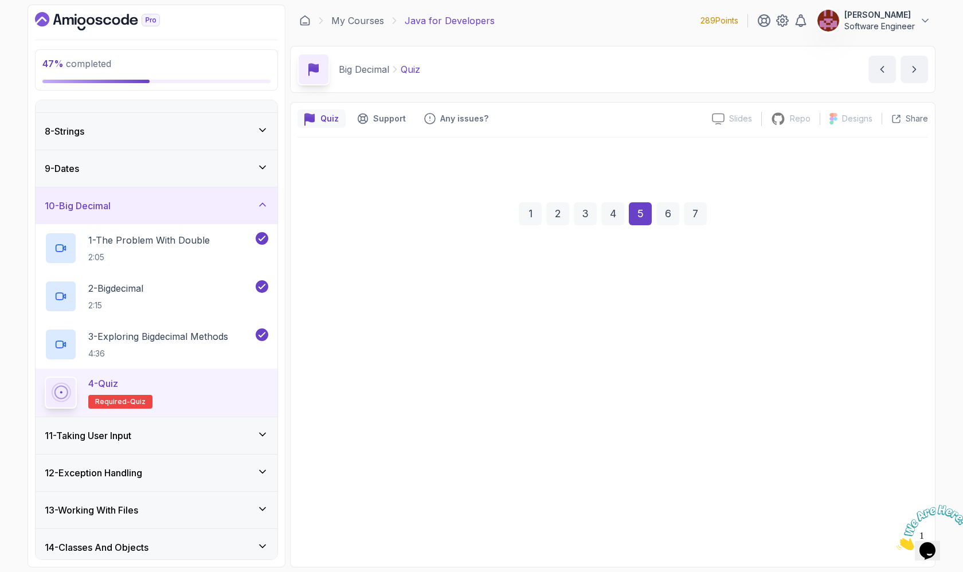
scroll to position [0, 0]
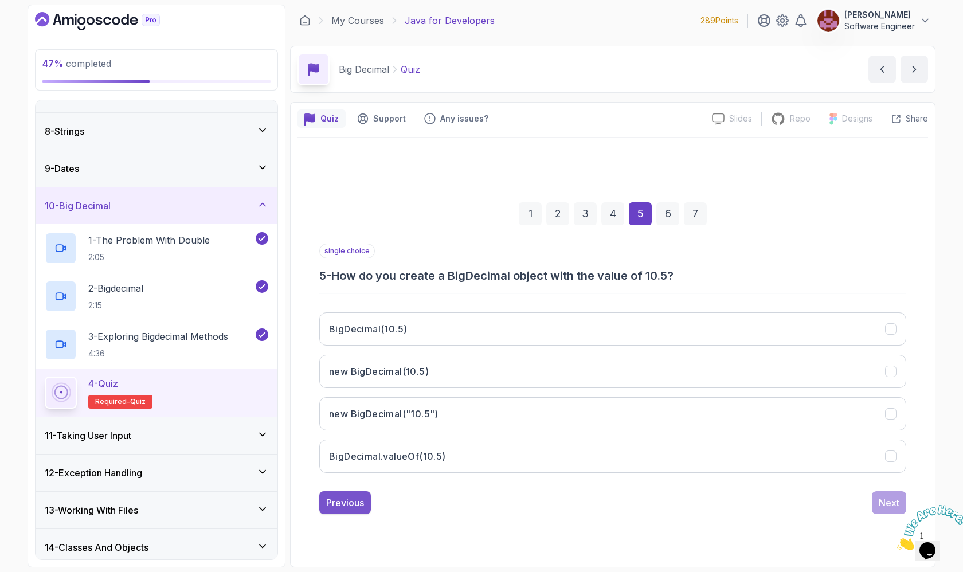
click at [355, 498] on div "Previous" at bounding box center [345, 503] width 38 height 14
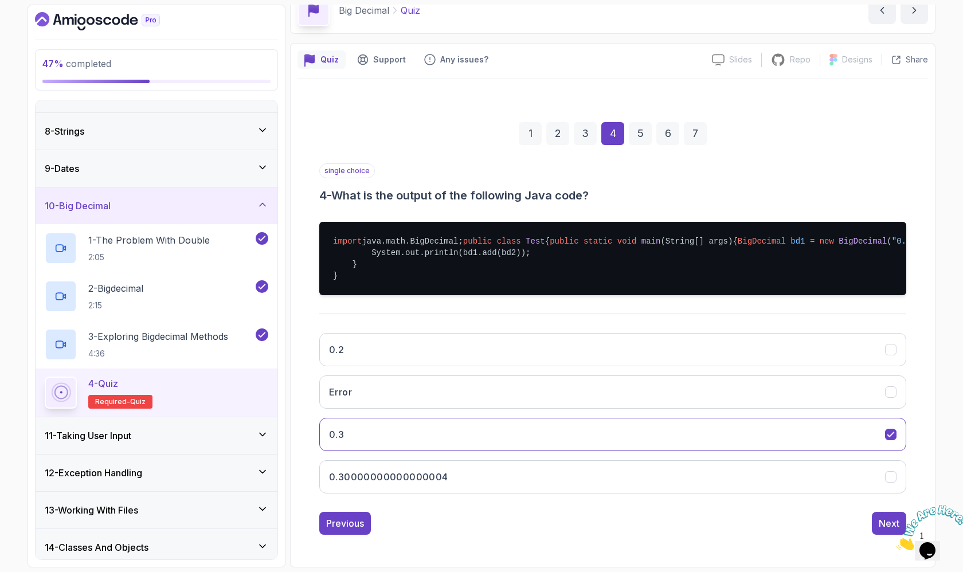
scroll to position [105, 0]
click at [886, 526] on div "Next" at bounding box center [889, 524] width 21 height 14
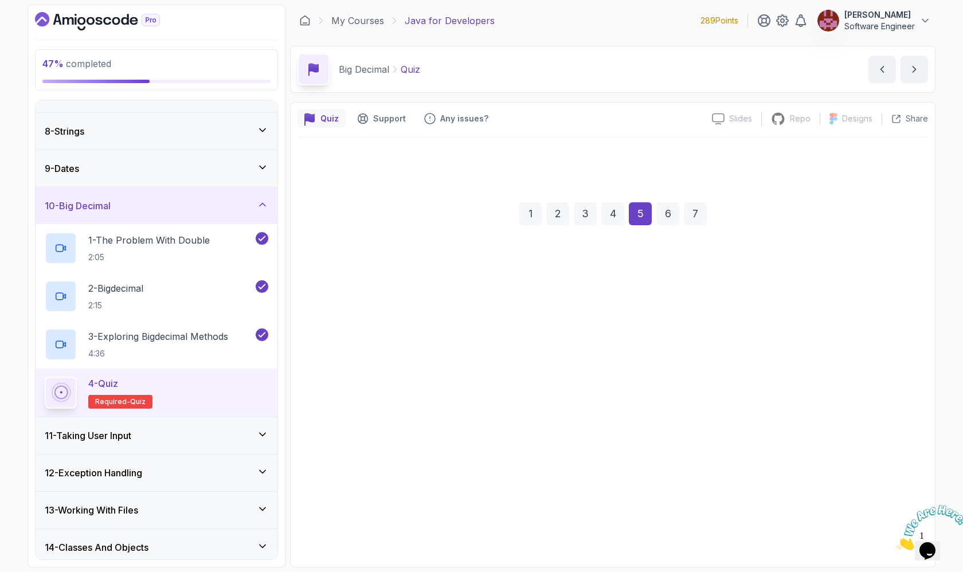
scroll to position [0, 0]
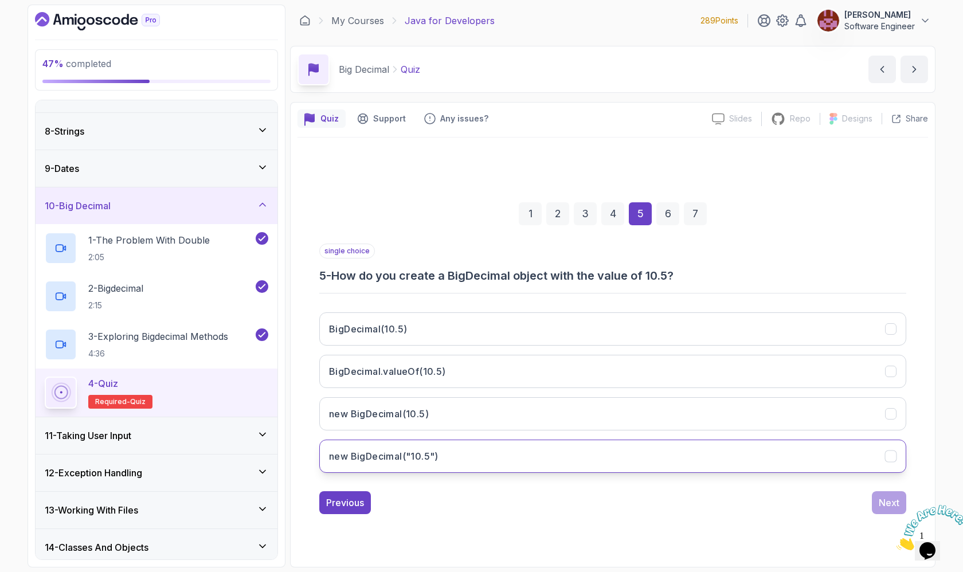
click at [658, 453] on button "new BigDecimal("10.5")" at bounding box center [612, 456] width 587 height 33
click at [891, 494] on button "Next" at bounding box center [889, 502] width 34 height 23
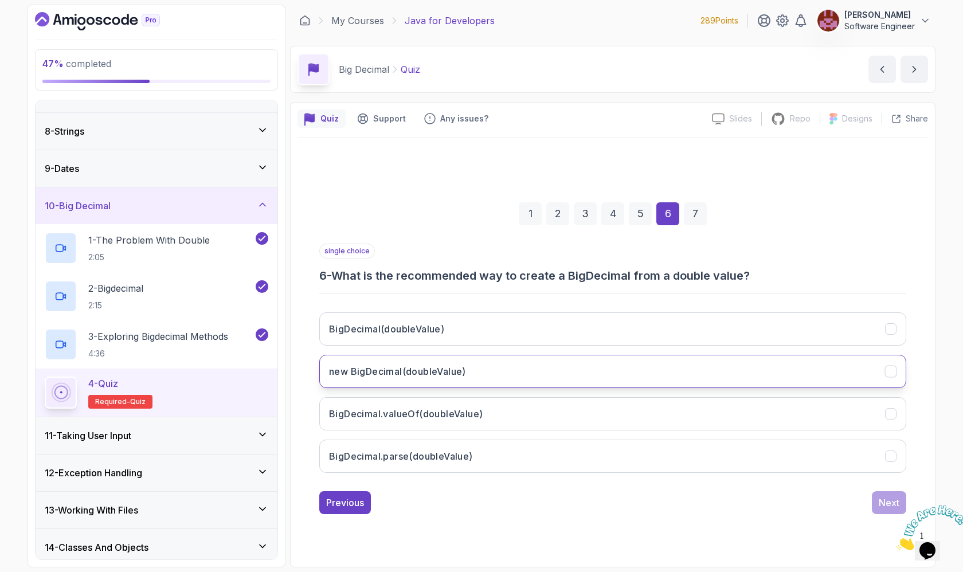
click at [746, 374] on button "new BigDecimal(doubleValue)" at bounding box center [612, 371] width 587 height 33
click at [883, 499] on div "Next" at bounding box center [889, 503] width 21 height 14
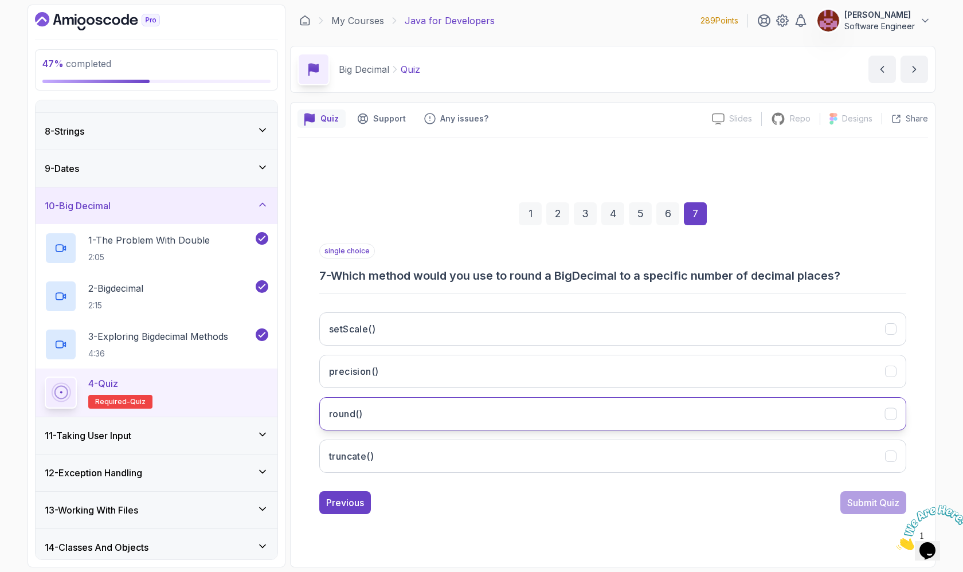
click at [688, 410] on button "round()" at bounding box center [612, 413] width 587 height 33
click at [859, 503] on div "Submit Quiz" at bounding box center [873, 503] width 52 height 14
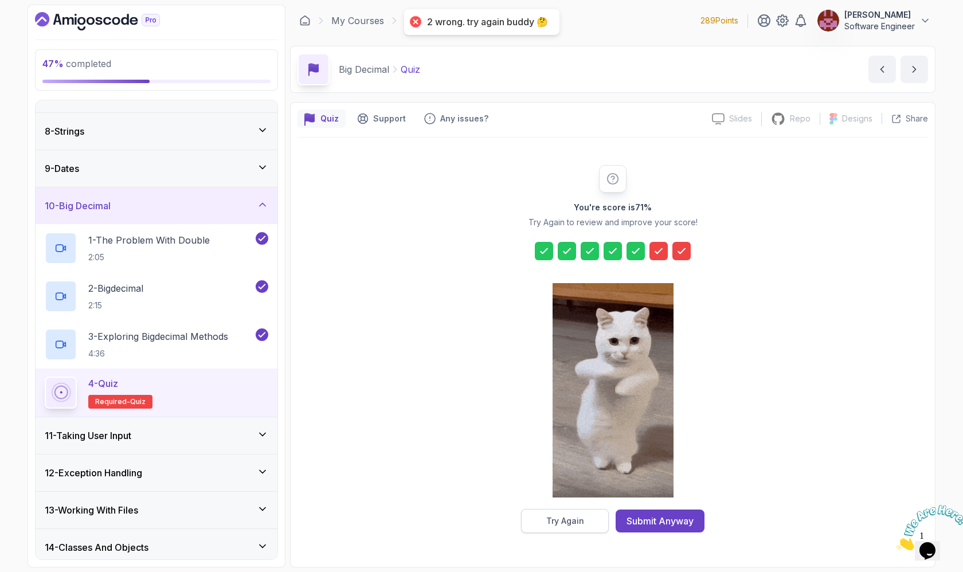
click at [581, 521] on div "Try Again" at bounding box center [565, 520] width 38 height 11
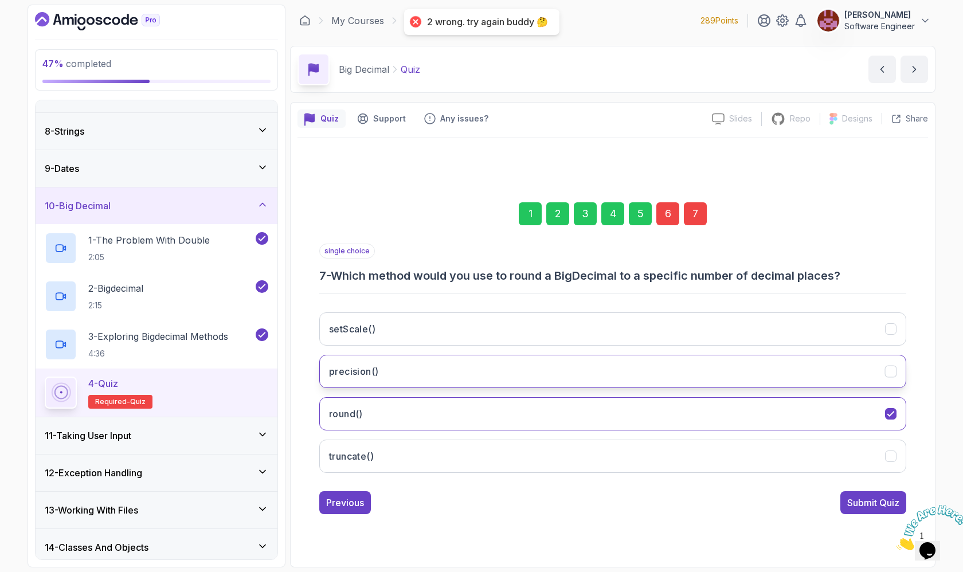
click at [565, 378] on button "precision()" at bounding box center [612, 371] width 587 height 33
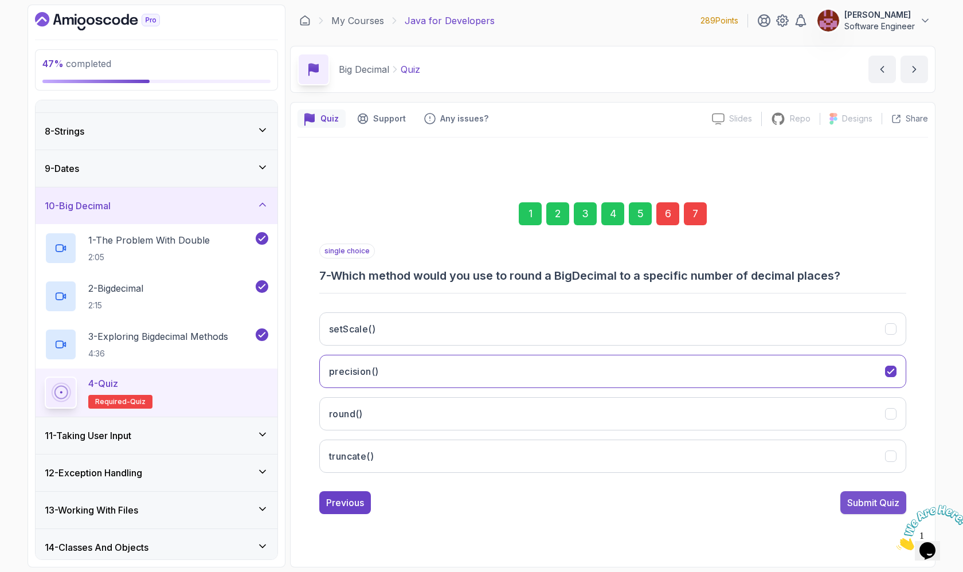
click at [862, 499] on div "Submit Quiz" at bounding box center [873, 503] width 52 height 14
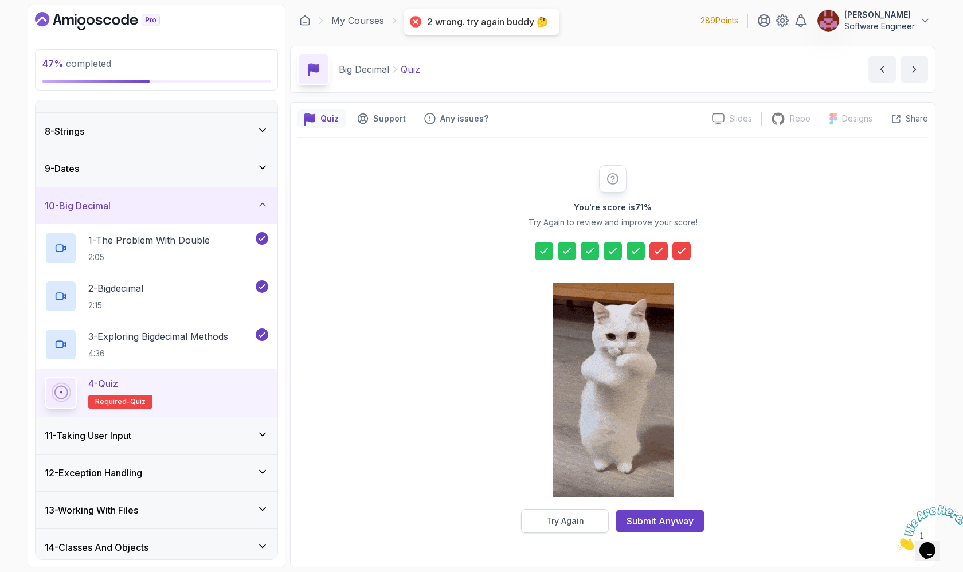
click at [561, 517] on div "Try Again" at bounding box center [565, 520] width 38 height 11
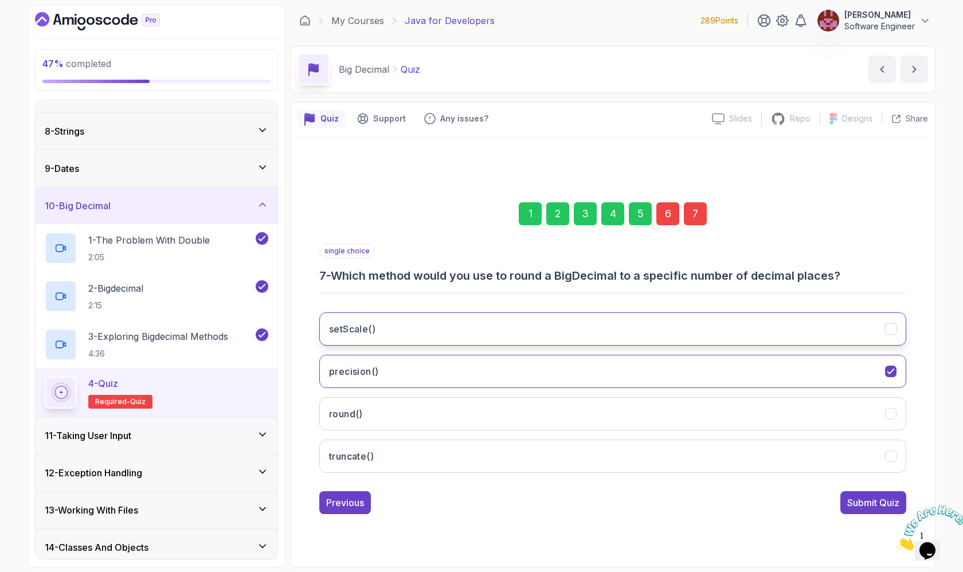
click at [557, 338] on button "setScale()" at bounding box center [612, 328] width 587 height 33
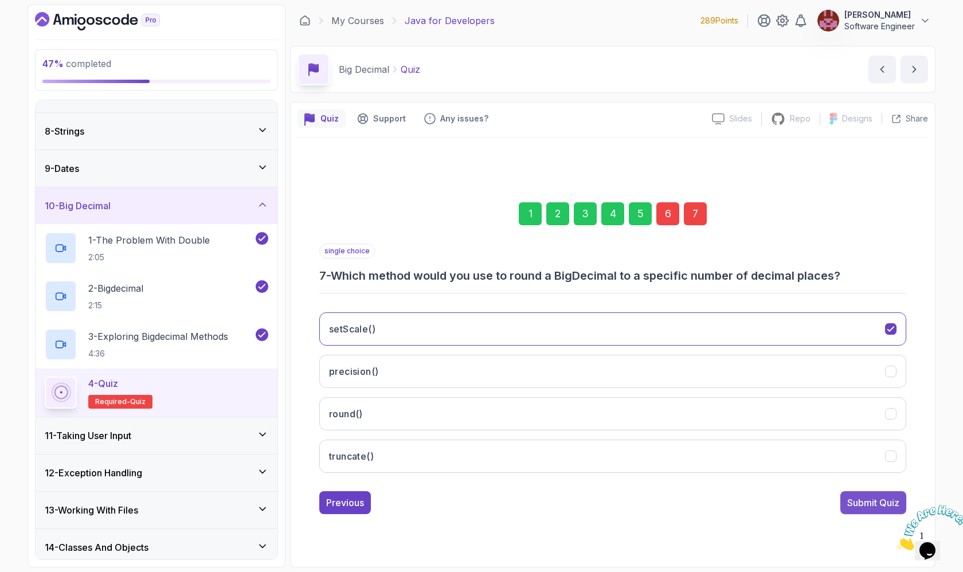
click at [849, 500] on div "Submit Quiz" at bounding box center [873, 503] width 52 height 14
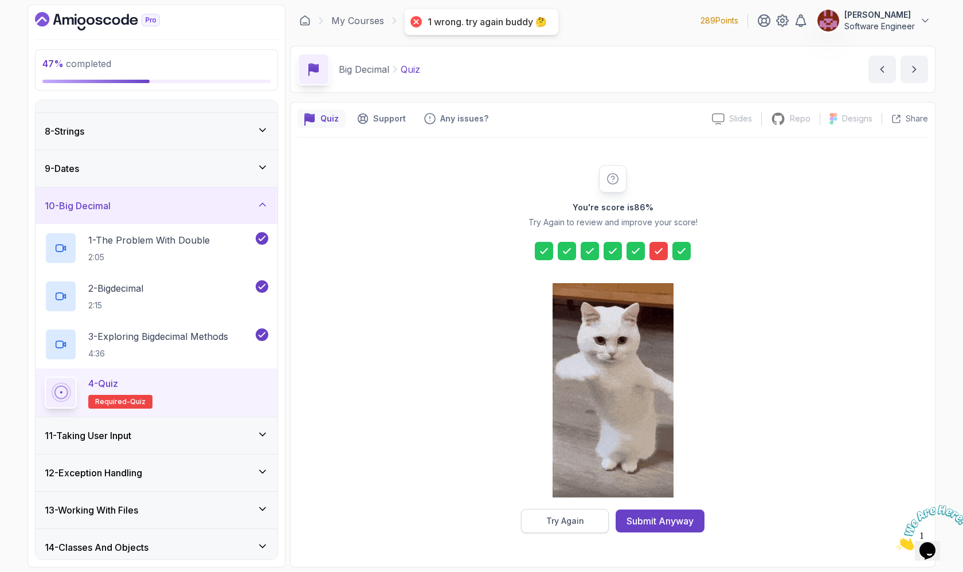
click at [566, 517] on div "Try Again" at bounding box center [565, 520] width 38 height 11
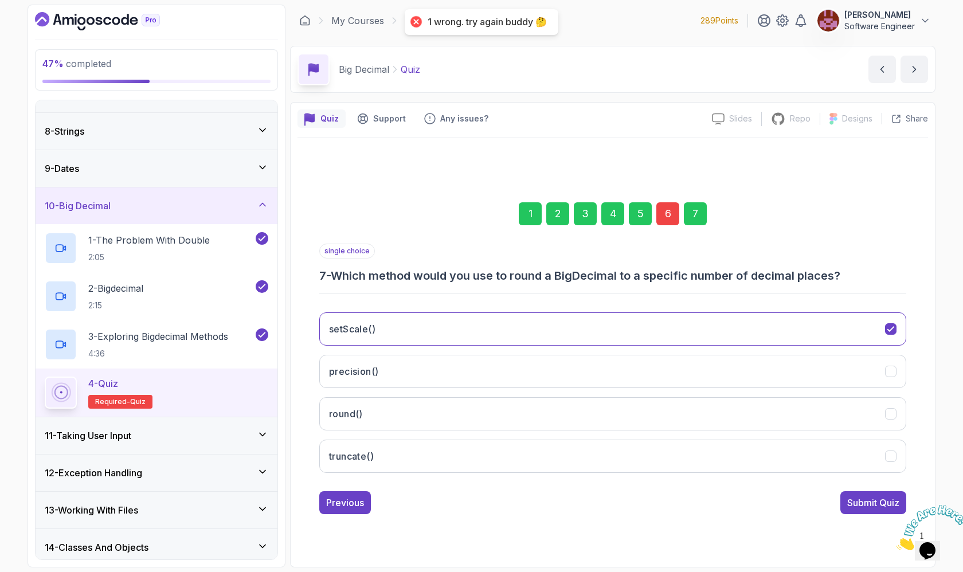
click at [661, 215] on div "6" at bounding box center [667, 213] width 23 height 23
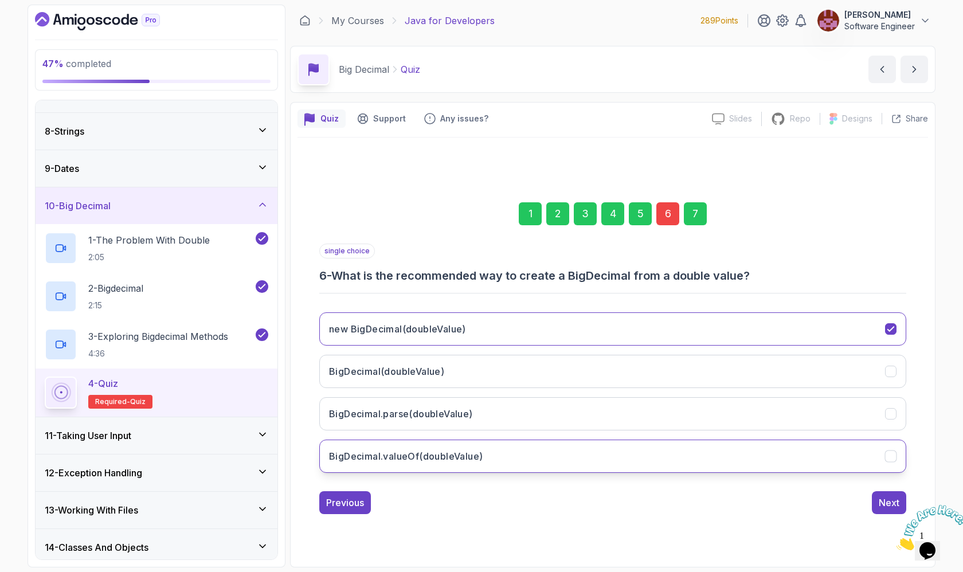
click at [611, 456] on button "BigDecimal.valueOf(doubleValue)" at bounding box center [612, 456] width 587 height 33
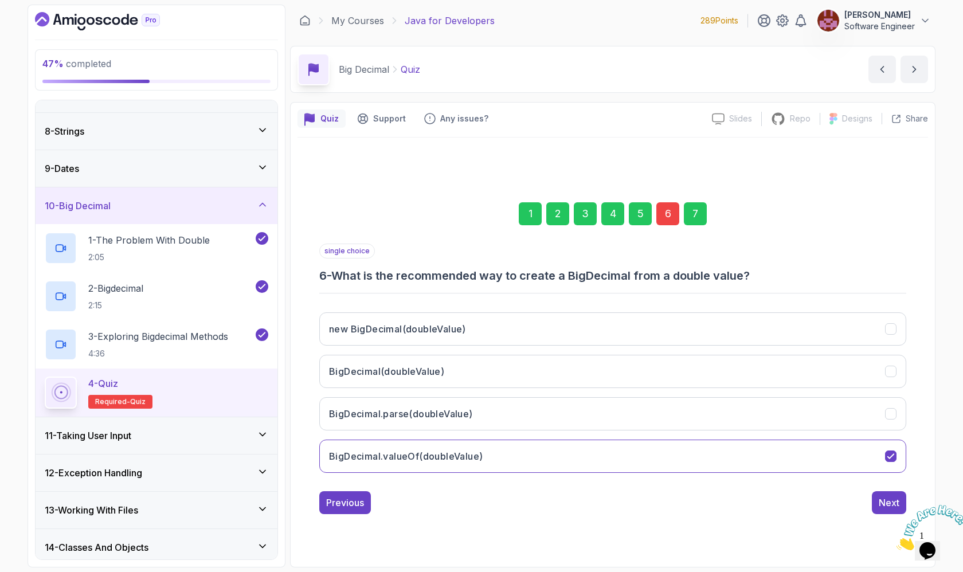
click at [703, 217] on div "7" at bounding box center [695, 213] width 23 height 23
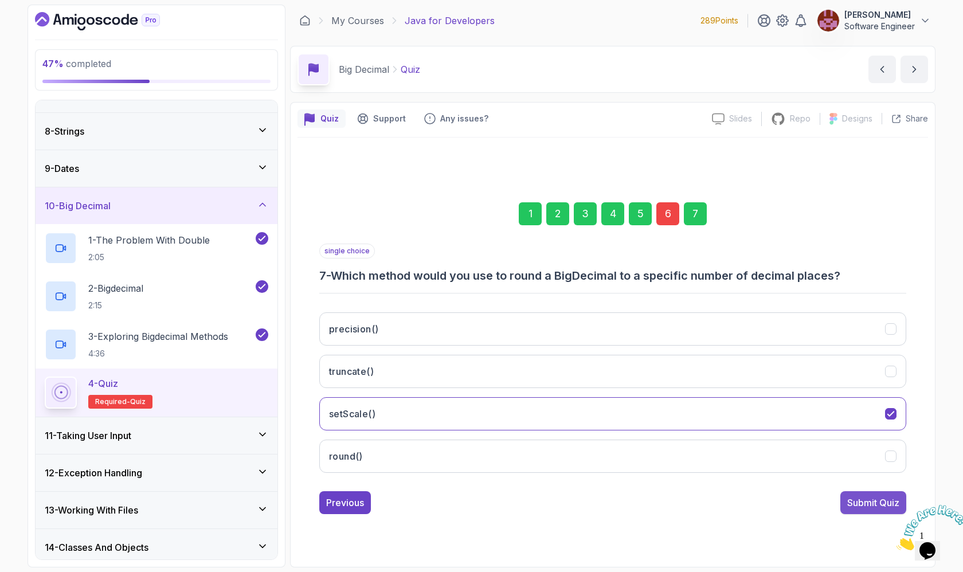
click at [891, 507] on div "Submit Quiz" at bounding box center [873, 503] width 52 height 14
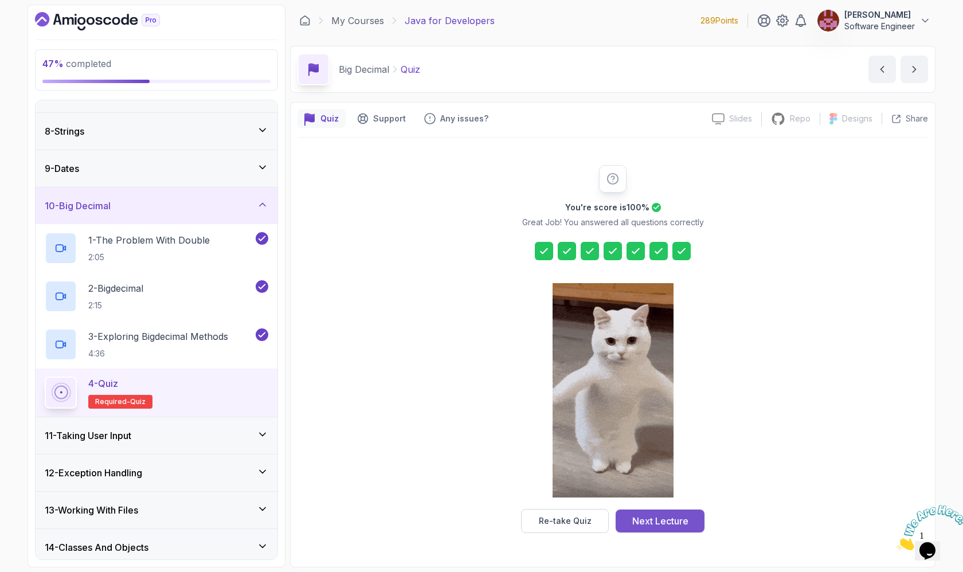
click at [670, 519] on div "Next Lecture" at bounding box center [660, 521] width 56 height 14
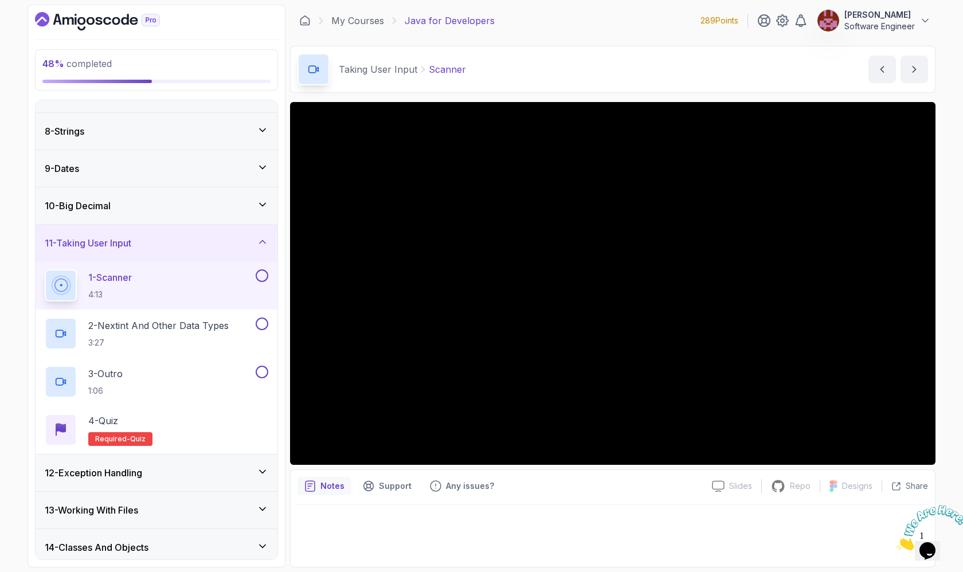
click at [260, 277] on button at bounding box center [262, 275] width 13 height 13
click at [195, 336] on h2 "2 - Nextint And Other Data Types 3:27" at bounding box center [158, 334] width 140 height 30
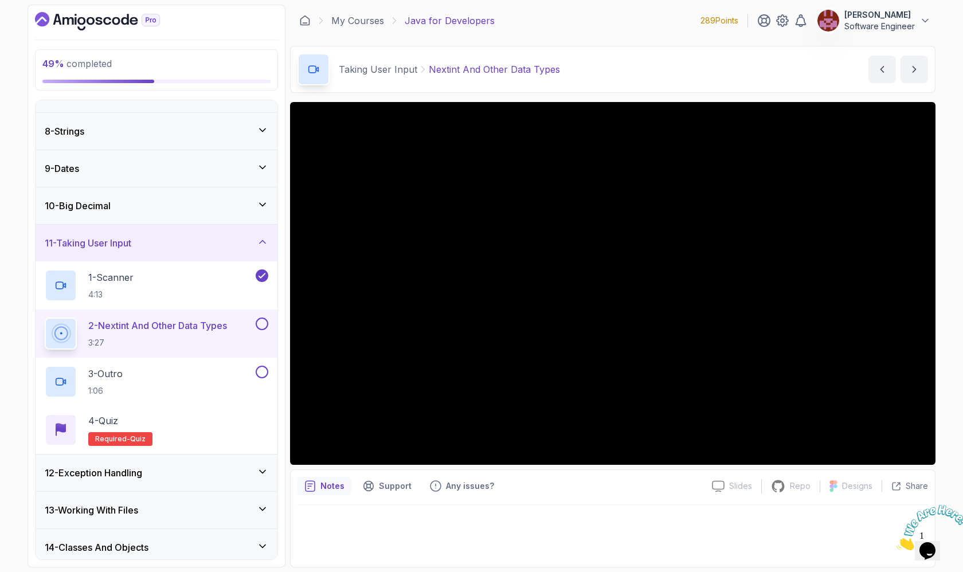
click at [263, 327] on button at bounding box center [262, 324] width 13 height 13
click at [147, 377] on div "3 - Outro 1:06" at bounding box center [149, 382] width 209 height 32
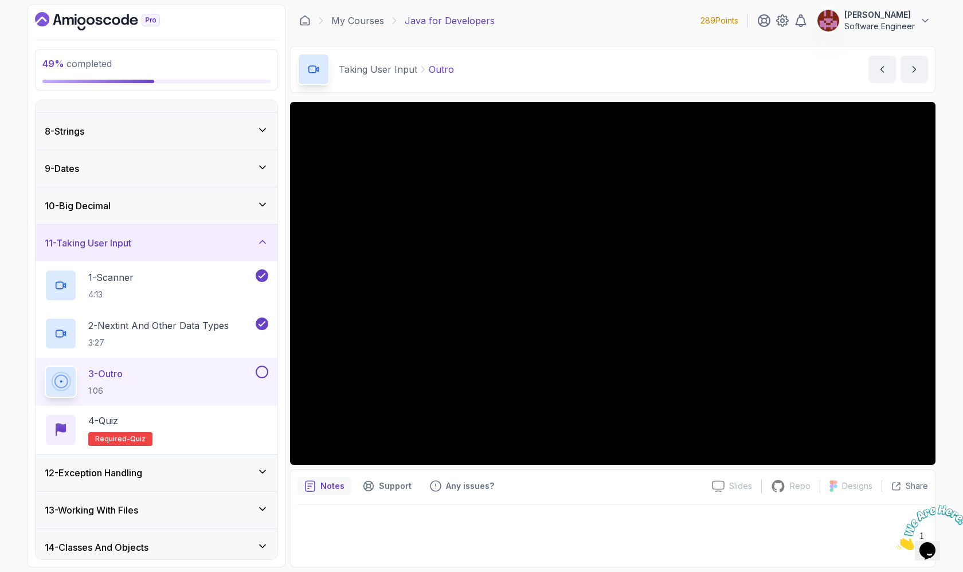
click at [262, 373] on button at bounding box center [262, 372] width 13 height 13
click at [217, 430] on div "4 - Quiz Required- quiz" at bounding box center [157, 430] width 224 height 32
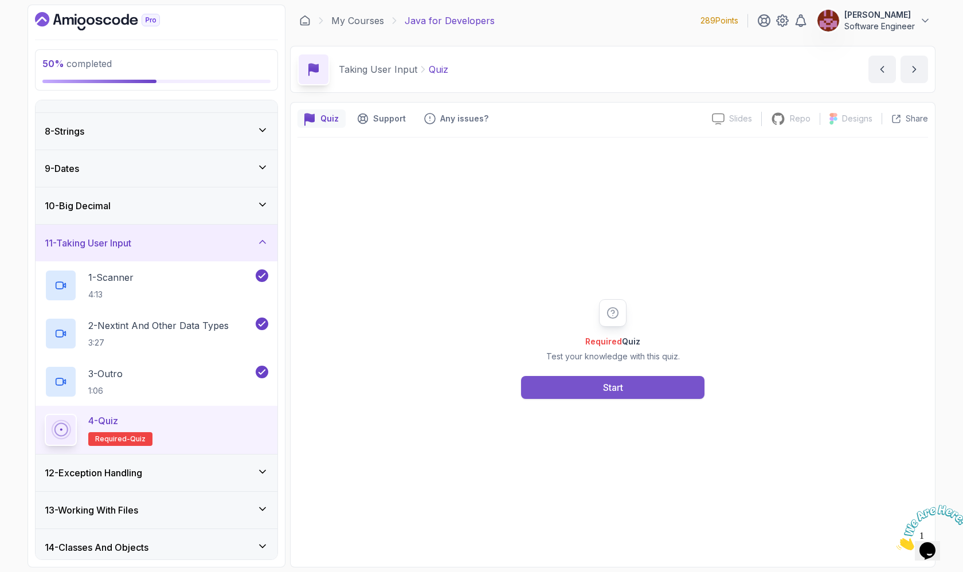
click at [557, 392] on button "Start" at bounding box center [612, 387] width 183 height 23
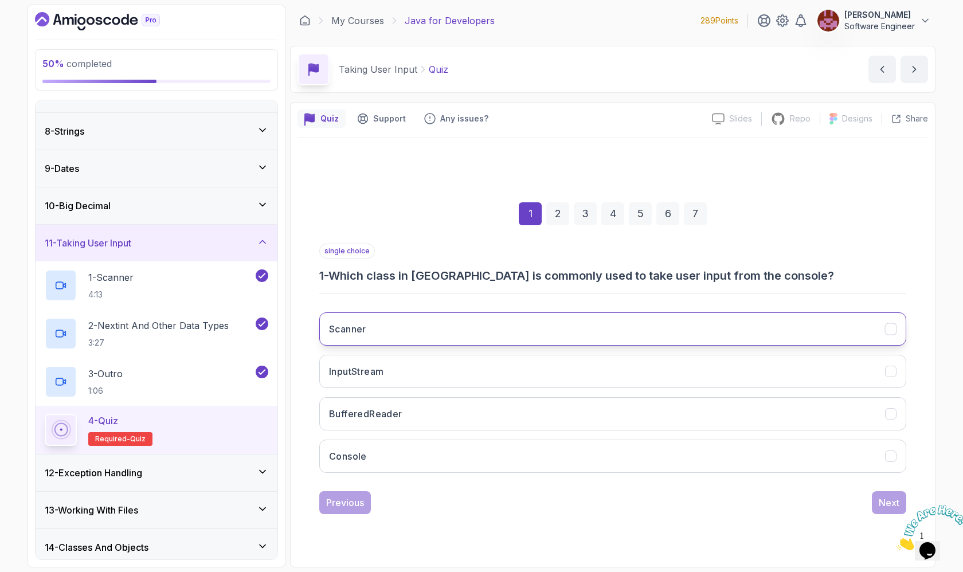
click at [588, 330] on button "Scanner" at bounding box center [612, 328] width 587 height 33
click at [885, 498] on div "Next" at bounding box center [889, 503] width 21 height 14
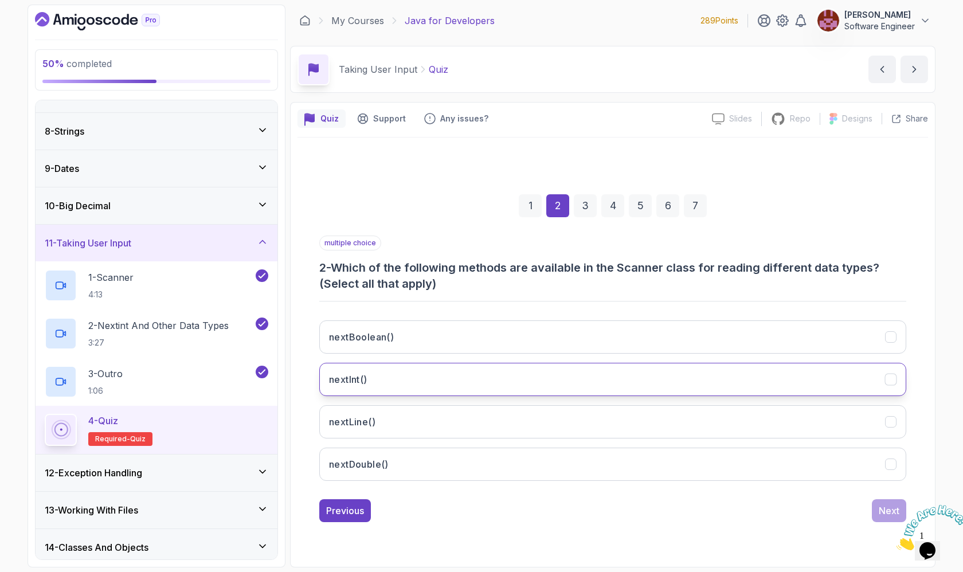
click at [636, 372] on button "nextInt()" at bounding box center [612, 379] width 587 height 33
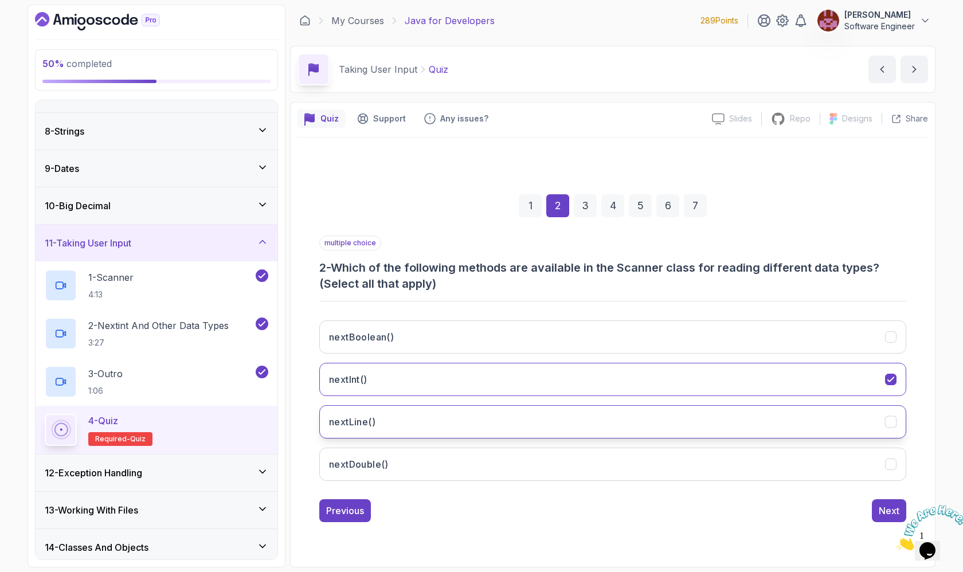
click at [615, 406] on button "nextLine()" at bounding box center [612, 421] width 587 height 33
click at [884, 508] on div "Next" at bounding box center [889, 511] width 21 height 14
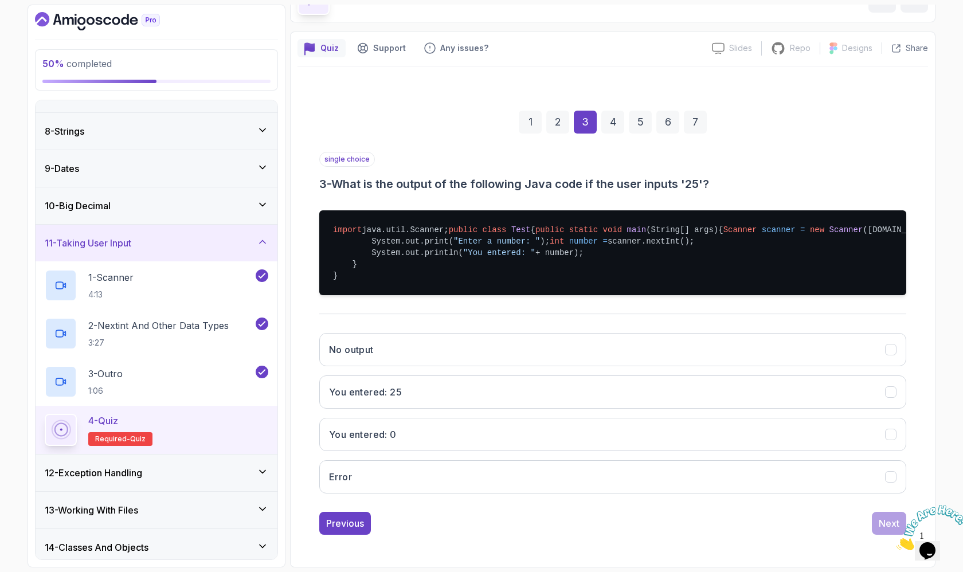
scroll to position [96, 0]
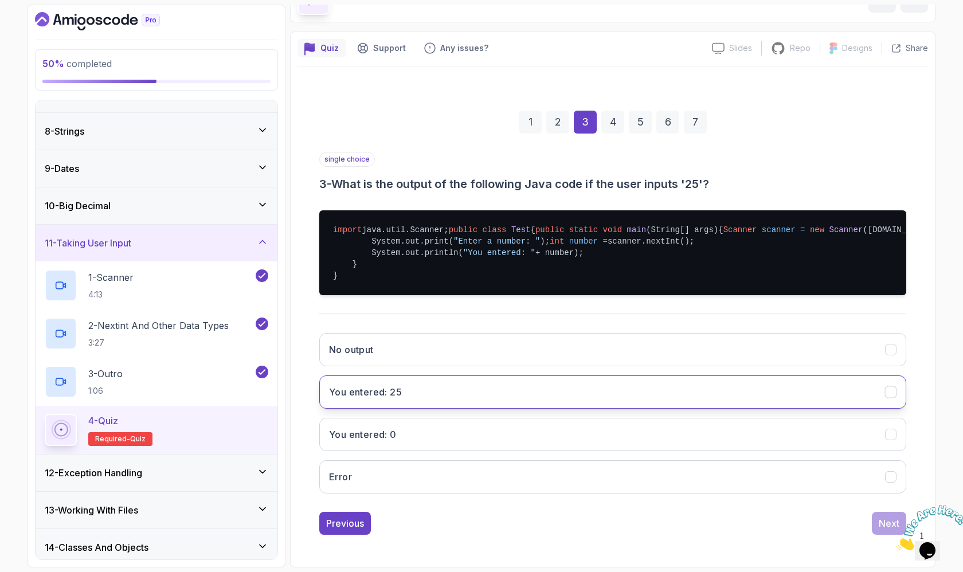
click at [520, 409] on button "You entered: 25" at bounding box center [612, 391] width 587 height 33
click at [878, 521] on button "Next" at bounding box center [889, 523] width 34 height 23
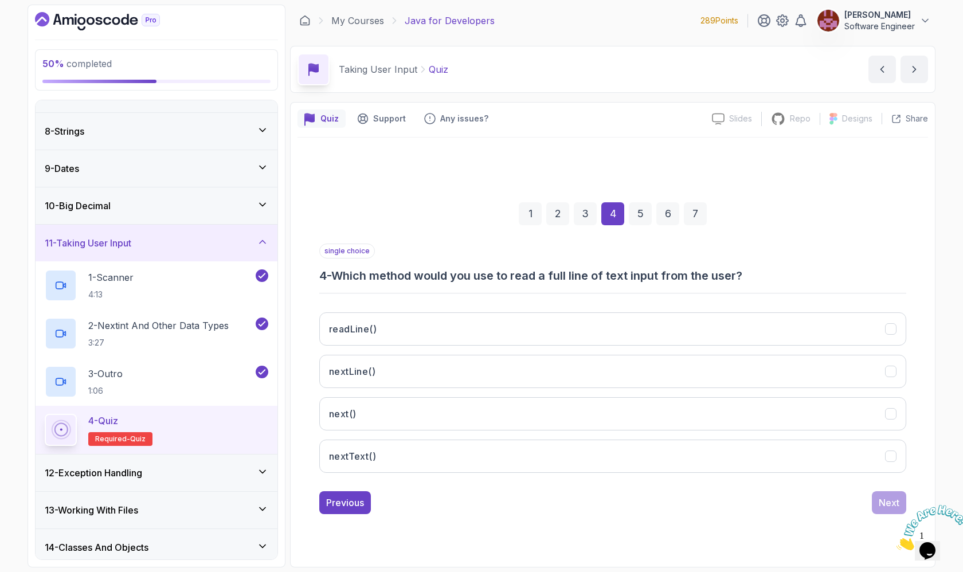
scroll to position [0, 0]
click at [601, 361] on button "nextLine()" at bounding box center [612, 371] width 587 height 33
click at [888, 503] on div "Next" at bounding box center [889, 503] width 21 height 14
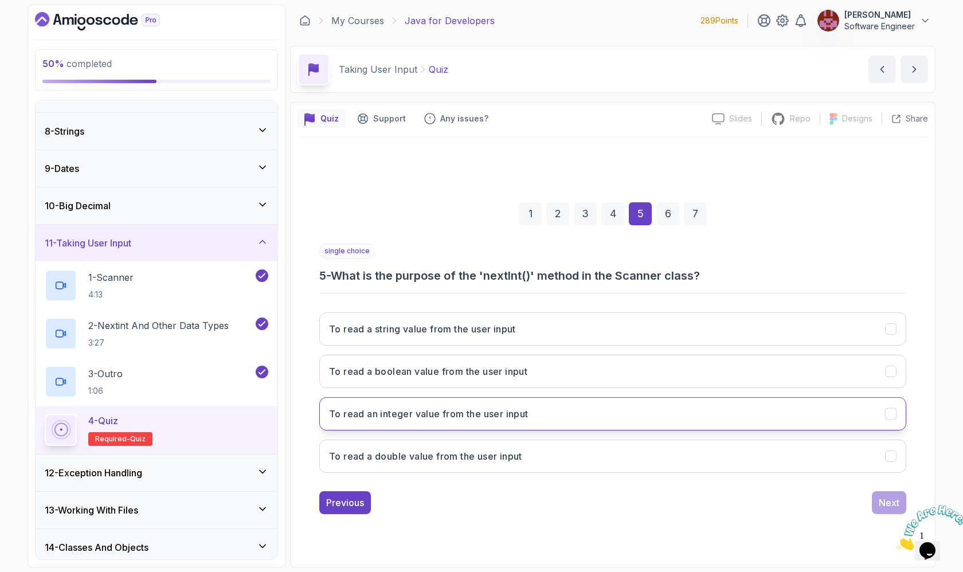
click at [556, 413] on button "To read an integer value from the user input" at bounding box center [612, 413] width 587 height 33
click at [875, 501] on button "Next" at bounding box center [889, 502] width 34 height 23
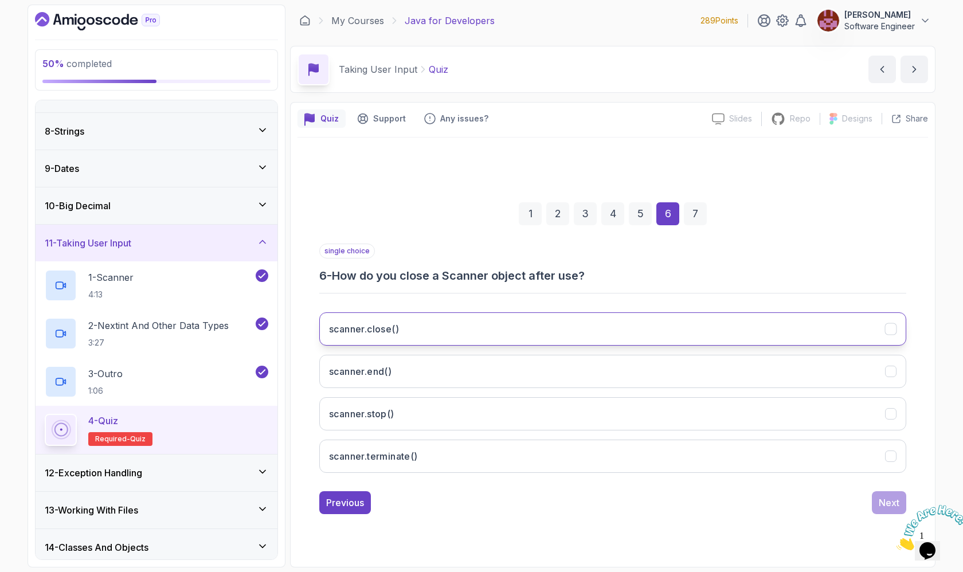
click at [712, 331] on button "scanner.close()" at bounding box center [612, 328] width 587 height 33
click at [887, 500] on div "Next" at bounding box center [889, 503] width 21 height 14
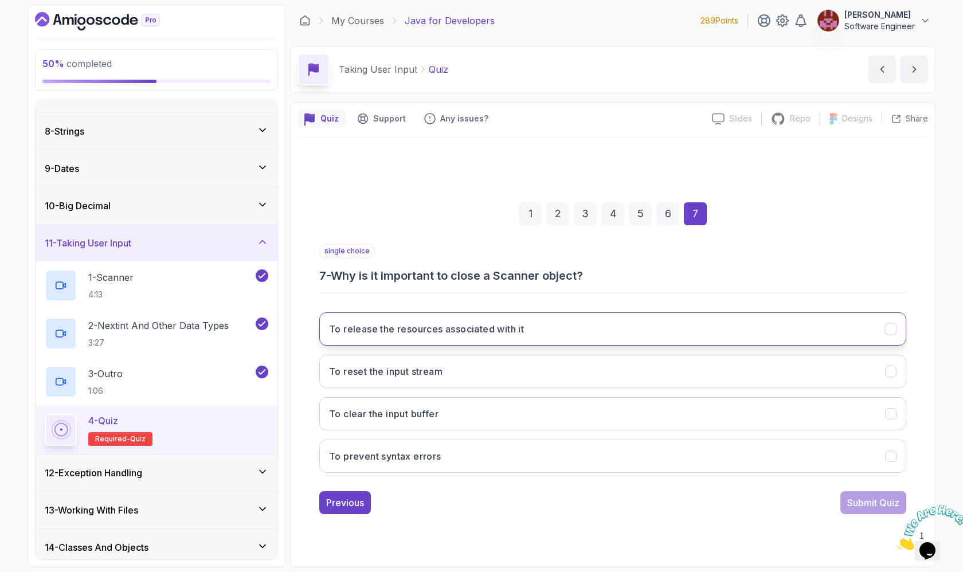
click at [652, 316] on button "To release the resources associated with it" at bounding box center [612, 328] width 587 height 33
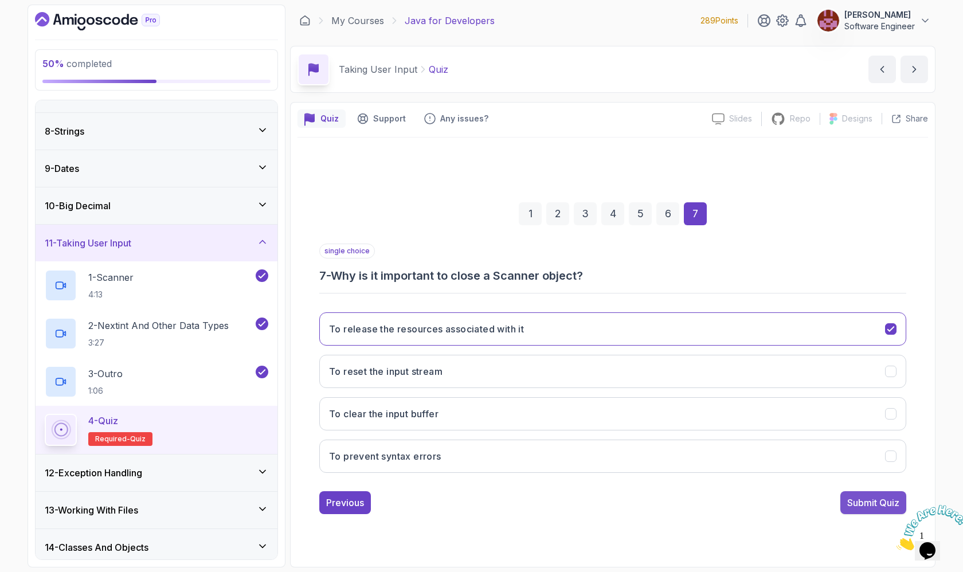
click at [854, 506] on div "Submit Quiz" at bounding box center [873, 503] width 52 height 14
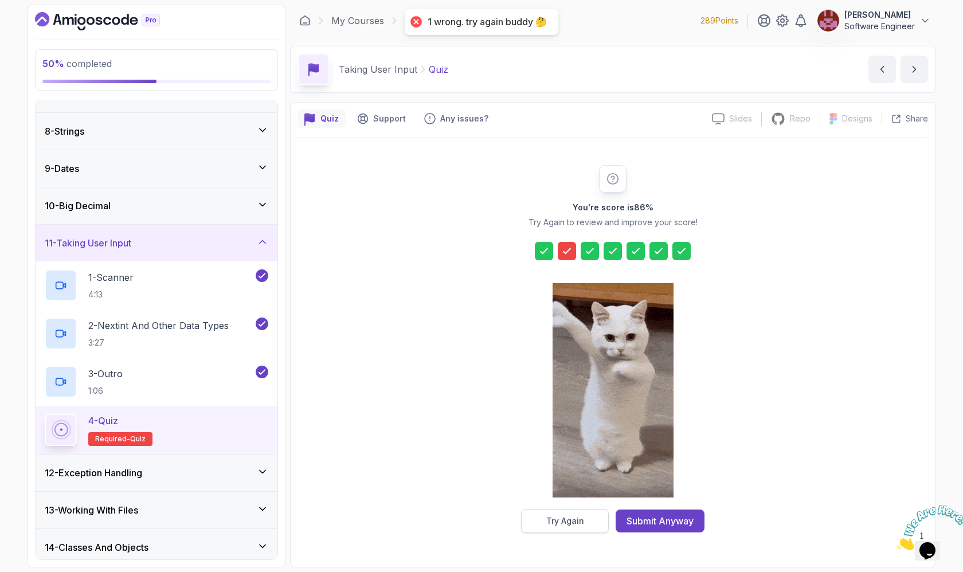
click at [593, 516] on button "Try Again" at bounding box center [565, 521] width 88 height 24
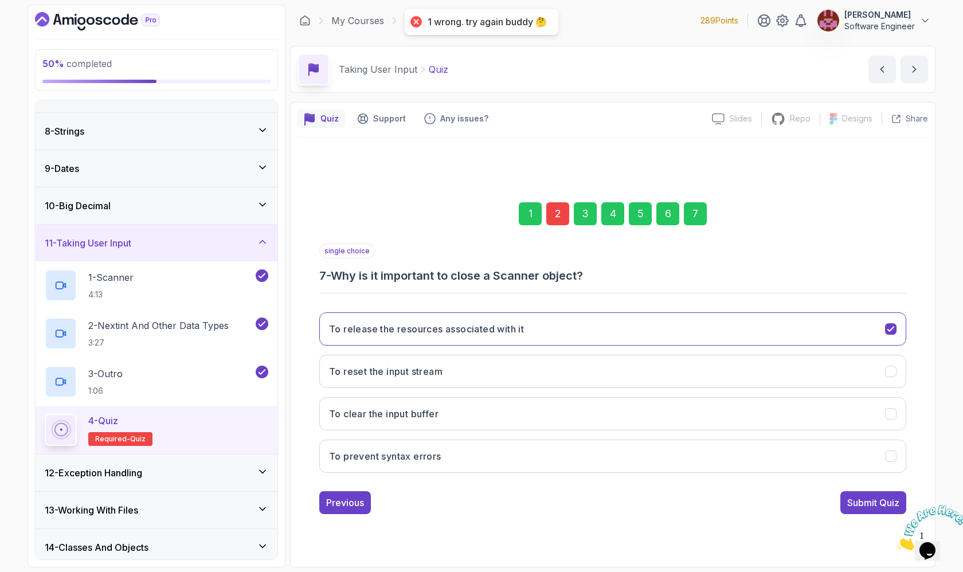
click at [558, 217] on div "2" at bounding box center [557, 213] width 23 height 23
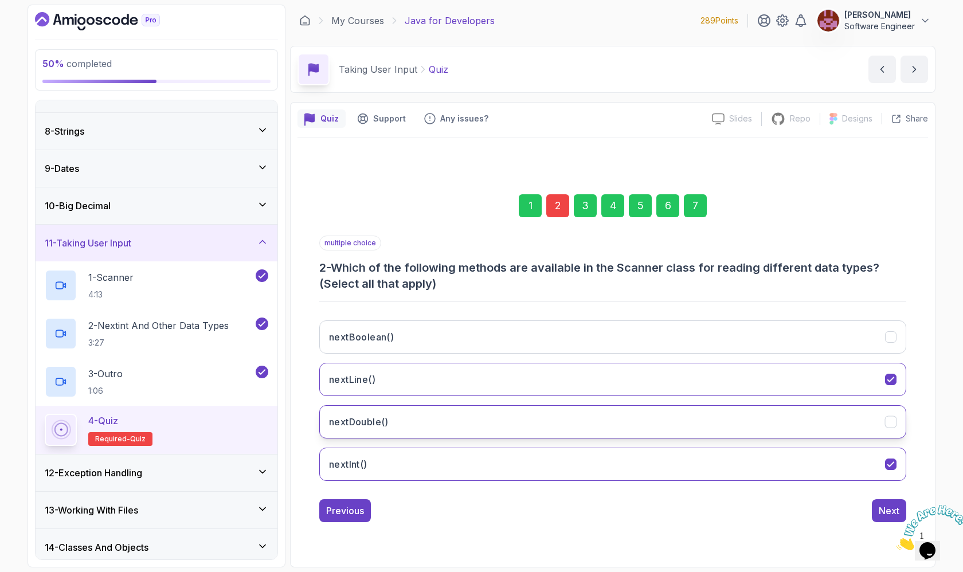
click at [535, 419] on button "nextDouble()" at bounding box center [612, 421] width 587 height 33
click at [694, 204] on div "7" at bounding box center [695, 205] width 23 height 23
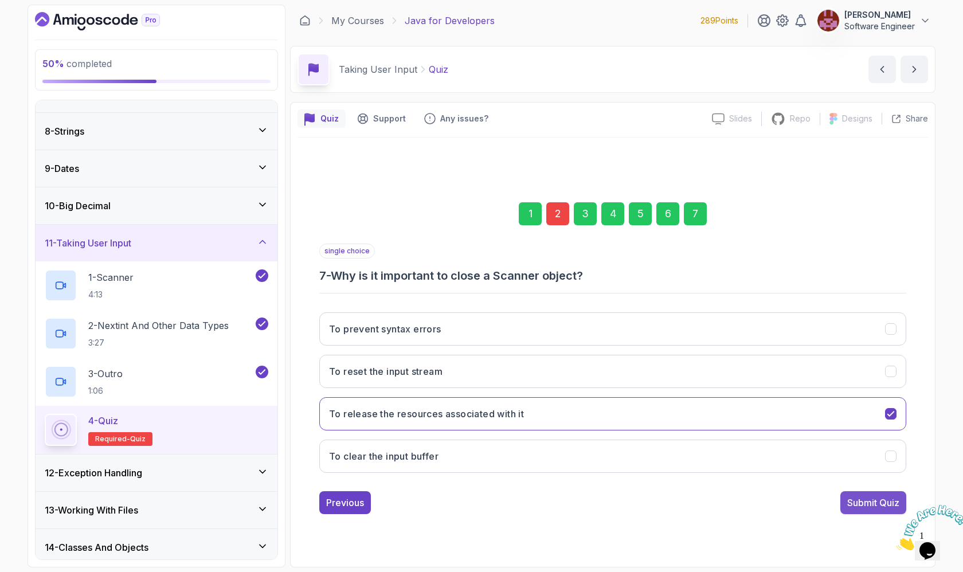
click at [875, 496] on div "Submit Quiz" at bounding box center [873, 503] width 52 height 14
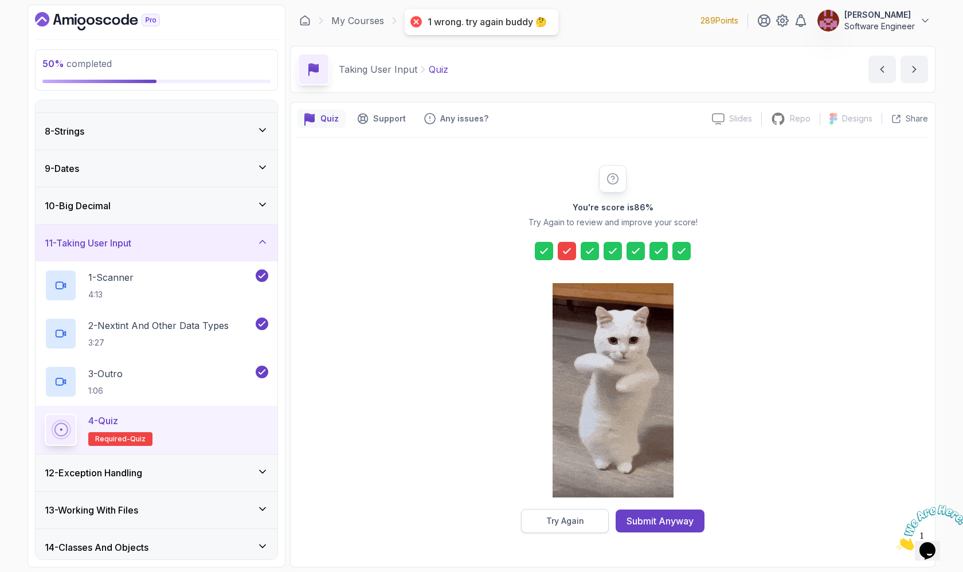
click at [557, 526] on div "Try Again" at bounding box center [565, 520] width 38 height 11
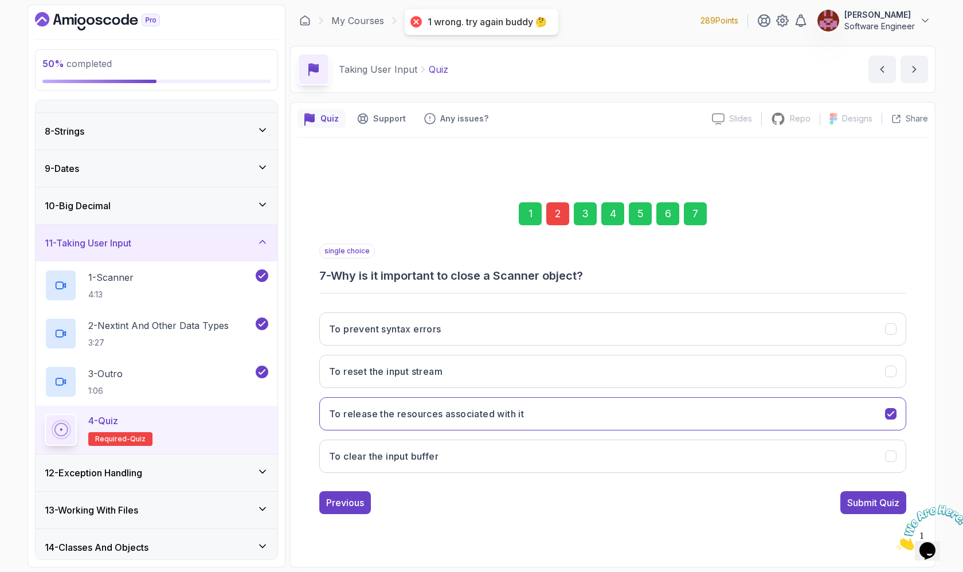
click at [557, 217] on div "2" at bounding box center [557, 213] width 23 height 23
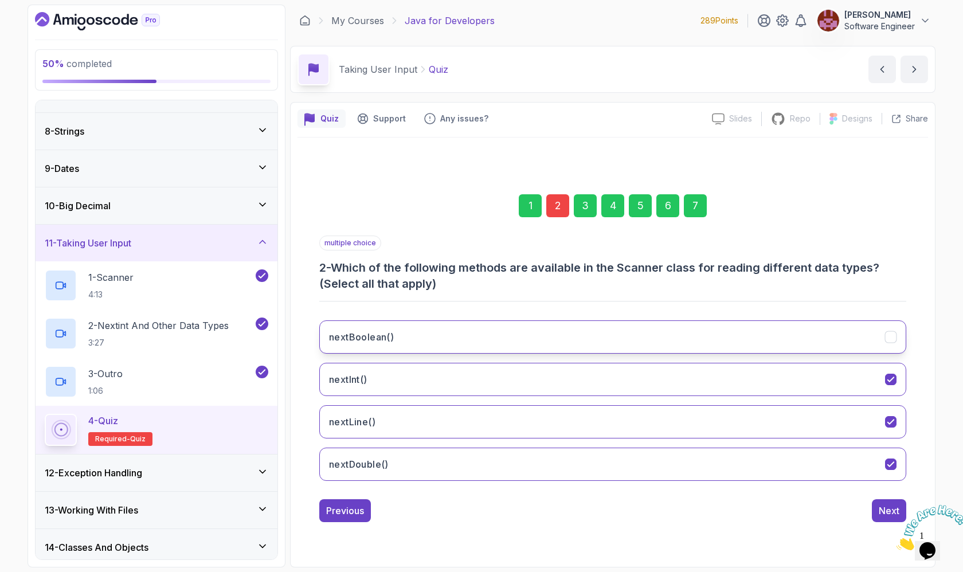
click at [475, 331] on button "nextBoolean()" at bounding box center [612, 336] width 587 height 33
click at [699, 212] on div "7" at bounding box center [695, 205] width 23 height 23
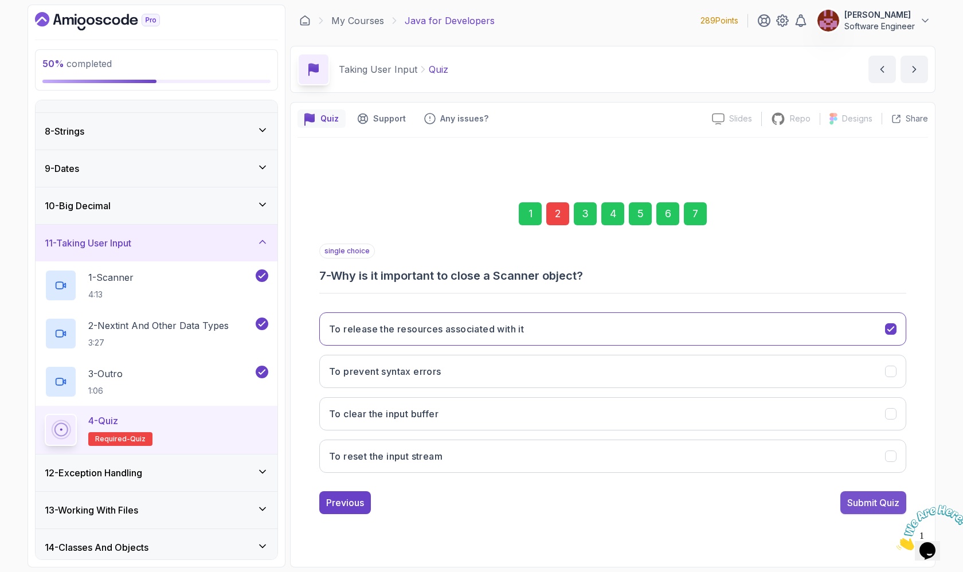
click at [877, 503] on div "Submit Quiz" at bounding box center [873, 503] width 52 height 14
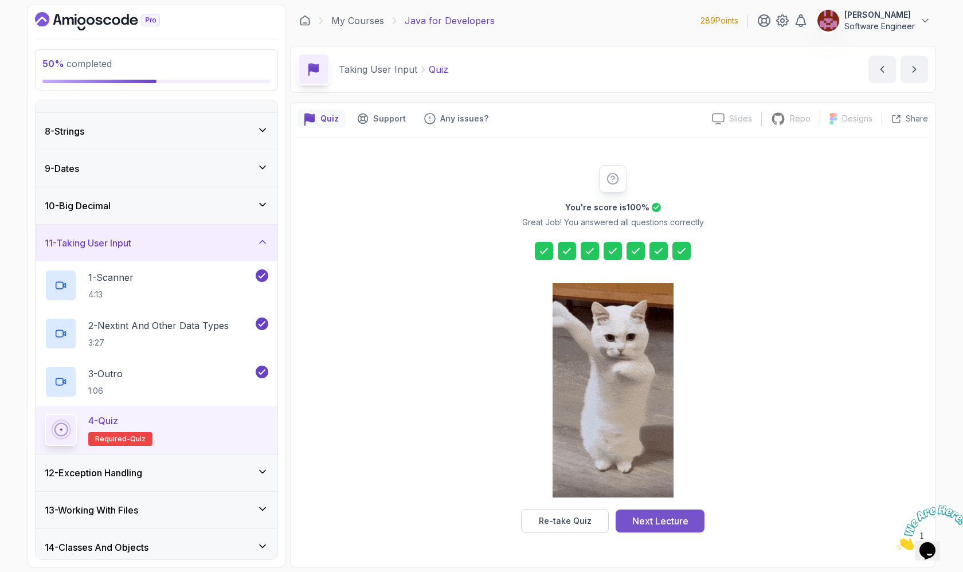
click at [662, 519] on div "Next Lecture" at bounding box center [660, 521] width 56 height 14
